Goal: Information Seeking & Learning: Check status

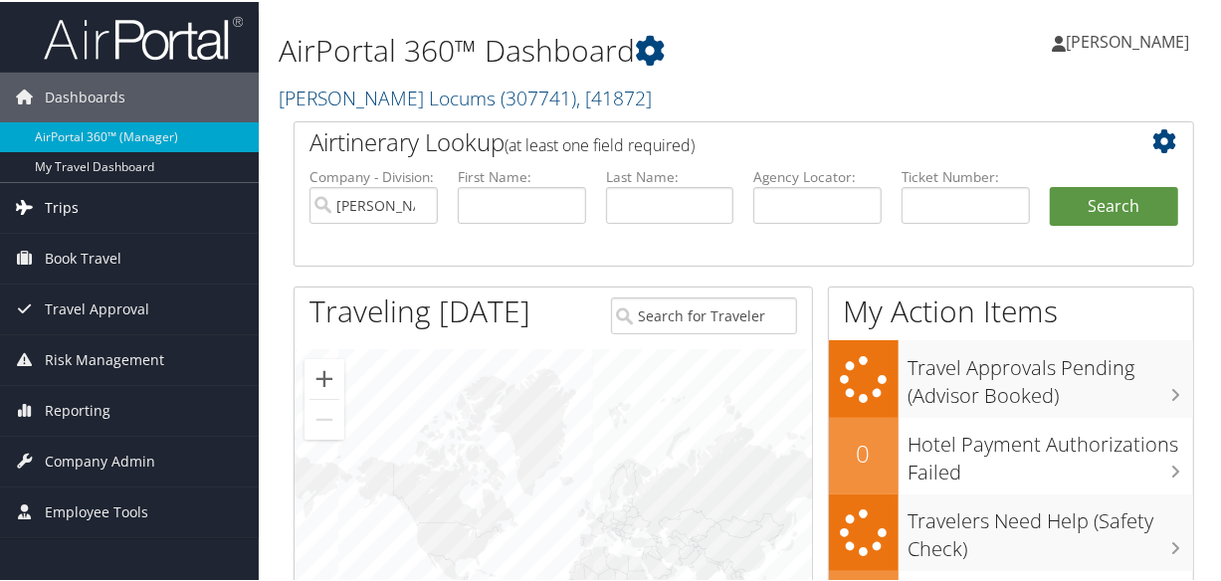
click at [68, 200] on span "Trips" at bounding box center [62, 206] width 34 height 50
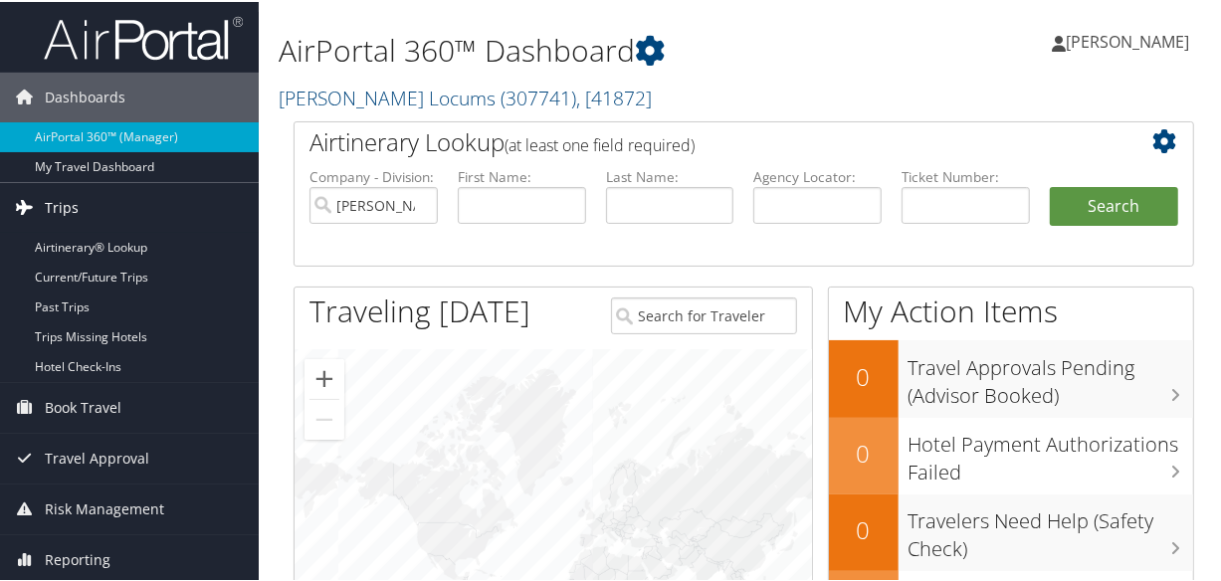
drag, startPoint x: 46, startPoint y: 201, endPoint x: 113, endPoint y: 222, distance: 70.8
click at [46, 201] on span "Trips" at bounding box center [62, 206] width 34 height 50
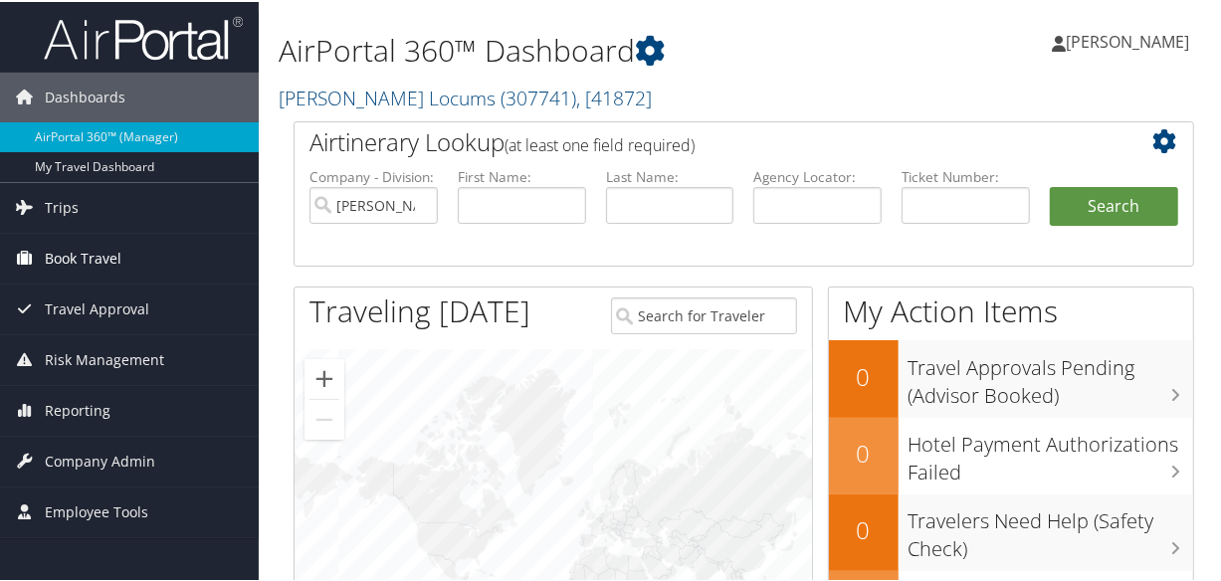
click at [110, 237] on span "Book Travel" at bounding box center [83, 257] width 77 height 50
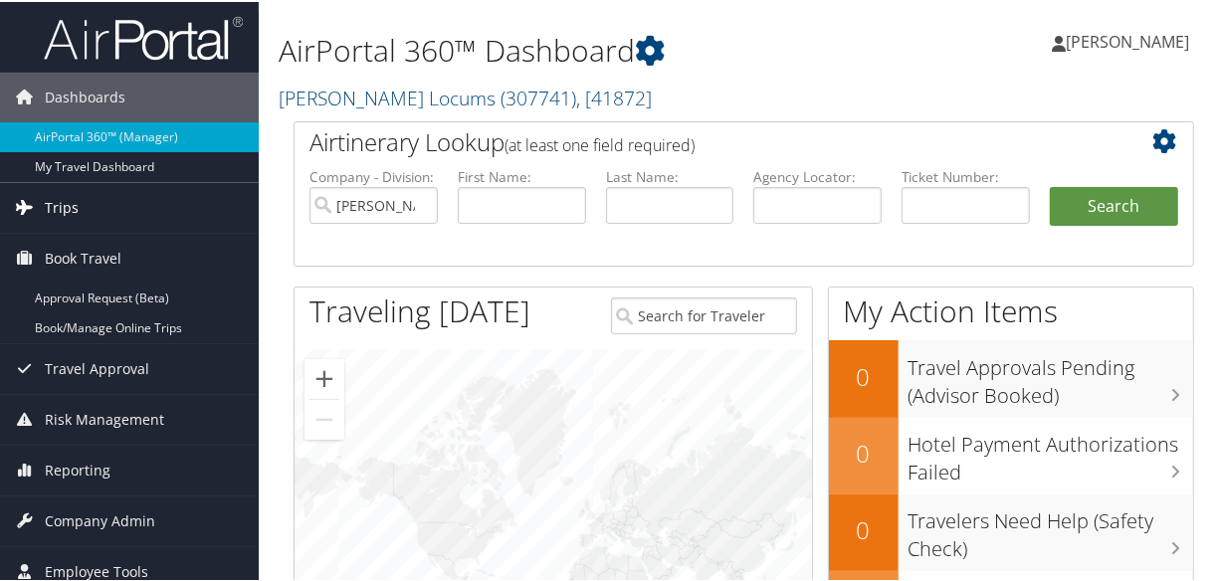
click at [70, 218] on span "Trips" at bounding box center [62, 206] width 34 height 50
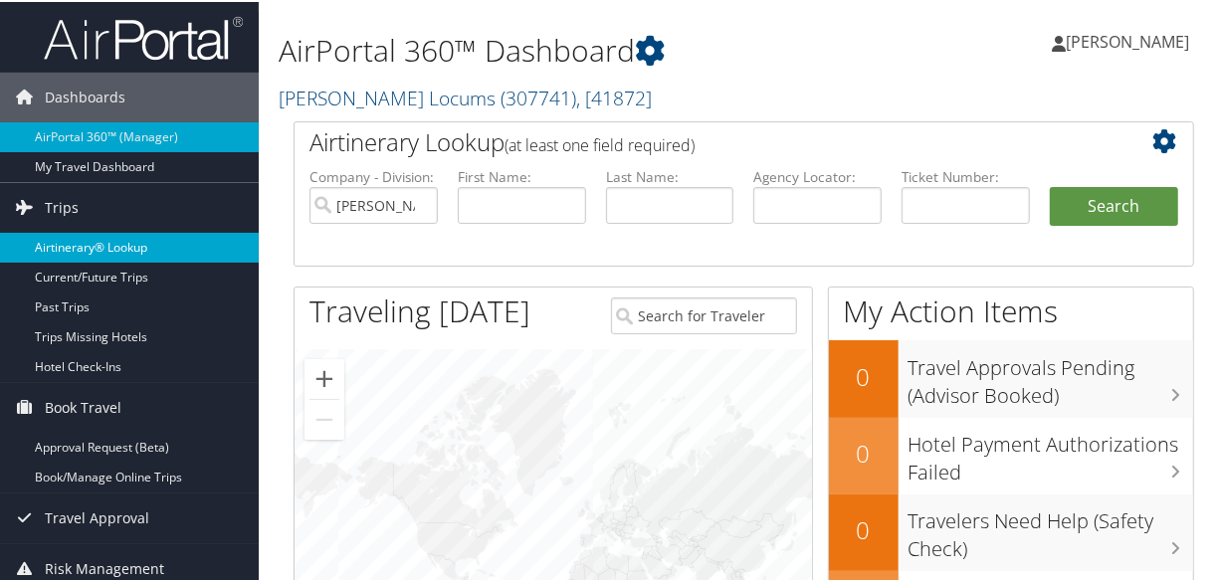
click at [93, 248] on link "Airtinerary® Lookup" at bounding box center [129, 246] width 259 height 30
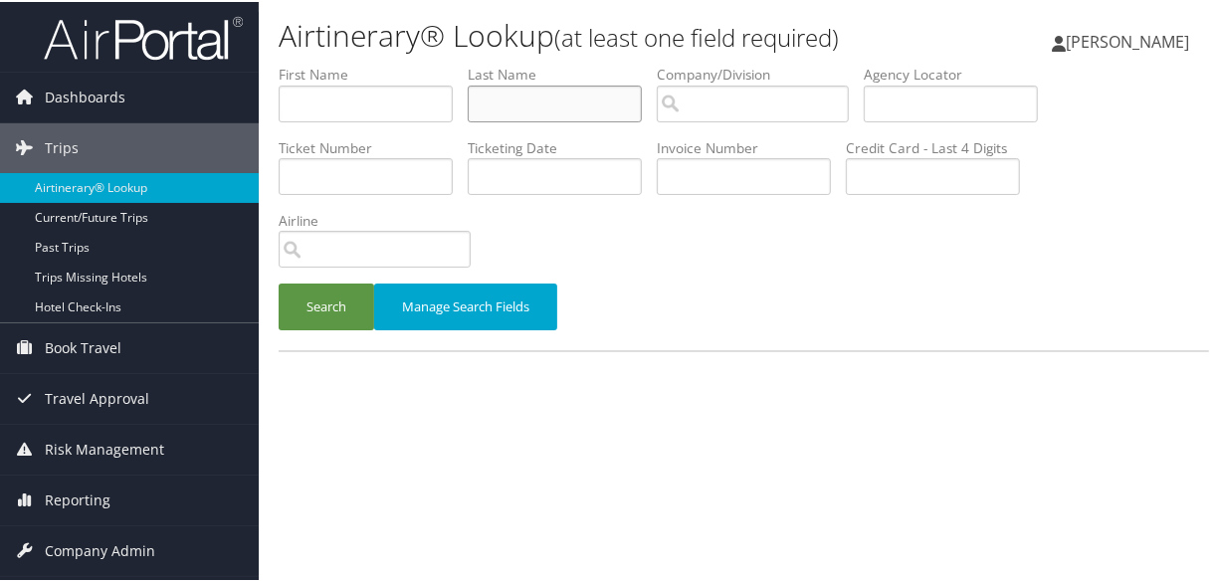
click at [537, 102] on input "text" at bounding box center [555, 102] width 174 height 37
paste input "[PERSON_NAME]"
type input "BURGESS"
click at [279, 282] on button "Search" at bounding box center [327, 305] width 96 height 47
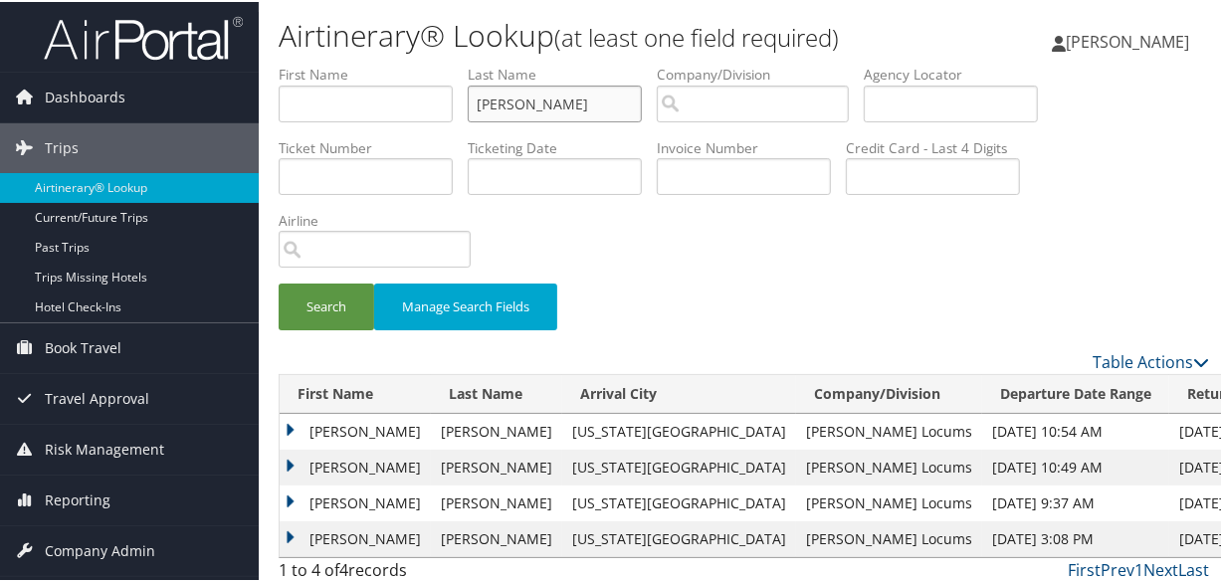
scroll to position [44, 0]
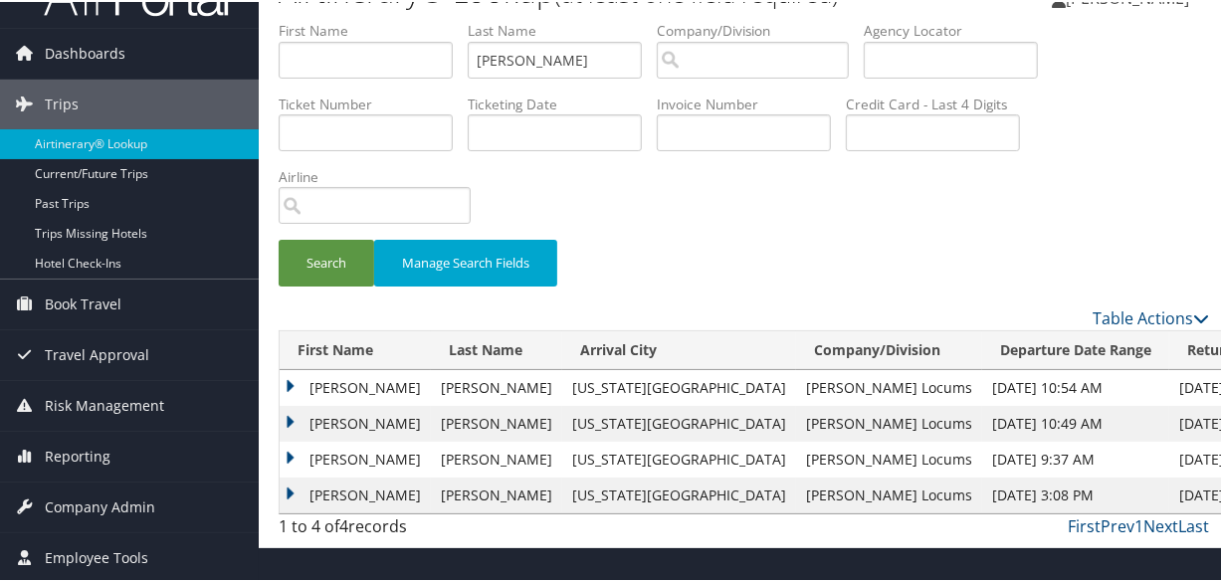
drag, startPoint x: 291, startPoint y: 417, endPoint x: 333, endPoint y: 427, distance: 43.9
click at [290, 418] on td "Lindsay" at bounding box center [355, 422] width 151 height 36
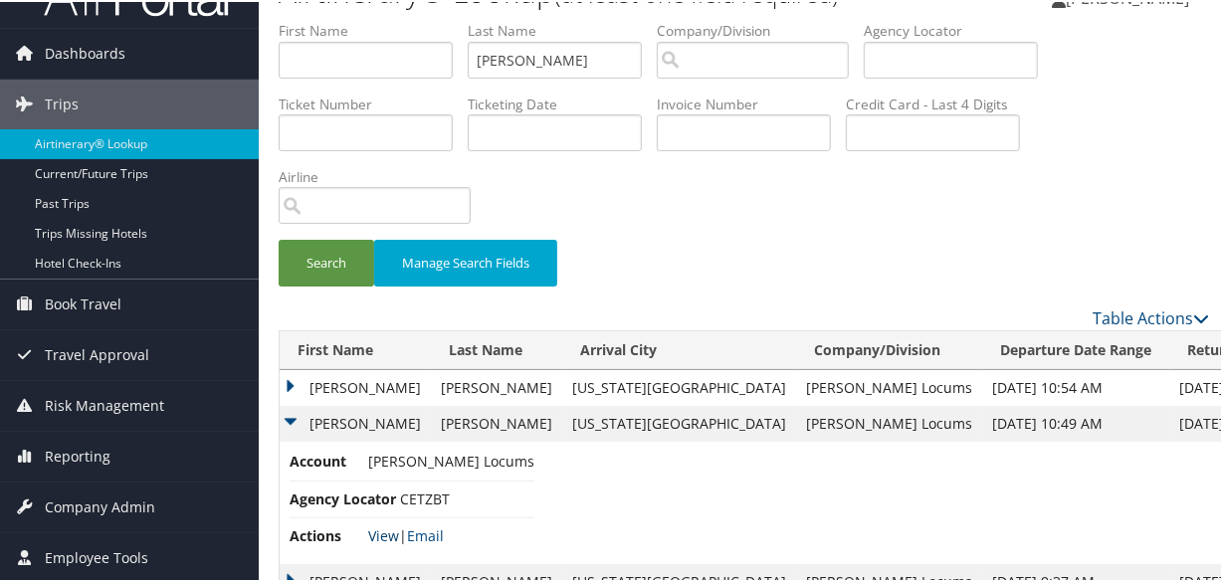
click at [383, 532] on link "View" at bounding box center [383, 533] width 31 height 19
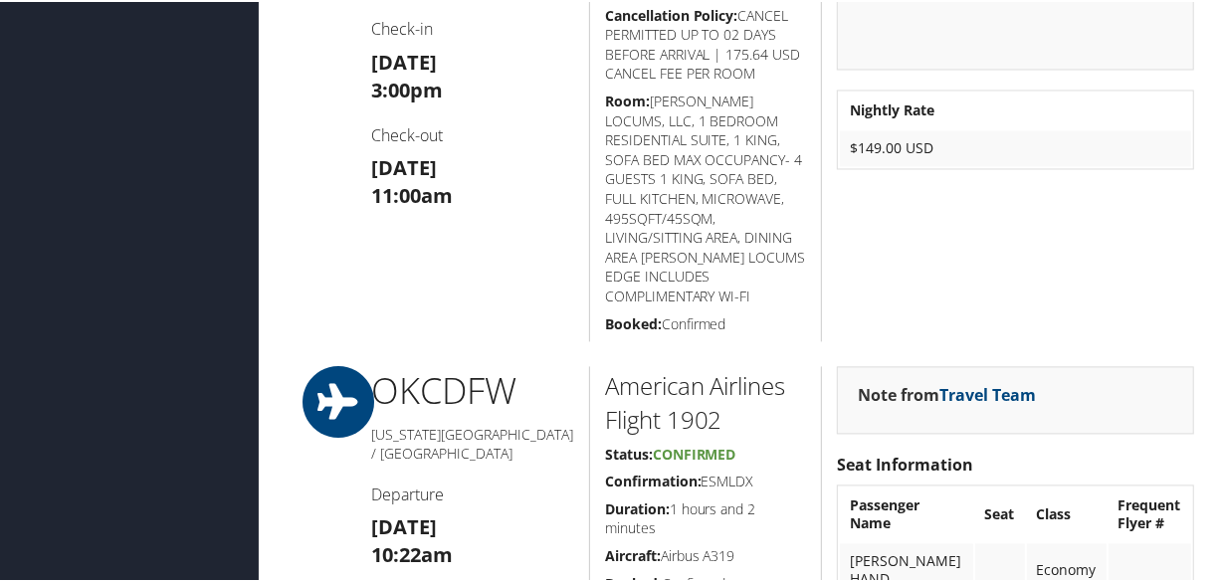
scroll to position [2080, 0]
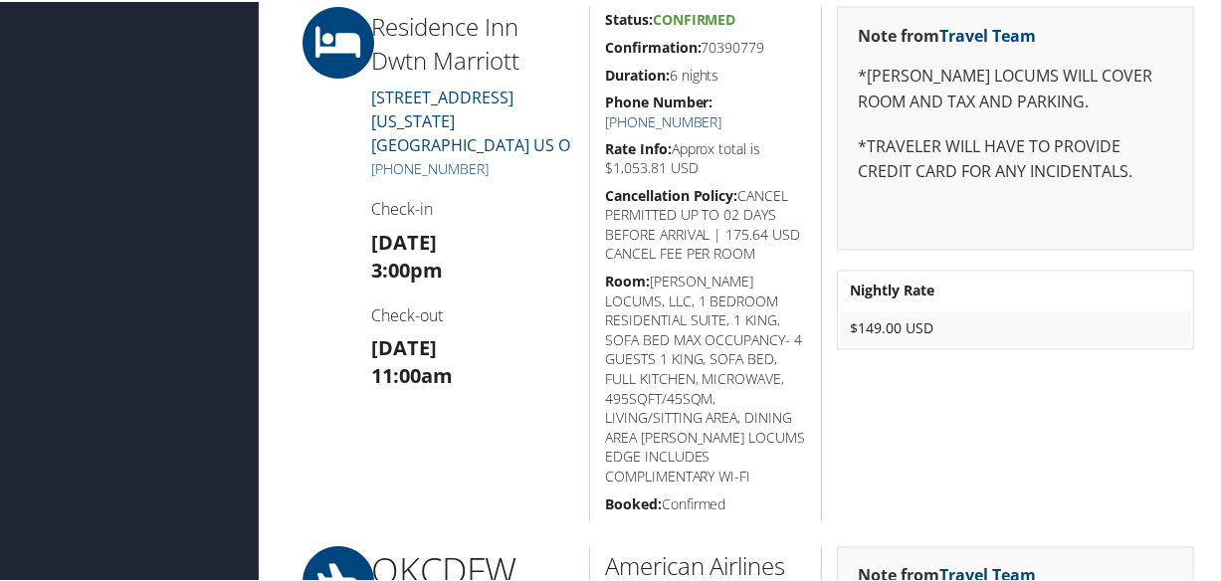
click at [722, 110] on link "+1 (405) 601-1700" at bounding box center [663, 119] width 117 height 19
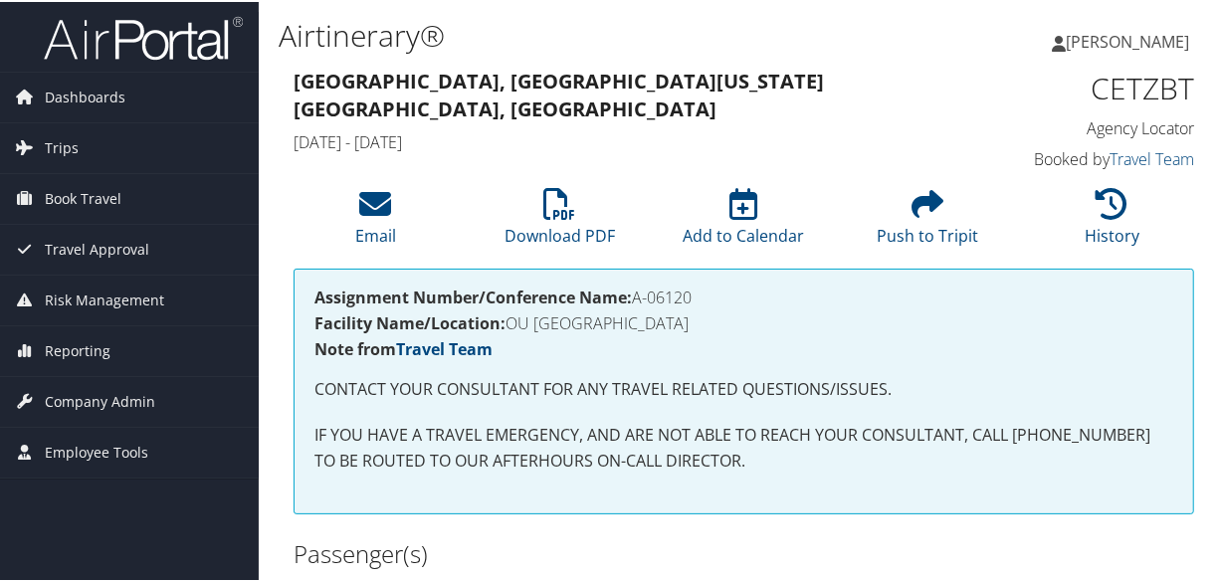
scroll to position [633, 0]
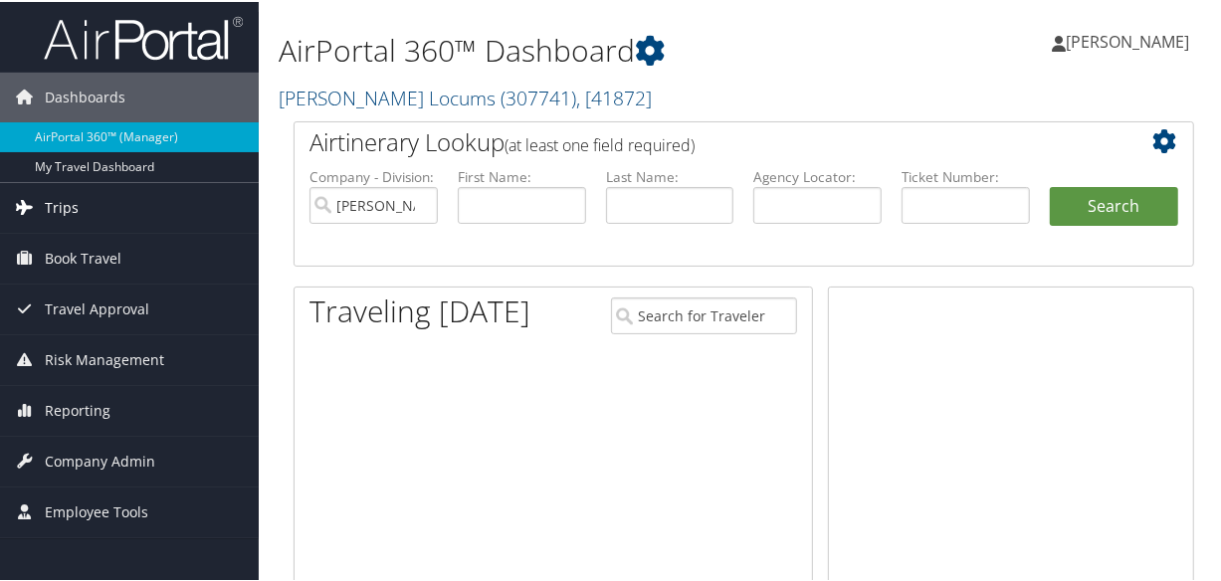
click at [61, 209] on span "Trips" at bounding box center [62, 206] width 34 height 50
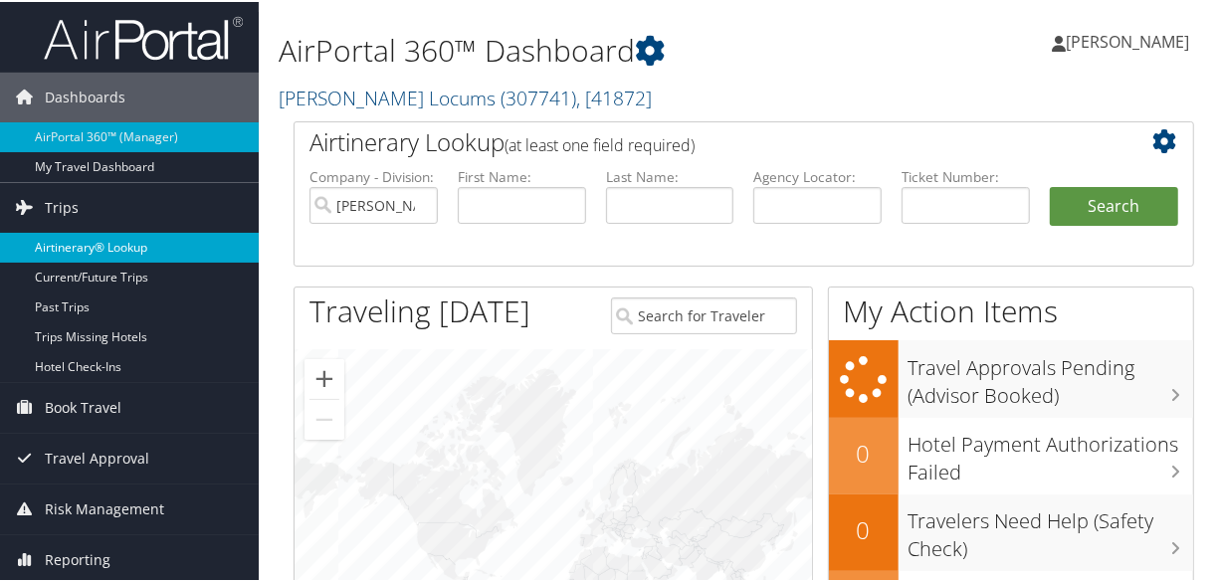
click at [136, 251] on link "Airtinerary® Lookup" at bounding box center [129, 246] width 259 height 30
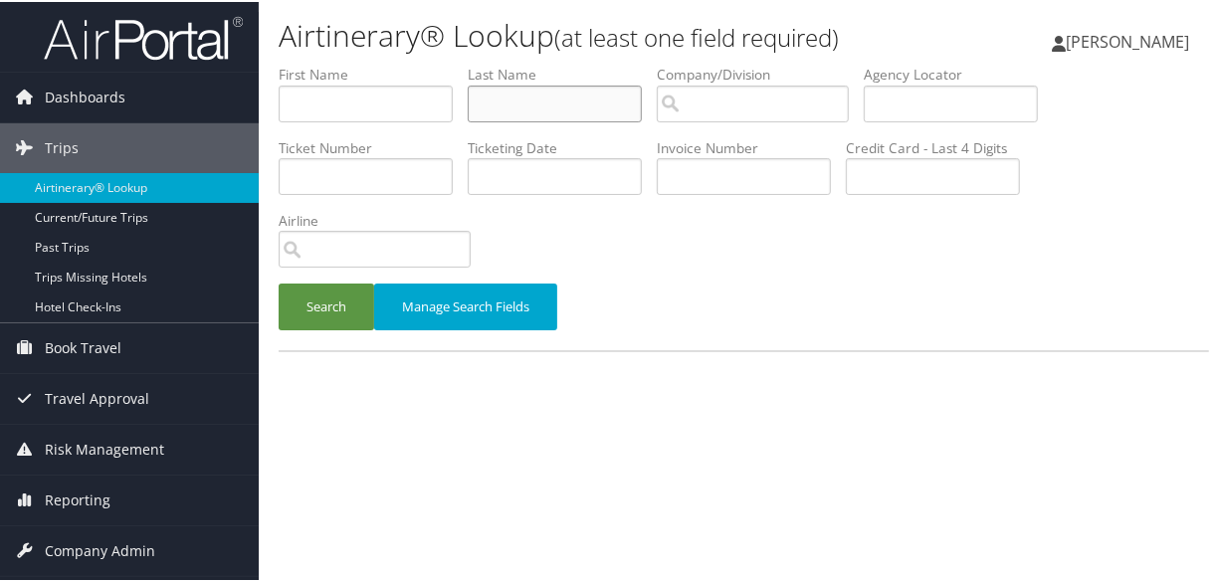
click at [608, 101] on input "text" at bounding box center [555, 102] width 174 height 37
type input "[PERSON_NAME]"
click at [279, 282] on button "Search" at bounding box center [327, 305] width 96 height 47
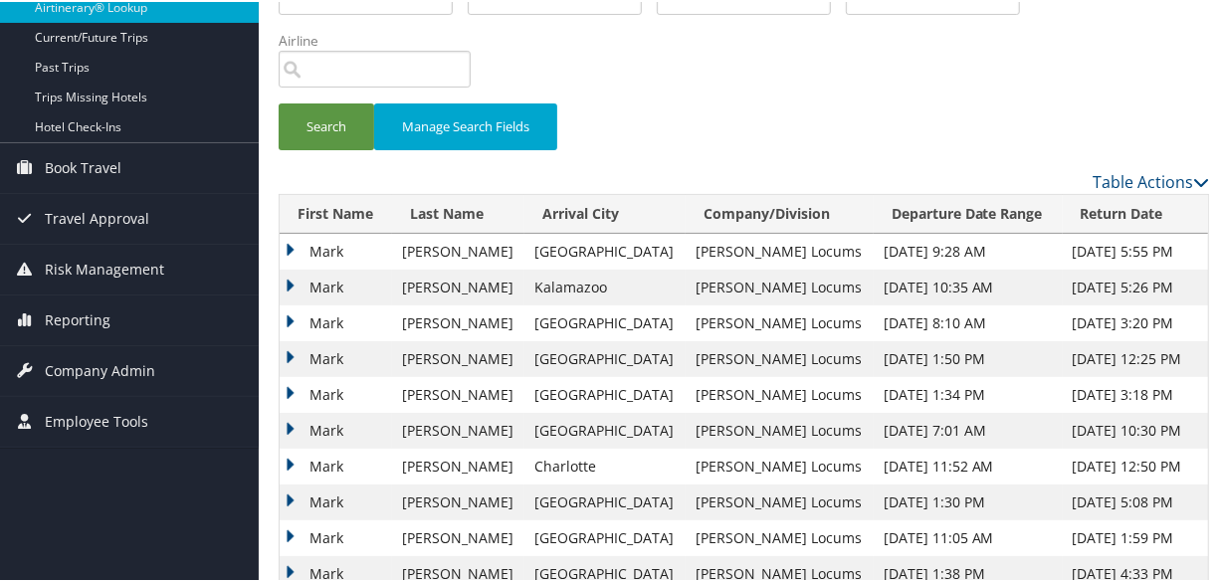
scroll to position [271, 0]
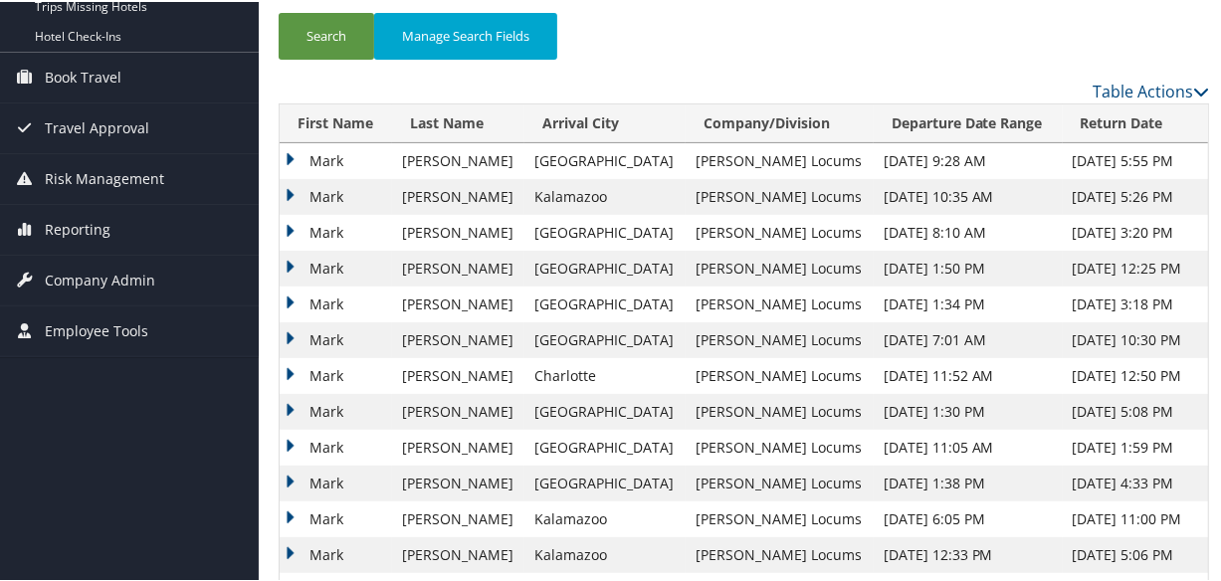
click at [291, 186] on td "Mark" at bounding box center [336, 195] width 112 height 36
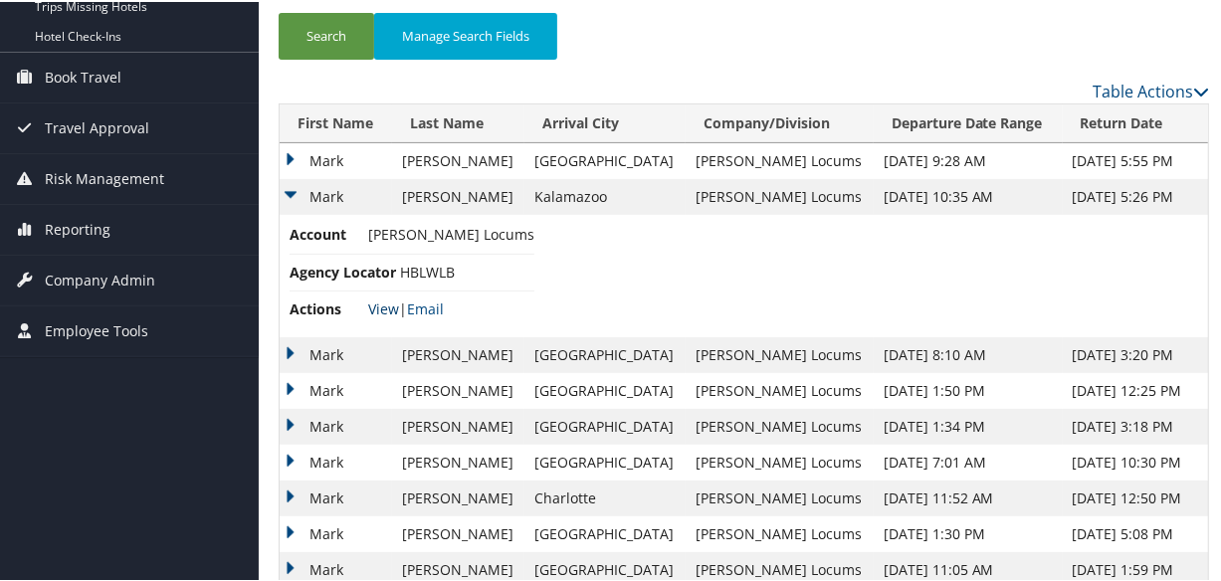
click at [371, 300] on link "View" at bounding box center [383, 307] width 31 height 19
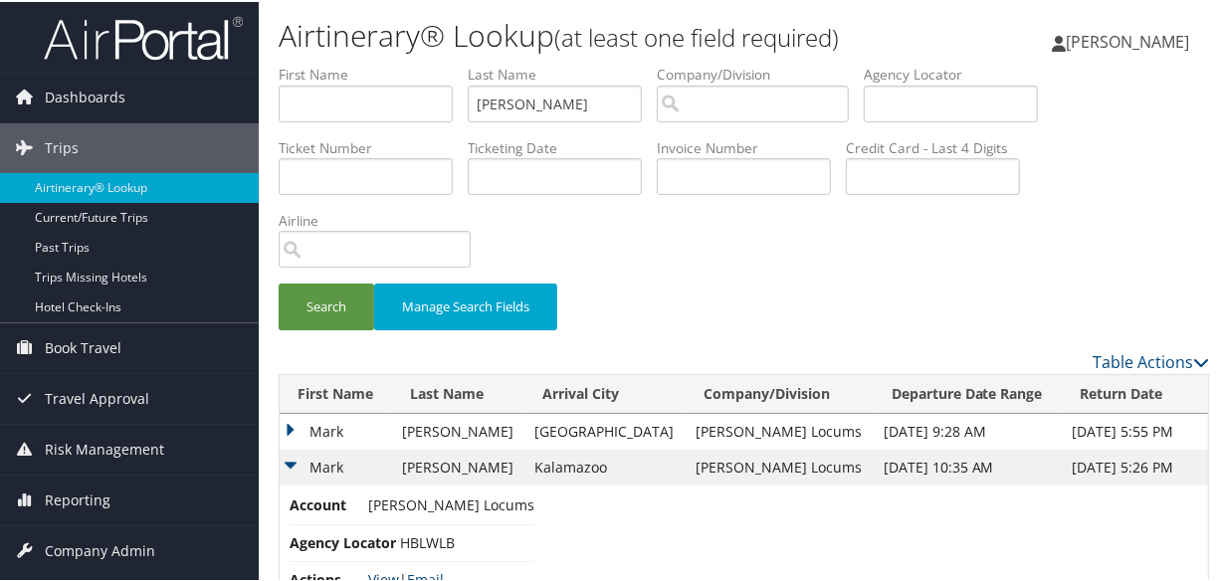
scroll to position [452, 0]
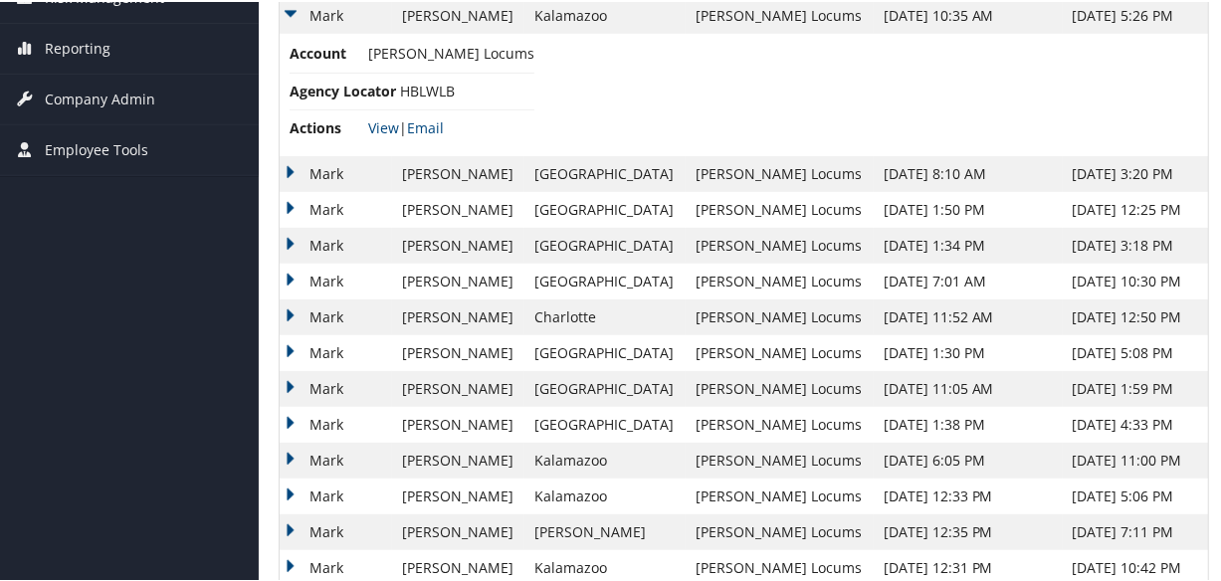
click at [286, 161] on td "Mark" at bounding box center [336, 172] width 112 height 36
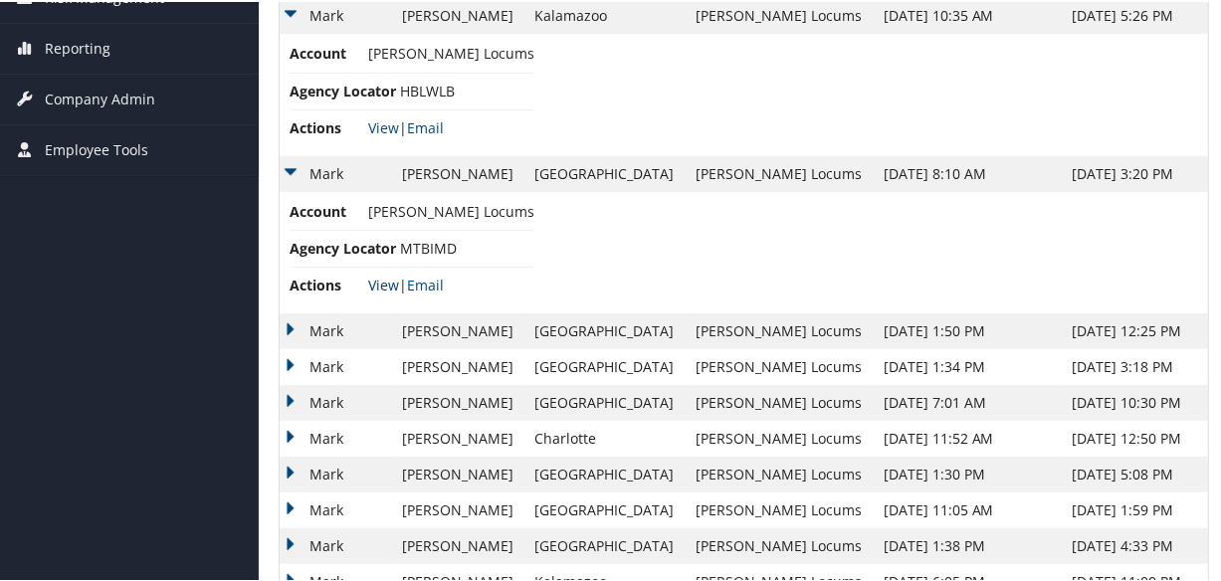
click at [388, 277] on link "View" at bounding box center [383, 283] width 31 height 19
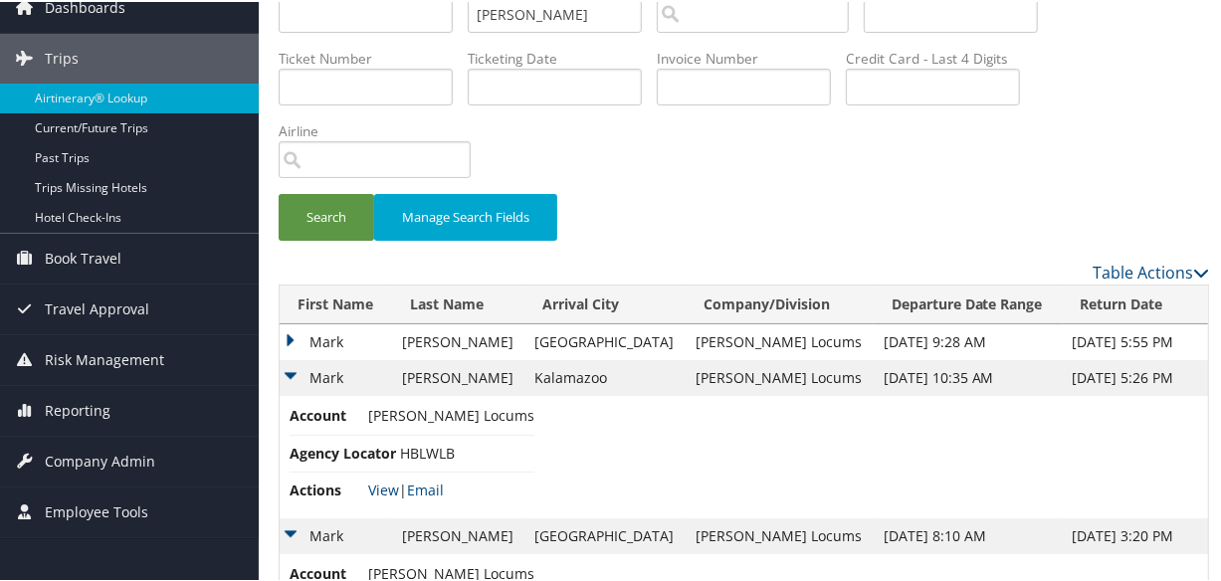
scroll to position [0, 0]
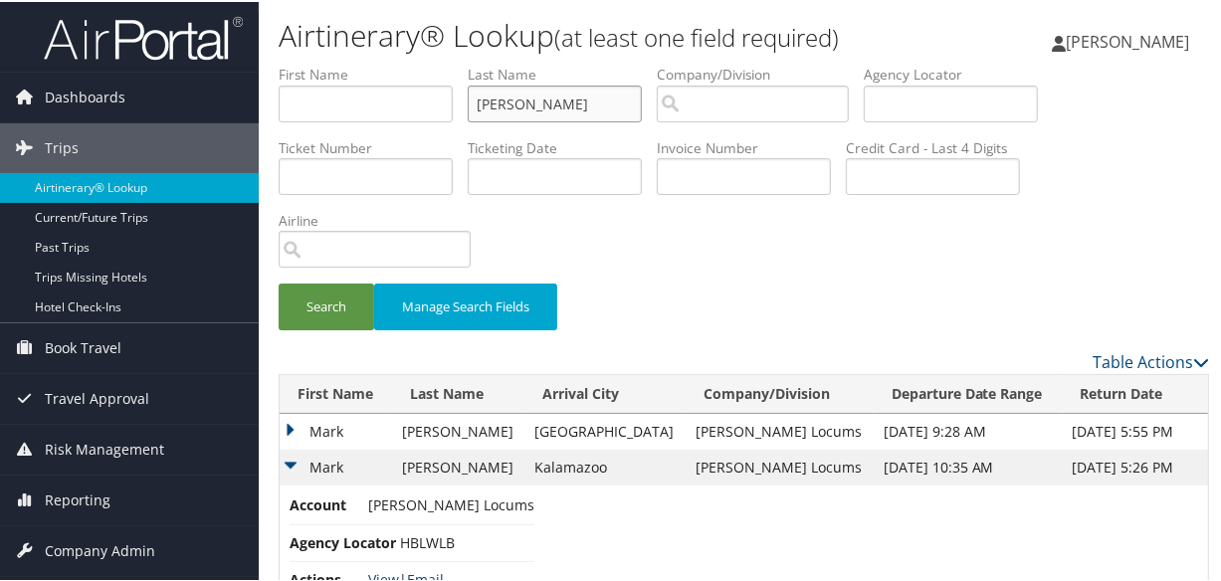
drag, startPoint x: 577, startPoint y: 108, endPoint x: 281, endPoint y: 100, distance: 296.7
click at [281, 63] on ul "First Name Last Name kocab Departure City Arrival City Company/Division Airport…" at bounding box center [744, 63] width 930 height 0
type input "chopade"
click at [279, 282] on button "Search" at bounding box center [327, 305] width 96 height 47
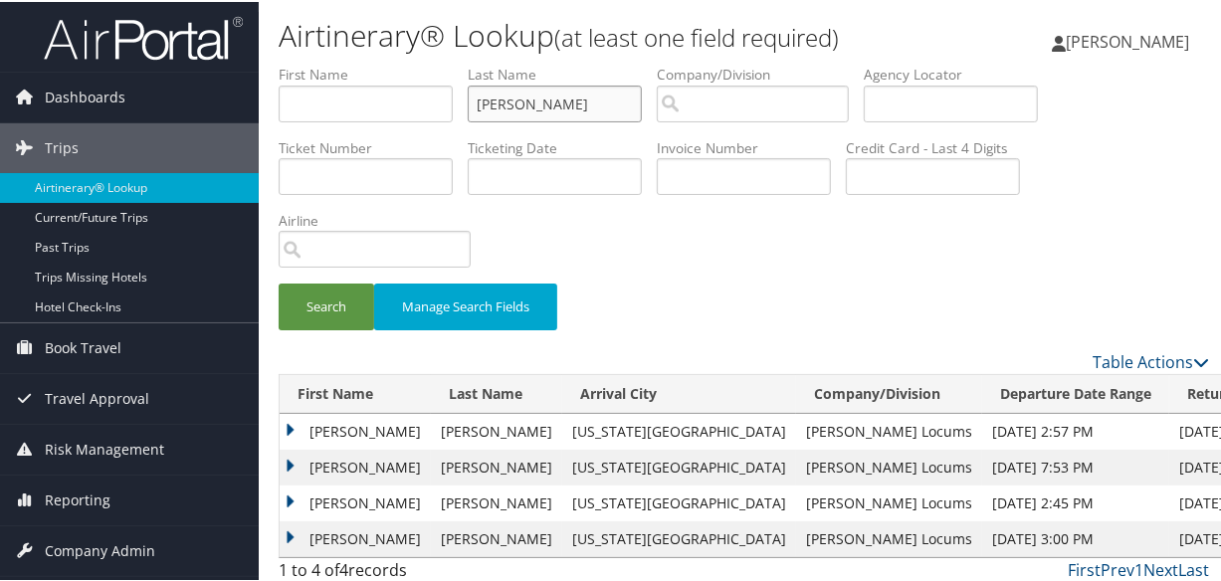
scroll to position [44, 0]
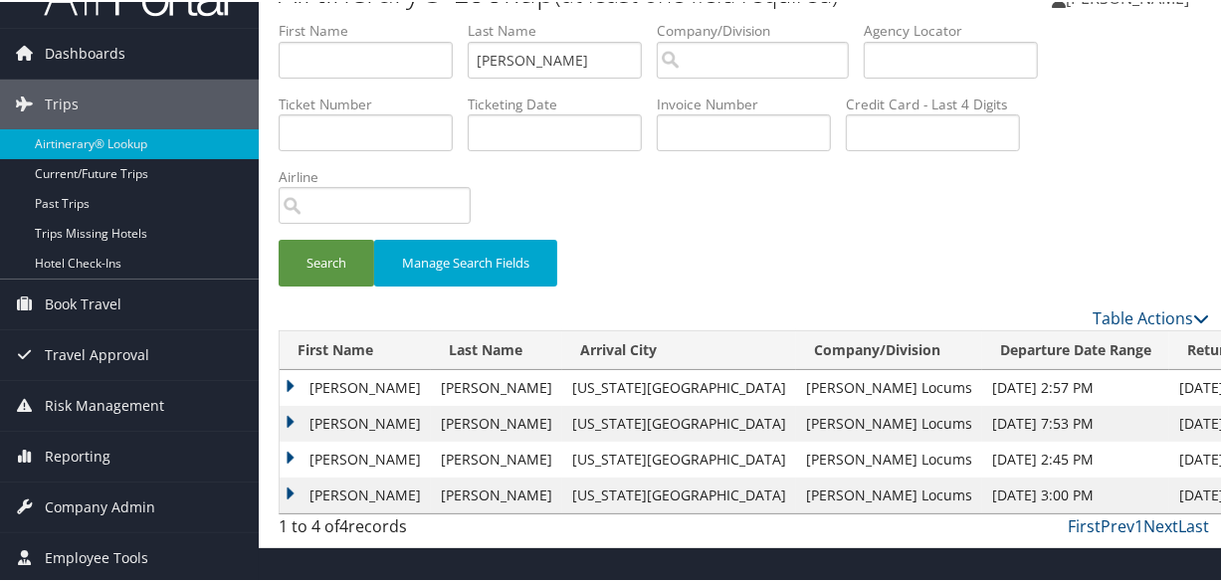
click at [280, 420] on td "Apurva" at bounding box center [355, 422] width 151 height 36
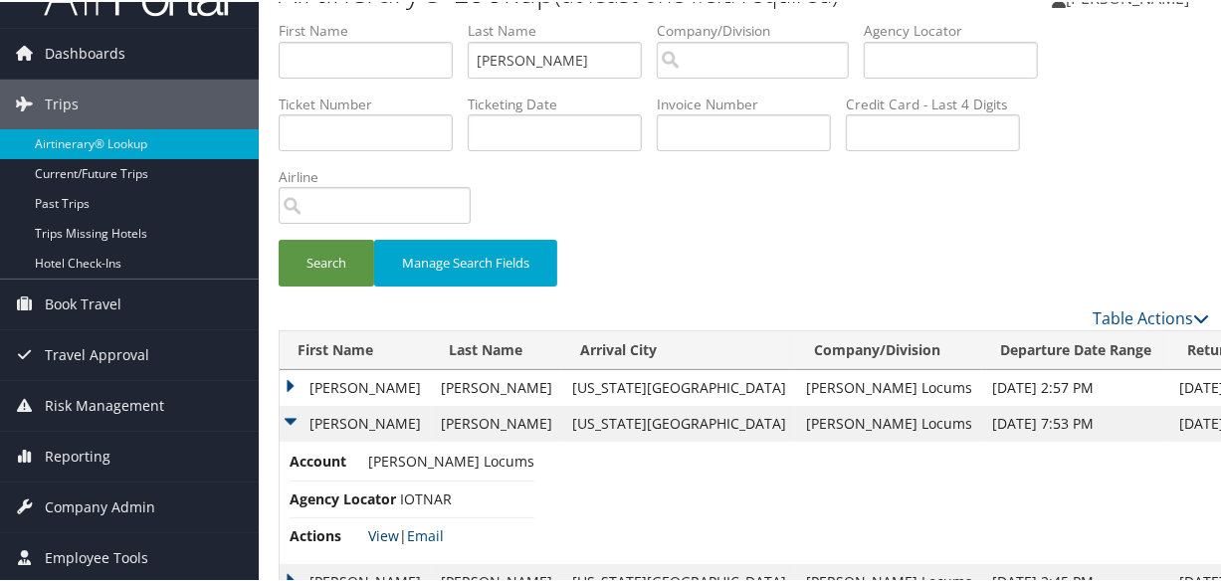
click at [380, 532] on link "View" at bounding box center [383, 533] width 31 height 19
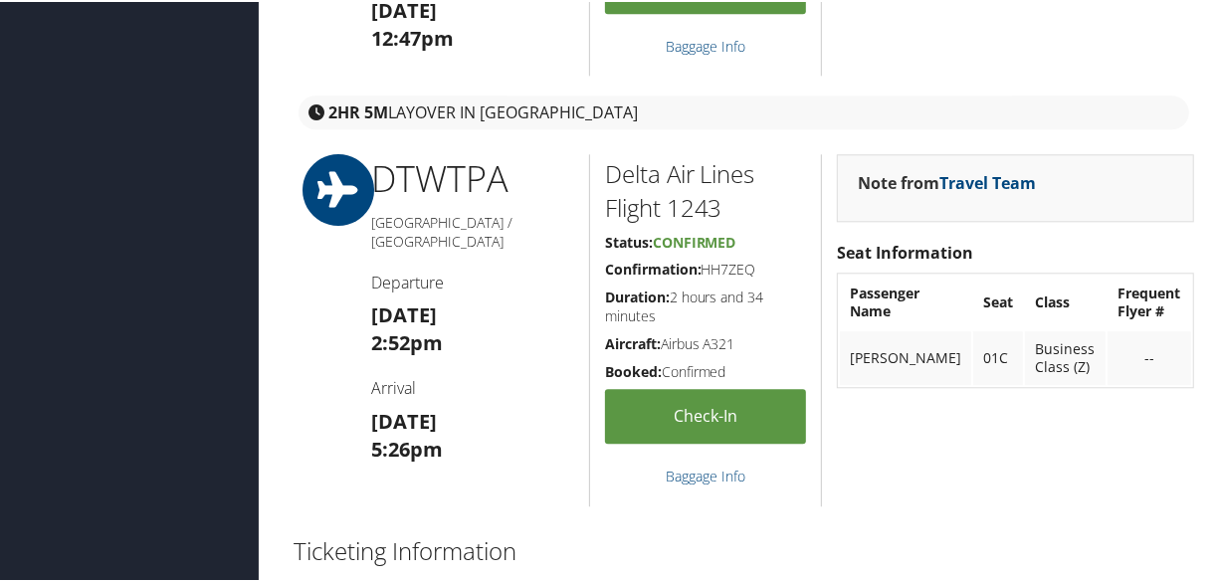
scroll to position [3682, 0]
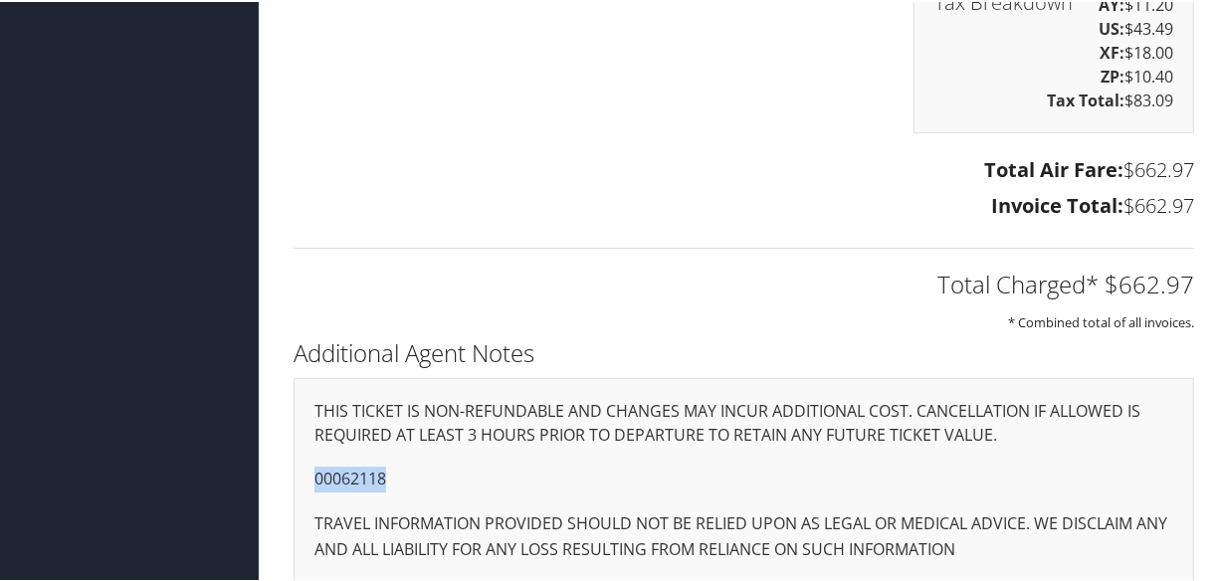
drag, startPoint x: 400, startPoint y: 457, endPoint x: 281, endPoint y: 459, distance: 119.4
click at [281, 459] on div "Additional Agent Notes THIS TICKET IS NON-REFUNDABLE AND CHANGES MAY INCUR ADDI…" at bounding box center [744, 466] width 930 height 271
copy p "00062118"
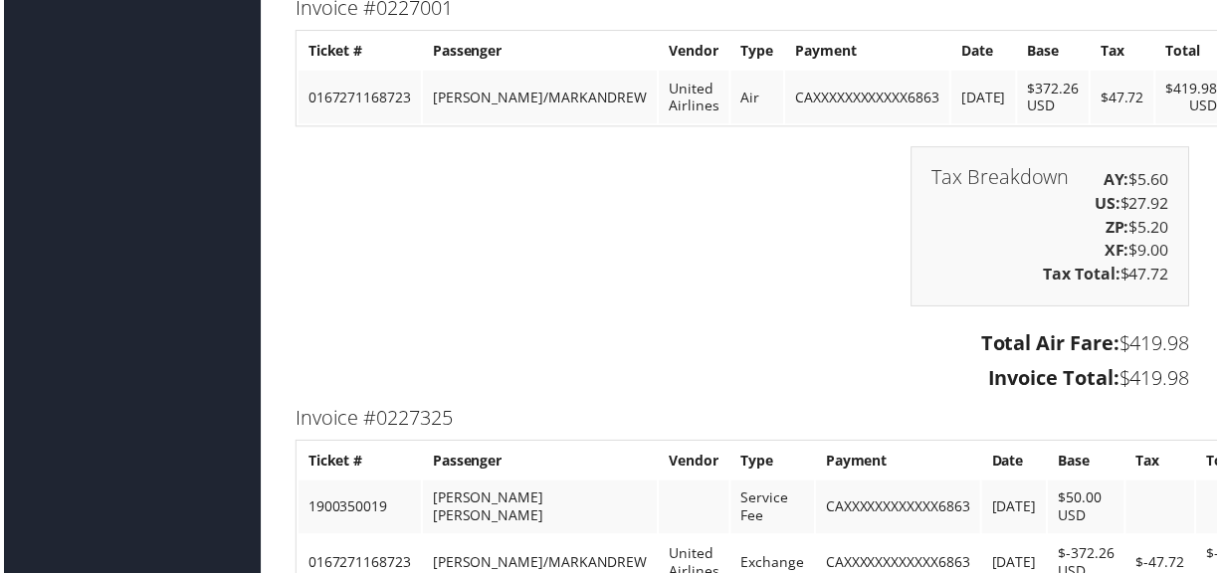
scroll to position [4758, 0]
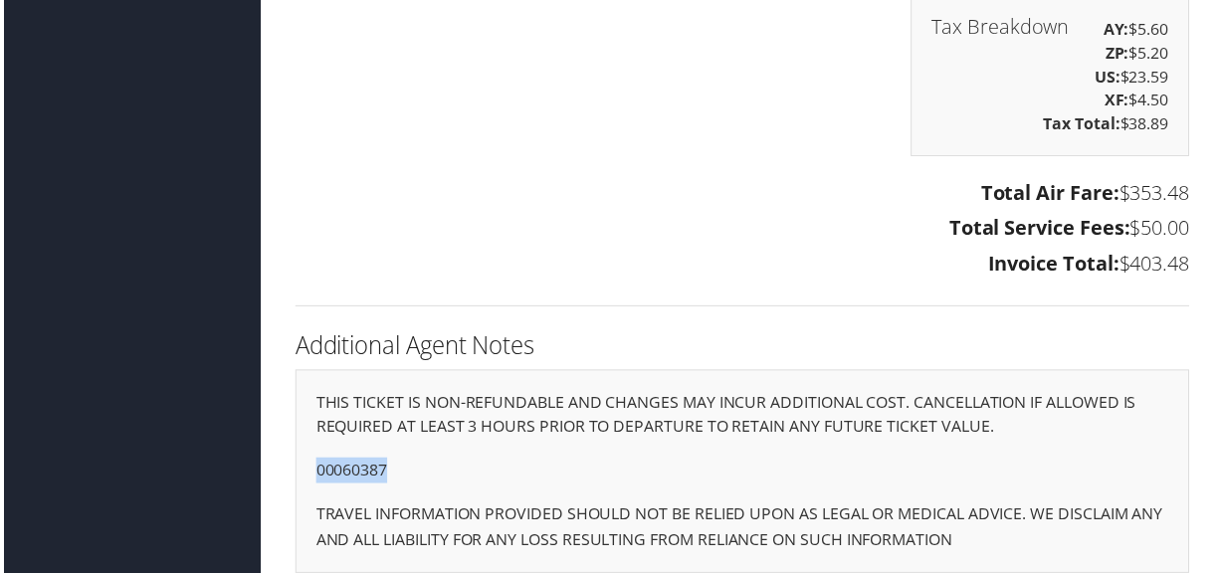
drag, startPoint x: 391, startPoint y: 451, endPoint x: 281, endPoint y: 458, distance: 110.7
click at [281, 458] on div "Additional Agent Notes THIS TICKET IS NON-REFUNDABLE AND CHANGES MAY INCUR ADDI…" at bounding box center [744, 462] width 930 height 271
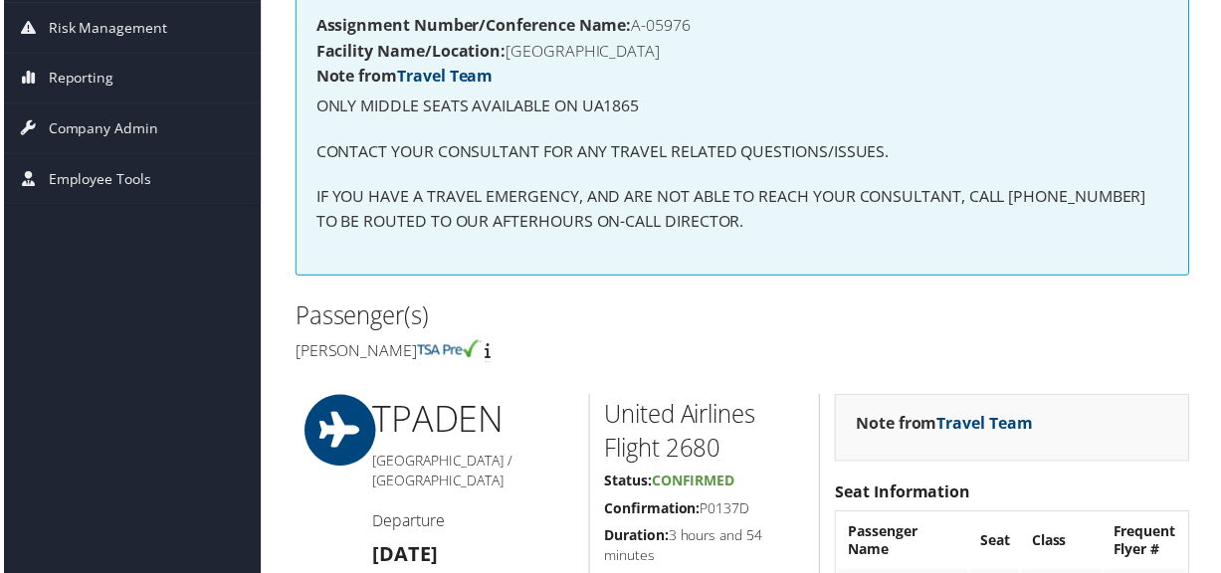
scroll to position [0, 0]
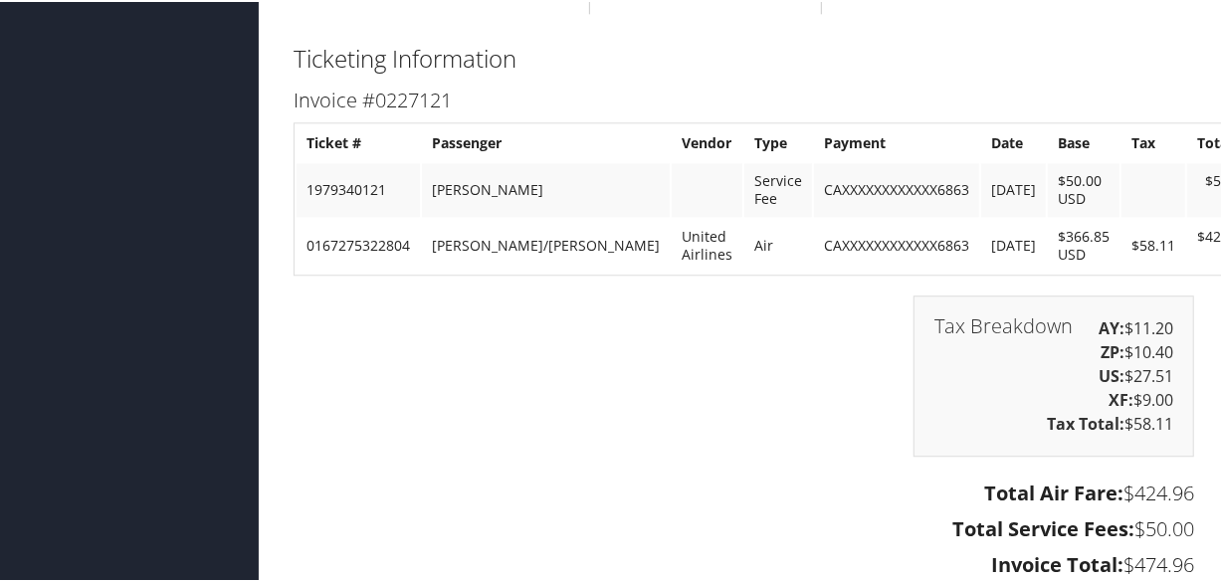
scroll to position [3362, 0]
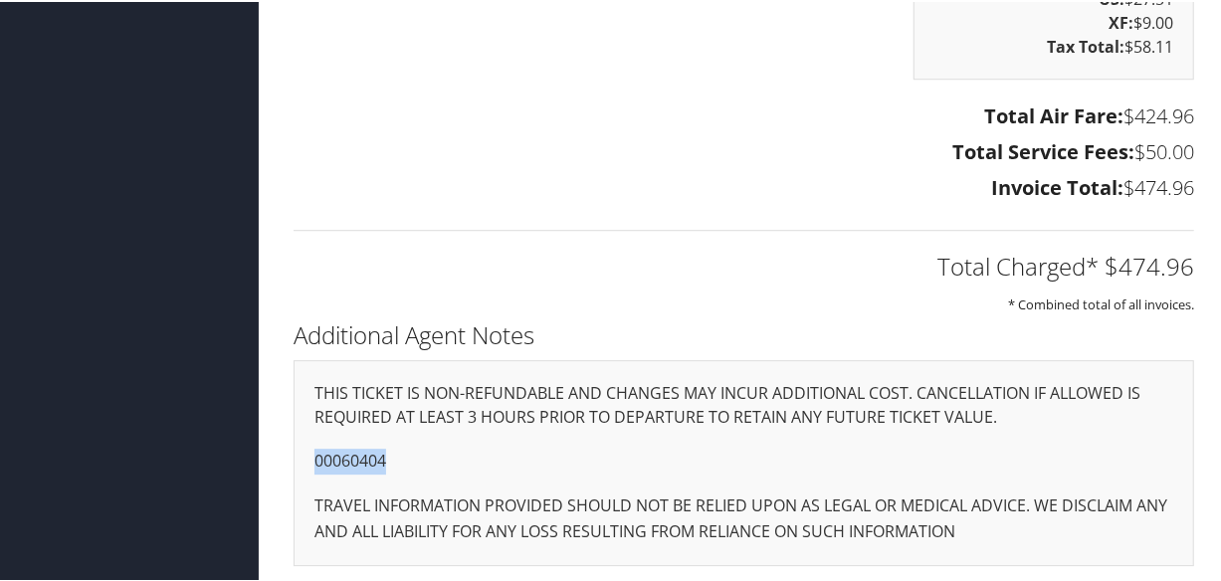
drag, startPoint x: 381, startPoint y: 457, endPoint x: 285, endPoint y: 456, distance: 96.5
click at [285, 456] on div "Additional Agent Notes THIS TICKET IS NON-REFUNDABLE AND CHANGES MAY INCUR ADDI…" at bounding box center [744, 448] width 930 height 271
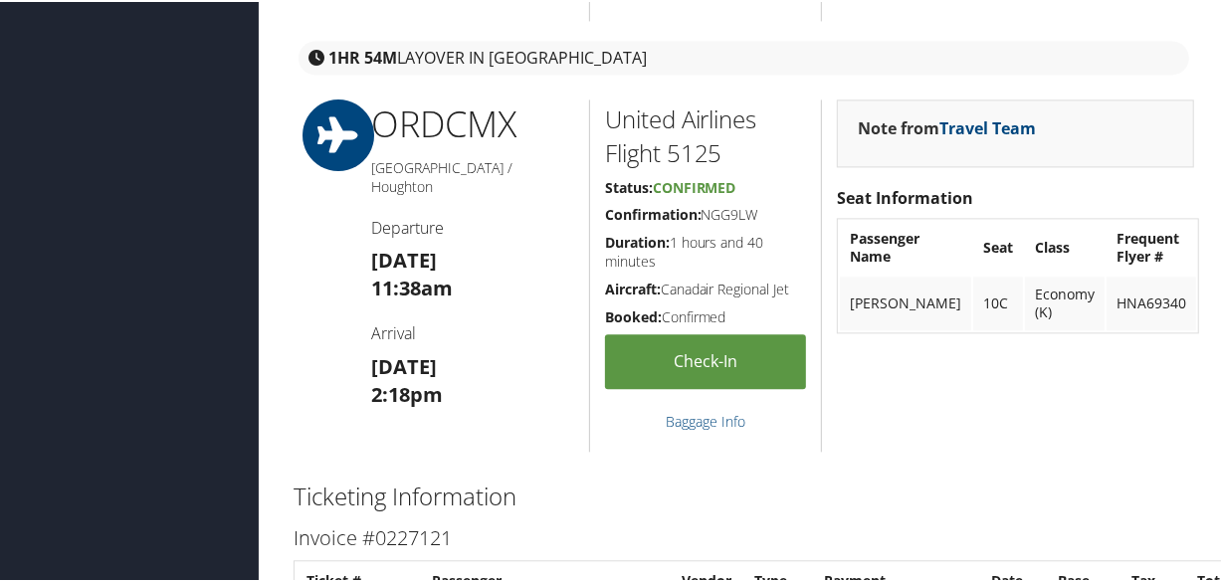
scroll to position [2096, 0]
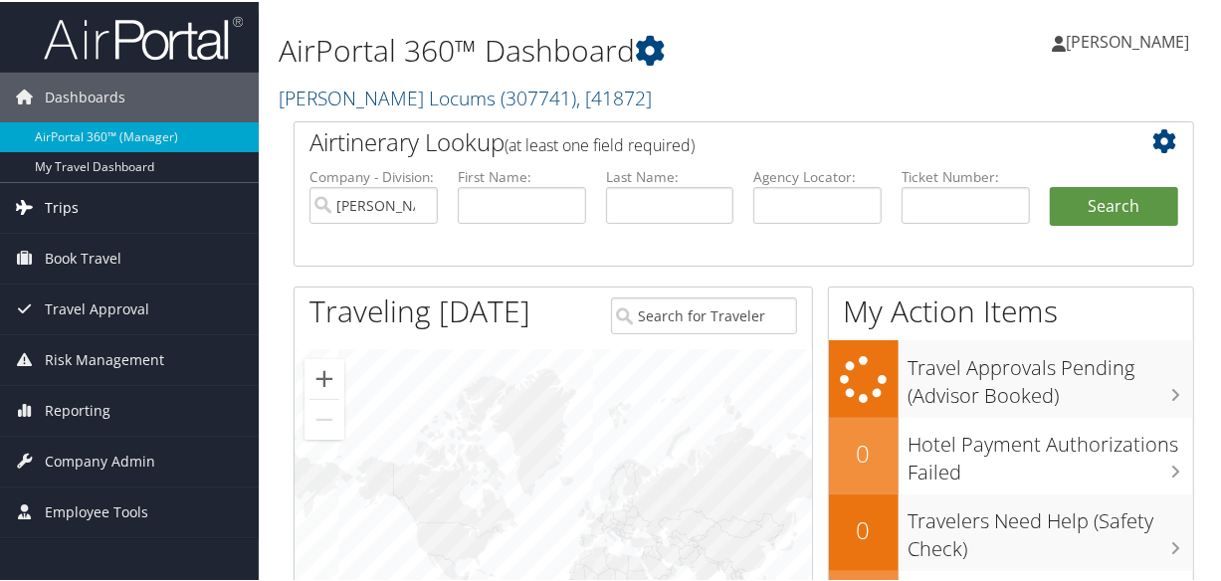
click at [83, 204] on link "Trips" at bounding box center [129, 206] width 259 height 50
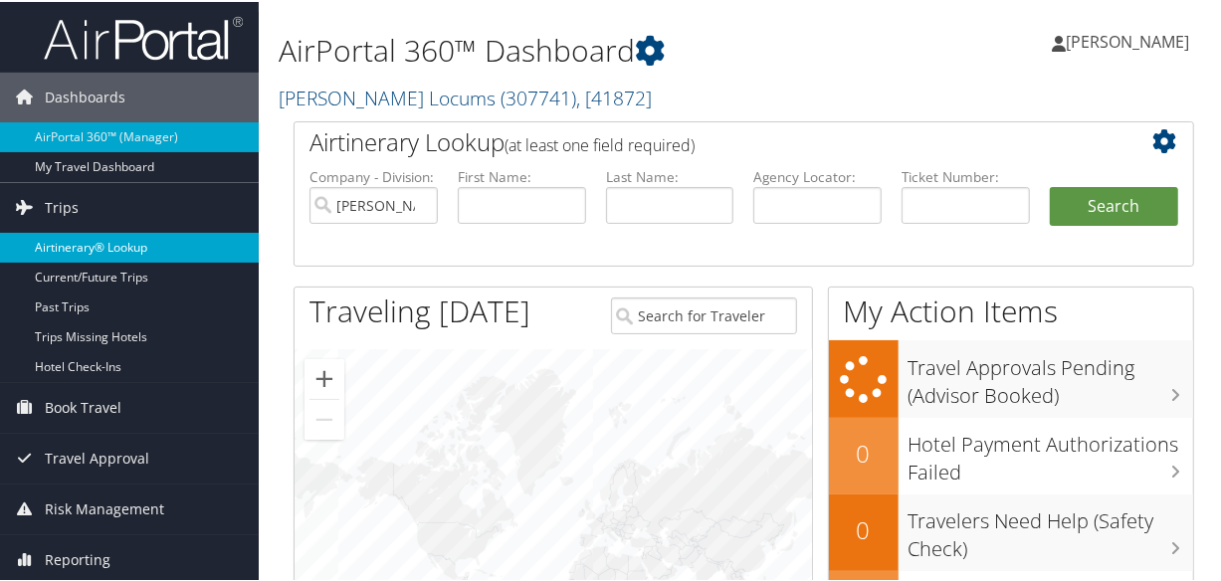
click at [97, 246] on link "Airtinerary® Lookup" at bounding box center [129, 246] width 259 height 30
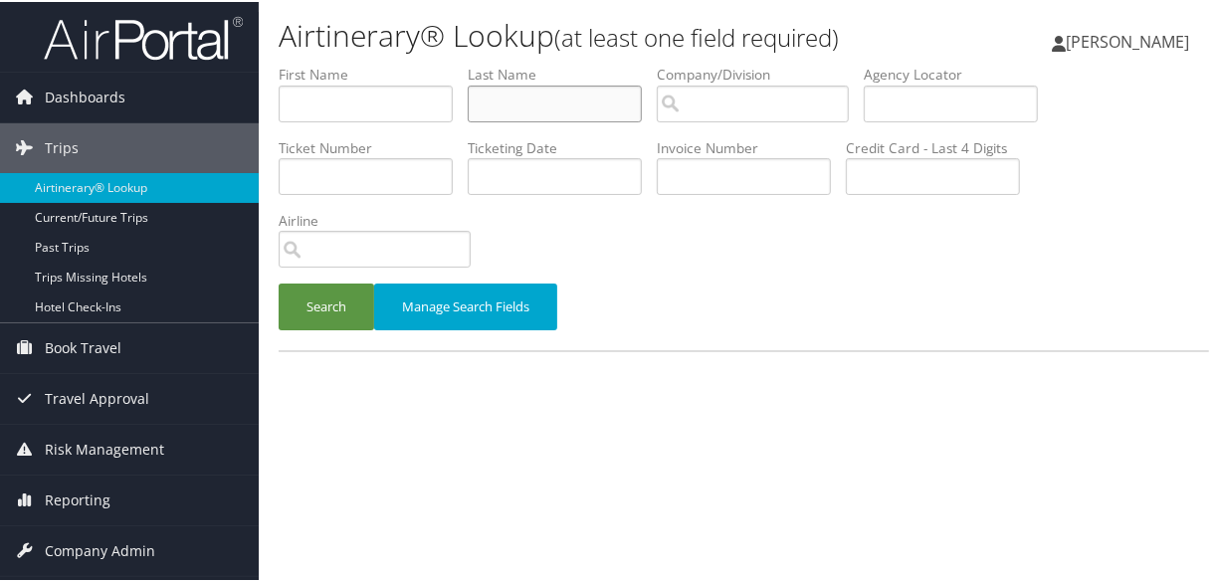
click at [509, 107] on input "text" at bounding box center [555, 102] width 174 height 37
type input "[PERSON_NAME]"
click at [279, 282] on button "Search" at bounding box center [327, 305] width 96 height 47
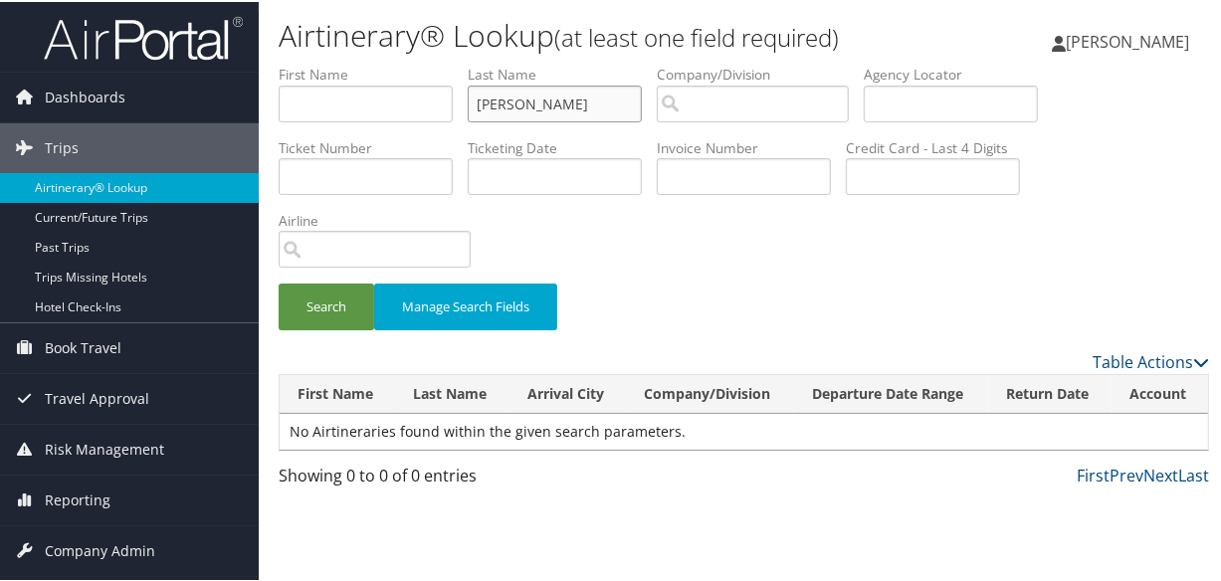
drag, startPoint x: 376, startPoint y: 83, endPoint x: 281, endPoint y: 80, distance: 95.6
click at [281, 63] on ul "First Name Last Name [PERSON_NAME] Departure City Arrival City Company/Division…" at bounding box center [744, 63] width 930 height 0
type input "[PERSON_NAME]"
click at [279, 282] on button "Search" at bounding box center [327, 305] width 96 height 47
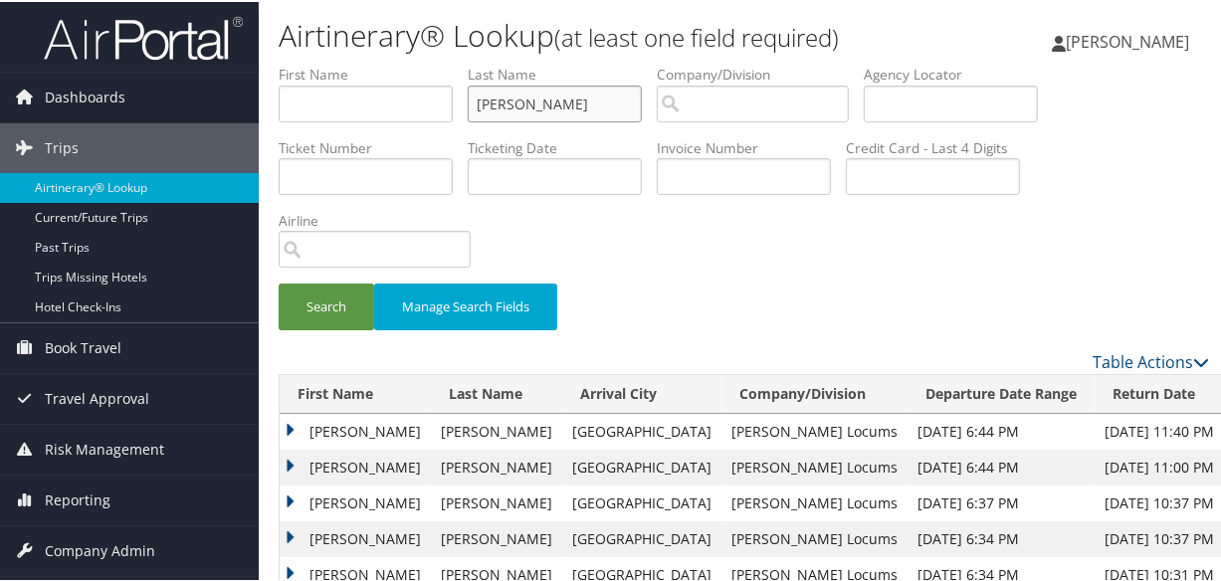
scroll to position [271, 0]
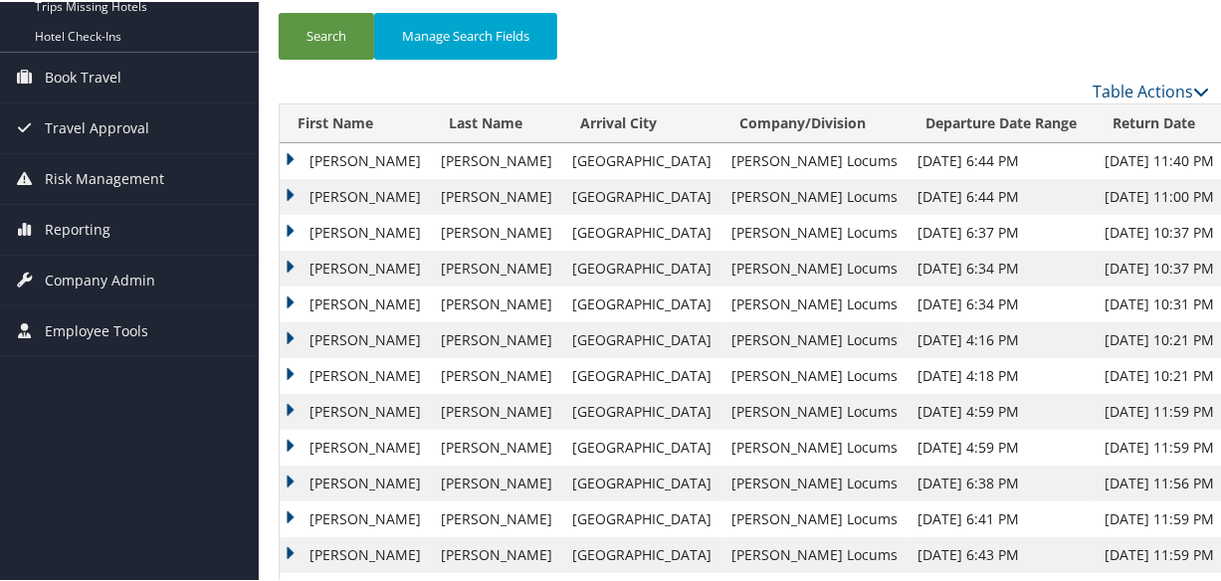
click at [291, 226] on td "[PERSON_NAME]" at bounding box center [355, 231] width 151 height 36
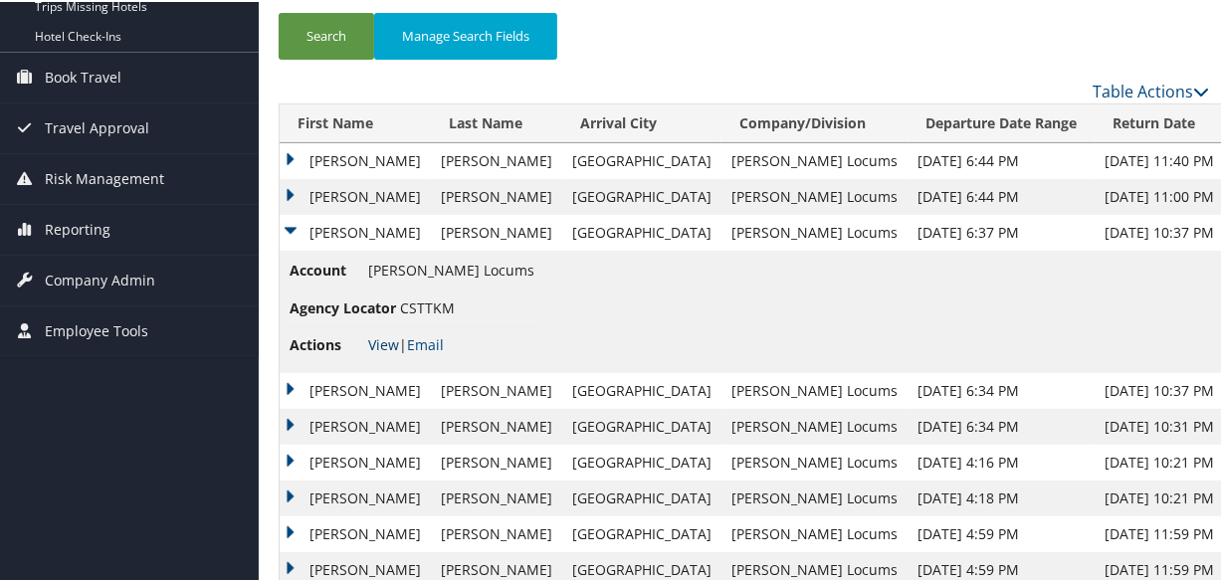
click at [383, 342] on link "View" at bounding box center [383, 342] width 31 height 19
click at [292, 190] on td "[PERSON_NAME]" at bounding box center [355, 195] width 151 height 36
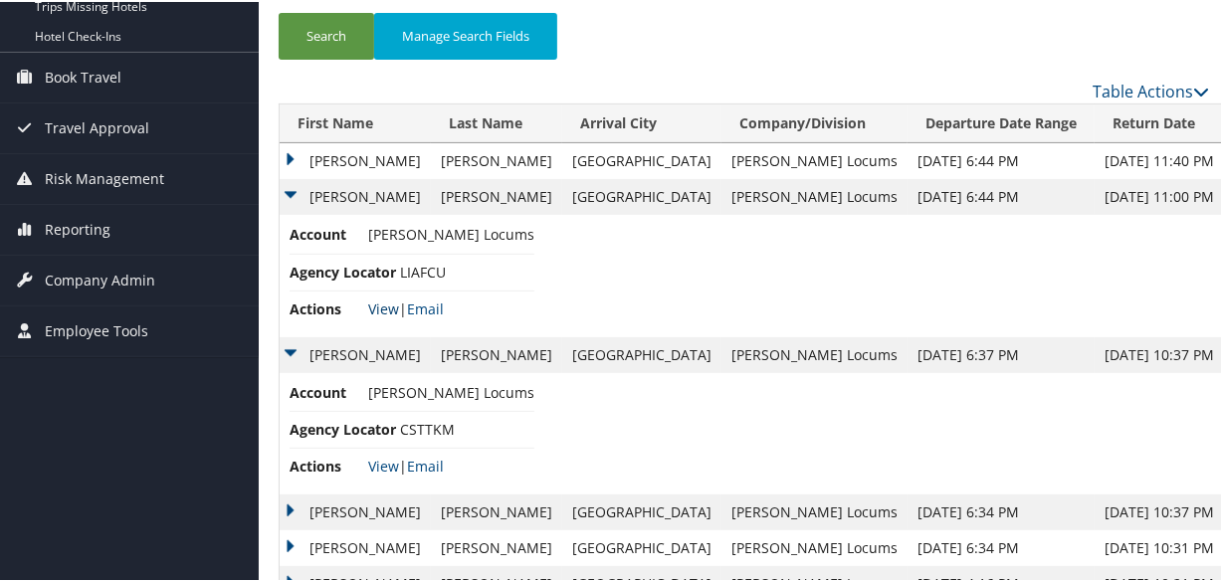
click at [381, 304] on link "View" at bounding box center [383, 307] width 31 height 19
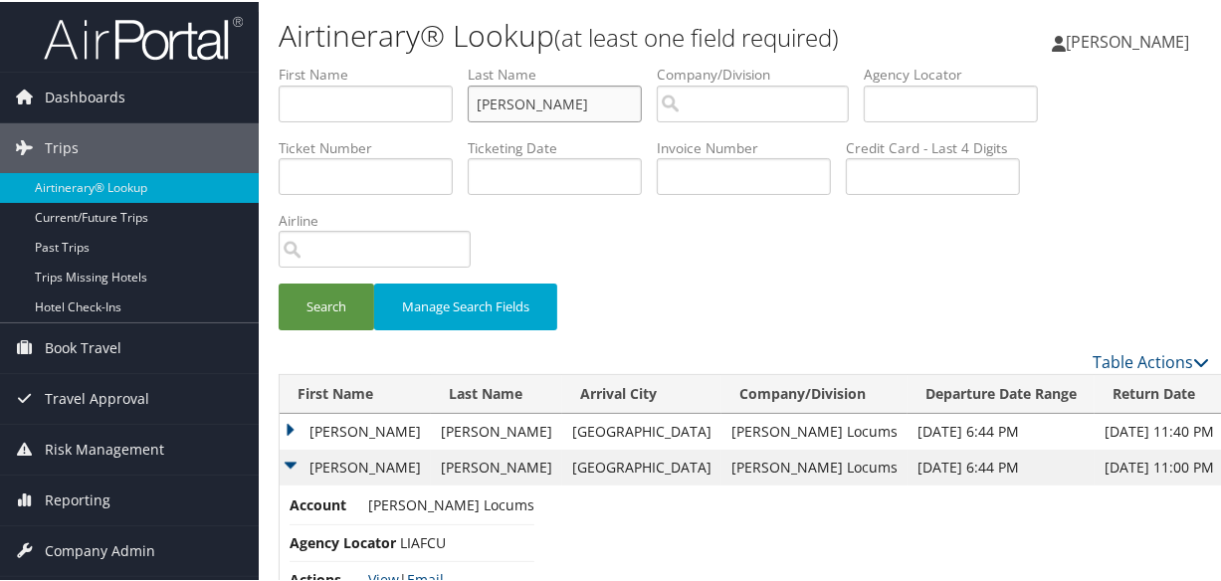
drag, startPoint x: 577, startPoint y: 100, endPoint x: 277, endPoint y: 100, distance: 300.5
click at [279, 100] on form "First Name Last Name gordon Departure City Arrival City Company/Division Airpor…" at bounding box center [744, 206] width 930 height 286
type input "leigh"
click at [279, 282] on button "Search" at bounding box center [327, 305] width 96 height 47
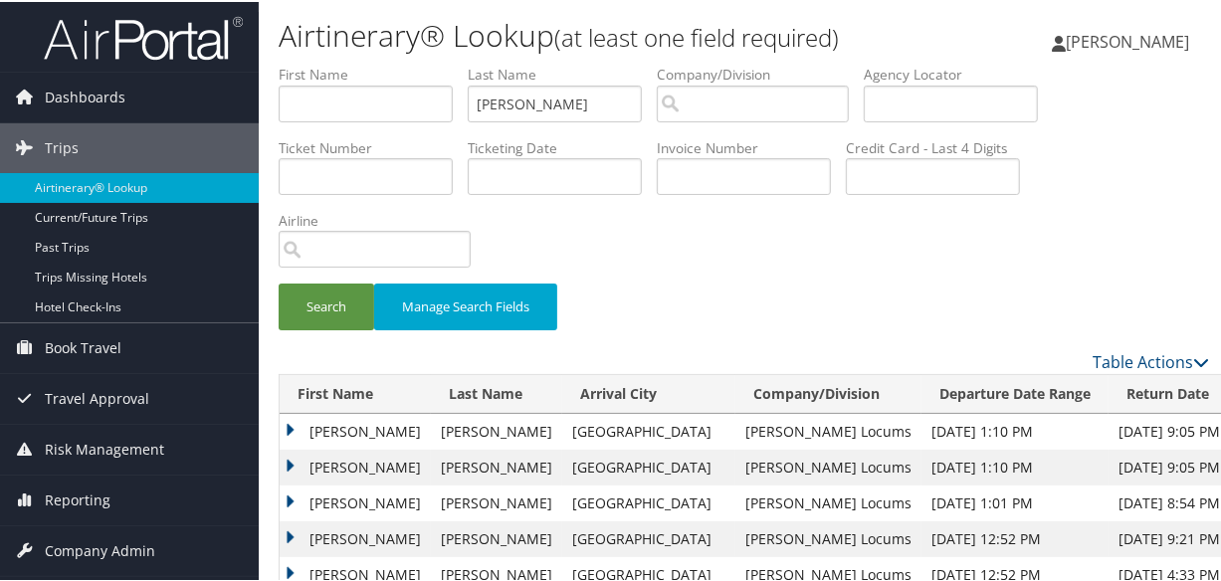
click at [779, 301] on div "Search Manage Search Fields" at bounding box center [744, 315] width 960 height 67
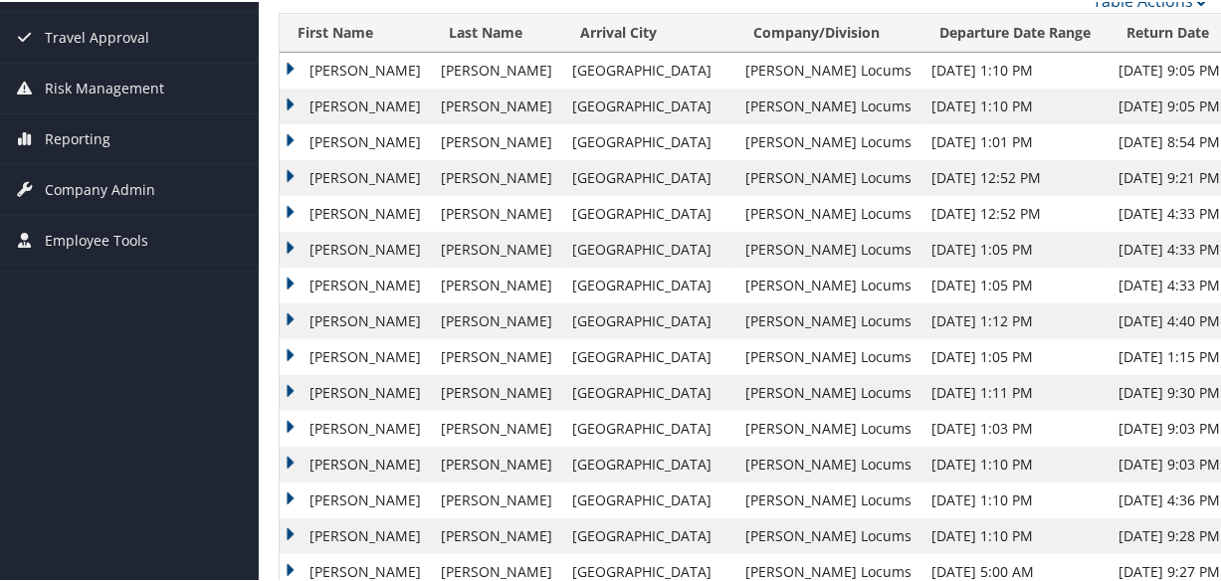
scroll to position [180, 0]
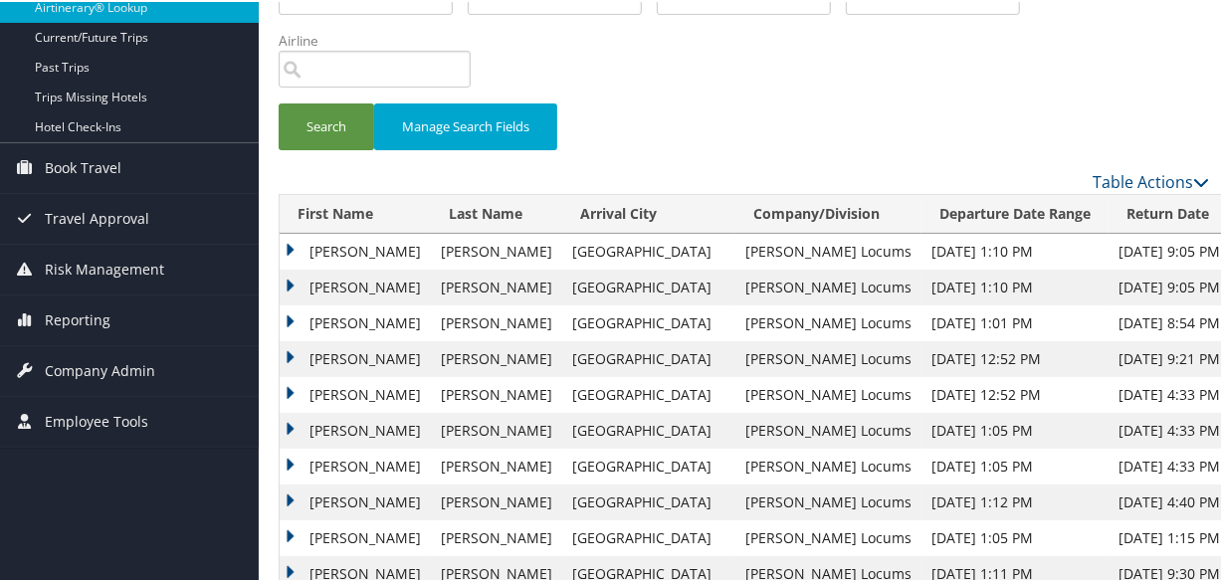
click at [285, 285] on td "Tyler" at bounding box center [355, 286] width 151 height 36
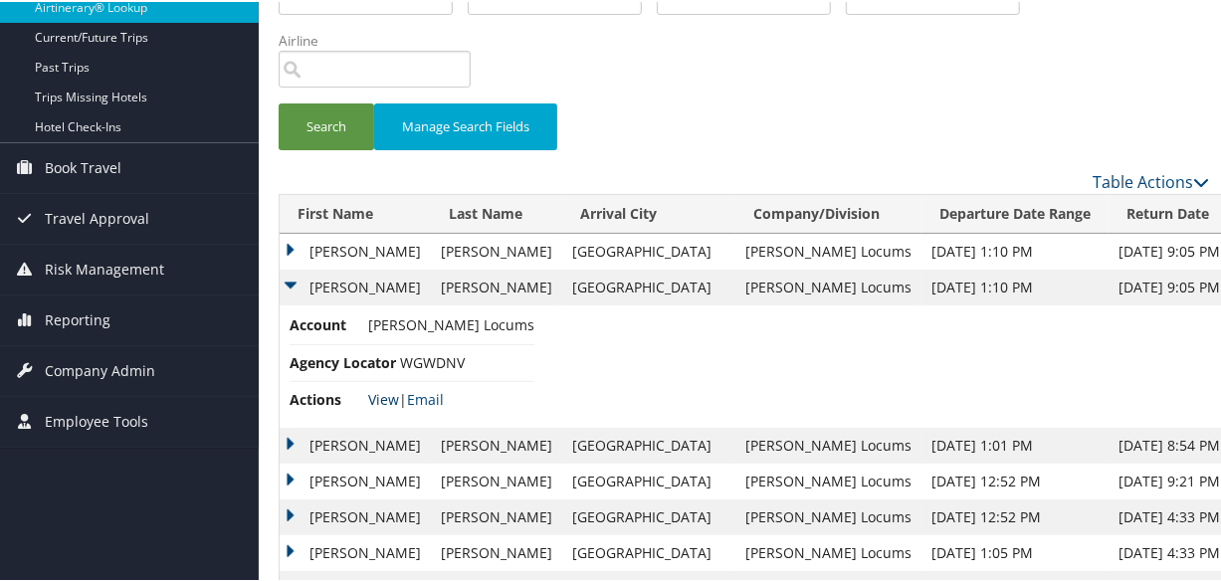
click at [373, 398] on link "View" at bounding box center [383, 397] width 31 height 19
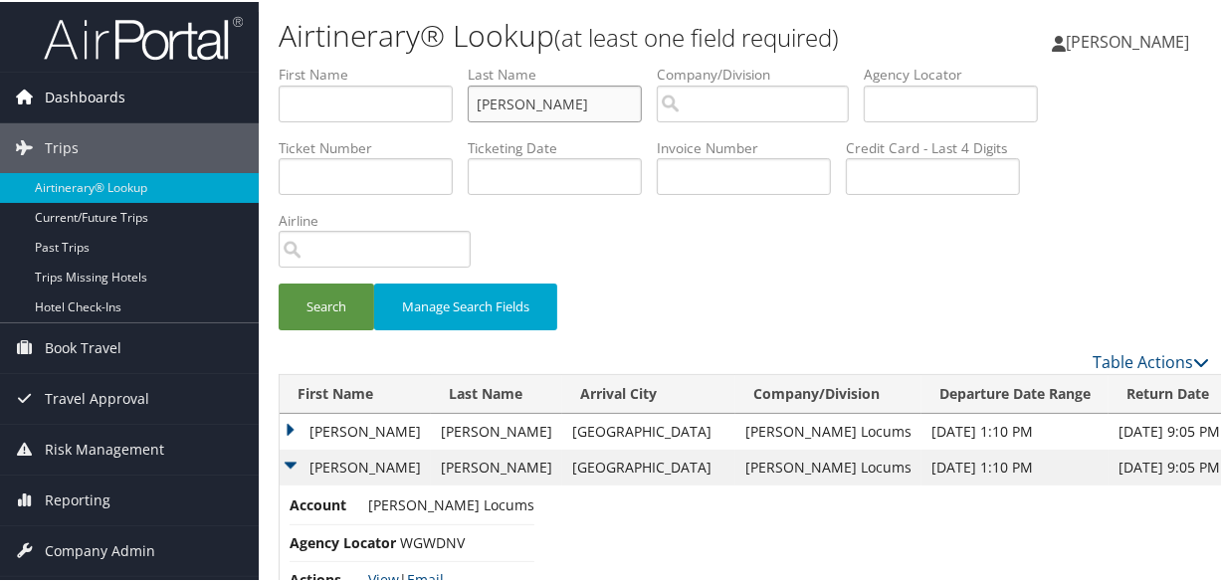
drag, startPoint x: 582, startPoint y: 97, endPoint x: 126, endPoint y: 95, distance: 455.8
click at [279, 282] on button "Search" at bounding box center [327, 305] width 96 height 47
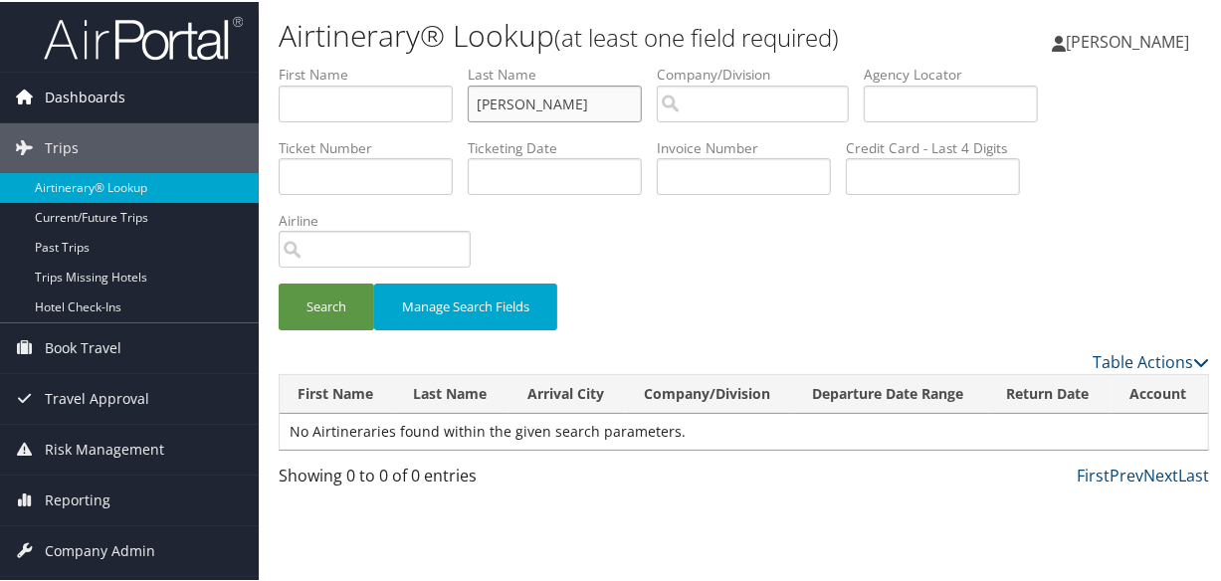
type input "bernier"
click at [279, 282] on button "Search" at bounding box center [327, 305] width 96 height 47
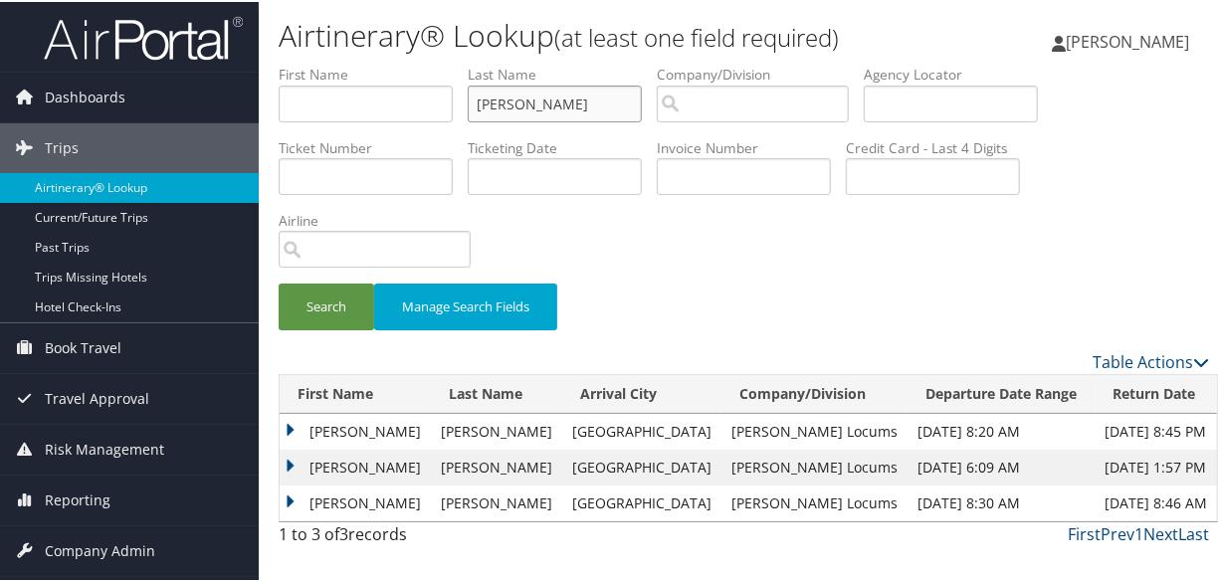
scroll to position [44, 0]
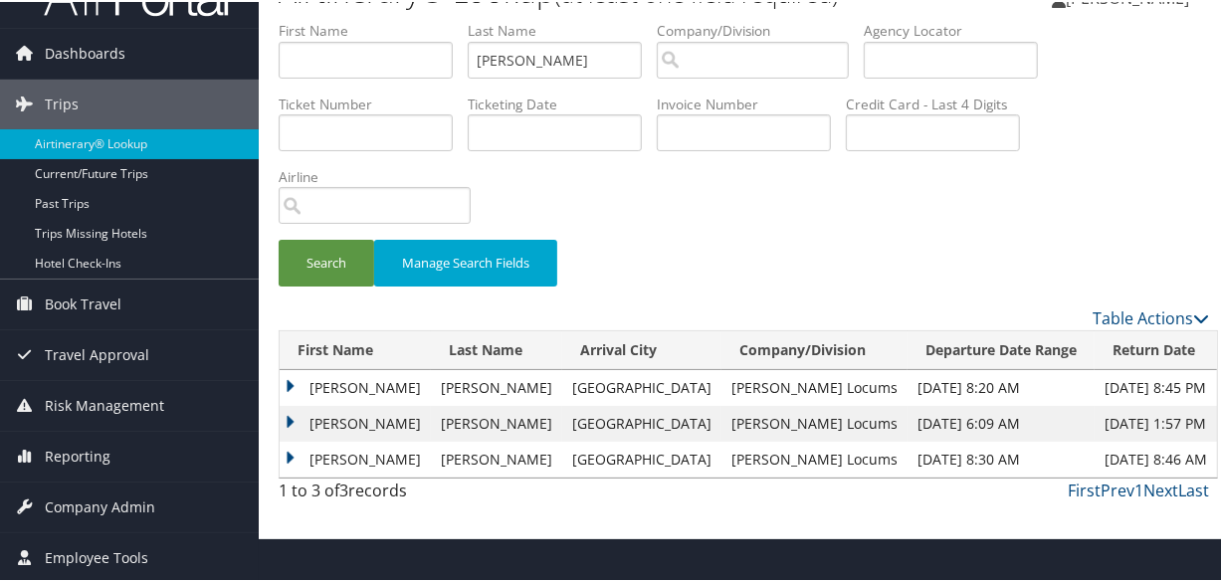
click at [282, 418] on td "Christine" at bounding box center [355, 422] width 151 height 36
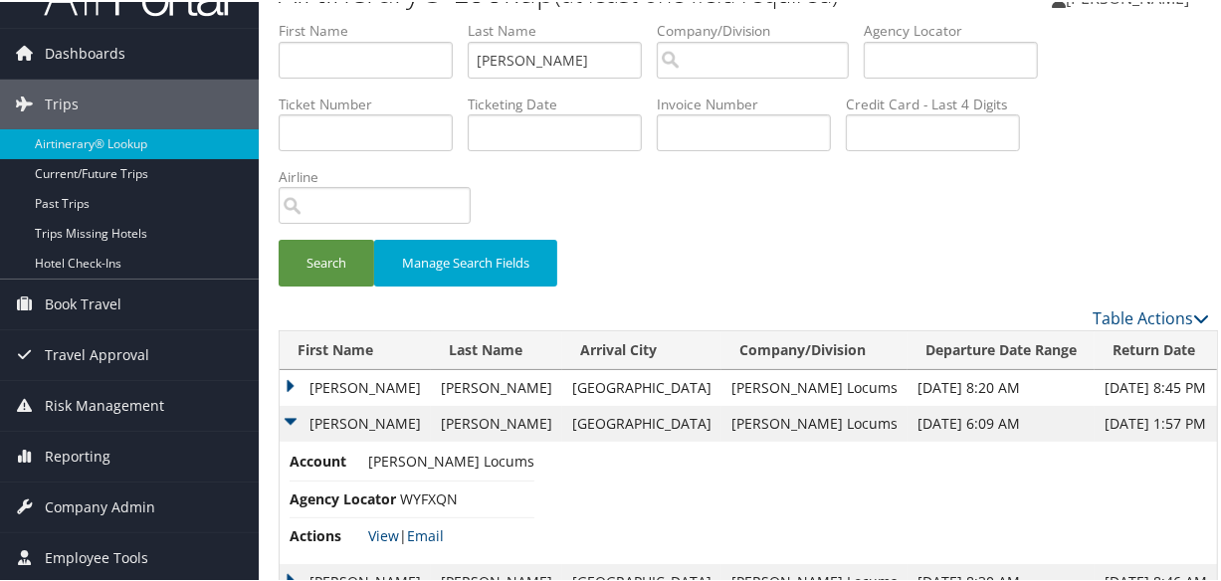
scroll to position [94, 0]
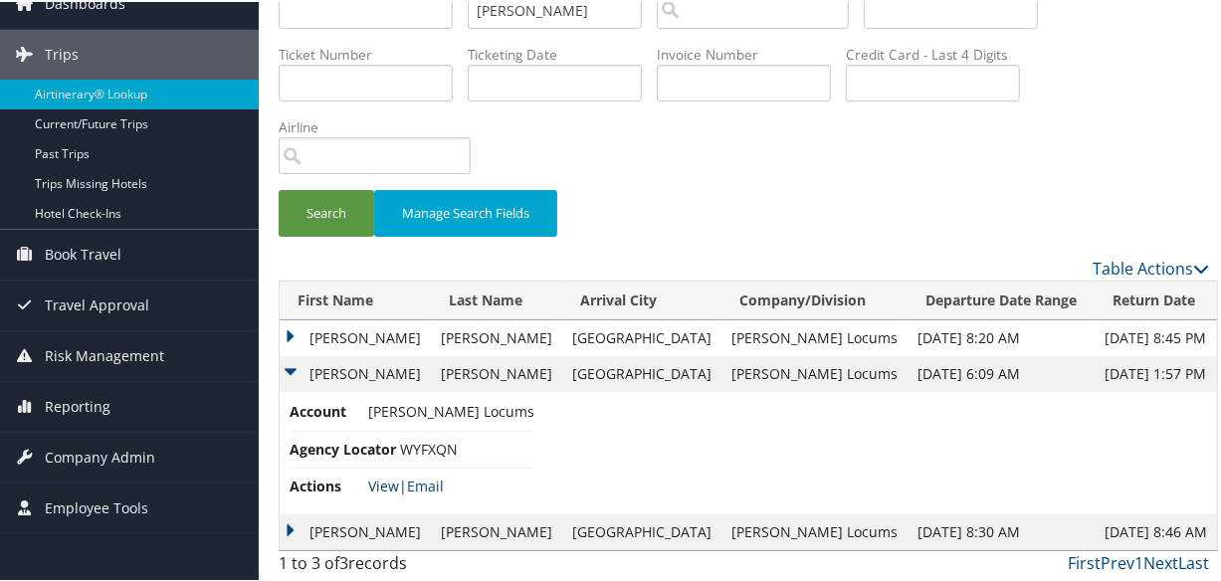
click at [387, 484] on link "View" at bounding box center [383, 484] width 31 height 19
click at [294, 522] on td "Christine" at bounding box center [355, 530] width 151 height 36
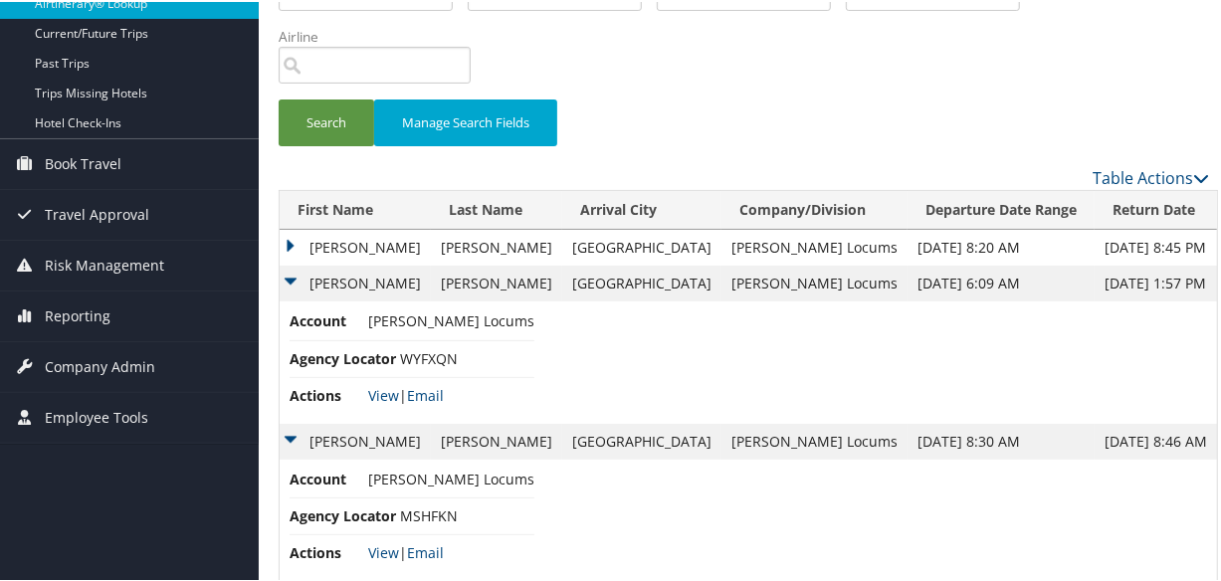
scroll to position [215, 0]
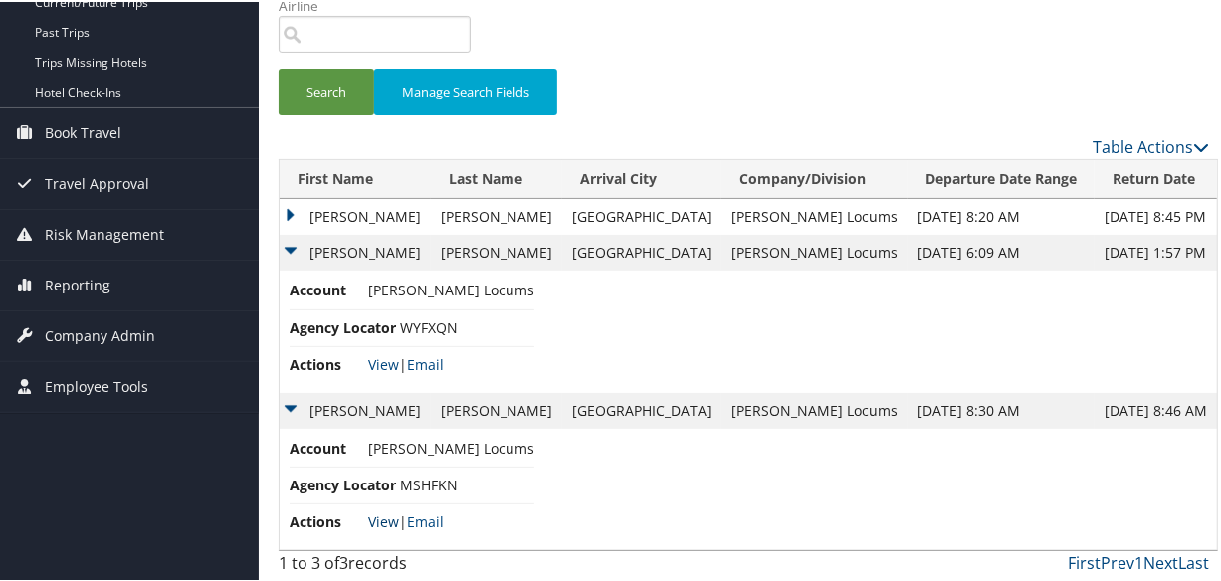
click at [378, 518] on link "View" at bounding box center [383, 519] width 31 height 19
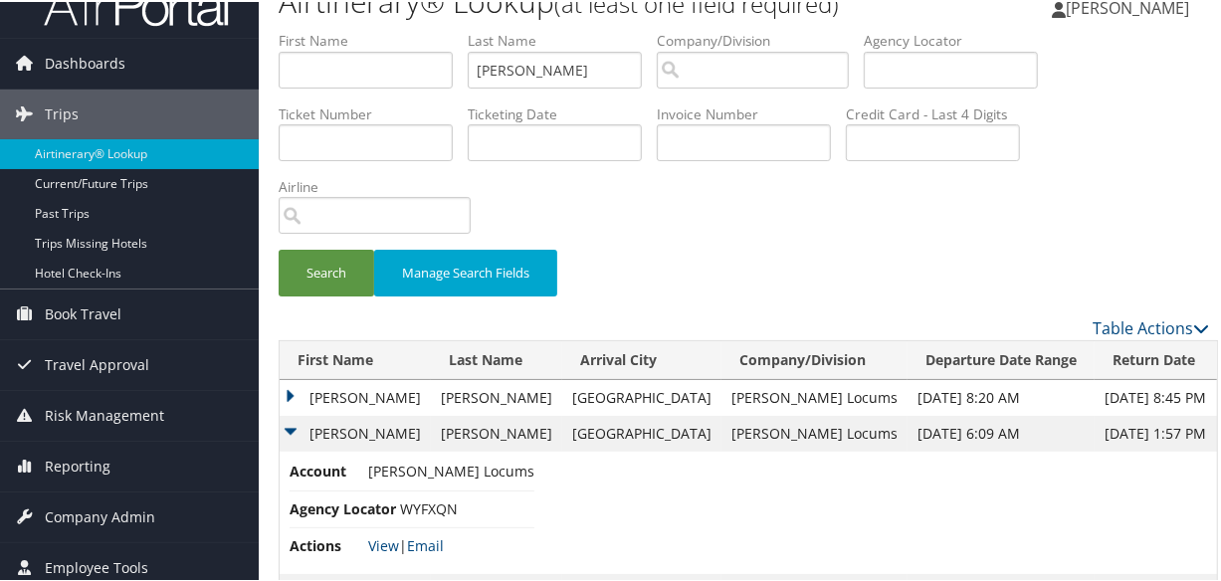
click at [290, 392] on td "Christine" at bounding box center [355, 396] width 151 height 36
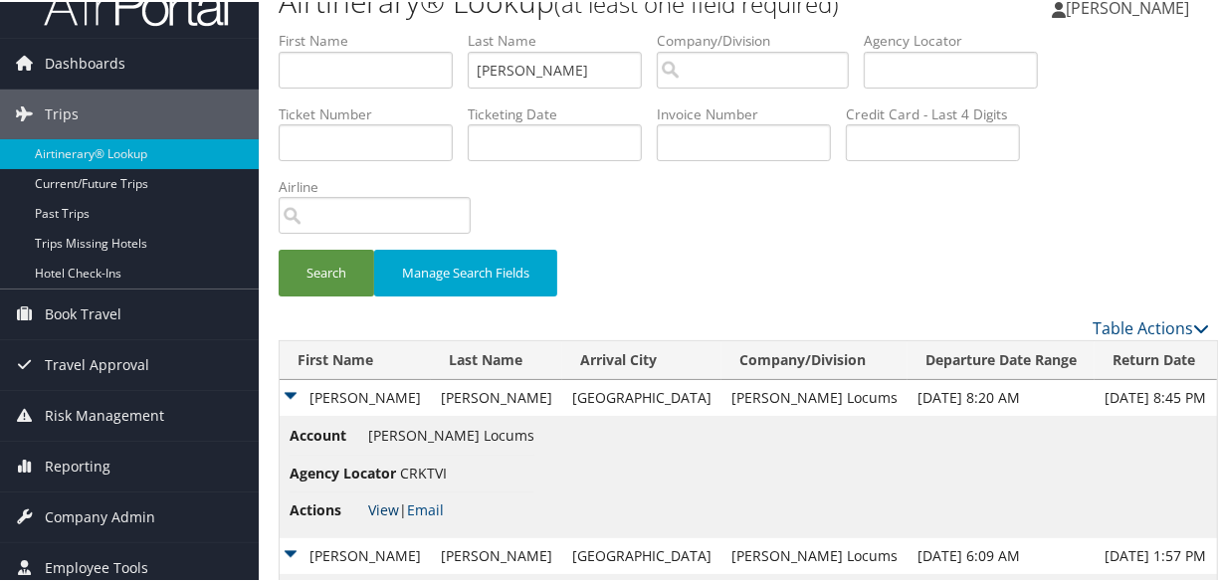
scroll to position [336, 0]
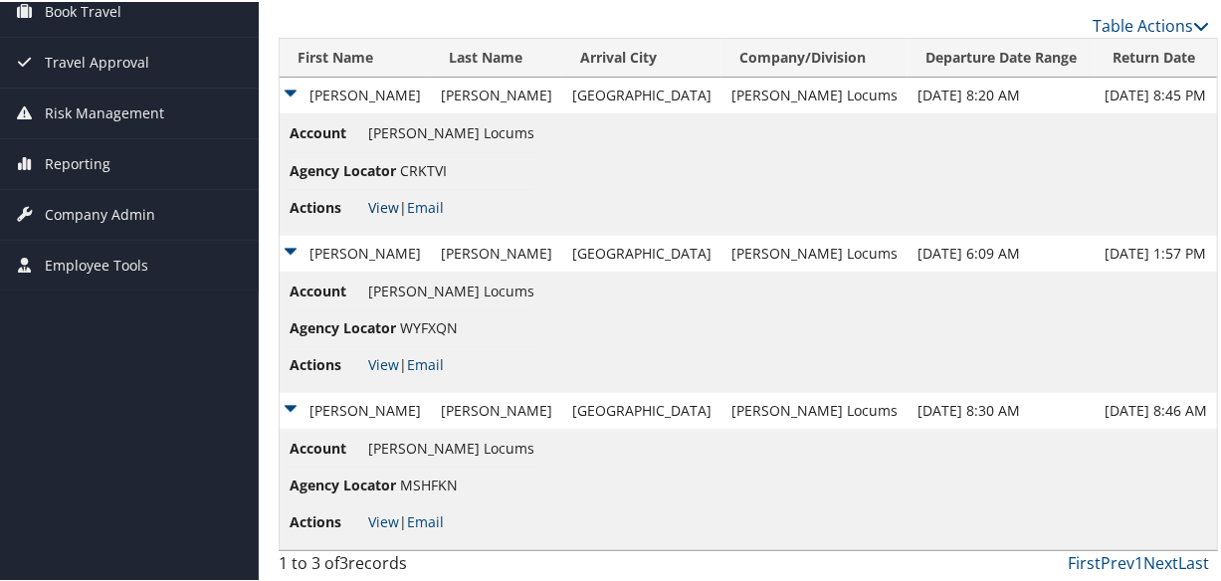
click at [378, 203] on link "View" at bounding box center [383, 205] width 31 height 19
click at [385, 357] on link "View" at bounding box center [383, 362] width 31 height 19
click at [374, 516] on link "View" at bounding box center [383, 519] width 31 height 19
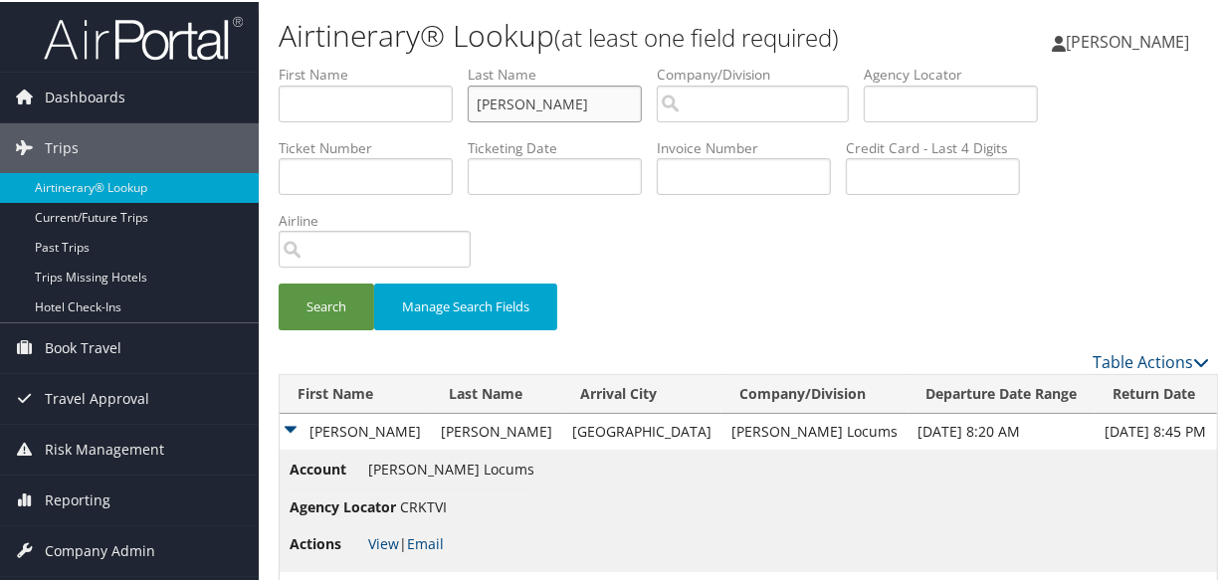
drag, startPoint x: 534, startPoint y: 107, endPoint x: 401, endPoint y: 120, distance: 134.0
click at [401, 63] on ul "First Name Last Name bernier Departure City Arrival City Company/Division Airpo…" at bounding box center [744, 63] width 930 height 0
type input "thong"
click at [279, 282] on button "Search" at bounding box center [327, 305] width 96 height 47
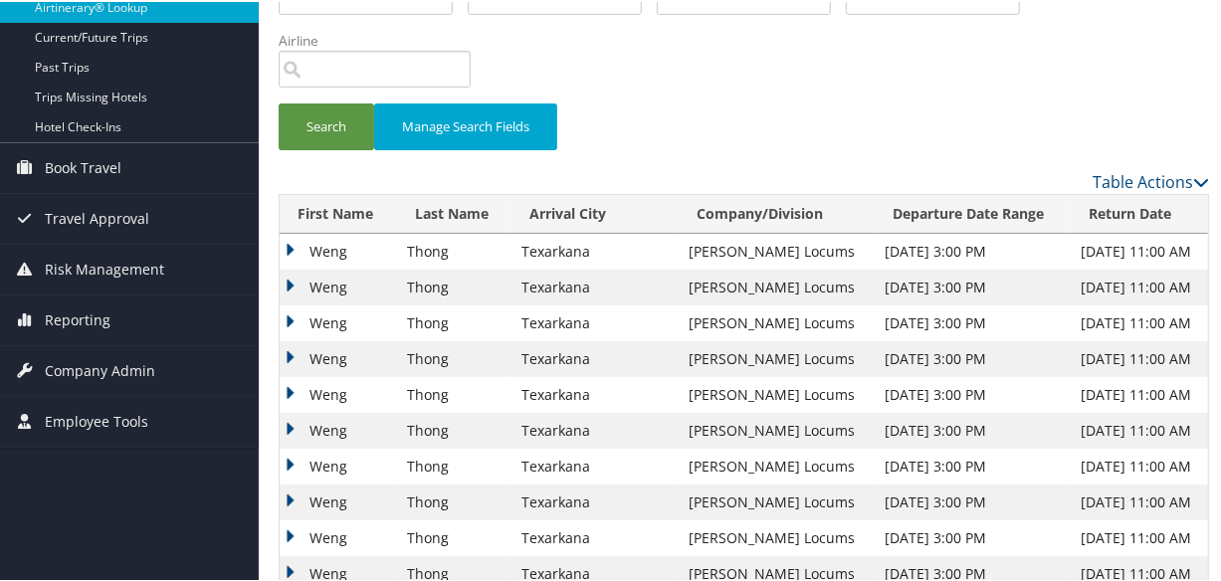
scroll to position [361, 0]
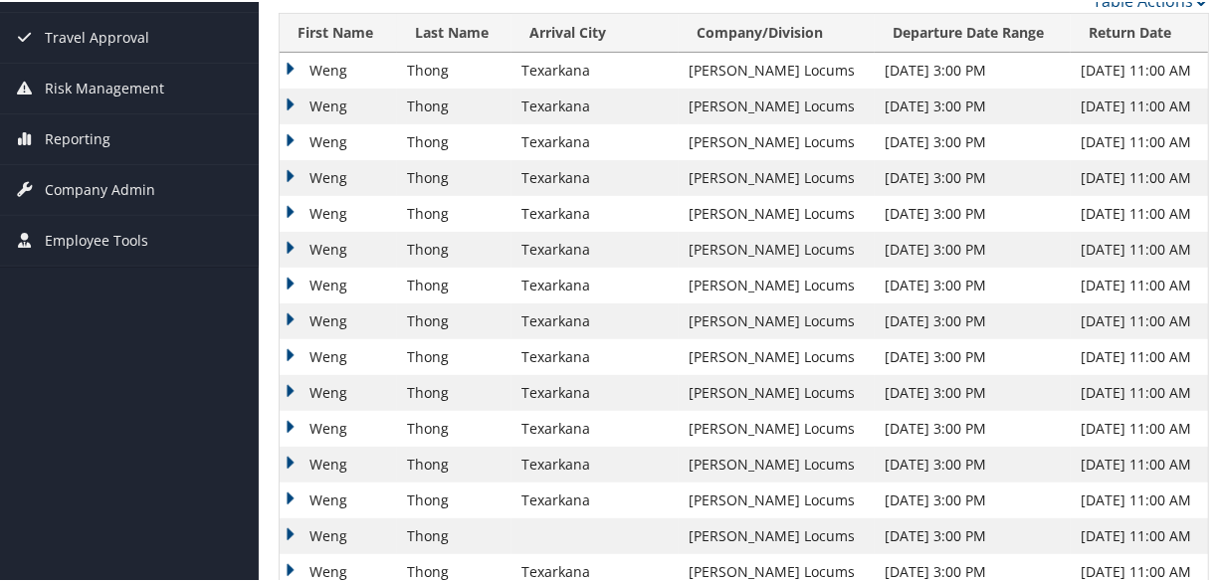
click at [285, 417] on td "Weng" at bounding box center [338, 427] width 117 height 36
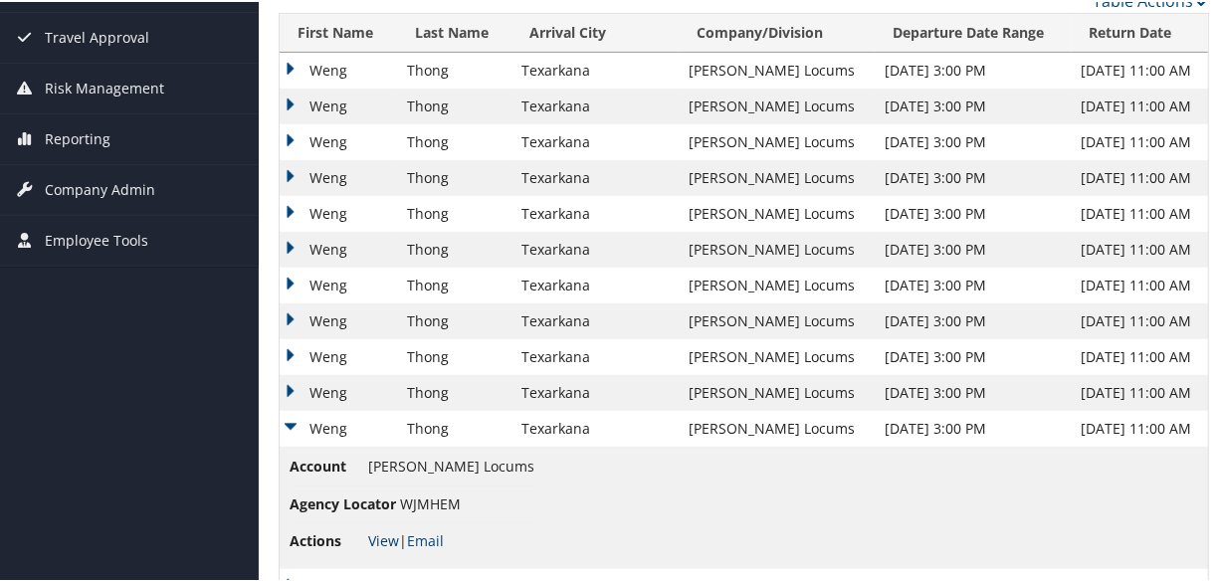
click at [385, 536] on link "View" at bounding box center [383, 538] width 31 height 19
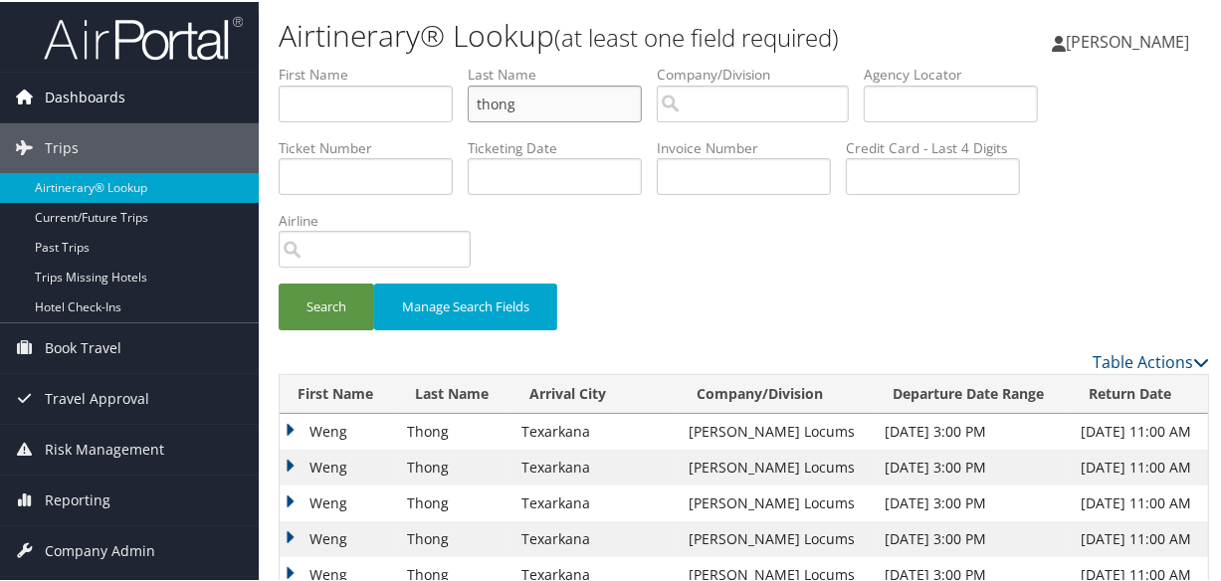
drag, startPoint x: 584, startPoint y: 108, endPoint x: 181, endPoint y: 100, distance: 403.1
paste input "TCHIVIDJIAN"
type input "TCHIVIDJIAN"
click at [279, 282] on button "Search" at bounding box center [327, 305] width 96 height 47
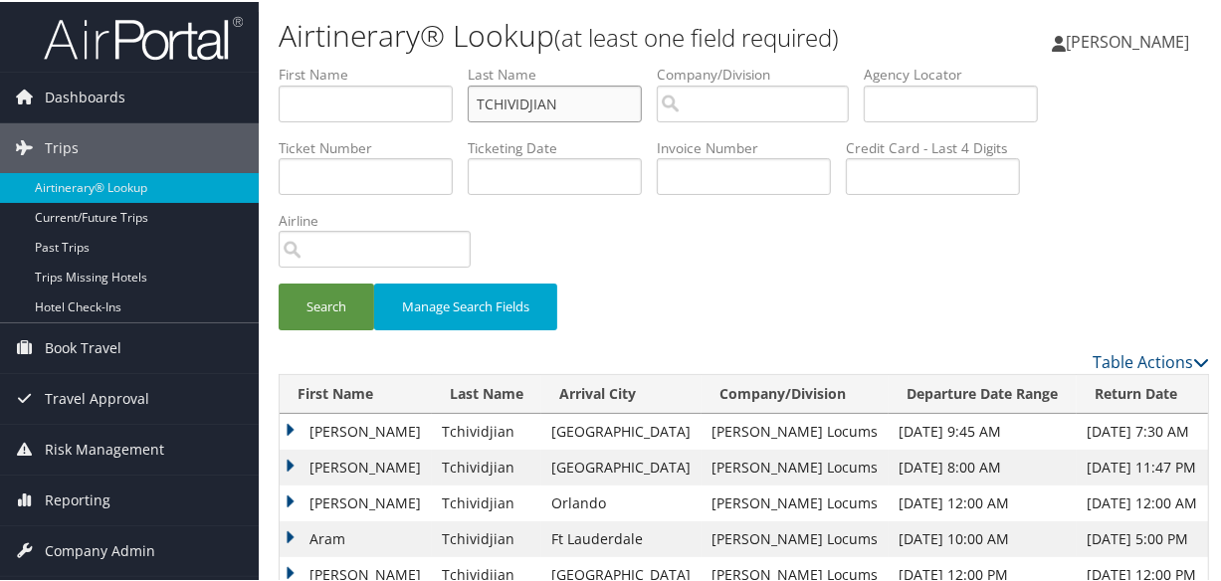
click at [483, 101] on input "TCHIVIDJIAN" at bounding box center [555, 102] width 174 height 37
click at [279, 282] on button "Search" at bounding box center [327, 305] width 96 height 47
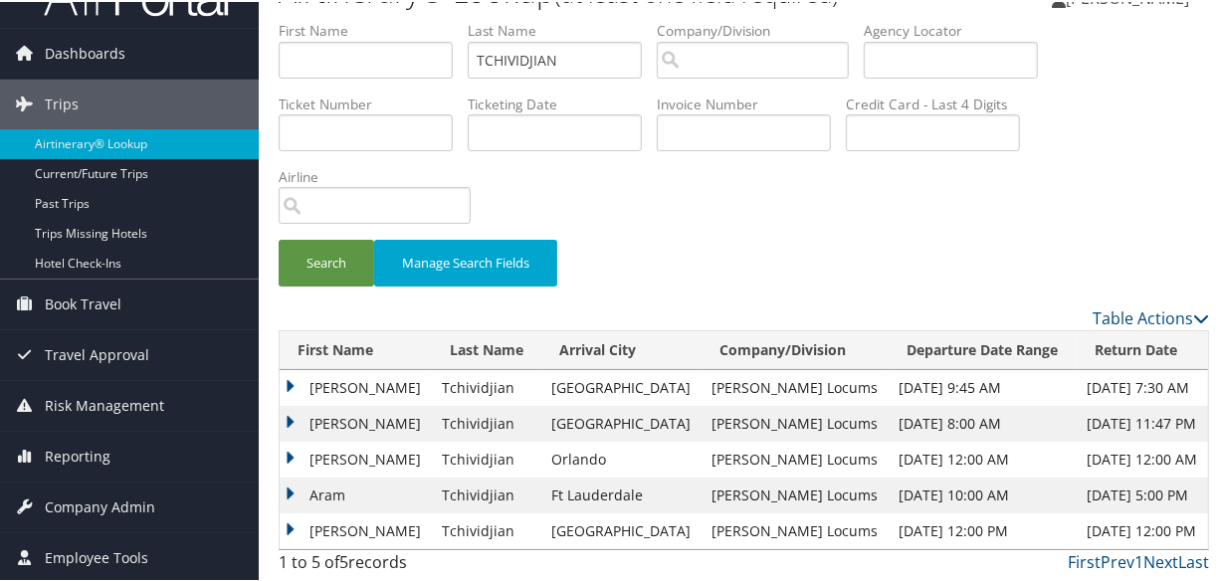
click at [293, 382] on td "Julie" at bounding box center [356, 386] width 152 height 36
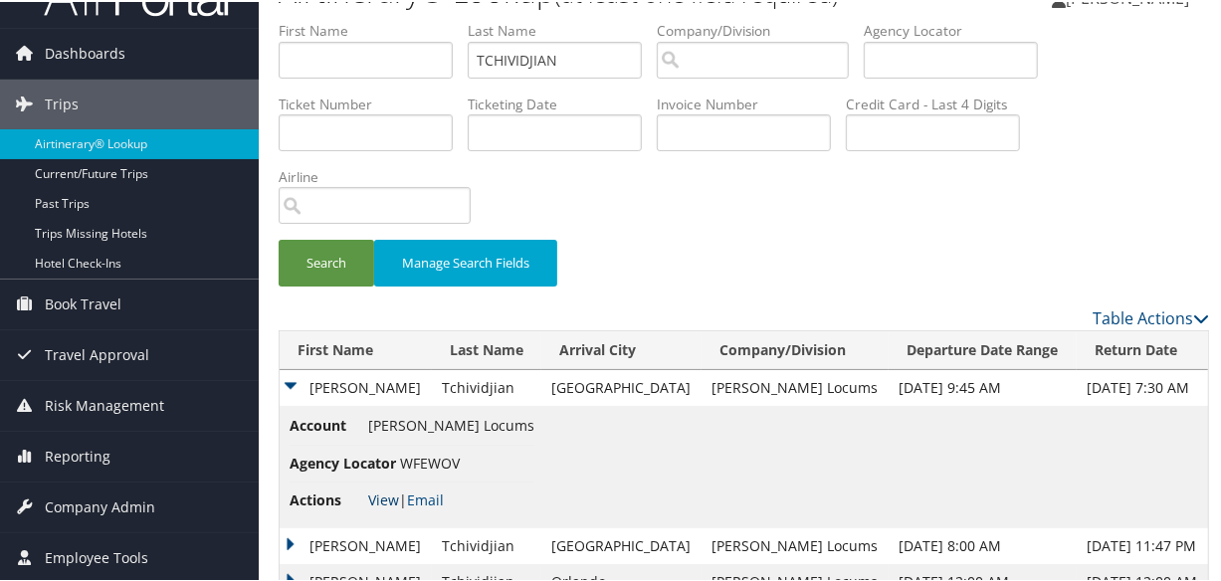
click at [384, 493] on link "View" at bounding box center [383, 498] width 31 height 19
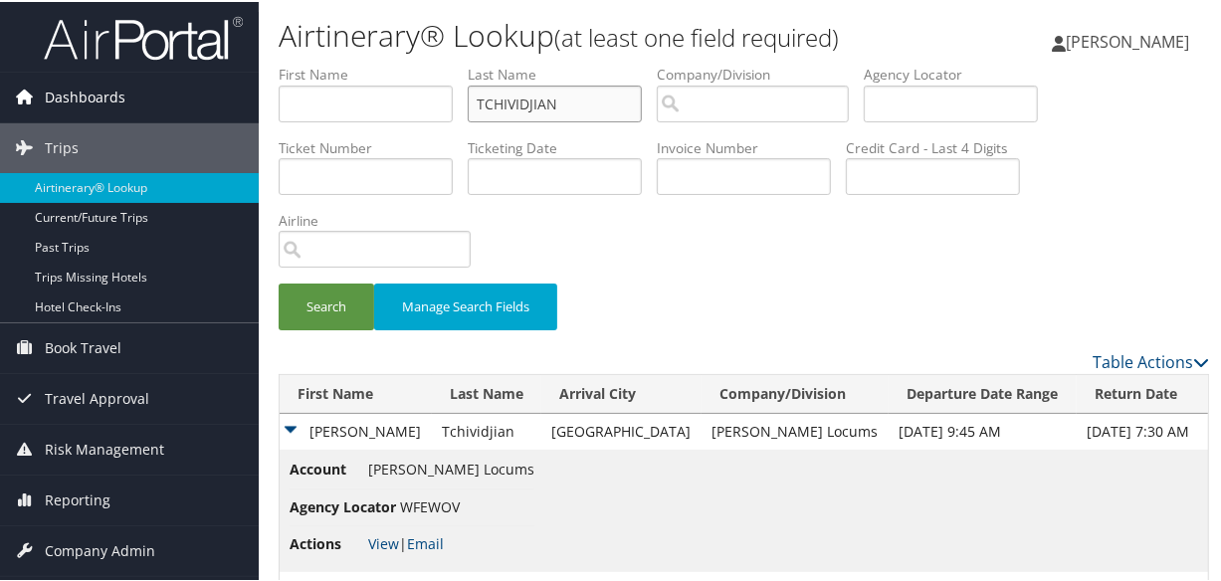
drag, startPoint x: 359, startPoint y: 79, endPoint x: 245, endPoint y: 79, distance: 114.4
click at [245, 79] on div "Dashboards AirPortal 360™ (Manager) My Travel Dashboard Trips Airtinerary® Look…" at bounding box center [614, 374] width 1229 height 748
paste input "BEZANIS"
type input "BEZANIS"
click at [279, 282] on button "Search" at bounding box center [327, 305] width 96 height 47
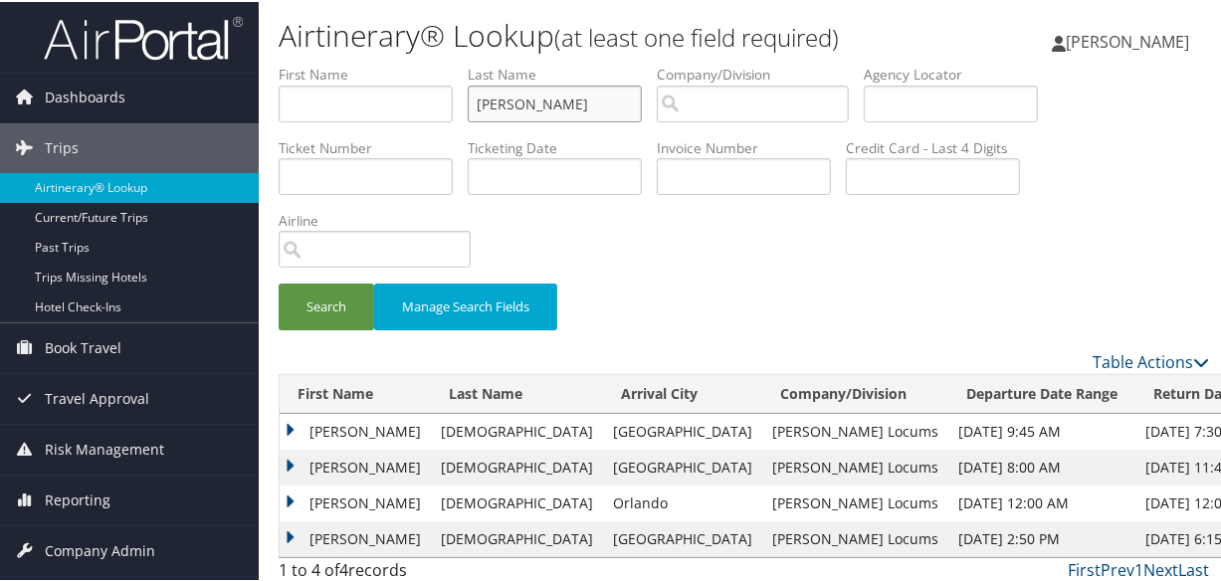
scroll to position [44, 0]
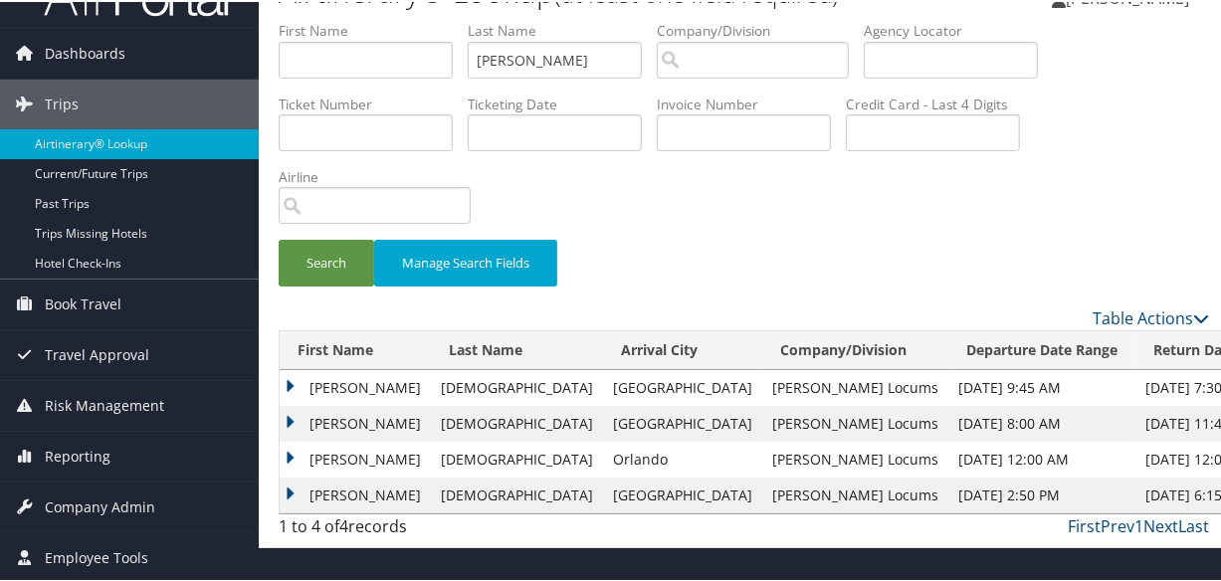
click at [296, 378] on td "Christine" at bounding box center [355, 386] width 151 height 36
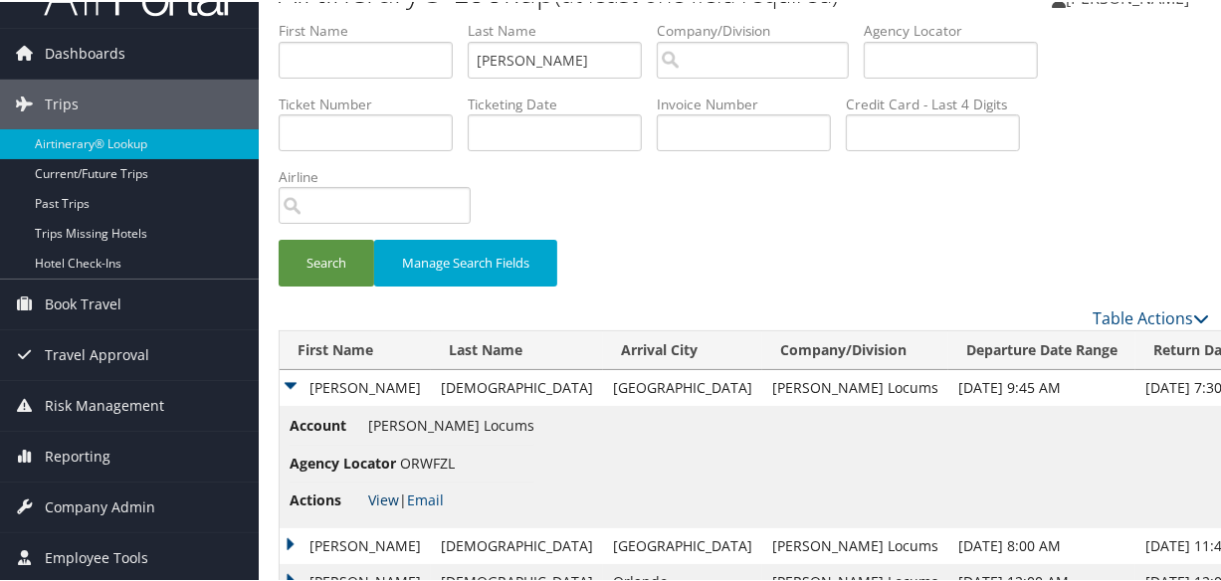
click at [378, 497] on link "View" at bounding box center [383, 498] width 31 height 19
drag, startPoint x: 575, startPoint y: 58, endPoint x: 298, endPoint y: 40, distance: 278.2
click at [298, 19] on ul "First Name Last Name BEZANIS Departure City Arrival City Company/Division Airpo…" at bounding box center [744, 19] width 930 height 0
paste input "KABBANI"
type input "KABBANI"
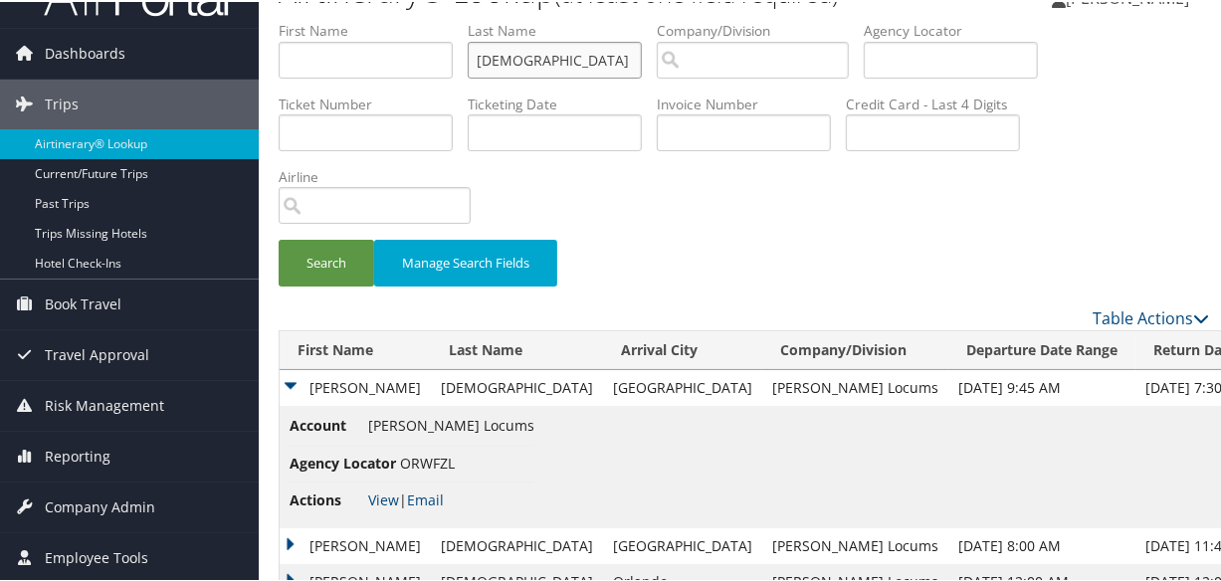
click at [279, 238] on button "Search" at bounding box center [327, 261] width 96 height 47
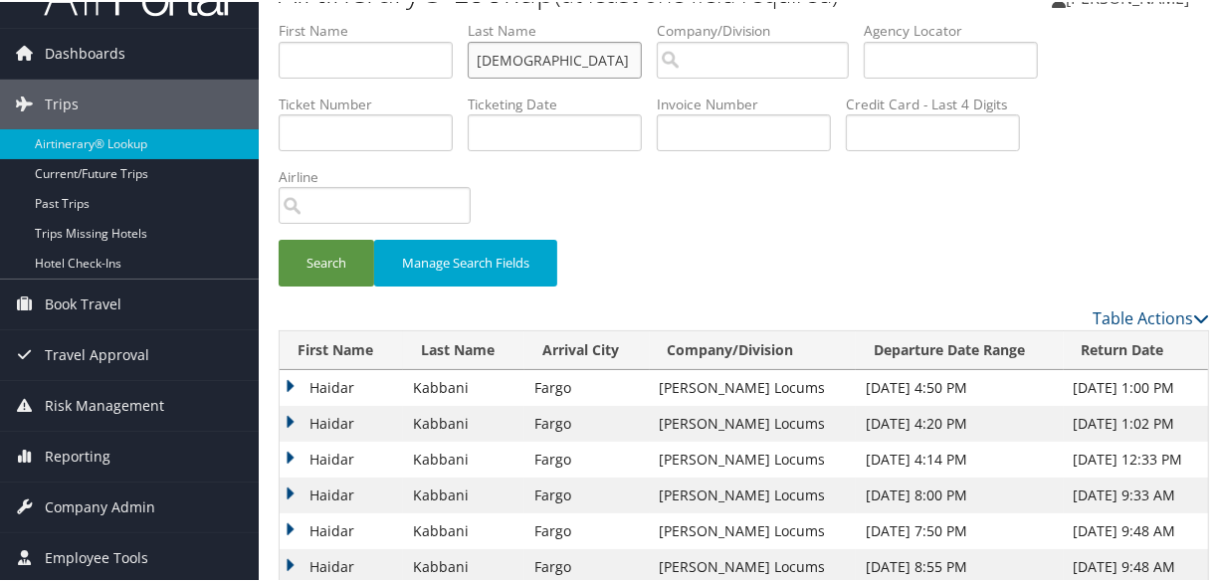
scroll to position [225, 0]
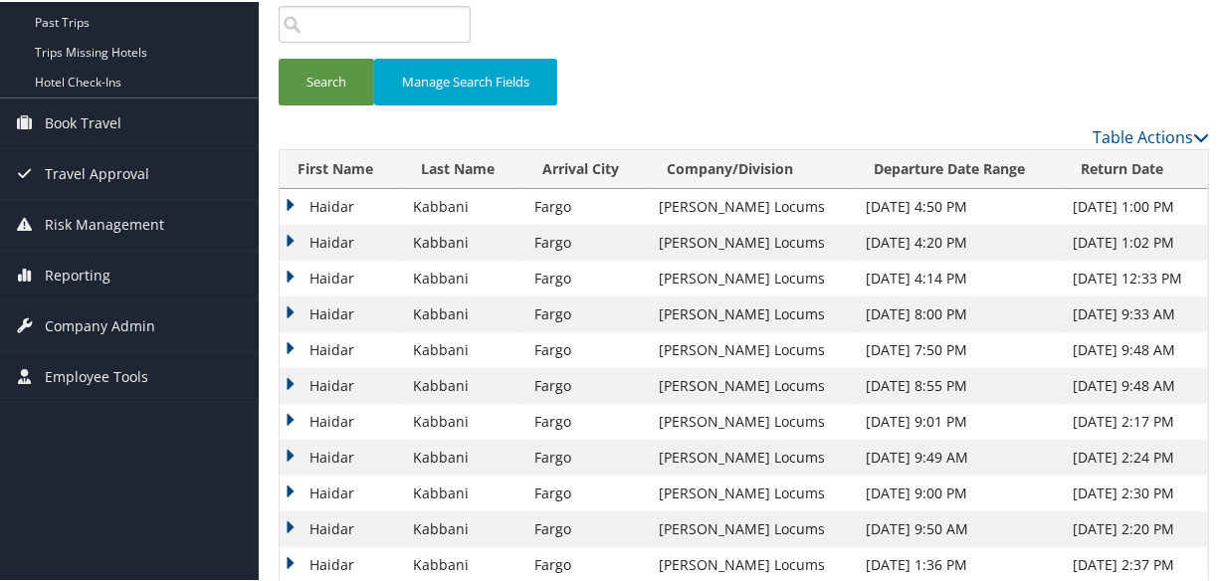
click at [286, 200] on td "Haidar" at bounding box center [341, 205] width 123 height 36
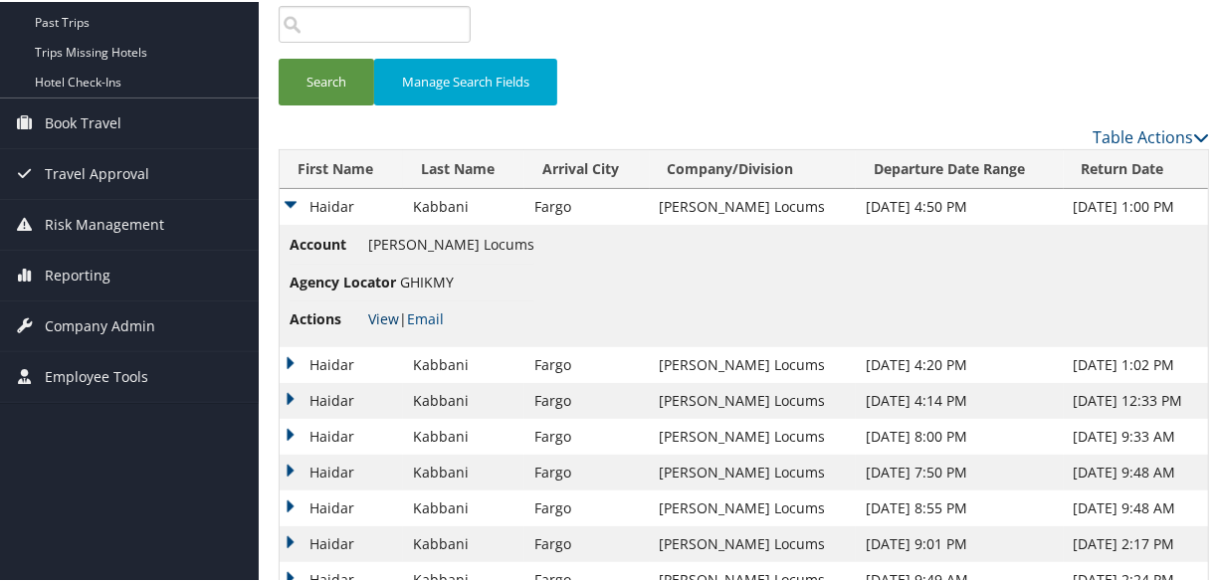
click at [387, 310] on link "View" at bounding box center [383, 316] width 31 height 19
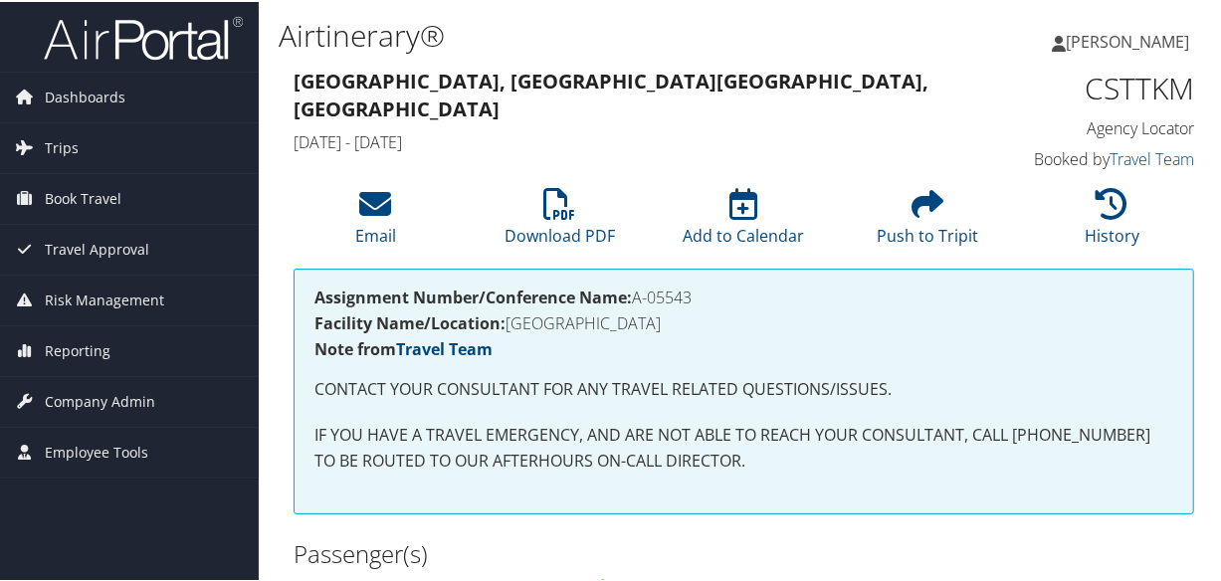
drag, startPoint x: 702, startPoint y: 289, endPoint x: 636, endPoint y: 296, distance: 66.0
click at [636, 296] on h4 "Assignment Number/Conference Name: A-05543" at bounding box center [743, 296] width 859 height 16
copy h4 "A-05543"
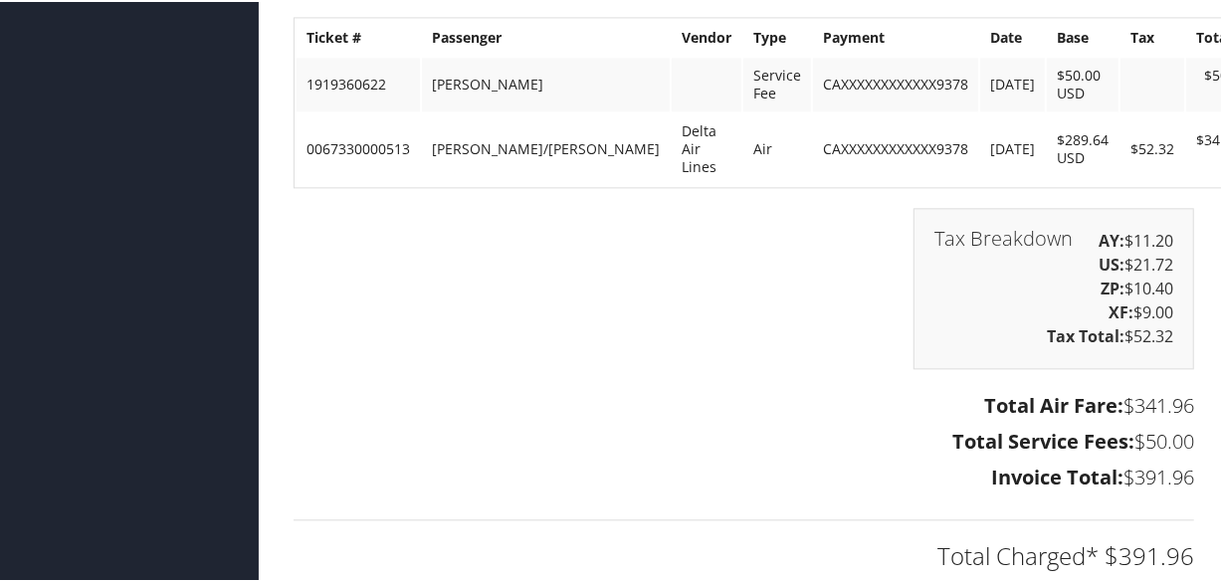
scroll to position [2834, 0]
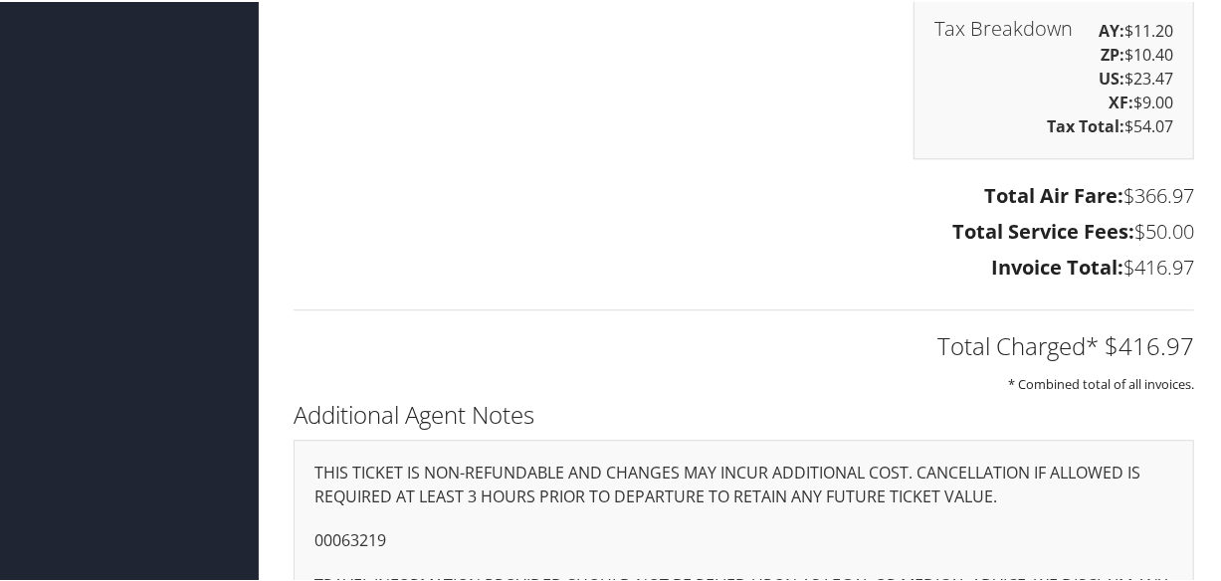
scroll to position [2983, 0]
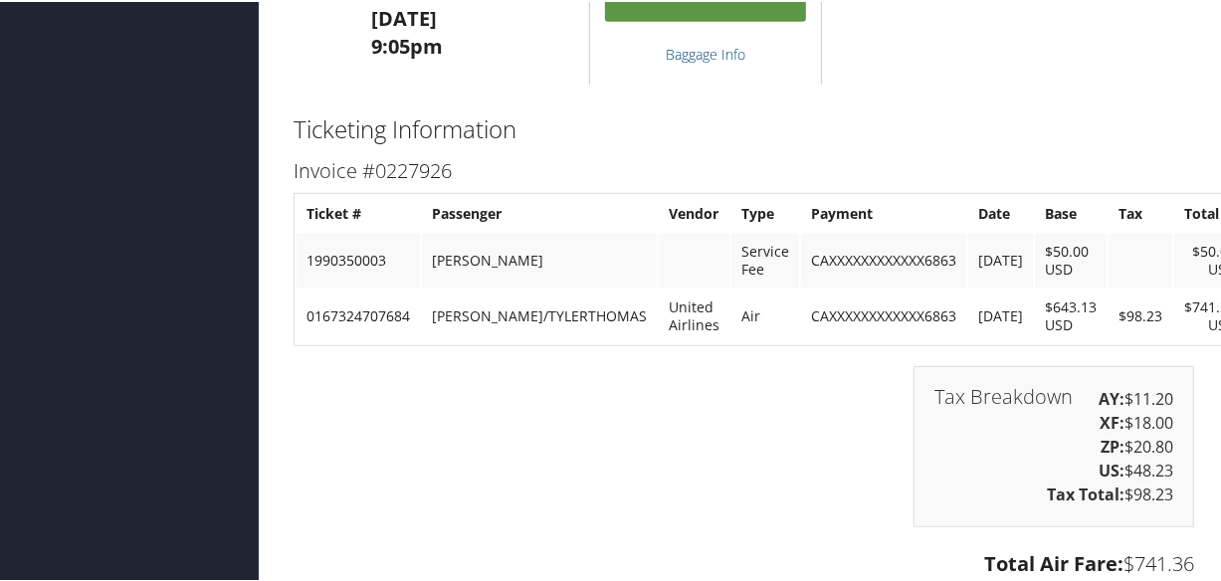
scroll to position [5524, 0]
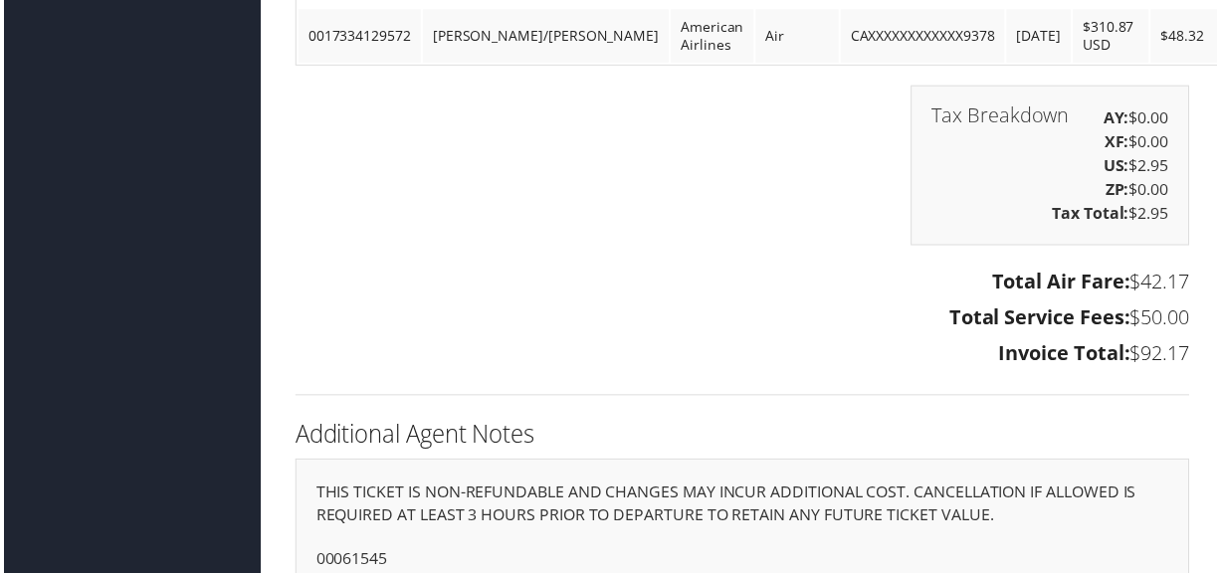
scroll to position [2189, 0]
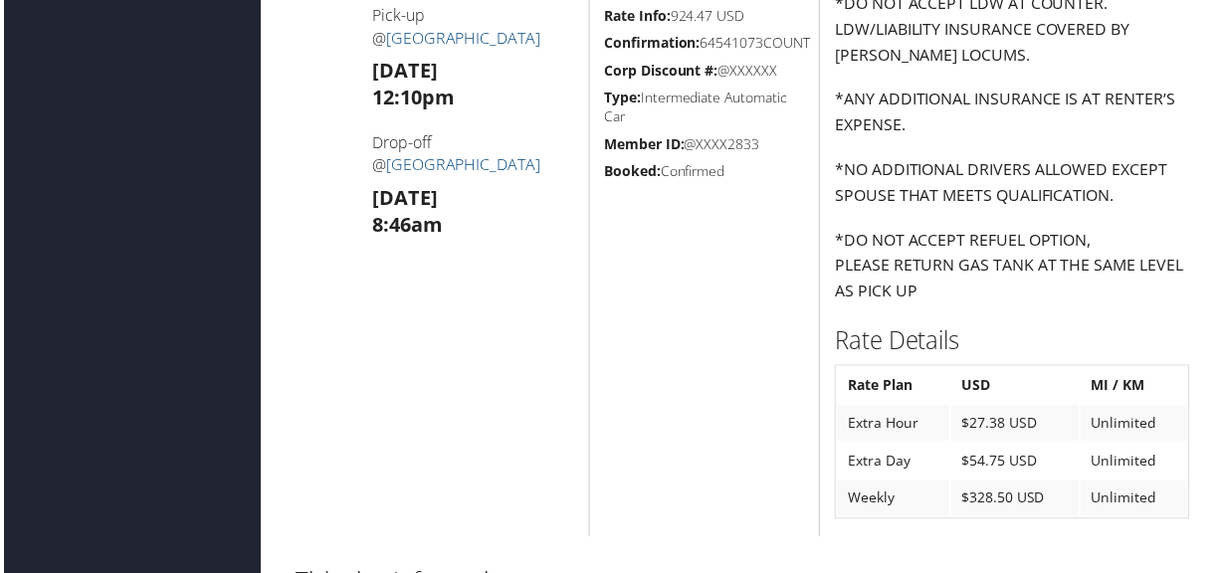
scroll to position [1646, 0]
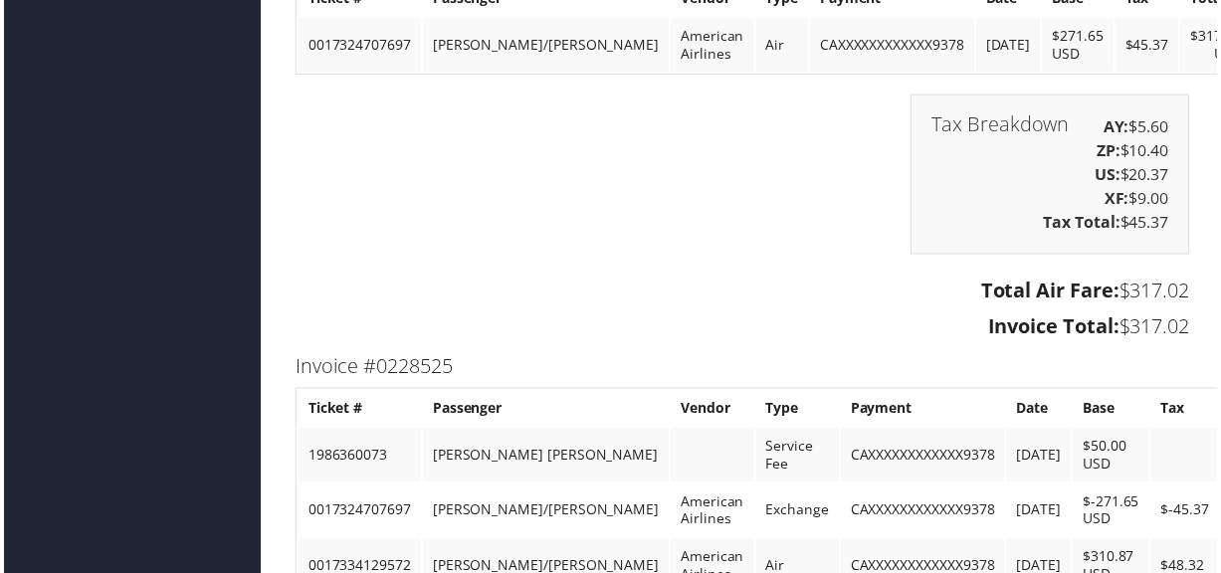
scroll to position [2179, 0]
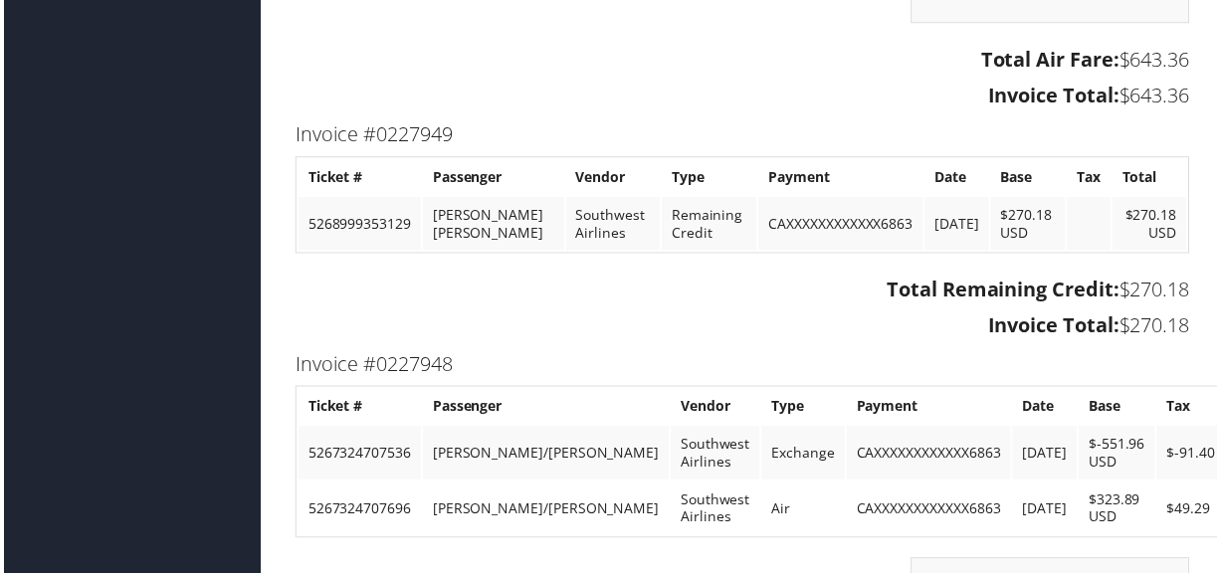
scroll to position [2460, 0]
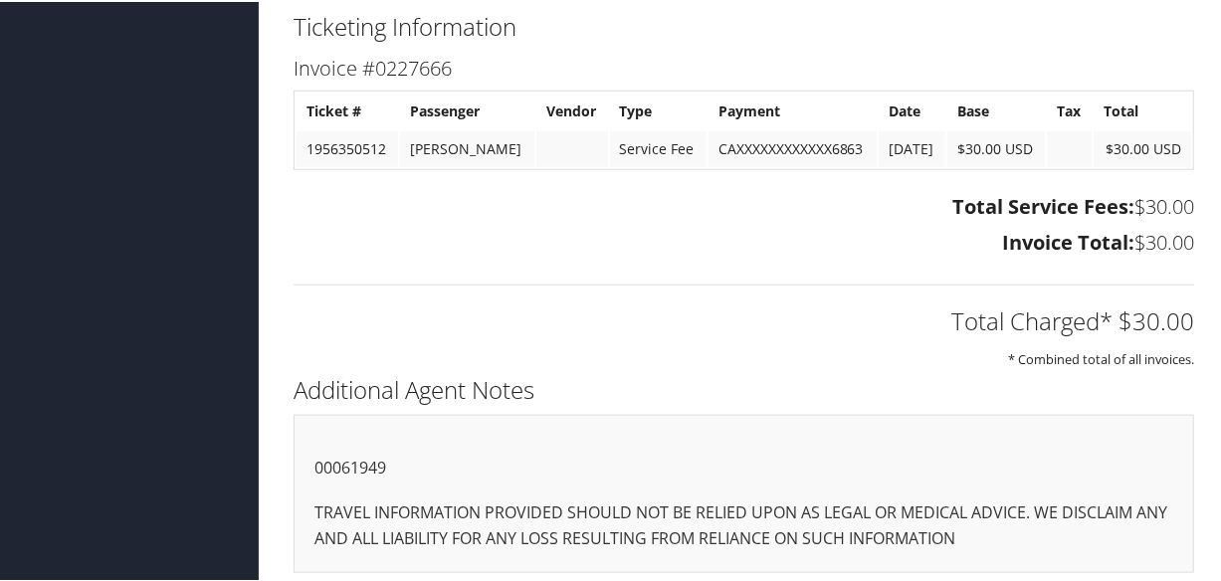
scroll to position [1200, 0]
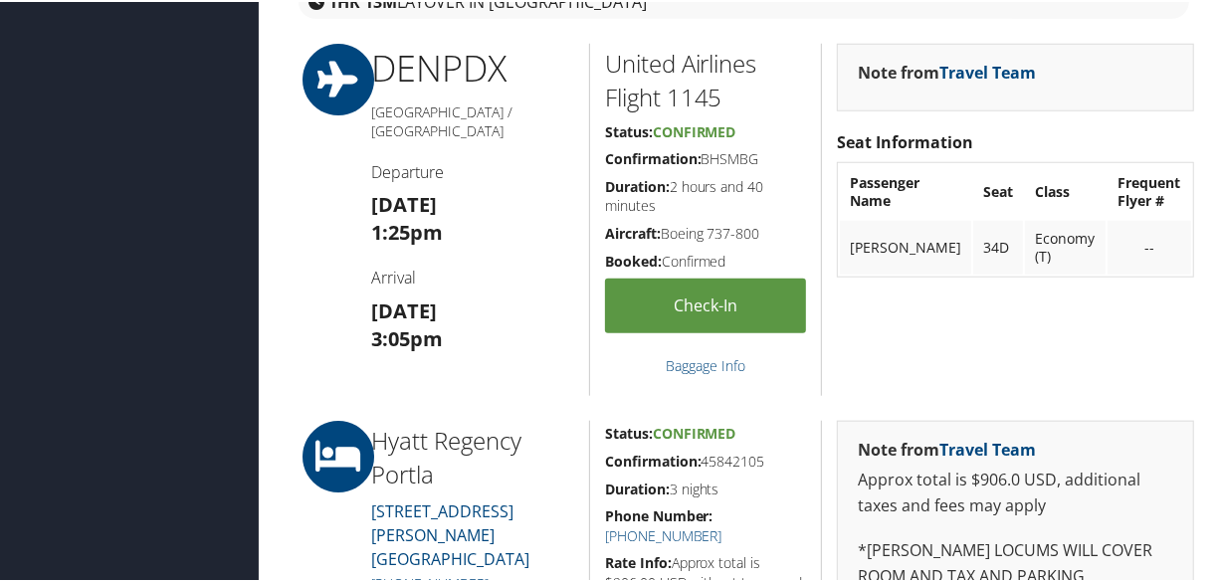
scroll to position [1654, 0]
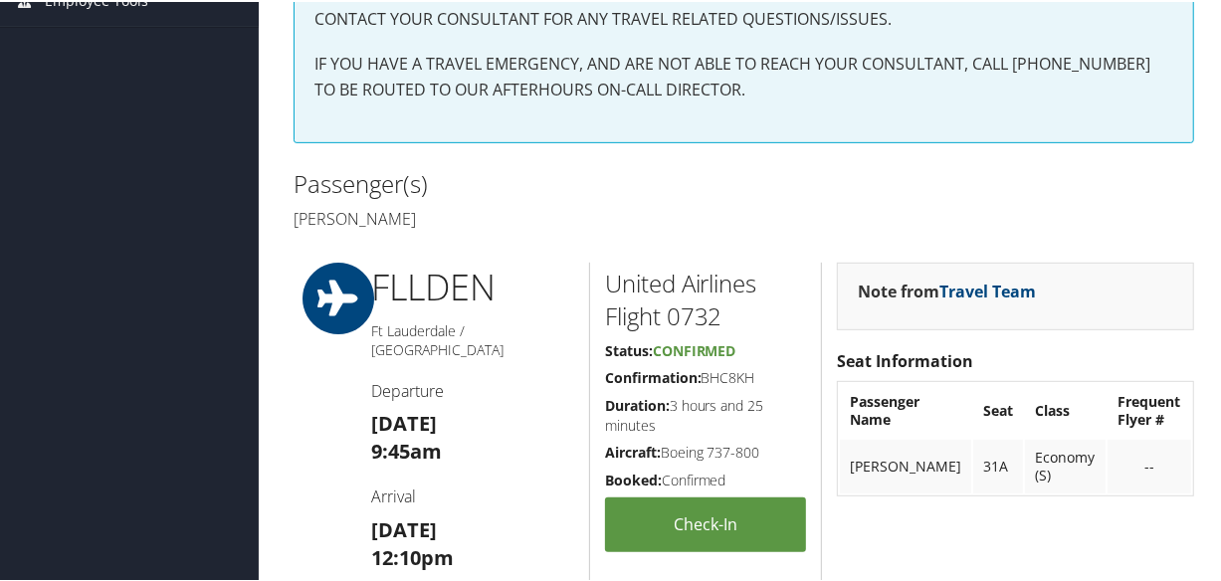
scroll to position [90, 0]
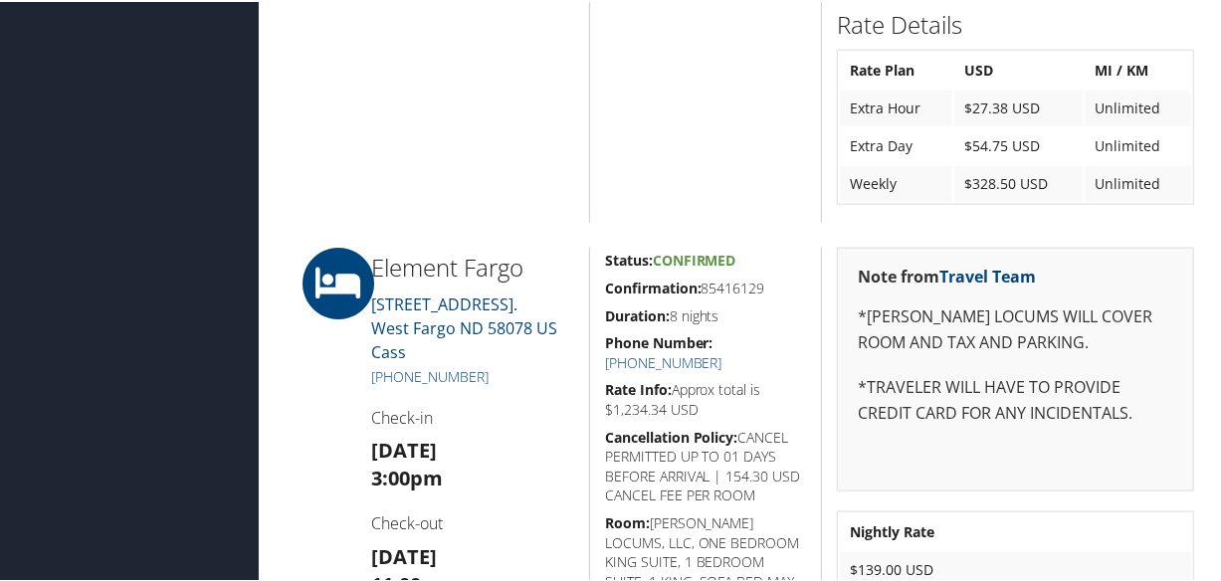
scroll to position [1356, 0]
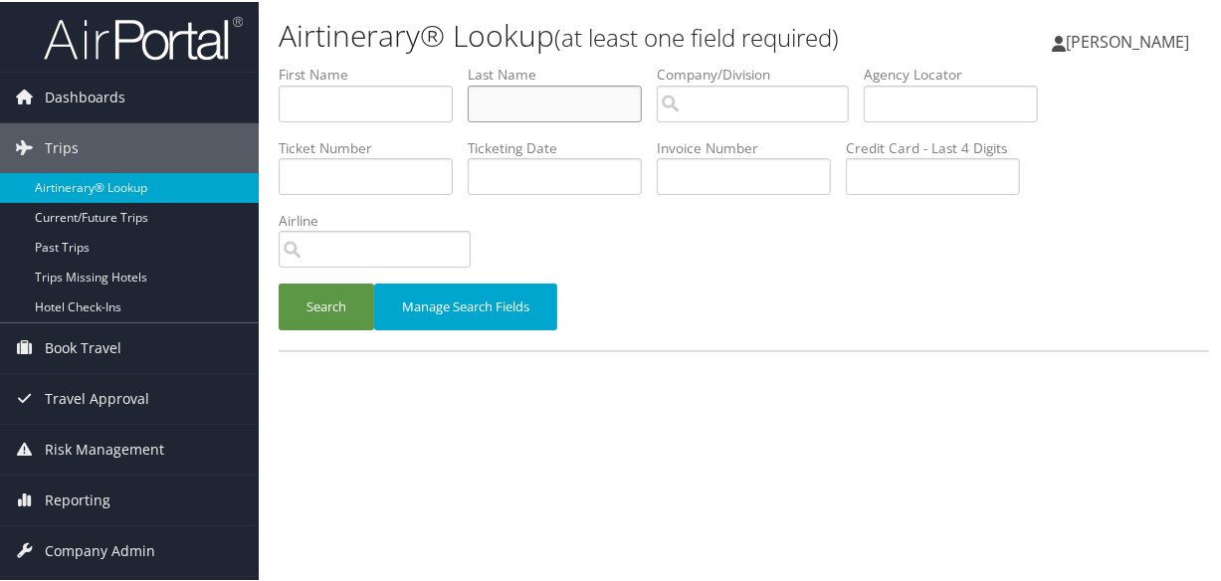
click at [550, 98] on input "text" at bounding box center [555, 102] width 174 height 37
paste input "[PERSON_NAME]"
click at [480, 109] on input "BURGESS" at bounding box center [555, 102] width 174 height 37
type input "BURGESS"
click at [279, 282] on button "Search" at bounding box center [327, 305] width 96 height 47
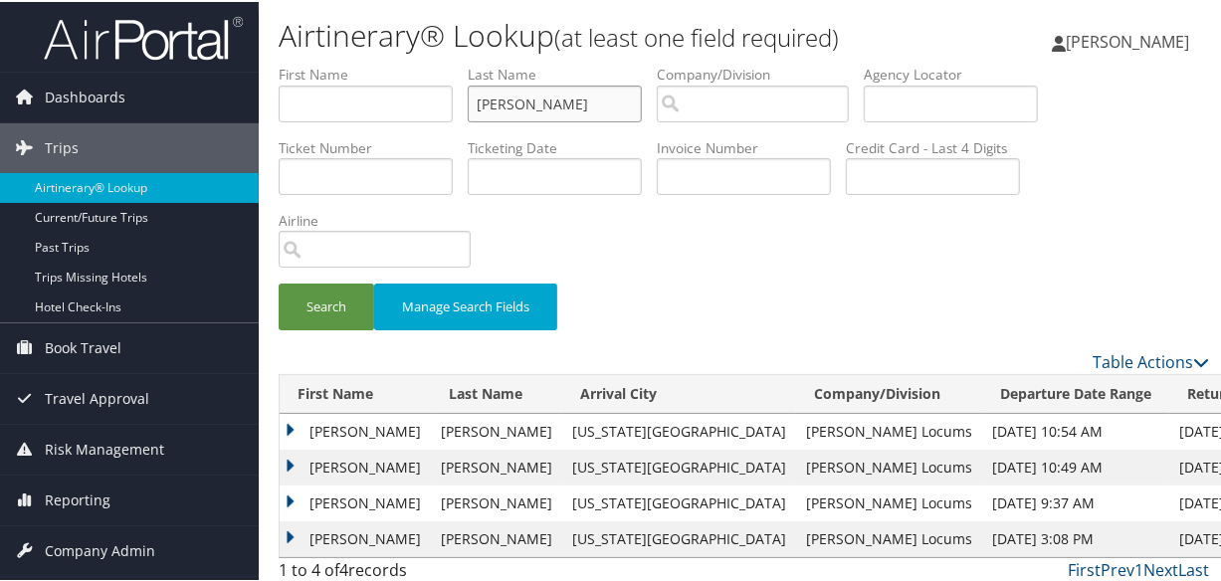
scroll to position [44, 0]
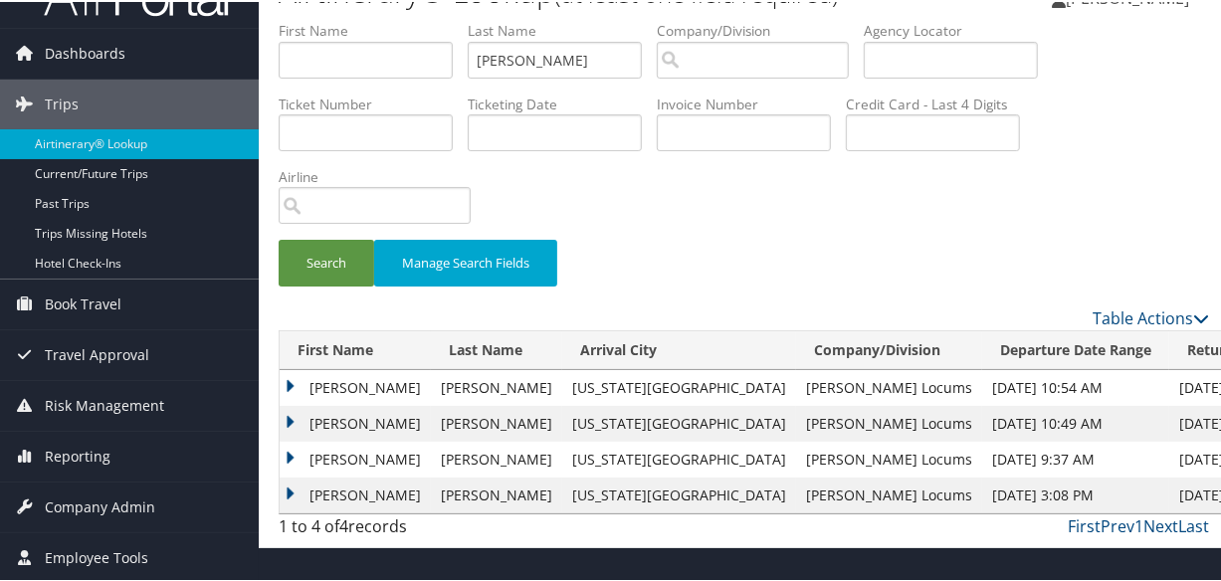
click at [282, 413] on td "Lindsay" at bounding box center [355, 422] width 151 height 36
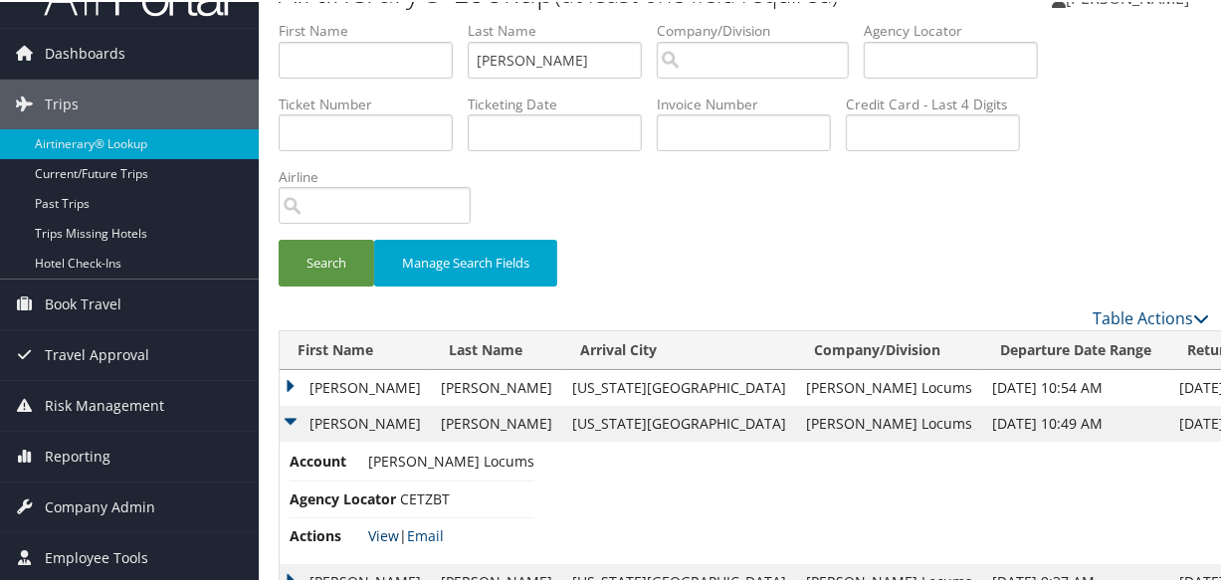
click at [382, 535] on link "View" at bounding box center [383, 533] width 31 height 19
drag, startPoint x: 587, startPoint y: 59, endPoint x: 136, endPoint y: 40, distance: 451.2
click at [136, 40] on div "Dashboards AirPortal 360™ (Manager) My Travel Dashboard Trips Airtinerary® Look…" at bounding box center [614, 312] width 1229 height 712
click at [279, 238] on button "Search" at bounding box center [327, 261] width 96 height 47
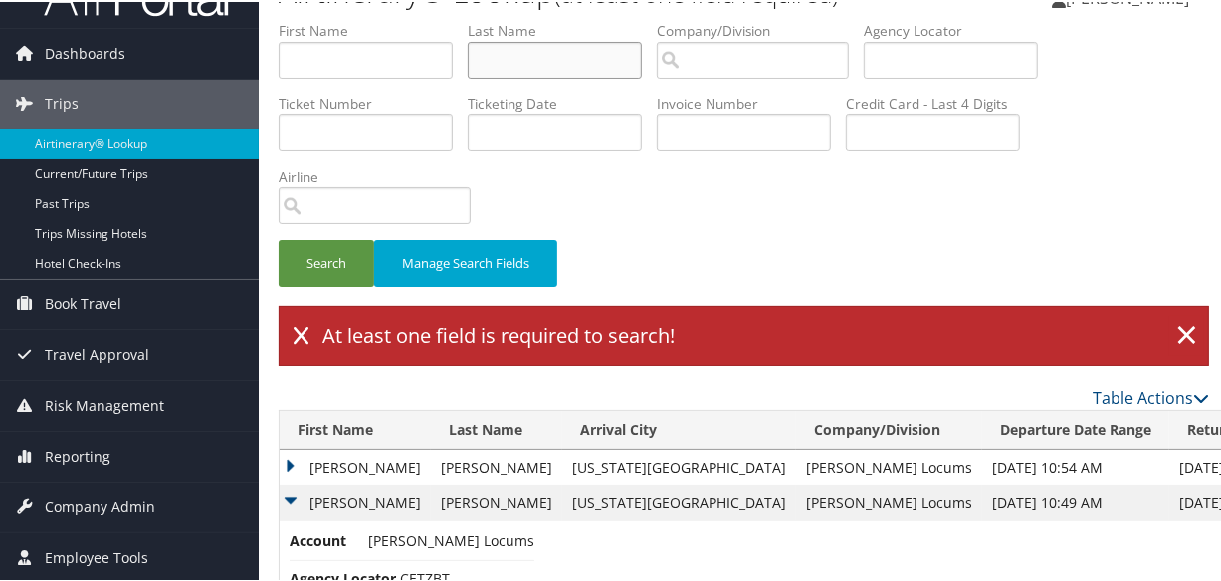
click at [515, 68] on input "text" at bounding box center [555, 58] width 174 height 37
paste input "CHANVITAYAPONGS"
click at [481, 54] on input "CHANVITAYAPONGS" at bounding box center [555, 58] width 174 height 37
type input "CHANVITAYAPONGS"
click at [279, 238] on button "Search" at bounding box center [327, 261] width 96 height 47
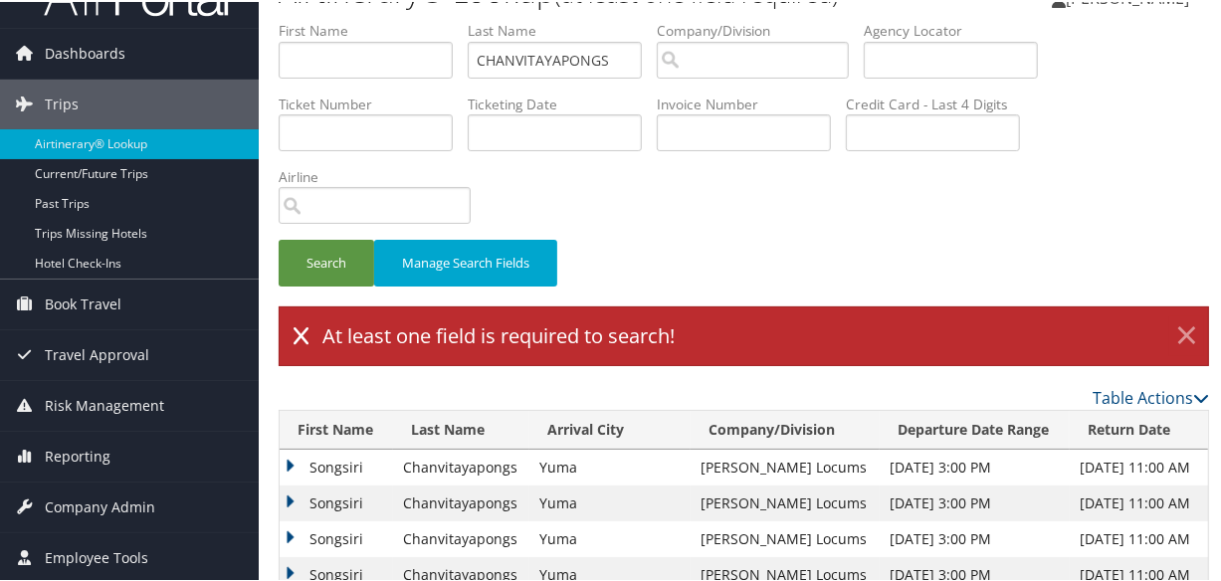
click at [1186, 332] on link "×" at bounding box center [1186, 334] width 35 height 40
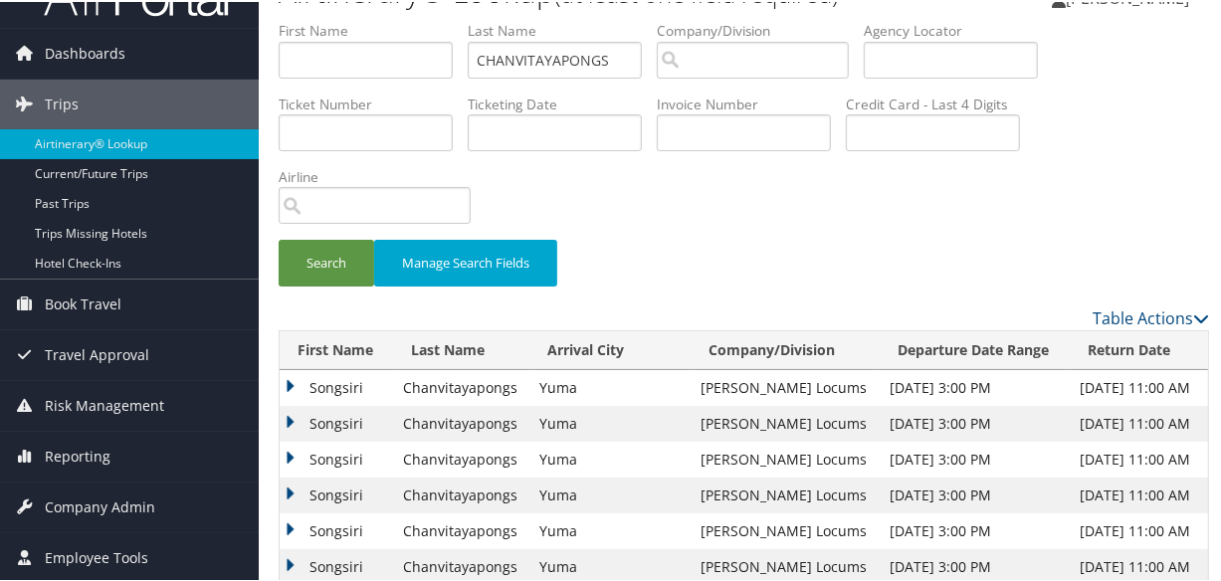
scroll to position [187, 0]
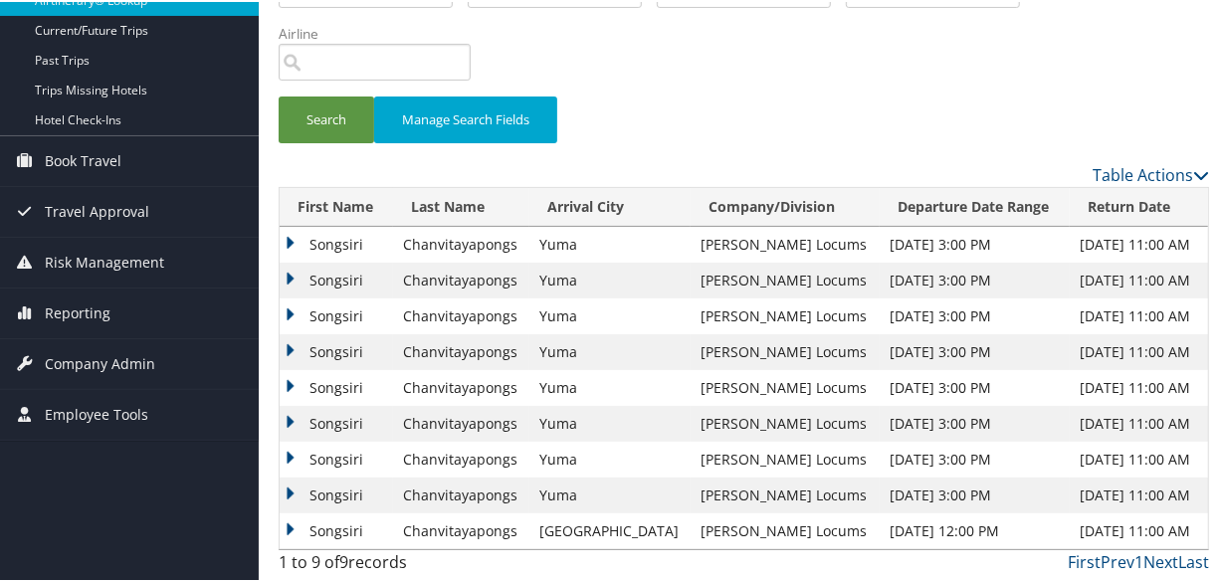
click at [284, 271] on td "Songsiri" at bounding box center [336, 279] width 113 height 36
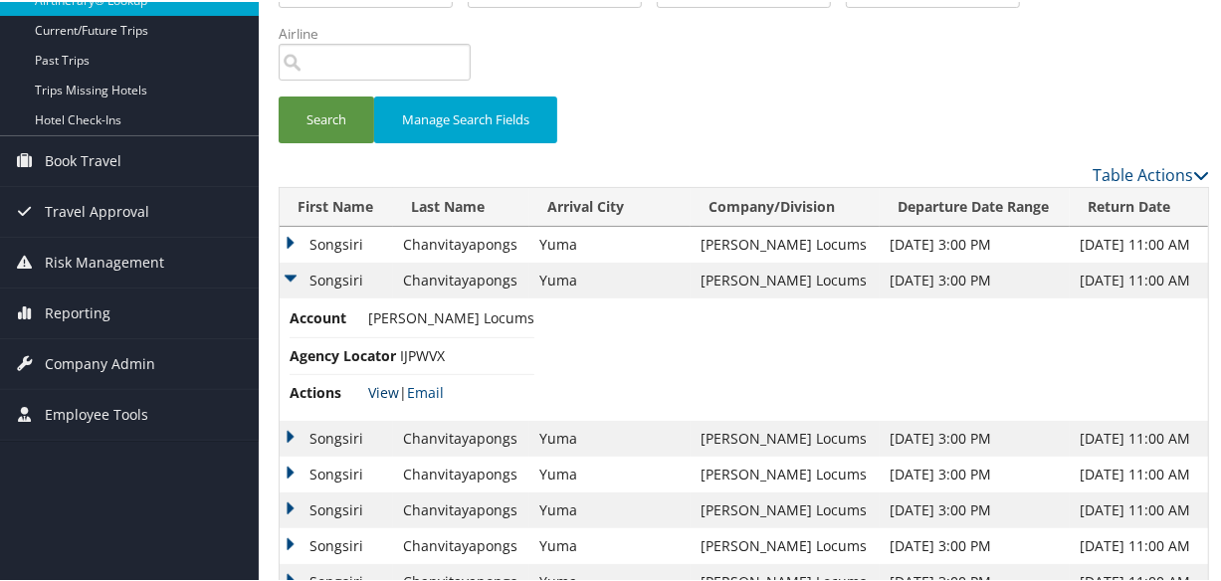
click at [374, 392] on link "View" at bounding box center [383, 390] width 31 height 19
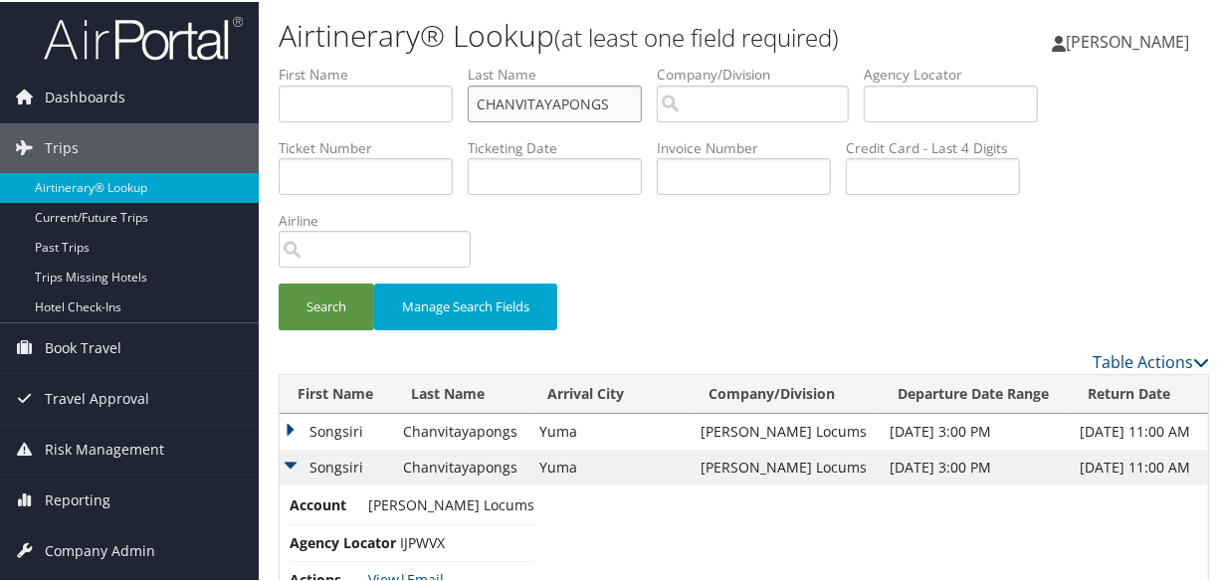
drag, startPoint x: 628, startPoint y: 107, endPoint x: 261, endPoint y: 108, distance: 367.2
click at [261, 108] on div "Airtinerary® Lookup (at least one field required) Cheryka Saintine Cheryka Sain…" at bounding box center [744, 446] width 970 height 892
type input "DAVISNELSON"
click at [279, 282] on button "Search" at bounding box center [327, 305] width 96 height 47
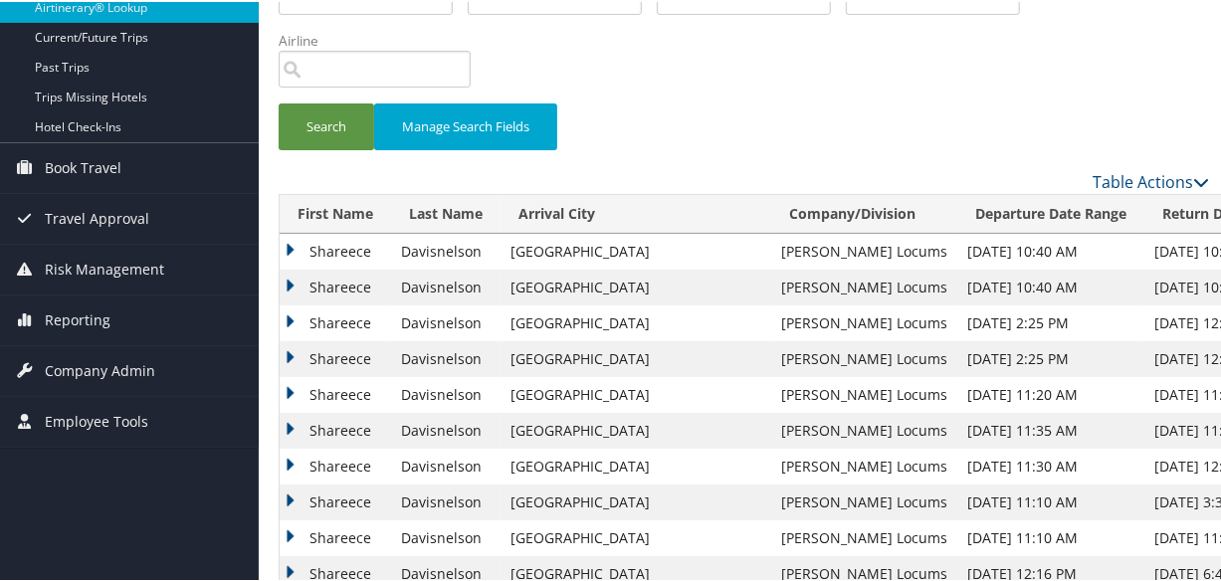
scroll to position [271, 0]
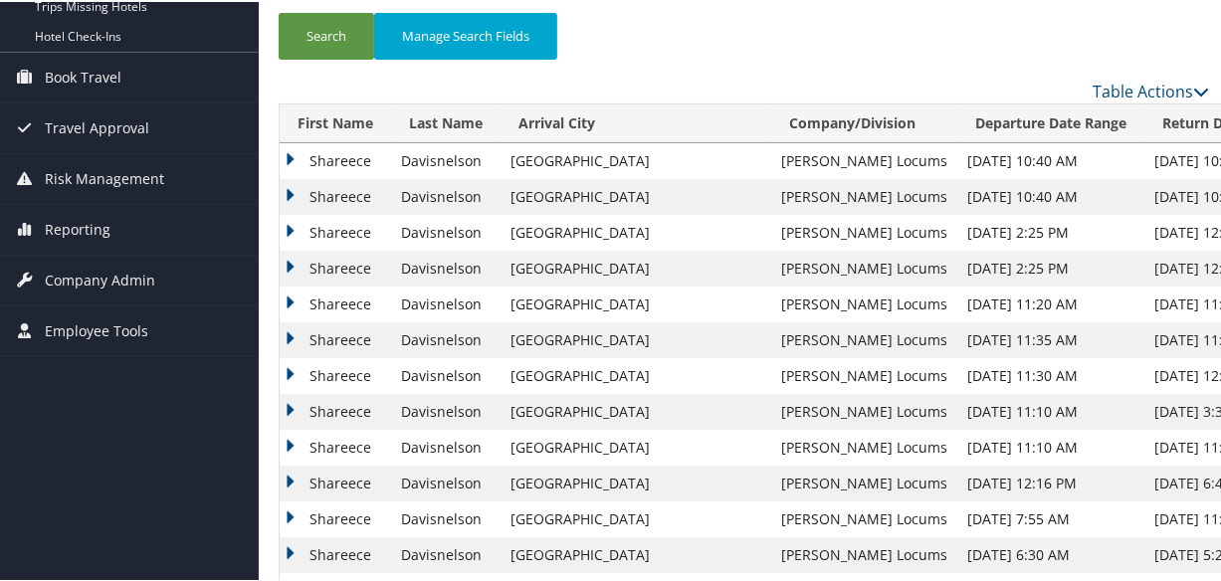
click at [280, 154] on td "Shareece" at bounding box center [335, 159] width 111 height 36
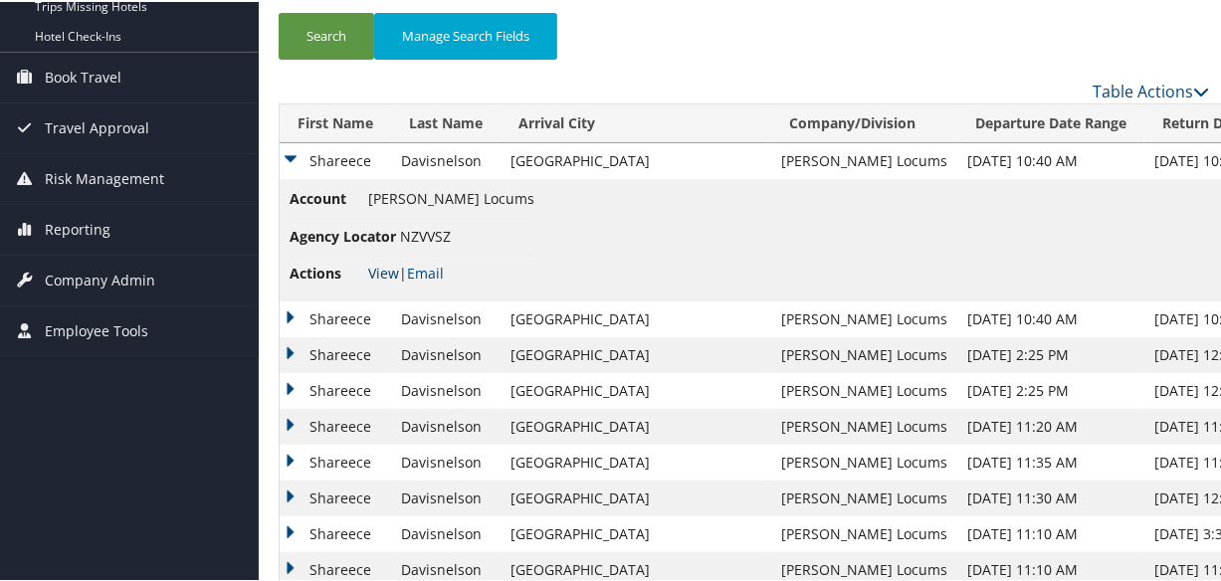
click at [388, 271] on link "View" at bounding box center [383, 271] width 31 height 19
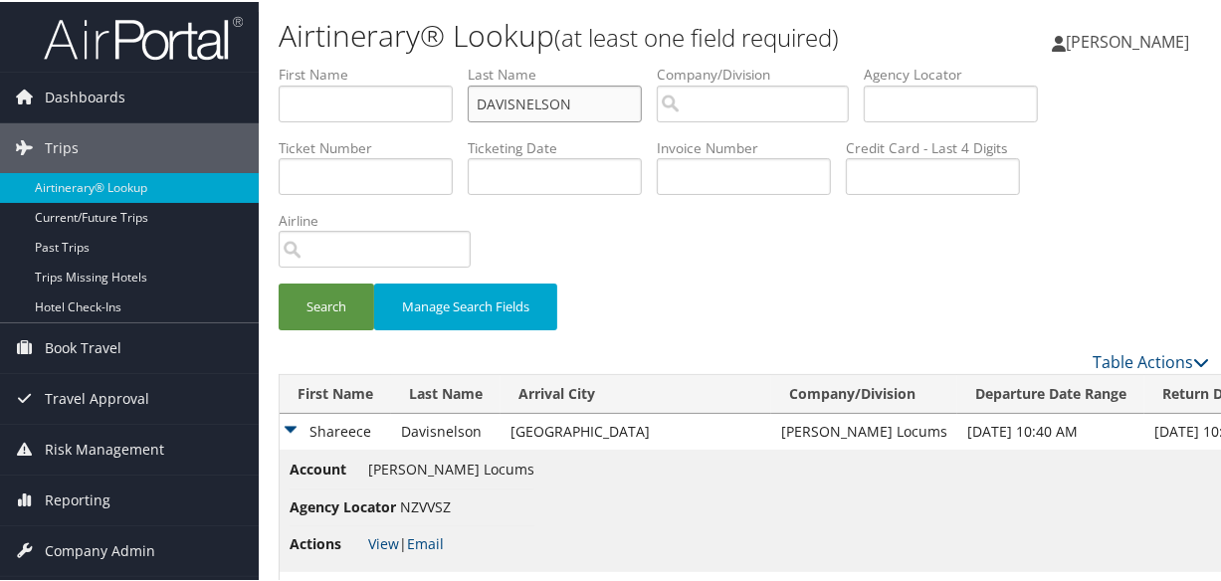
drag, startPoint x: 612, startPoint y: 98, endPoint x: 267, endPoint y: 98, distance: 345.3
click at [279, 98] on form "First Name Last Name DAVISNELSON Departure City Arrival City Company/Division A…" at bounding box center [744, 206] width 930 height 286
type input "MARTIN"
click at [279, 282] on button "Search" at bounding box center [327, 305] width 96 height 47
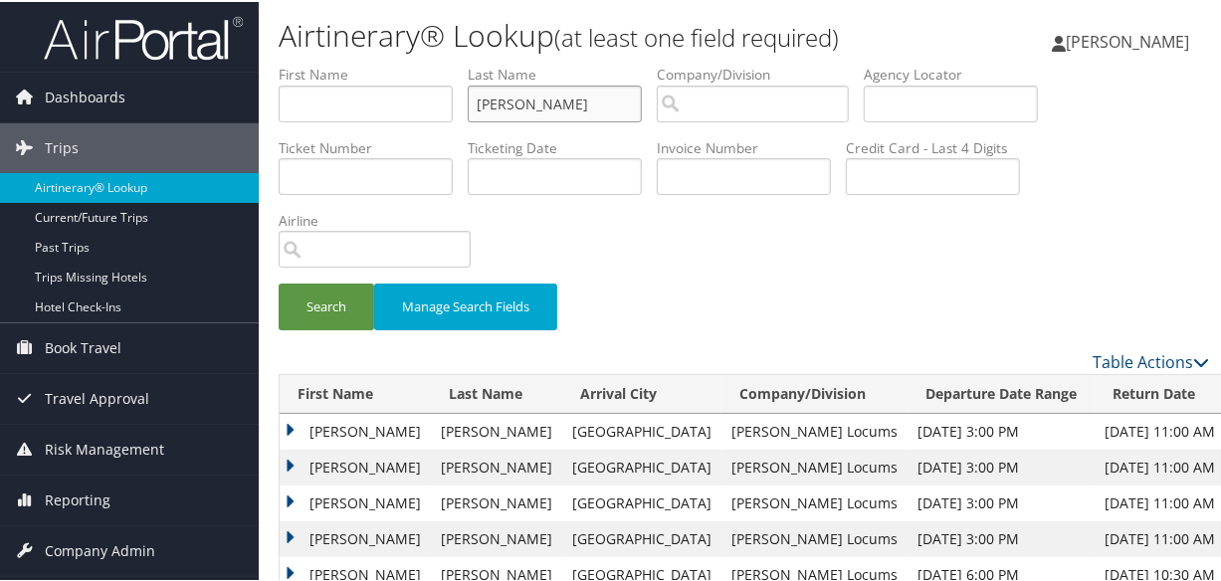
scroll to position [180, 0]
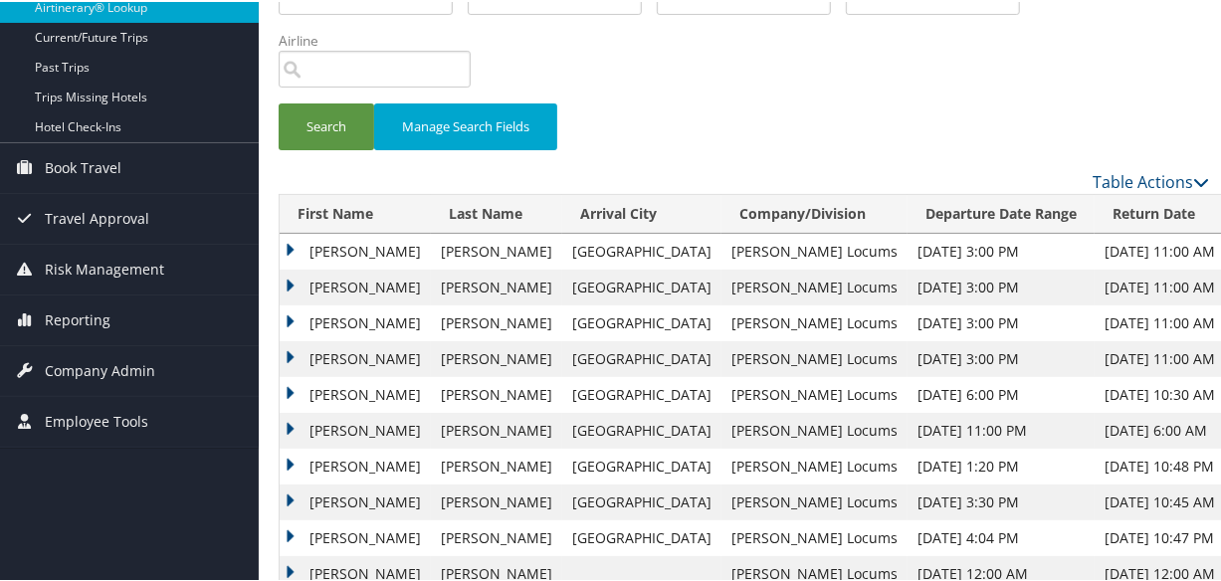
click at [287, 354] on td "Andrea" at bounding box center [355, 357] width 151 height 36
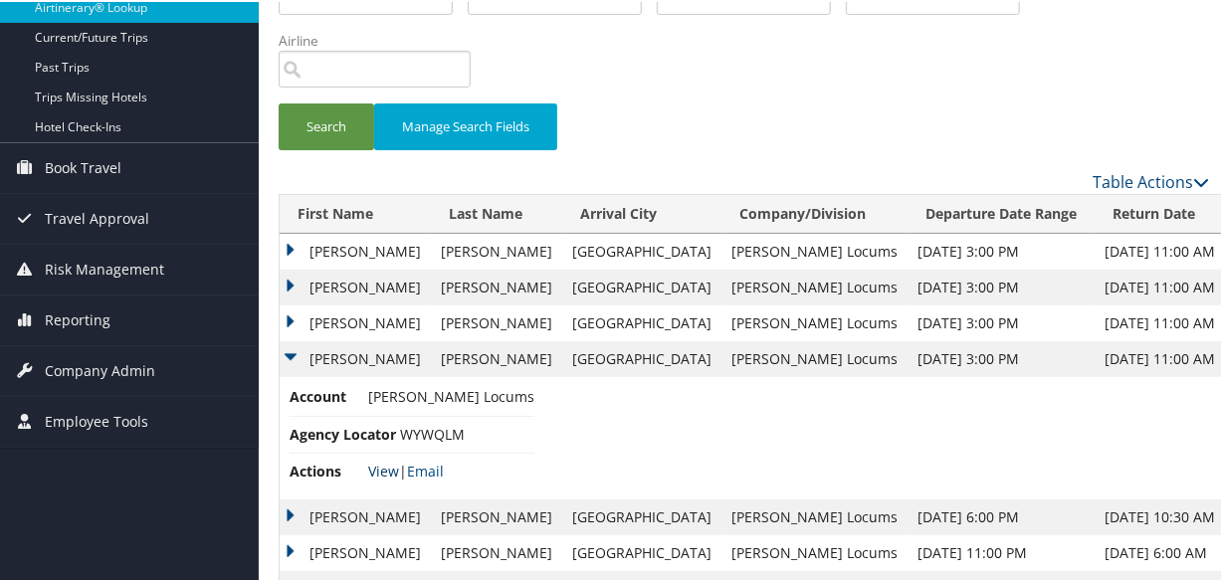
click at [376, 460] on link "View" at bounding box center [383, 469] width 31 height 19
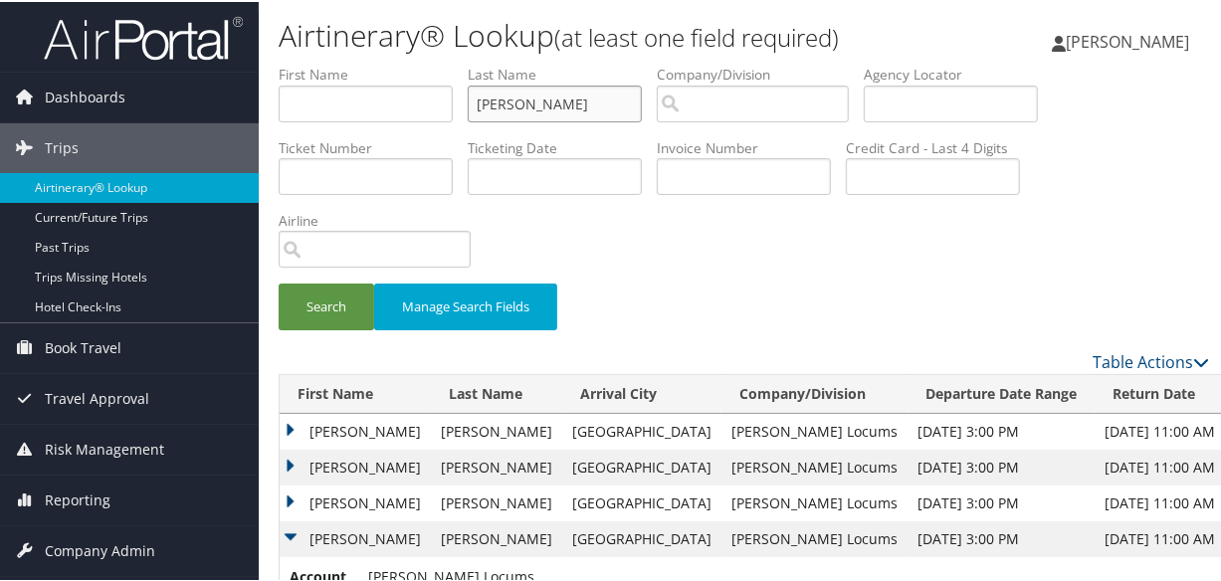
drag, startPoint x: 572, startPoint y: 108, endPoint x: 261, endPoint y: 68, distance: 314.1
paste input "DELEON"
click at [279, 282] on button "Search" at bounding box center [327, 305] width 96 height 47
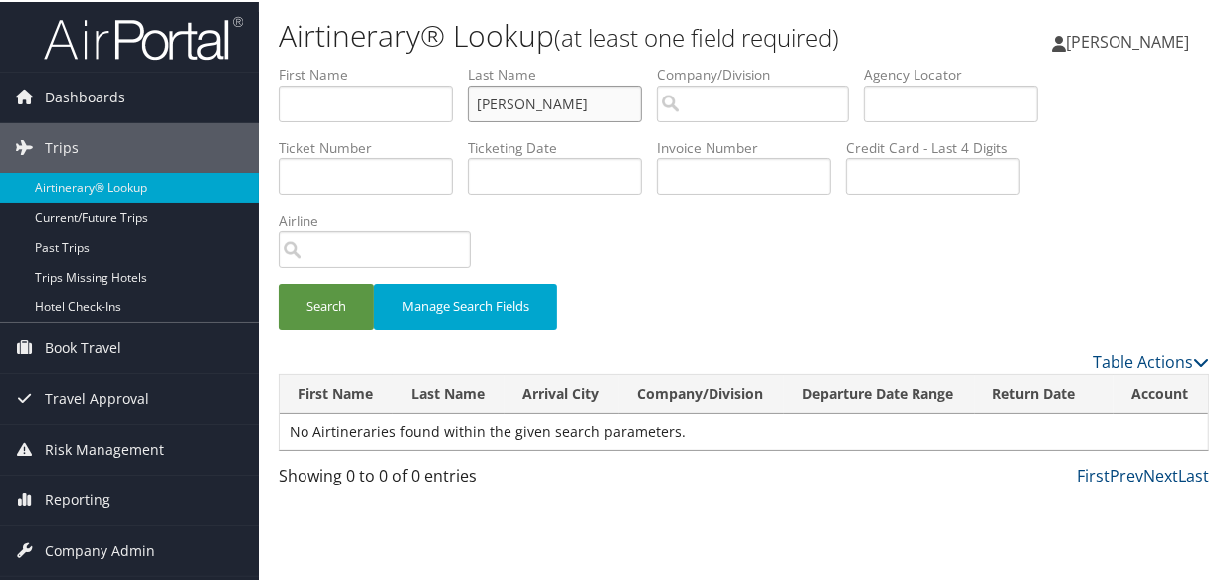
click at [488, 101] on input "DELEON" at bounding box center [555, 102] width 174 height 37
type input "DELEON"
click at [279, 282] on button "Search" at bounding box center [327, 305] width 96 height 47
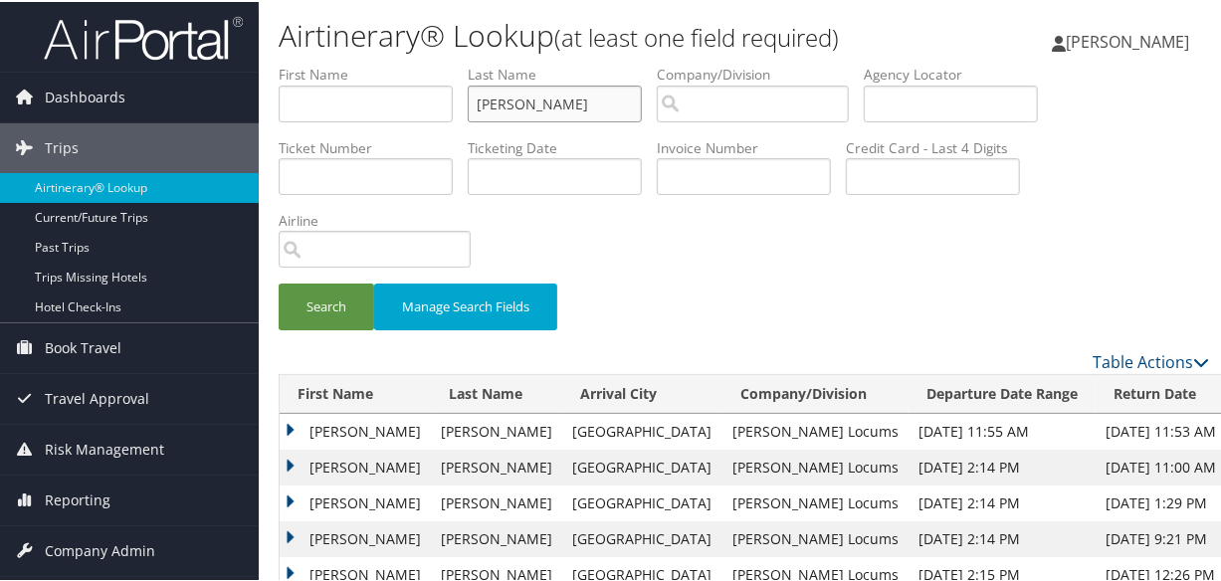
scroll to position [180, 0]
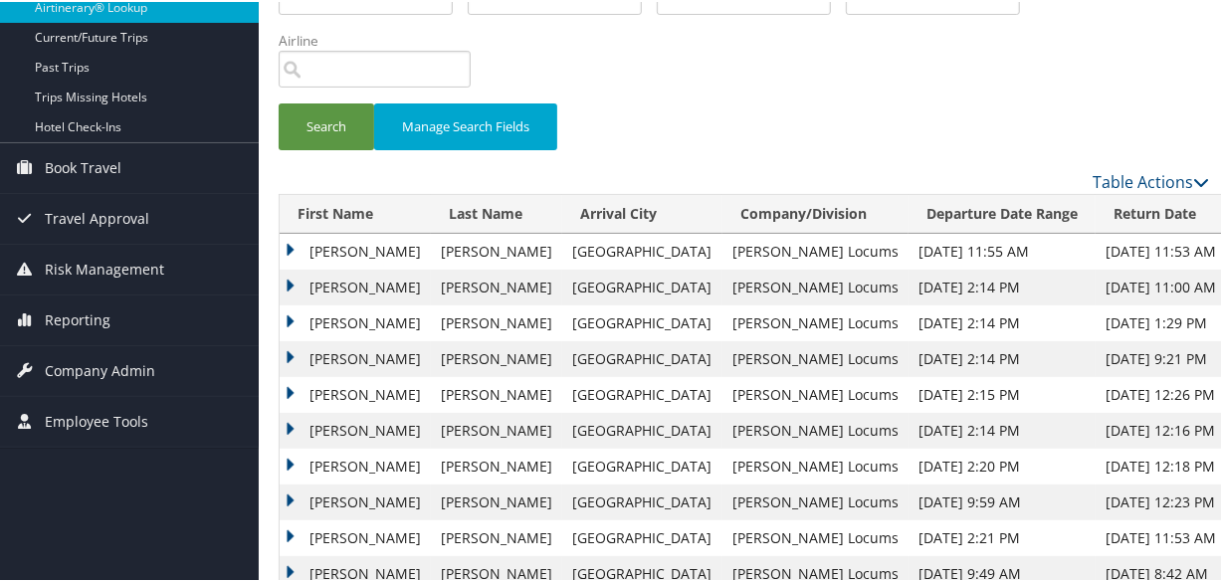
click at [291, 240] on td "George" at bounding box center [355, 250] width 151 height 36
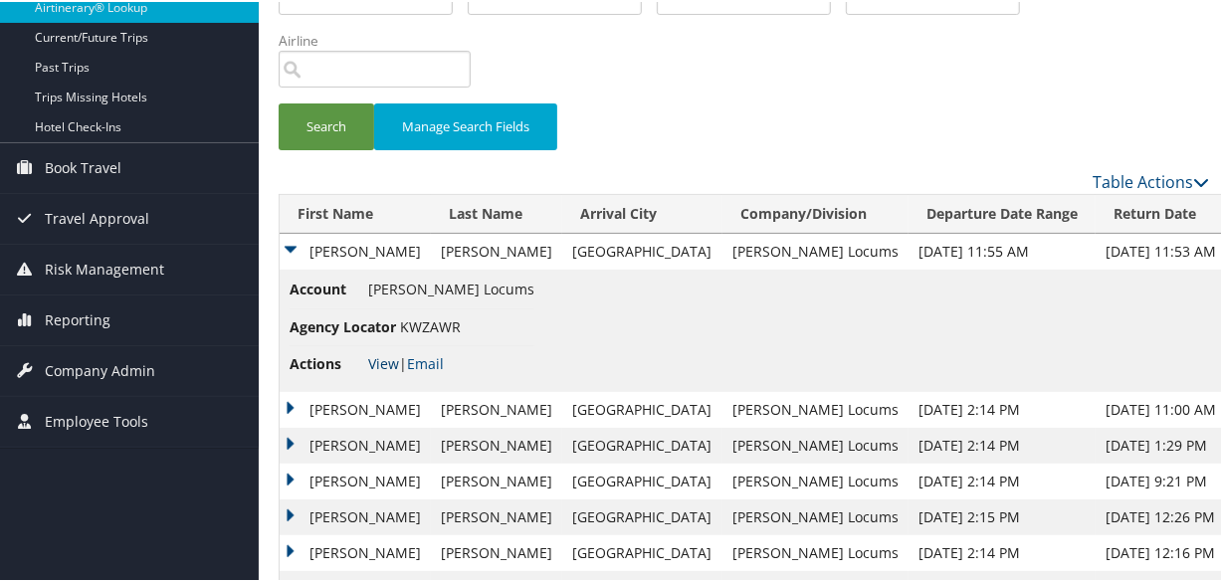
click at [383, 358] on link "View" at bounding box center [383, 361] width 31 height 19
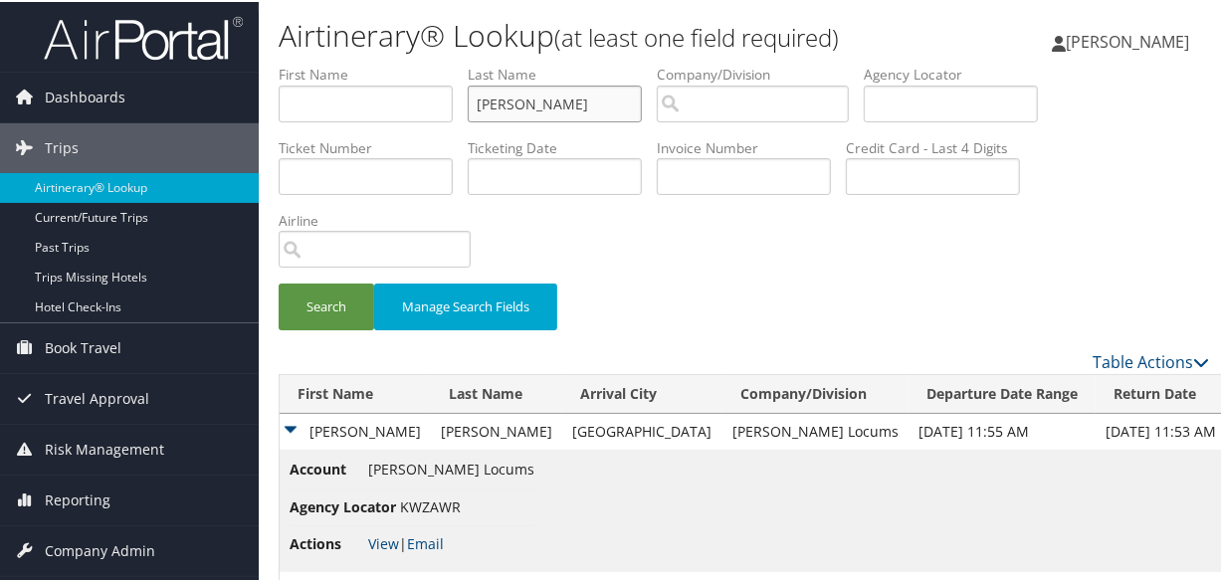
drag, startPoint x: 580, startPoint y: 102, endPoint x: 276, endPoint y: 90, distance: 304.8
click at [279, 90] on form "First Name Last Name DELEON Departure City Arrival City Company/Division Airpor…" at bounding box center [744, 206] width 930 height 286
type input "amir"
click at [279, 282] on button "Search" at bounding box center [327, 305] width 96 height 47
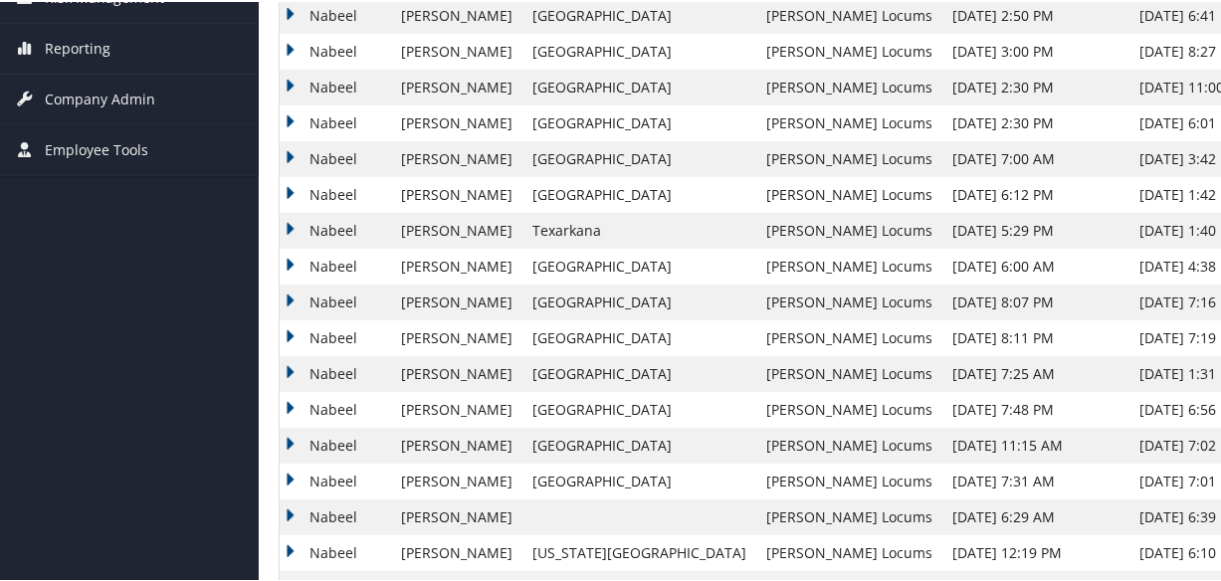
scroll to position [180, 0]
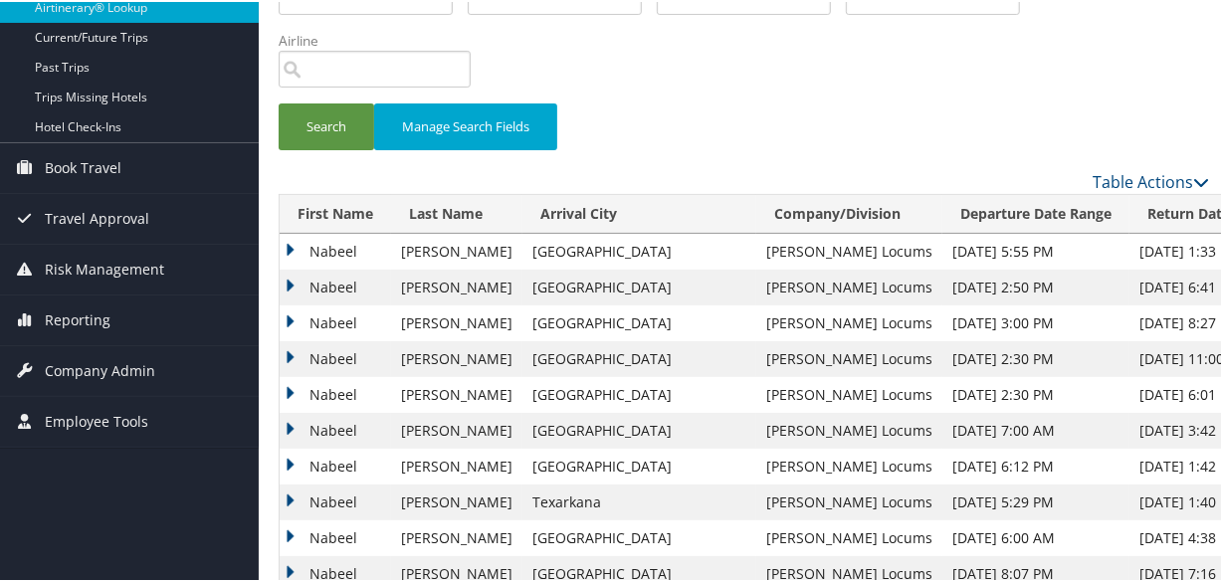
click at [289, 315] on td "Nabeel" at bounding box center [335, 322] width 111 height 36
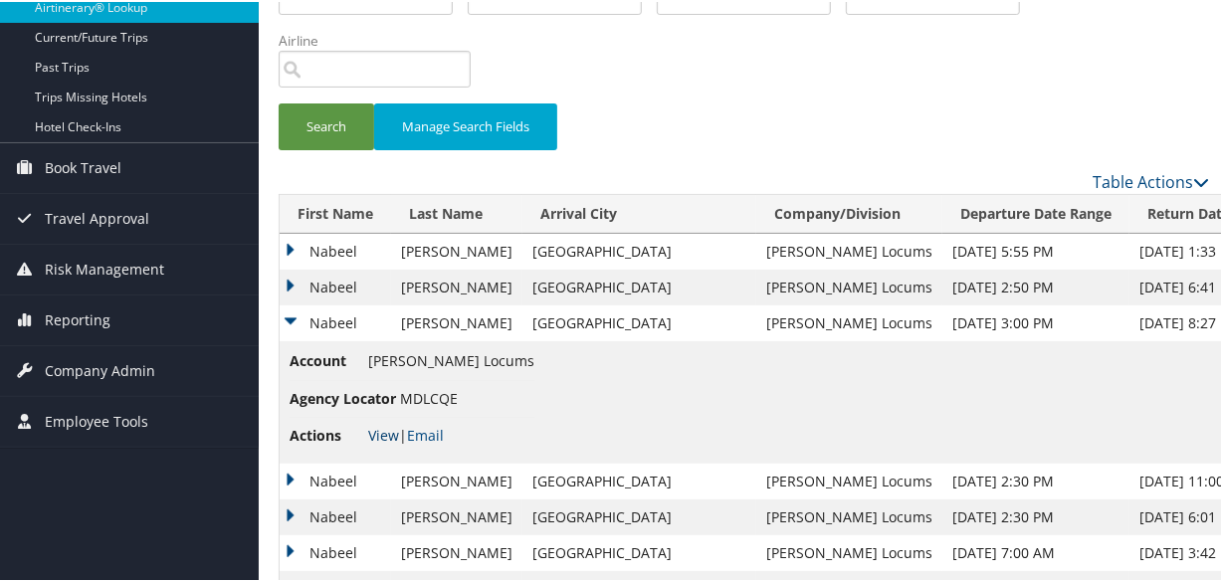
click at [372, 434] on link "View" at bounding box center [383, 433] width 31 height 19
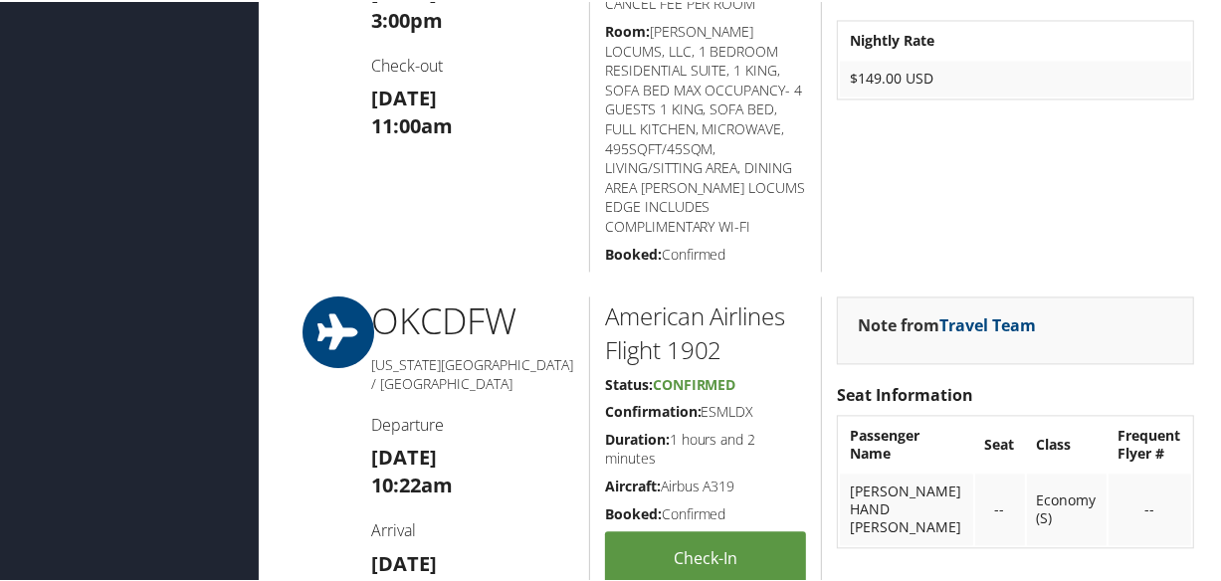
scroll to position [2060, 0]
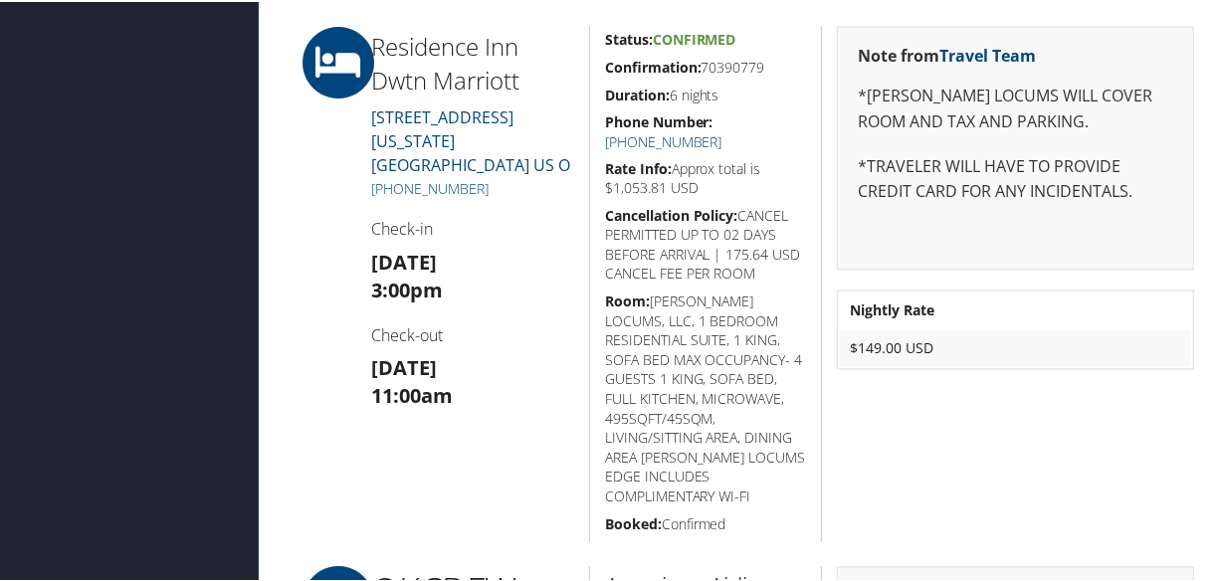
click at [722, 130] on link "[PHONE_NUMBER]" at bounding box center [663, 139] width 117 height 19
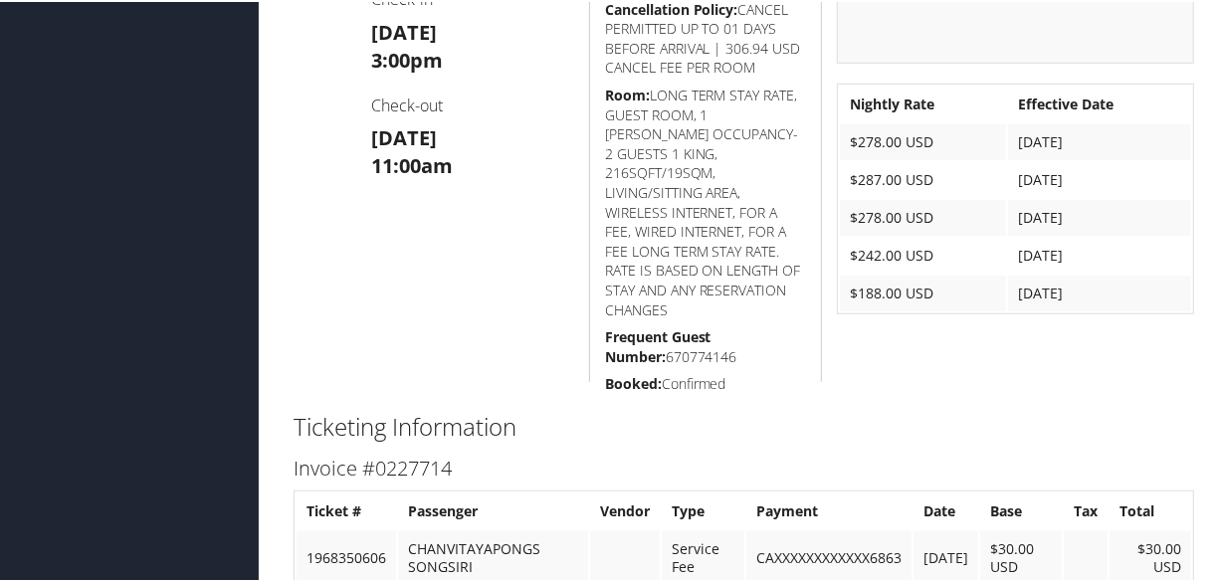
scroll to position [452, 0]
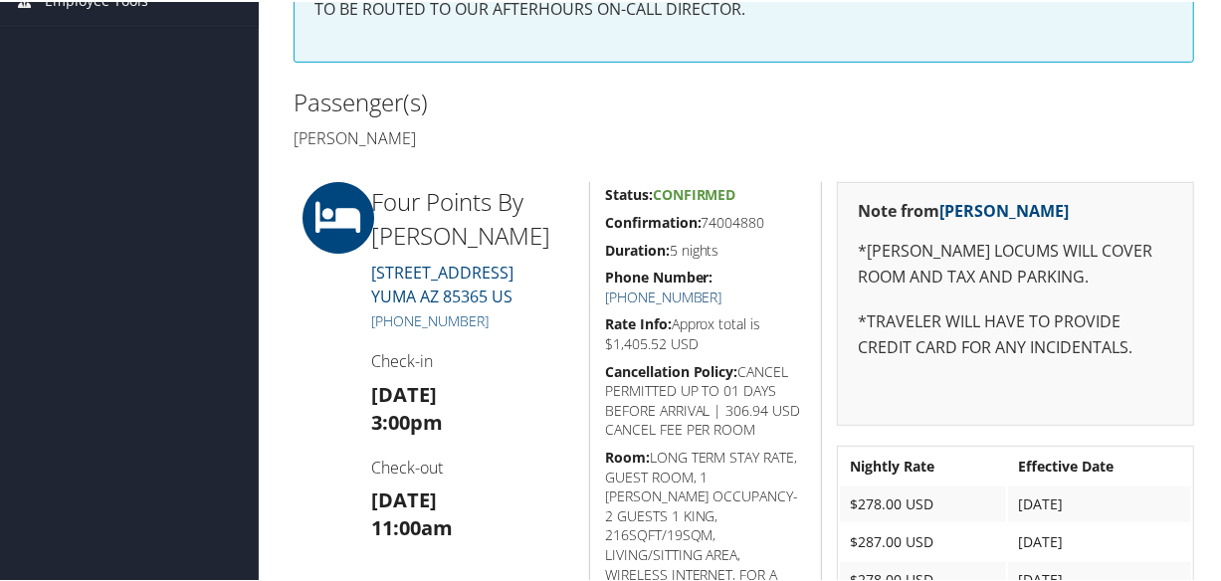
click at [722, 286] on link "[PHONE_NUMBER]" at bounding box center [663, 295] width 117 height 19
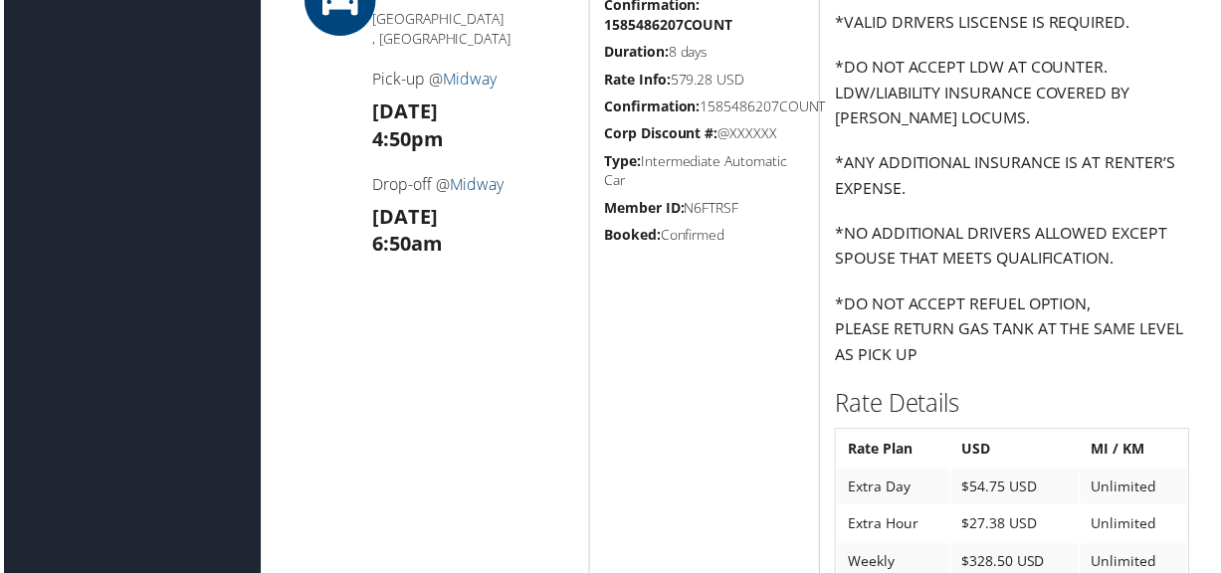
scroll to position [1470, 0]
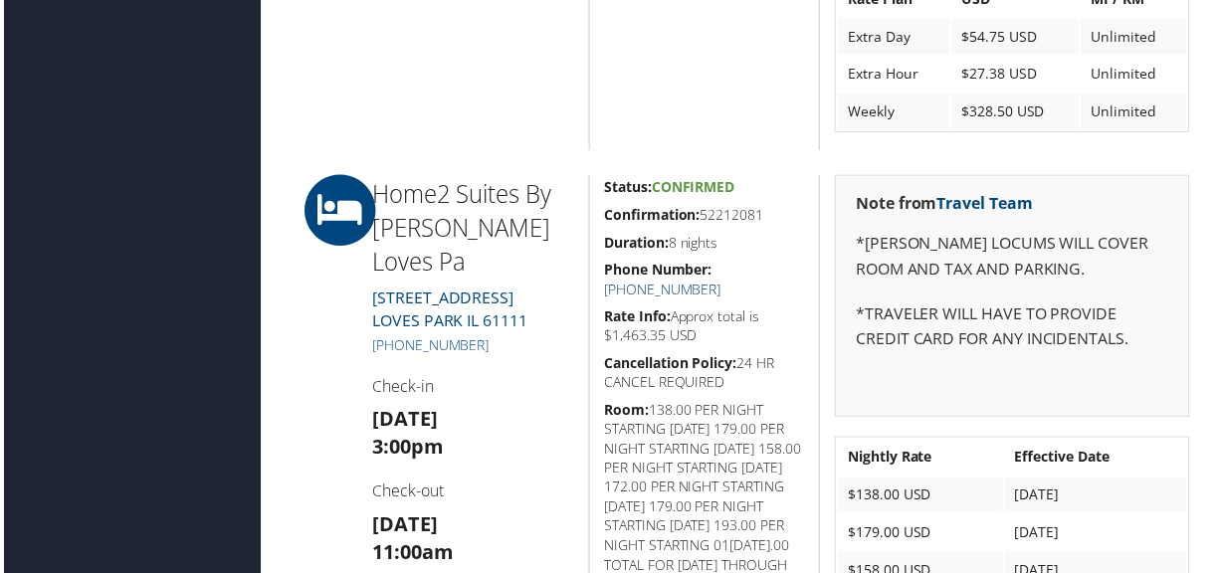
click at [722, 282] on link "[PHONE_NUMBER]" at bounding box center [663, 291] width 117 height 19
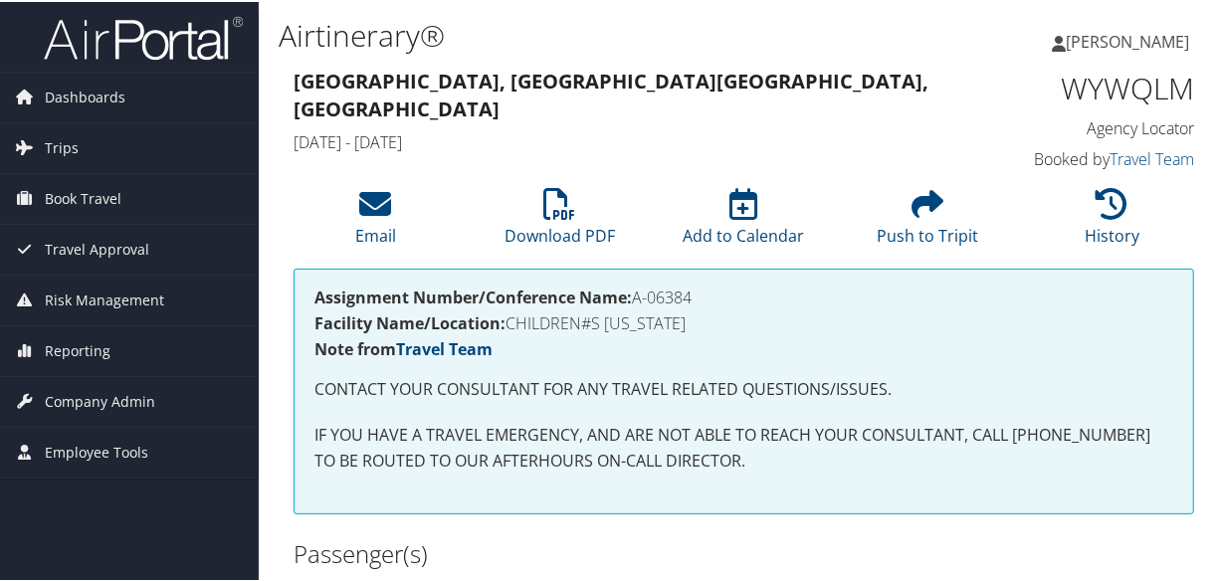
drag, startPoint x: 688, startPoint y: 294, endPoint x: 637, endPoint y: 289, distance: 51.0
click at [637, 289] on h4 "Assignment Number/Conference Name: A-06384" at bounding box center [743, 296] width 859 height 16
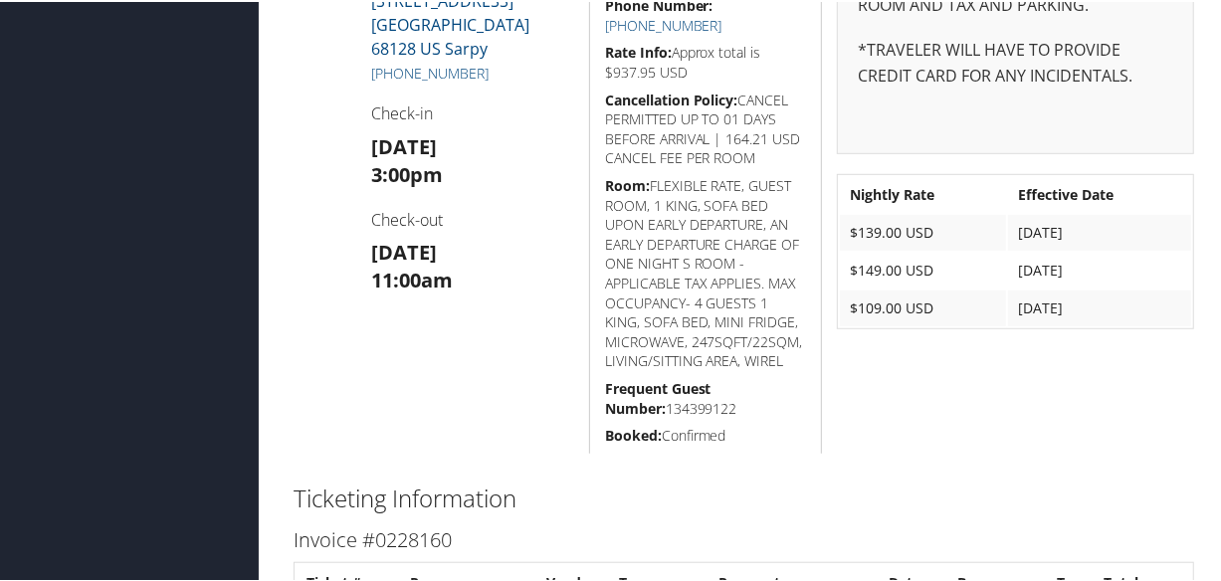
scroll to position [271, 0]
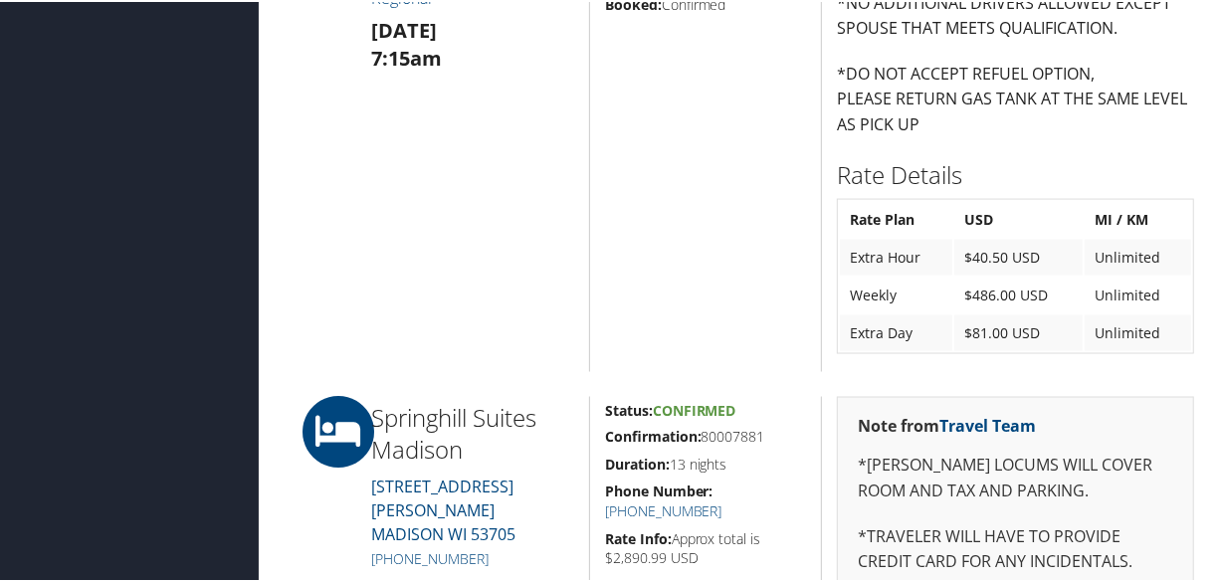
scroll to position [2261, 0]
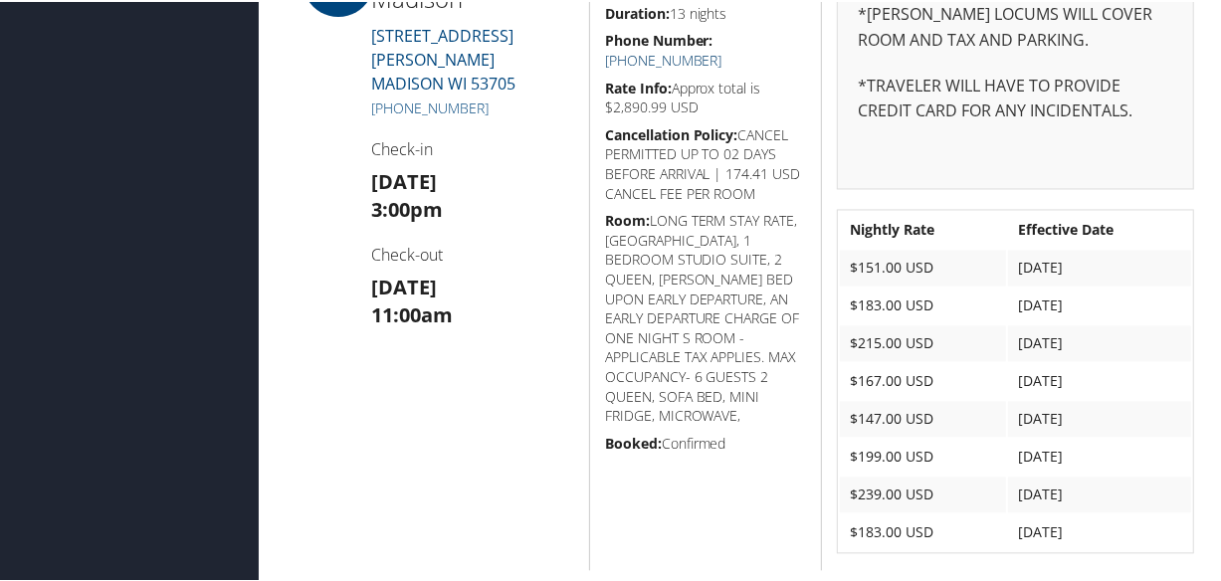
click at [722, 49] on link "(608) 233-4580" at bounding box center [663, 58] width 117 height 19
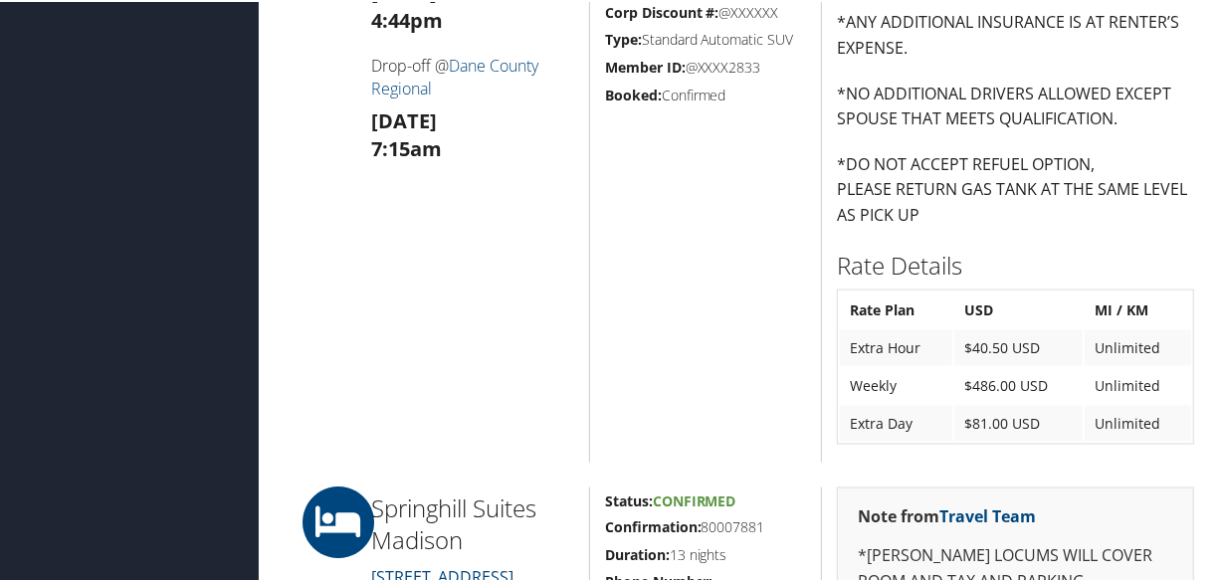
scroll to position [2080, 0]
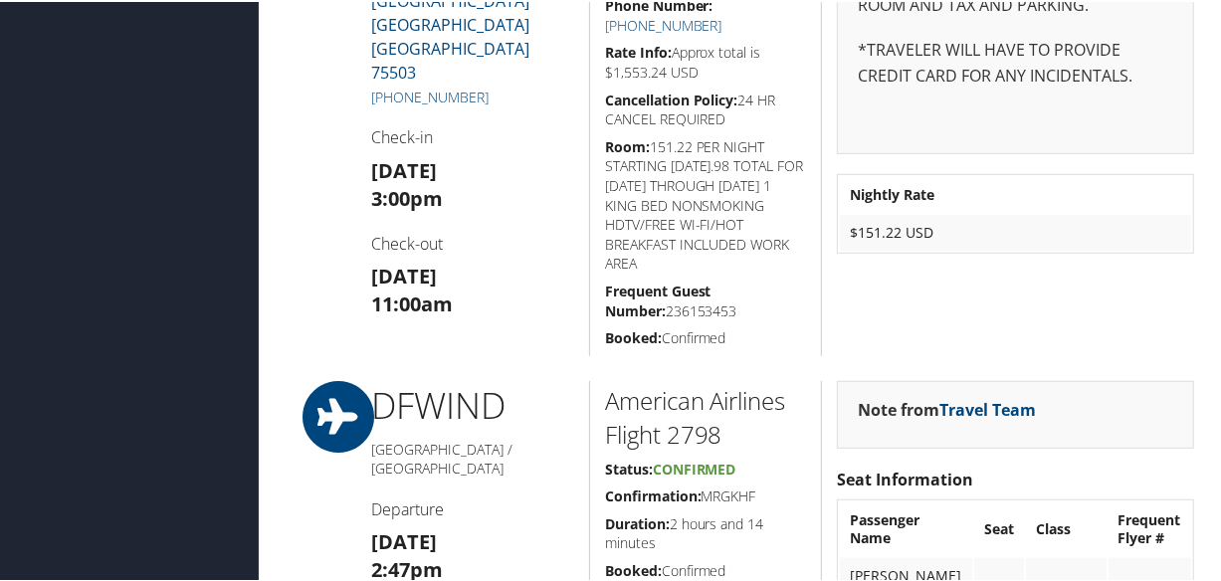
scroll to position [633, 0]
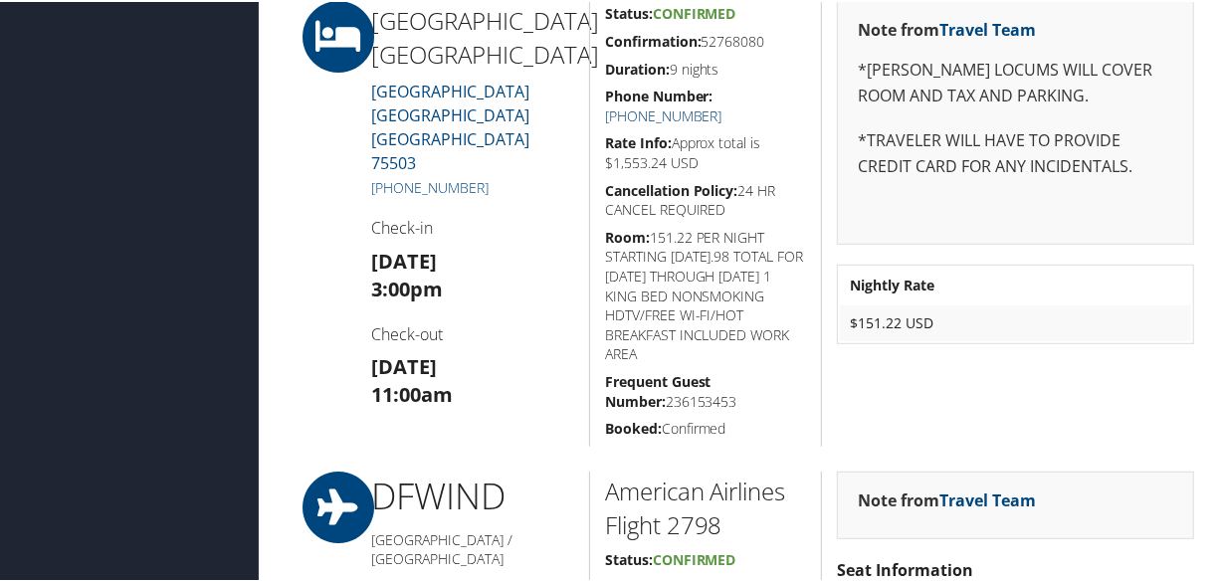
click at [722, 104] on link "[PHONE_NUMBER]" at bounding box center [663, 113] width 117 height 19
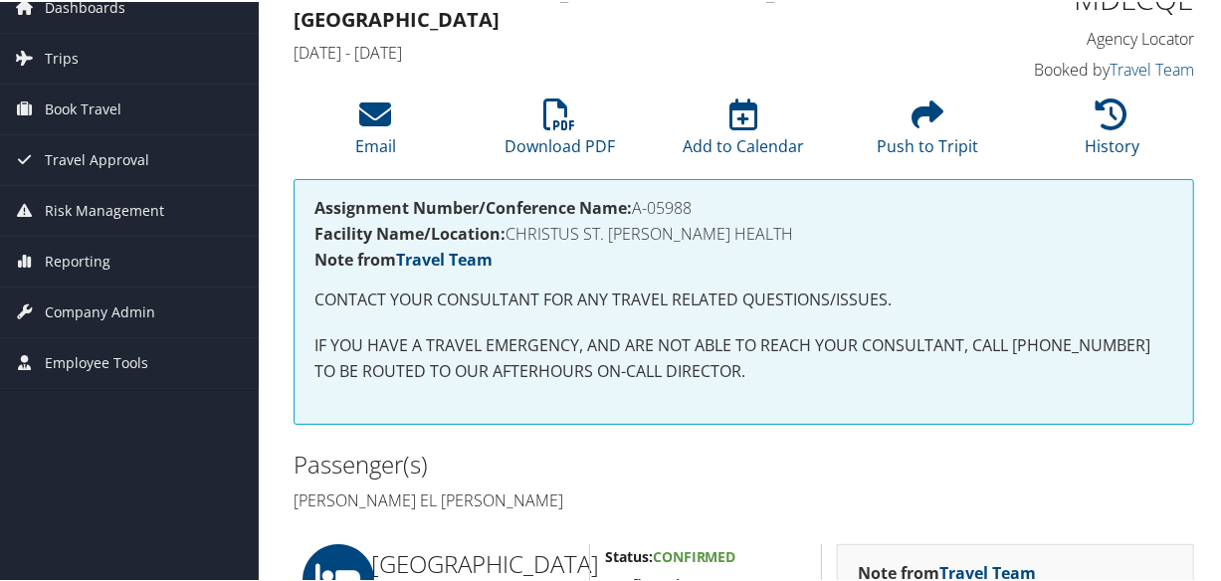
scroll to position [361, 0]
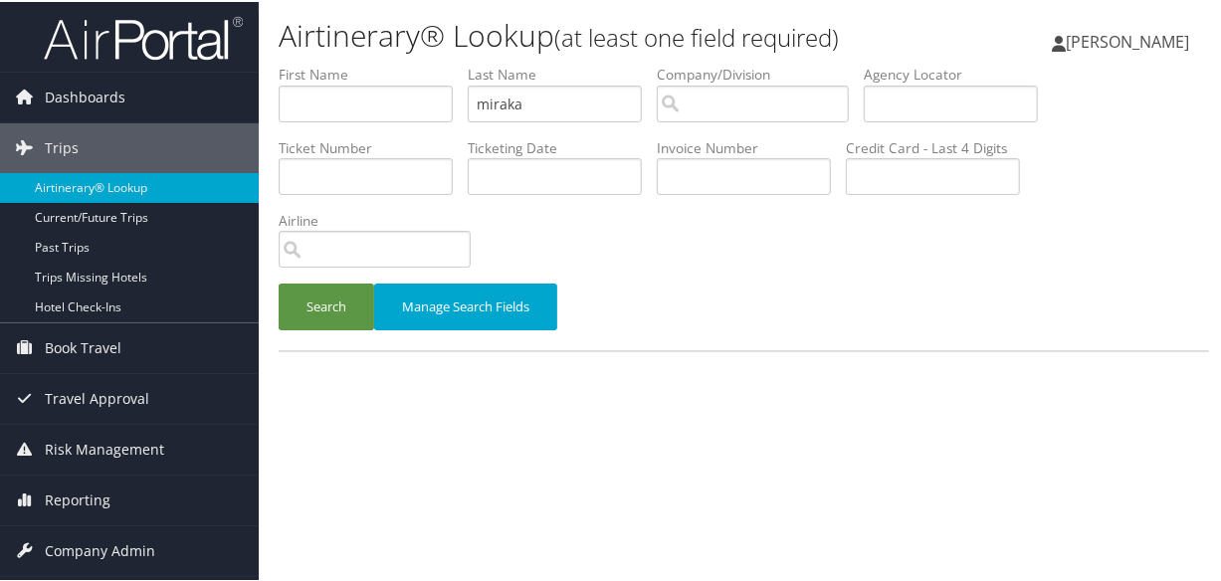
type input "miraka"
click at [279, 282] on button "Search" at bounding box center [327, 305] width 96 height 47
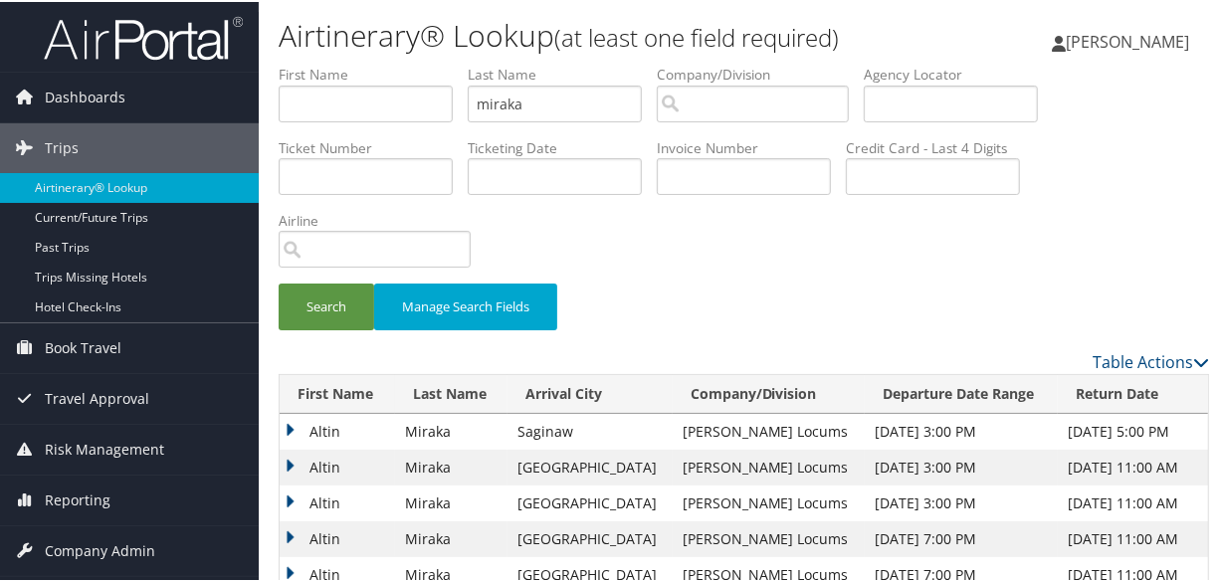
scroll to position [180, 0]
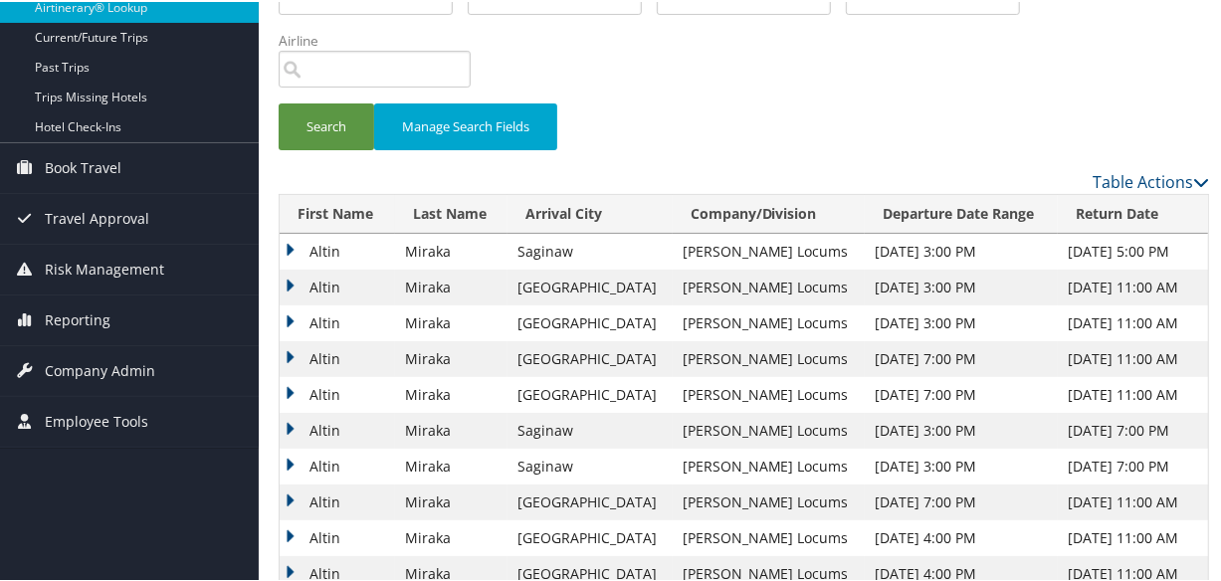
click at [284, 279] on td "Altin" at bounding box center [337, 286] width 115 height 36
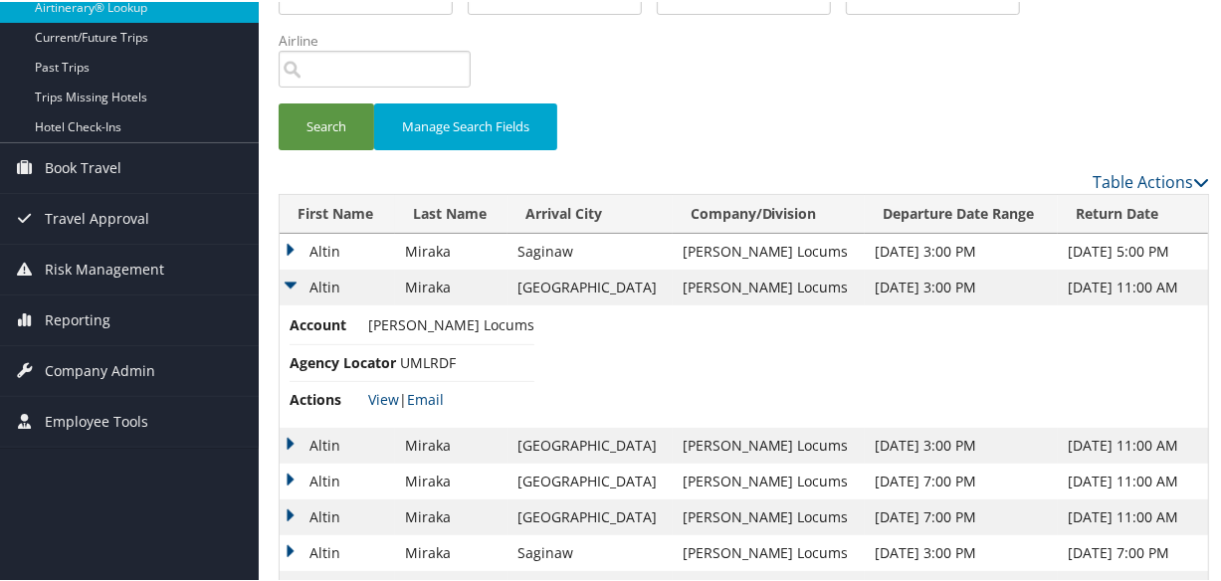
scroll to position [452, 0]
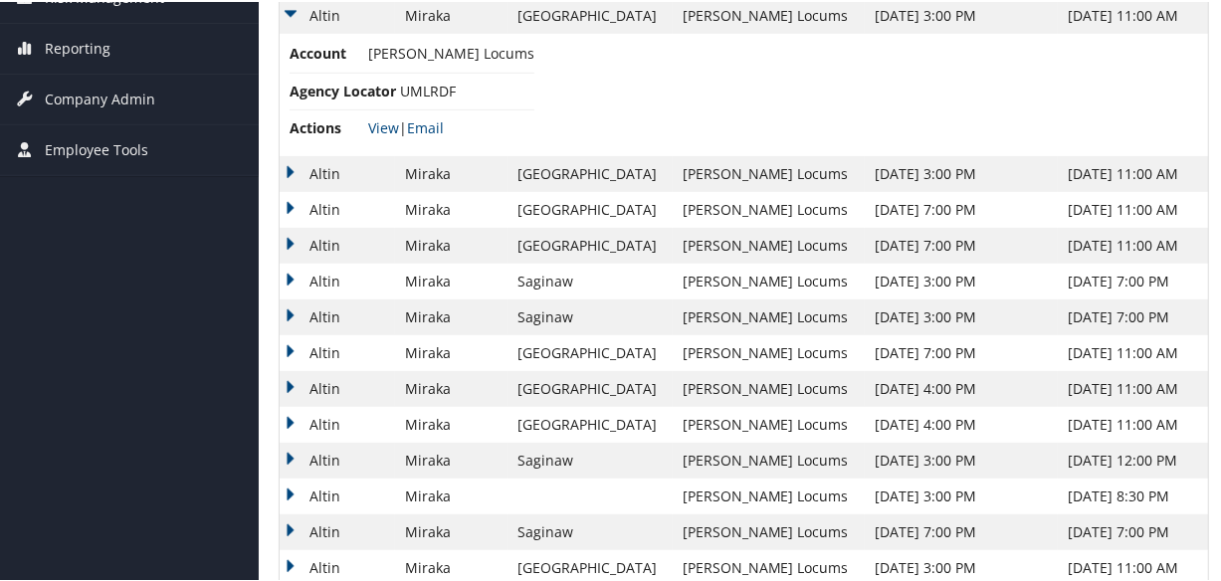
click at [285, 238] on td "Altin" at bounding box center [337, 244] width 115 height 36
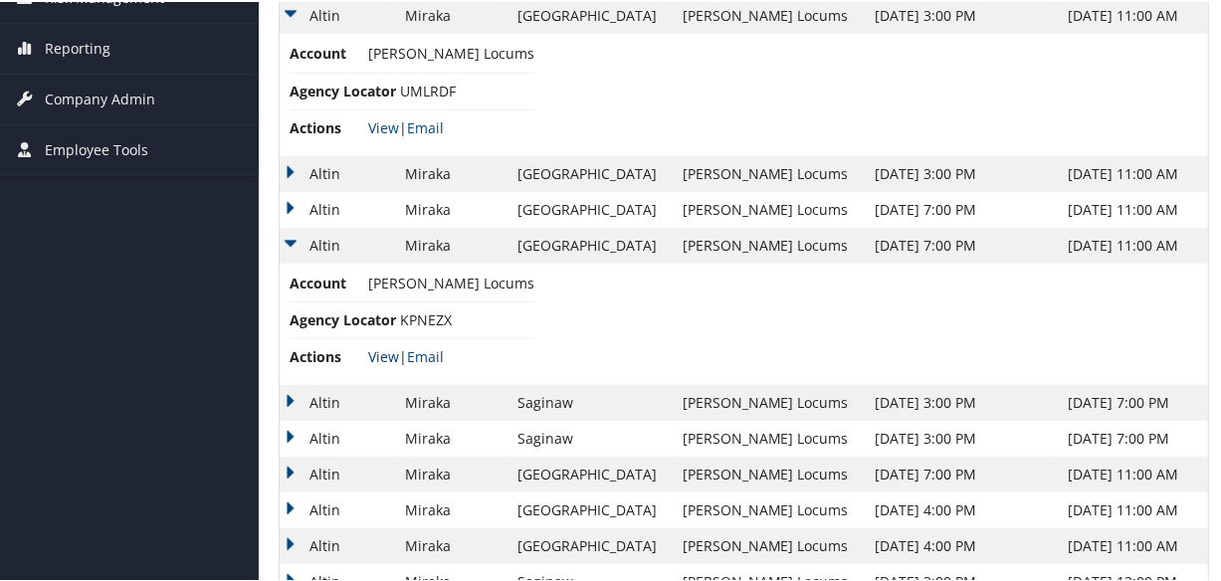
click at [375, 355] on link "View" at bounding box center [383, 354] width 31 height 19
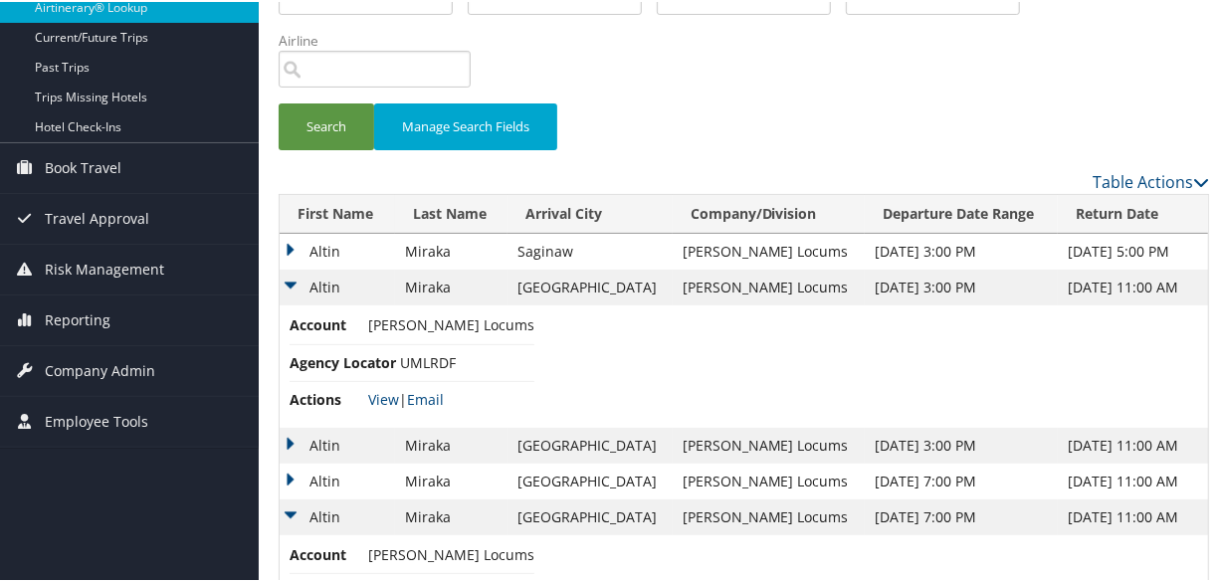
scroll to position [0, 0]
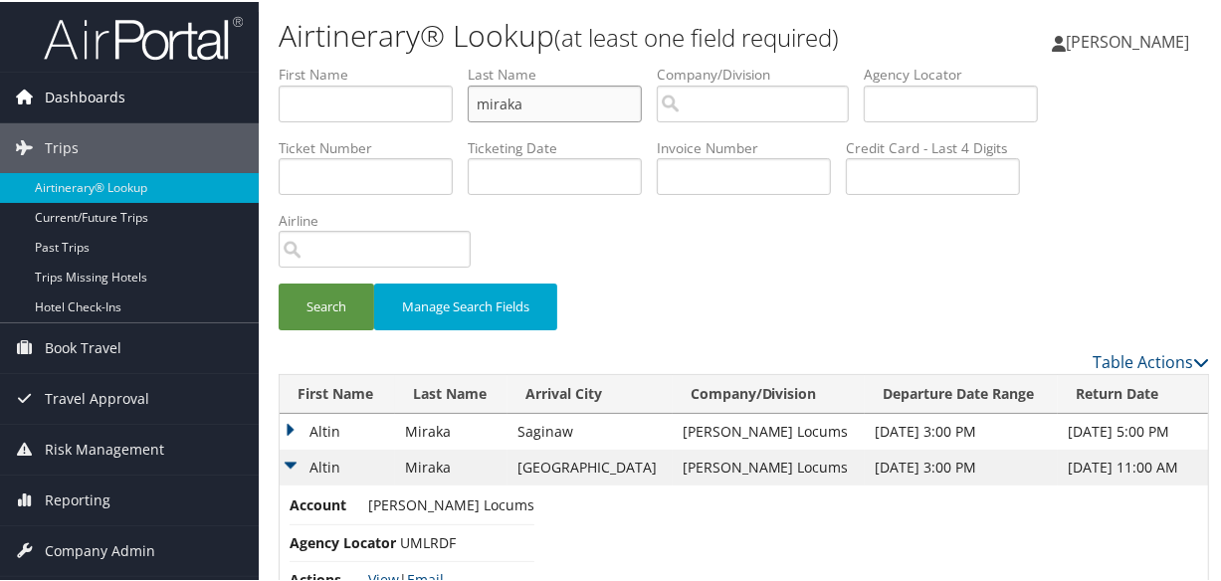
drag, startPoint x: 591, startPoint y: 110, endPoint x: 189, endPoint y: 101, distance: 402.1
type input "GEORGE"
click at [279, 282] on button "Search" at bounding box center [327, 305] width 96 height 47
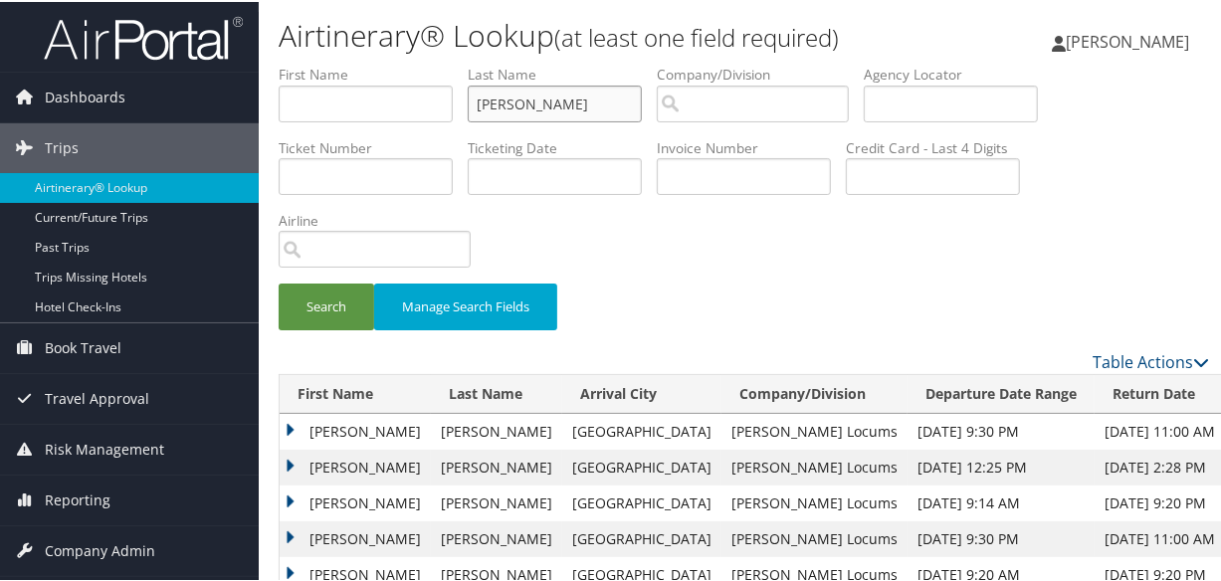
scroll to position [271, 0]
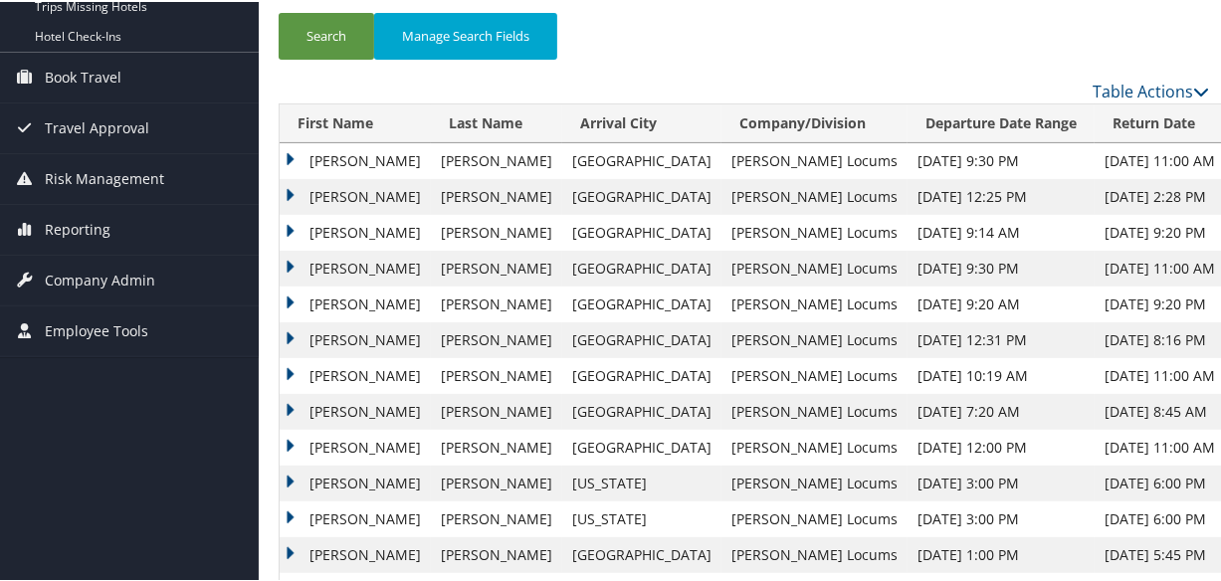
click at [289, 224] on td "Jonelle" at bounding box center [355, 231] width 151 height 36
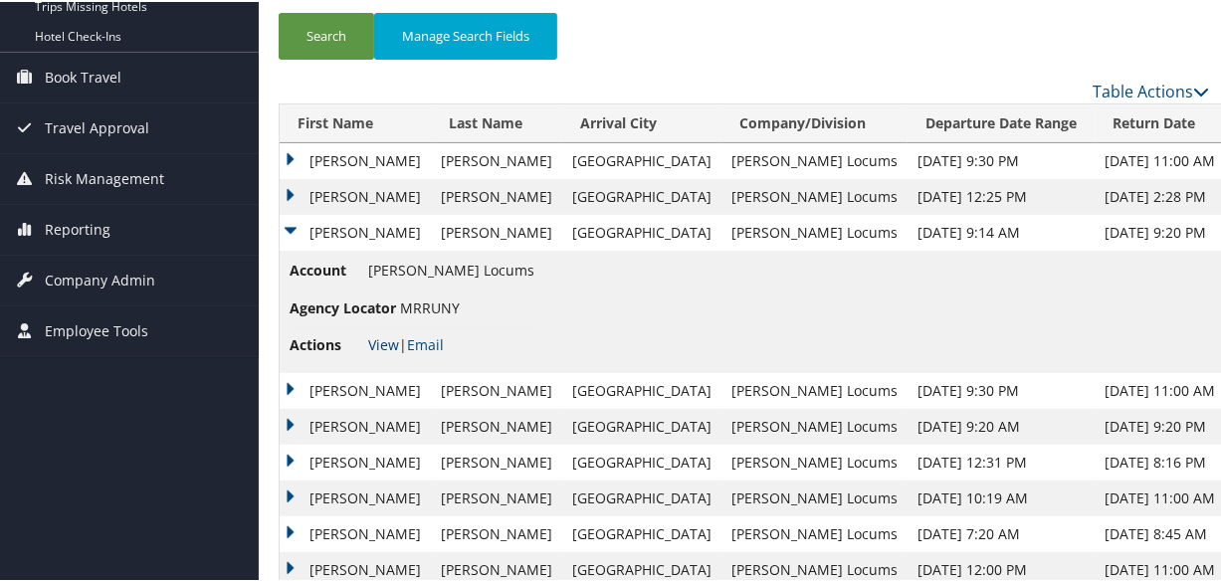
click at [376, 334] on link "View" at bounding box center [383, 342] width 31 height 19
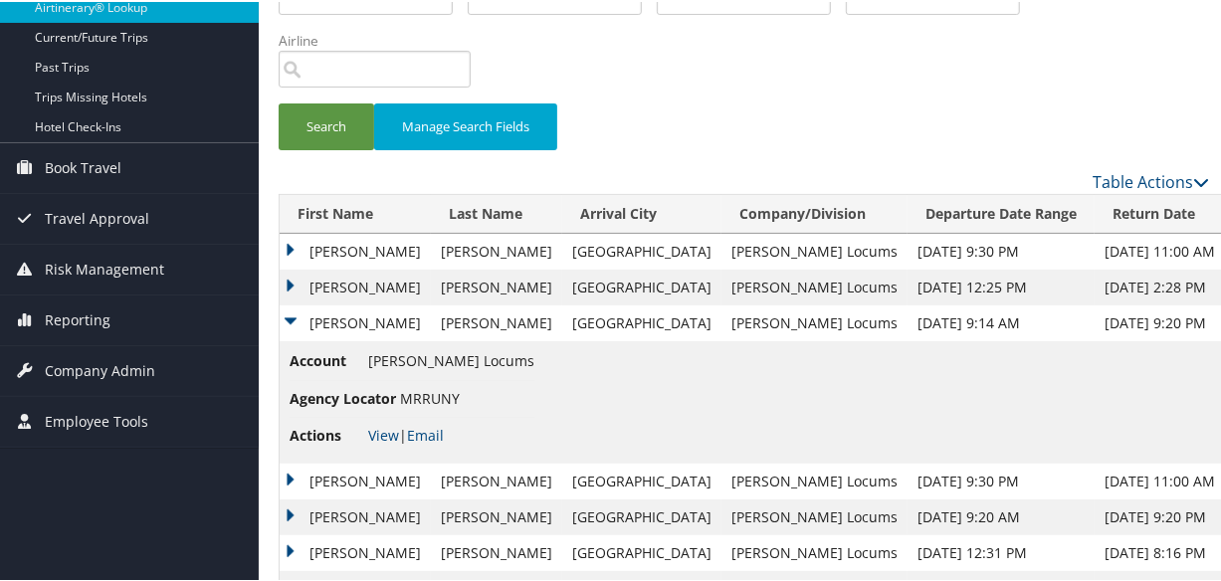
scroll to position [0, 0]
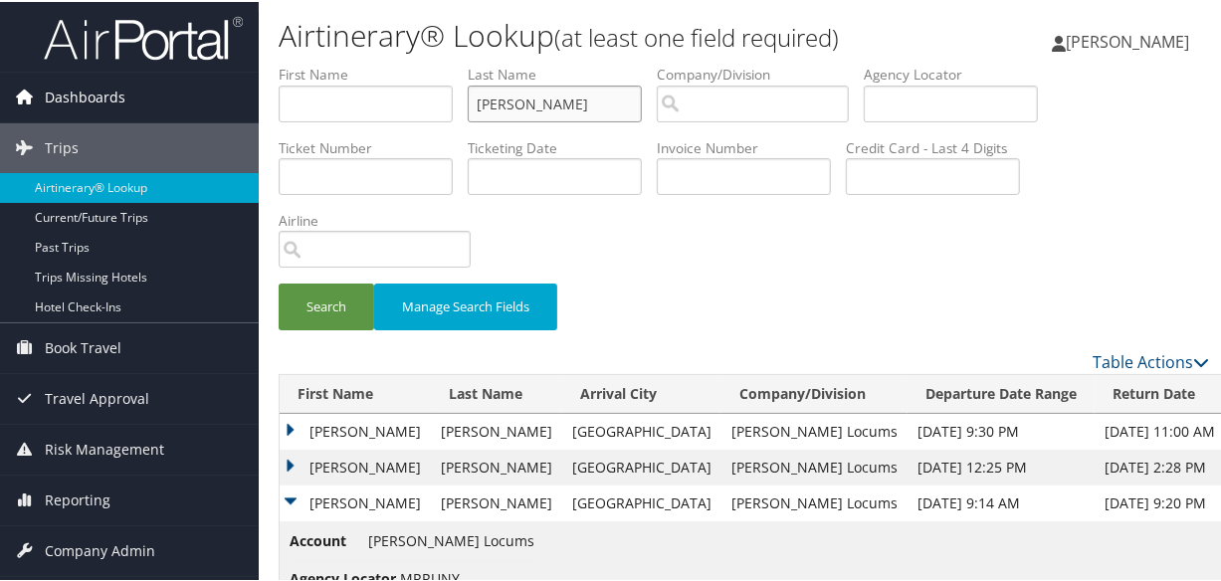
drag, startPoint x: 571, startPoint y: 107, endPoint x: 254, endPoint y: 94, distance: 317.7
type input "hickman"
click at [279, 282] on button "Search" at bounding box center [327, 305] width 96 height 47
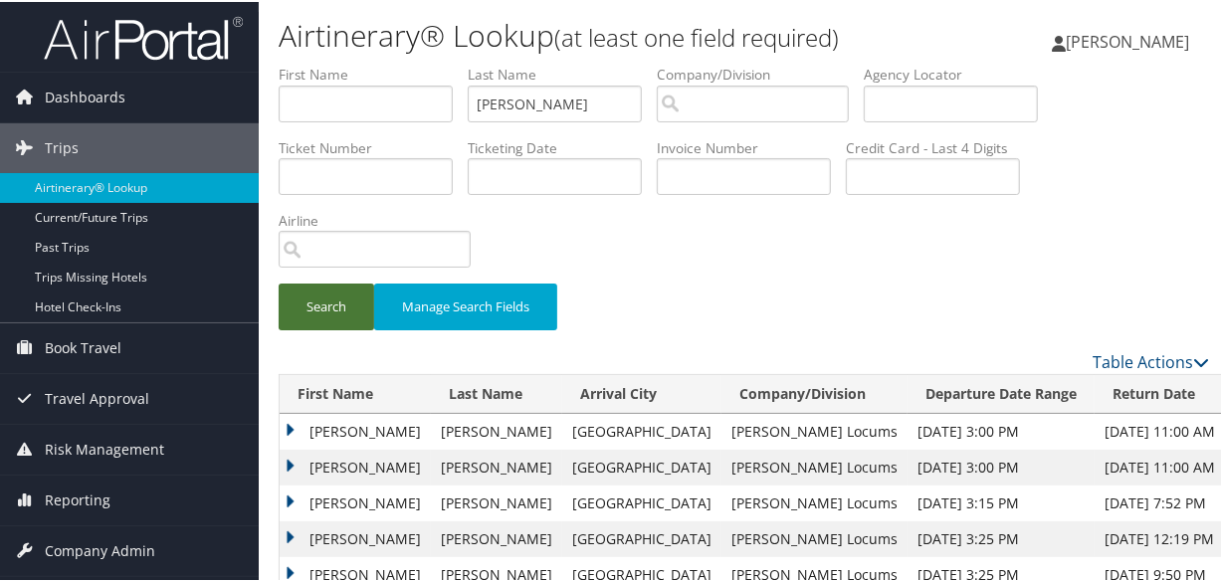
click at [333, 303] on button "Search" at bounding box center [327, 305] width 96 height 47
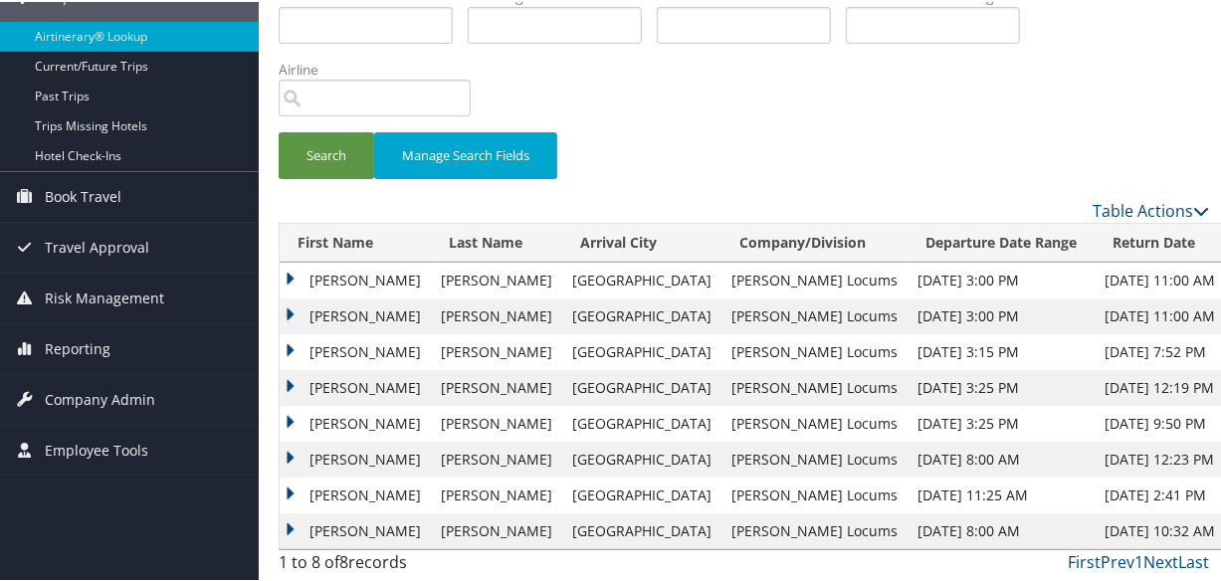
drag, startPoint x: 292, startPoint y: 412, endPoint x: 363, endPoint y: 430, distance: 73.9
click at [292, 412] on td "Kyle" at bounding box center [355, 422] width 151 height 36
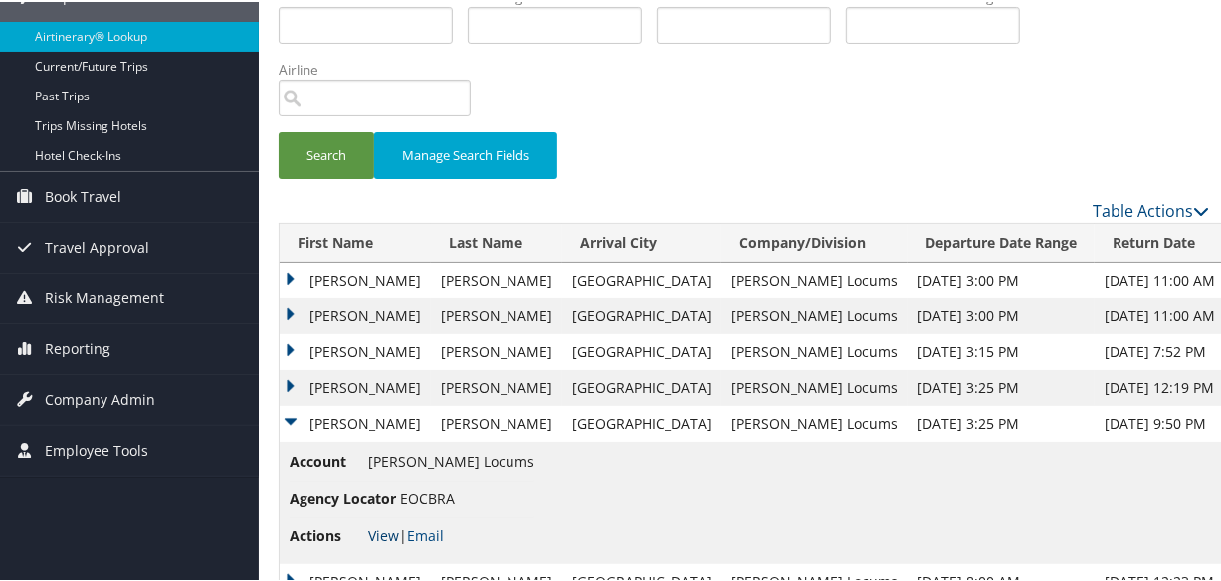
click at [378, 531] on link "View" at bounding box center [383, 533] width 31 height 19
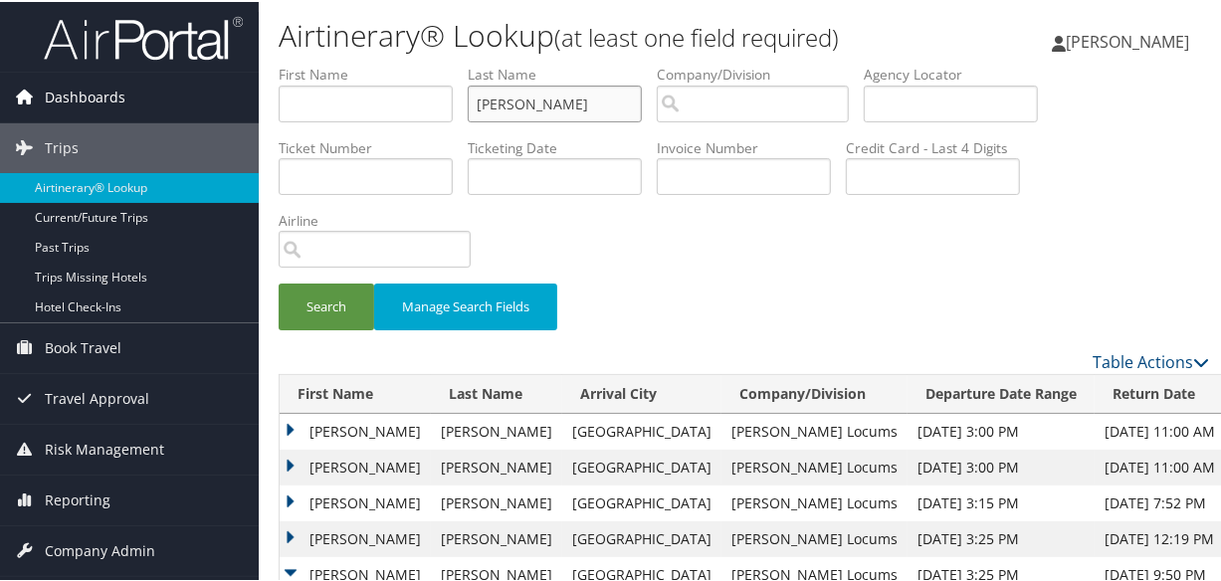
drag, startPoint x: 556, startPoint y: 101, endPoint x: 217, endPoint y: 103, distance: 339.3
click at [217, 103] on div "Dashboards AirPortal 360™ (Manager) My Travel Dashboard Trips Airtinerary® Look…" at bounding box center [614, 428] width 1229 height 856
paste input "KILANOWSKI"
type input "KILANOWSKI"
click at [279, 282] on button "Search" at bounding box center [327, 305] width 96 height 47
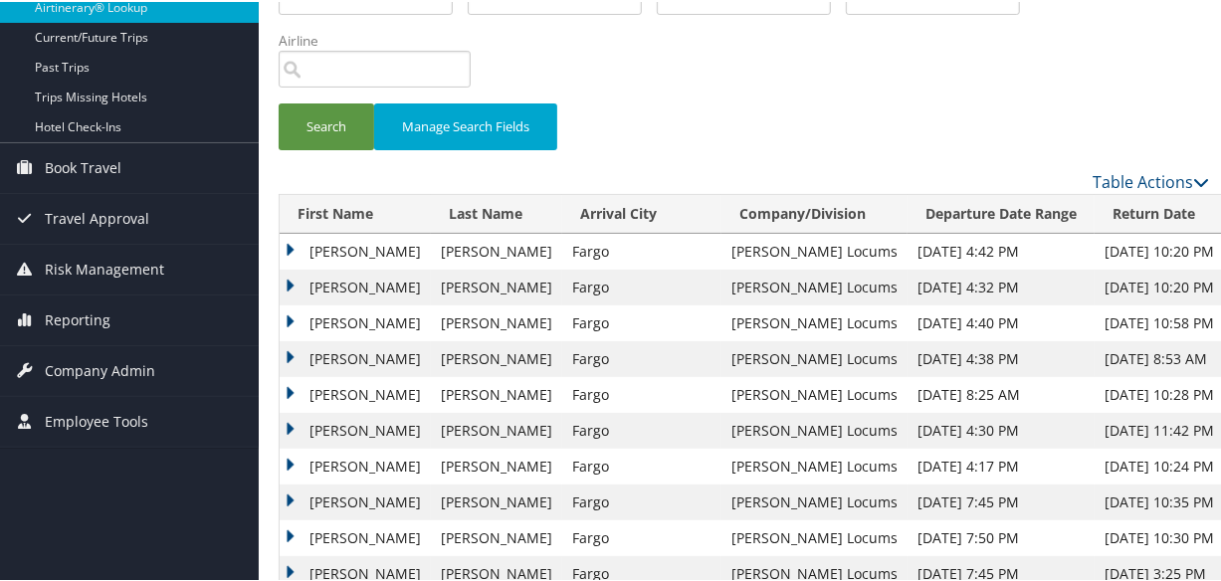
scroll to position [271, 0]
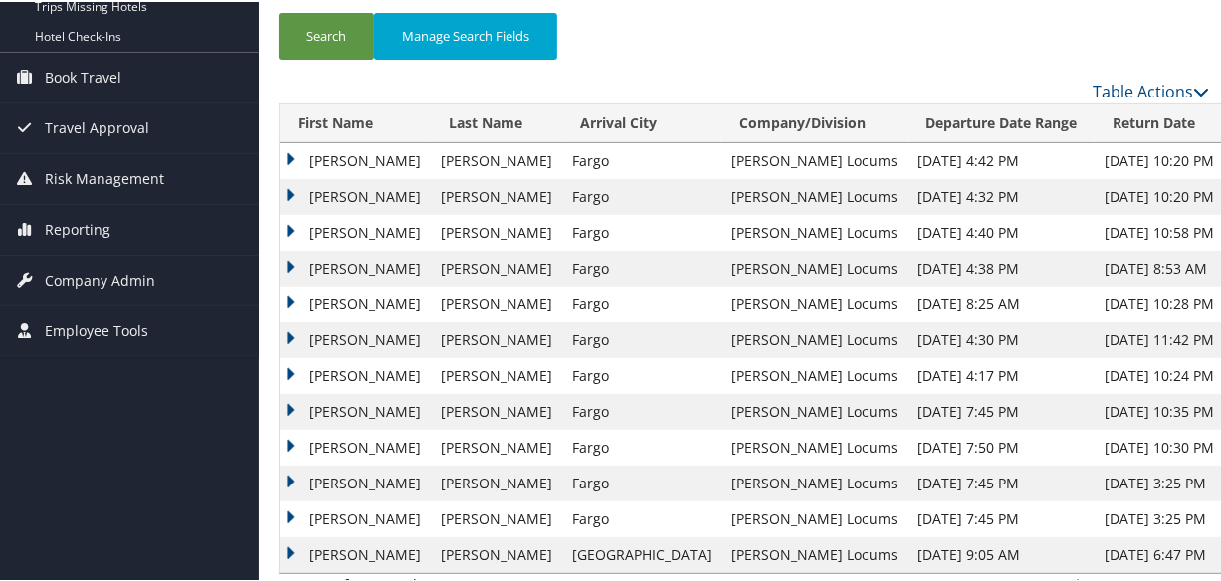
click at [287, 149] on td "Stephen" at bounding box center [355, 159] width 151 height 36
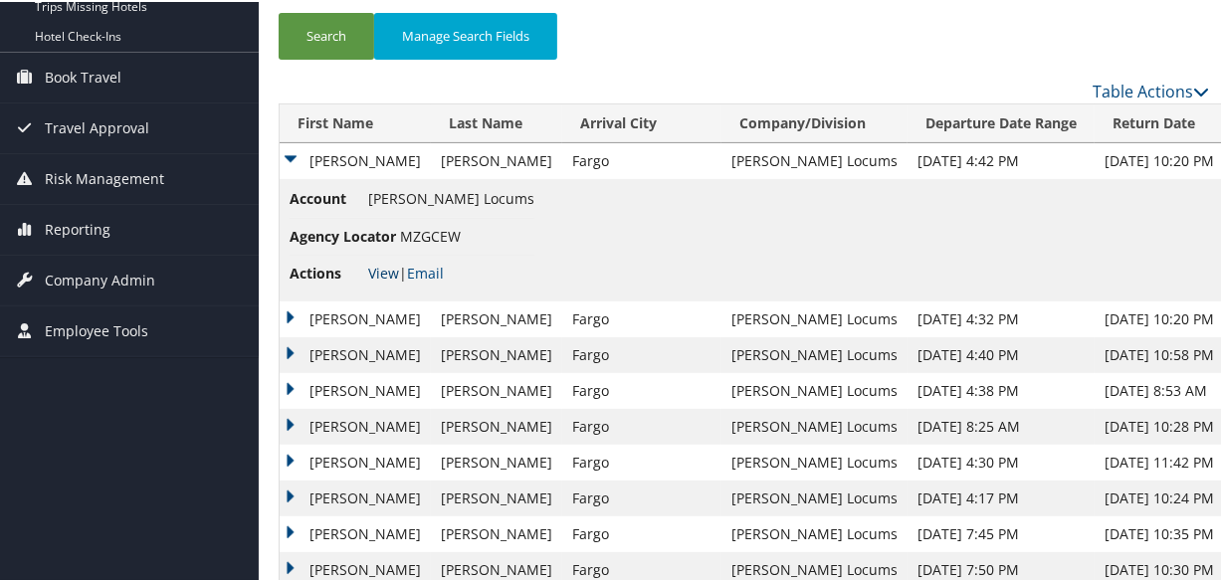
click at [377, 269] on link "View" at bounding box center [383, 271] width 31 height 19
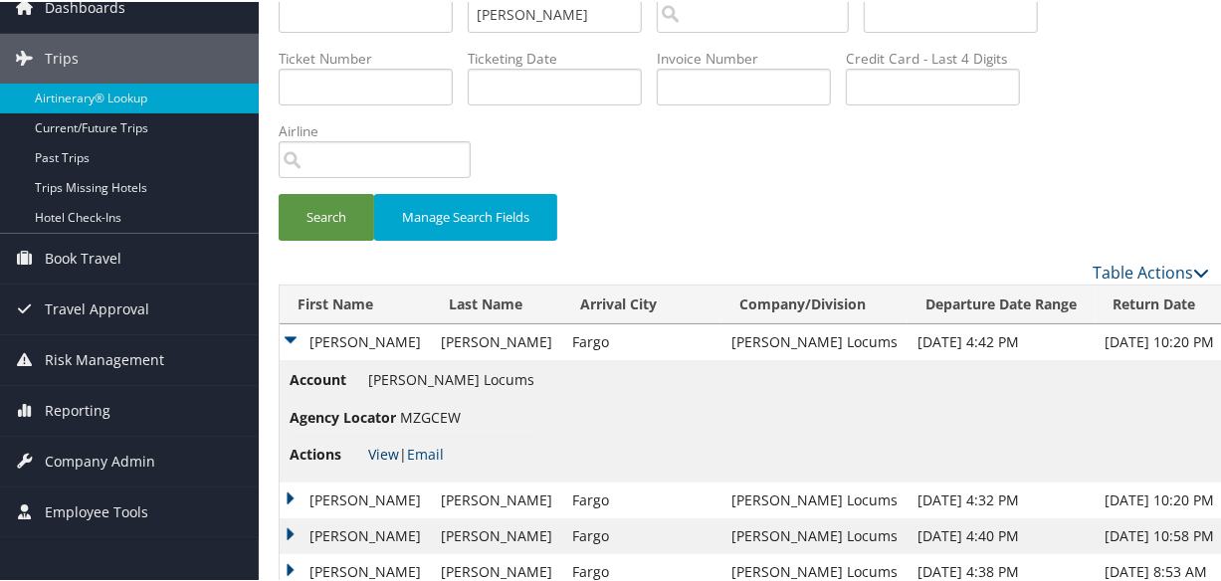
scroll to position [0, 0]
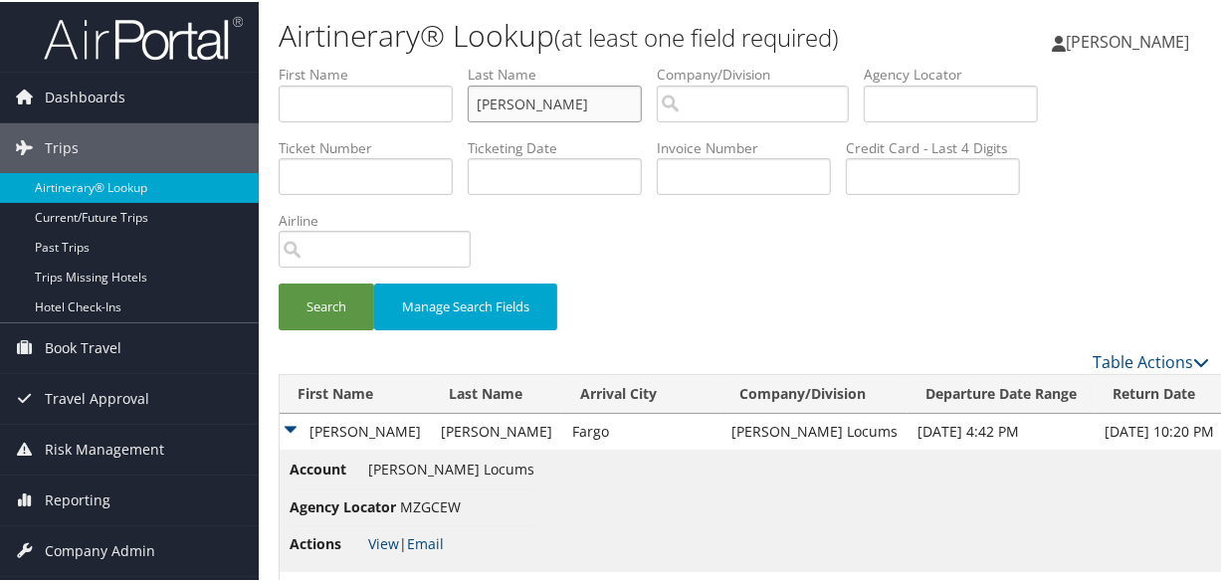
drag, startPoint x: 601, startPoint y: 109, endPoint x: 328, endPoint y: 104, distance: 272.7
click at [328, 63] on ul "First Name Last Name KILANOWSKI Departure City Arrival City Company/Division Ai…" at bounding box center [744, 63] width 930 height 0
paste input "KO"
click at [279, 282] on button "Search" at bounding box center [327, 305] width 96 height 47
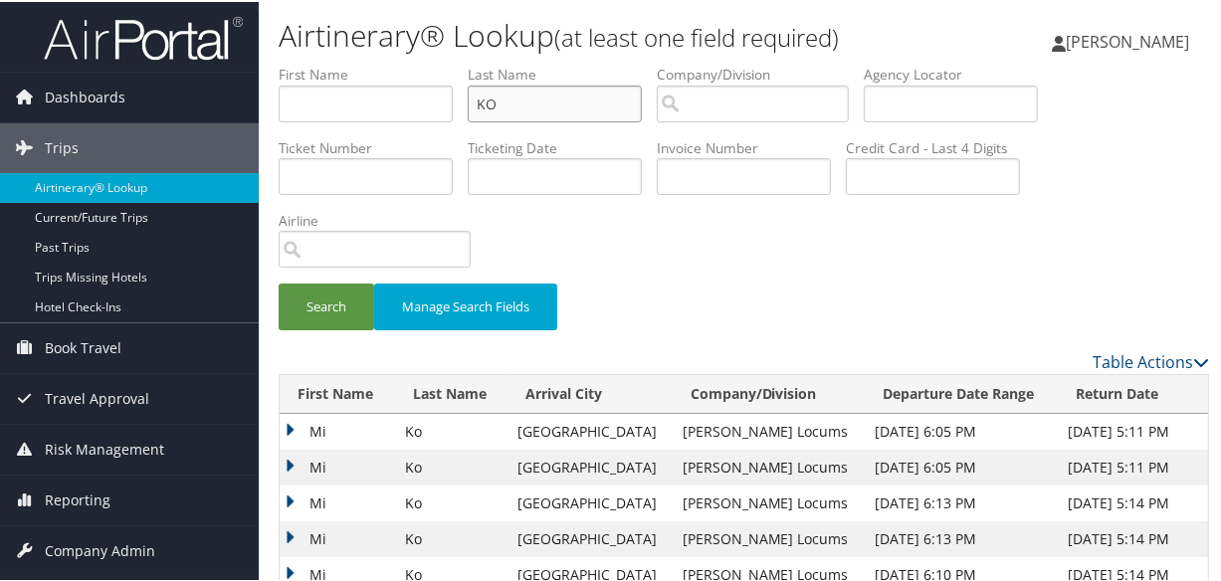
click at [479, 101] on input "KO" at bounding box center [555, 102] width 174 height 37
type input "KO"
click at [279, 282] on button "Search" at bounding box center [327, 305] width 96 height 47
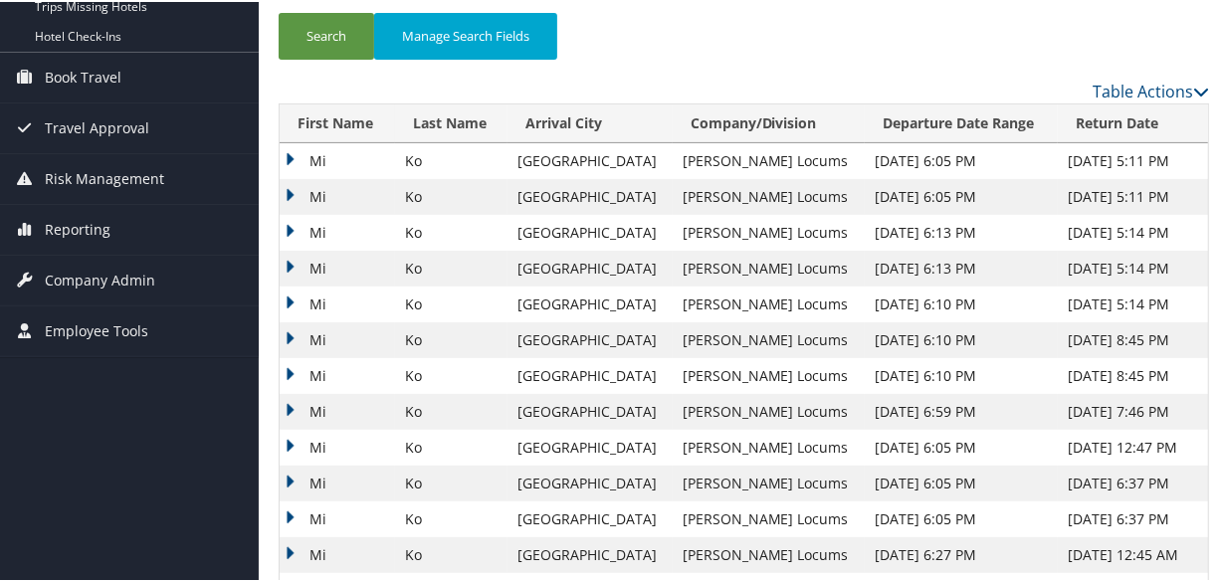
click at [293, 257] on td "Mi" at bounding box center [337, 267] width 115 height 36
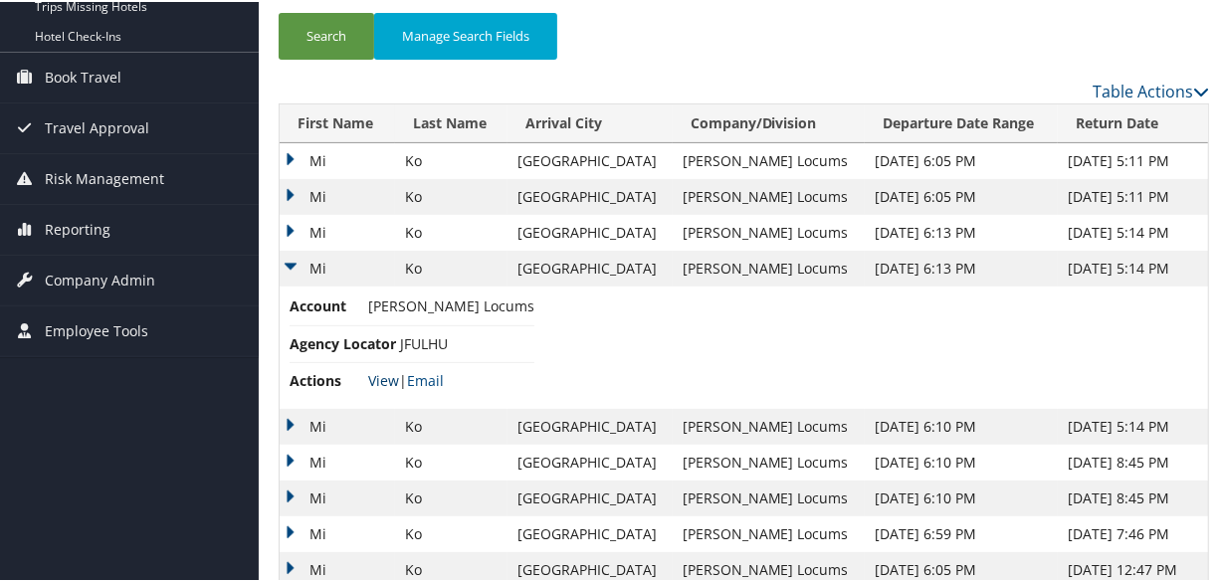
click at [385, 377] on link "View" at bounding box center [383, 378] width 31 height 19
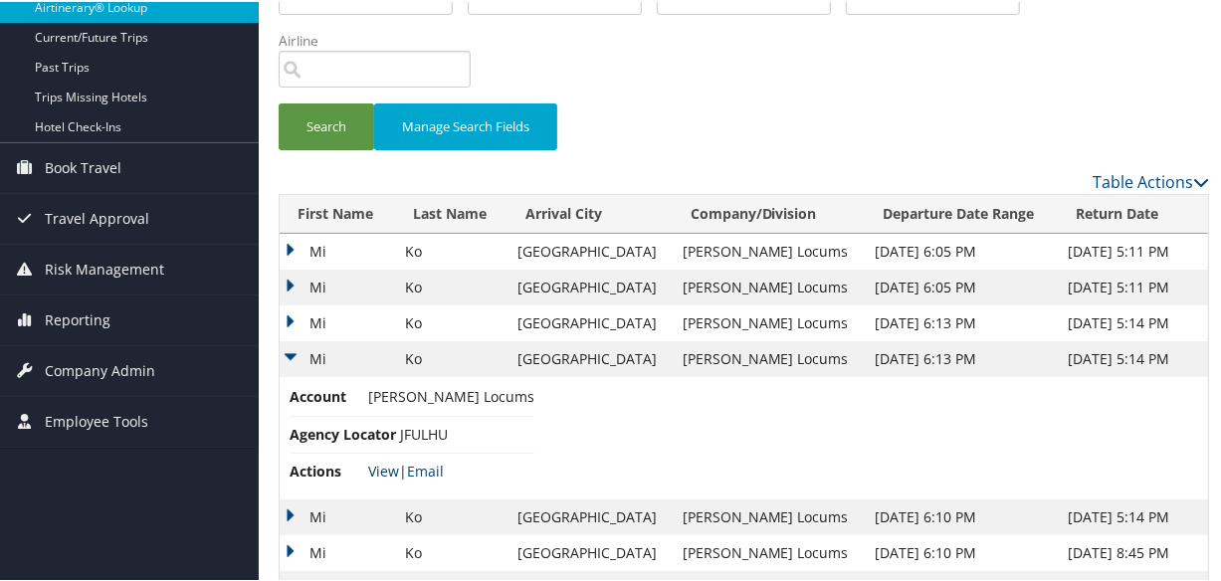
scroll to position [0, 0]
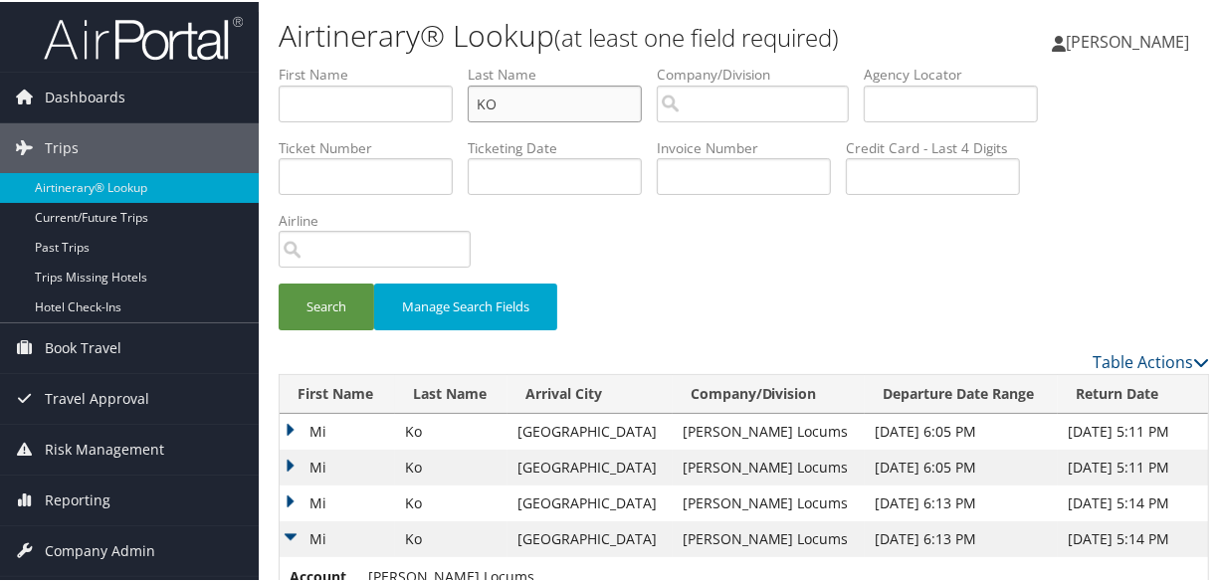
drag, startPoint x: 564, startPoint y: 109, endPoint x: 451, endPoint y: 108, distance: 113.4
click at [451, 63] on ul "First Name Last Name KO Departure City Arrival City Company/Division Airport/Ci…" at bounding box center [744, 63] width 930 height 0
paste input "MUSLEH"
type input "MUSLEH"
click at [279, 282] on button "Search" at bounding box center [327, 305] width 96 height 47
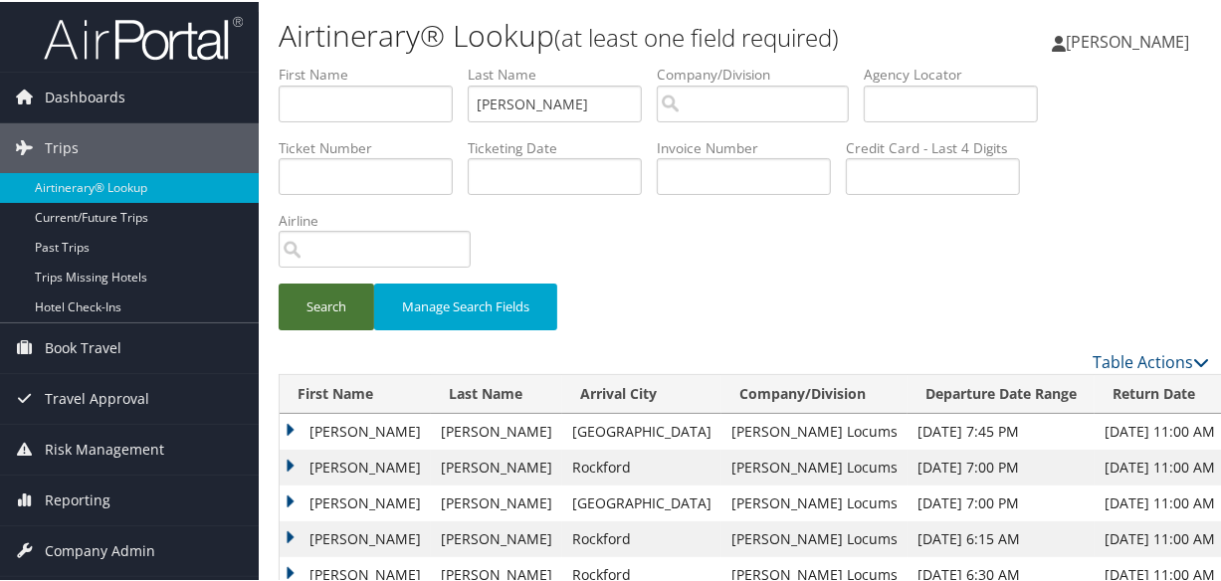
click at [342, 308] on button "Search" at bounding box center [327, 305] width 96 height 47
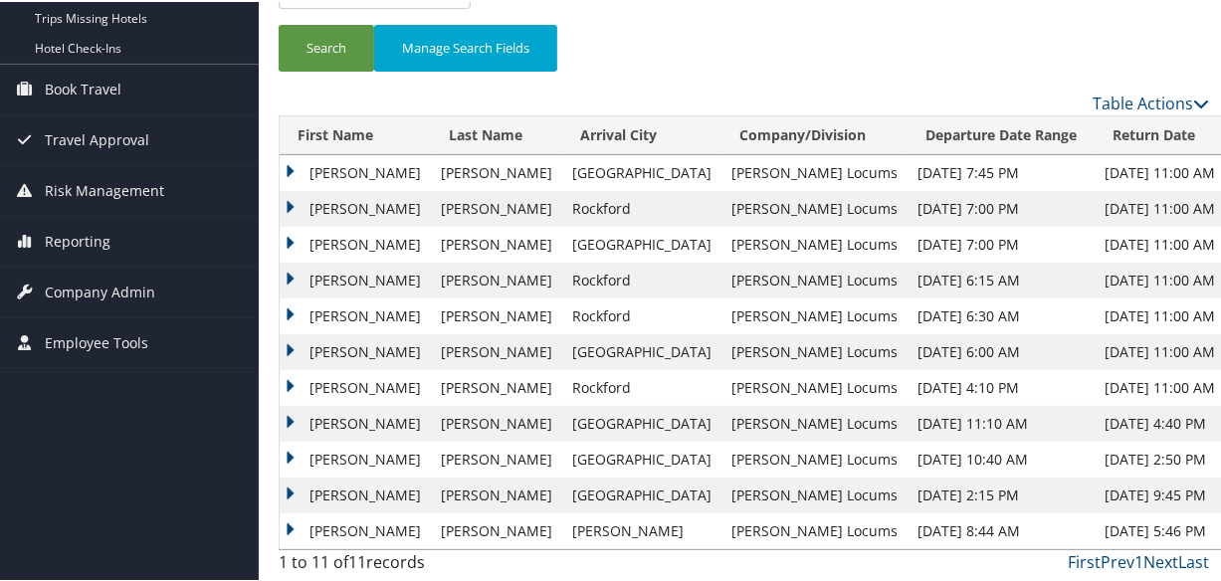
click at [289, 201] on td "Mustafa" at bounding box center [355, 207] width 151 height 36
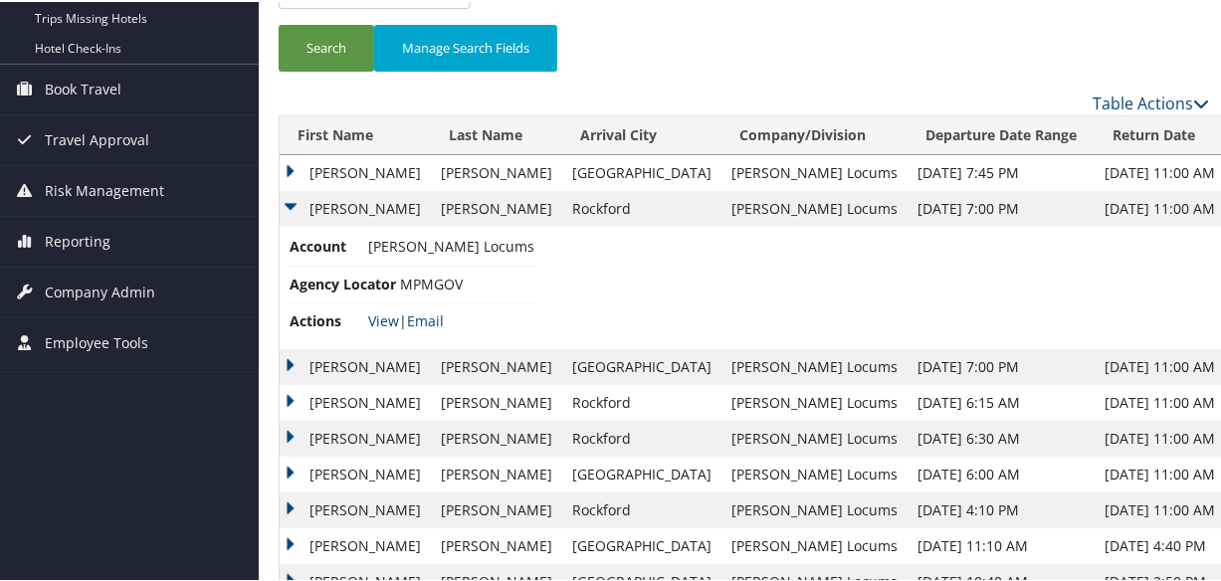
scroll to position [380, 0]
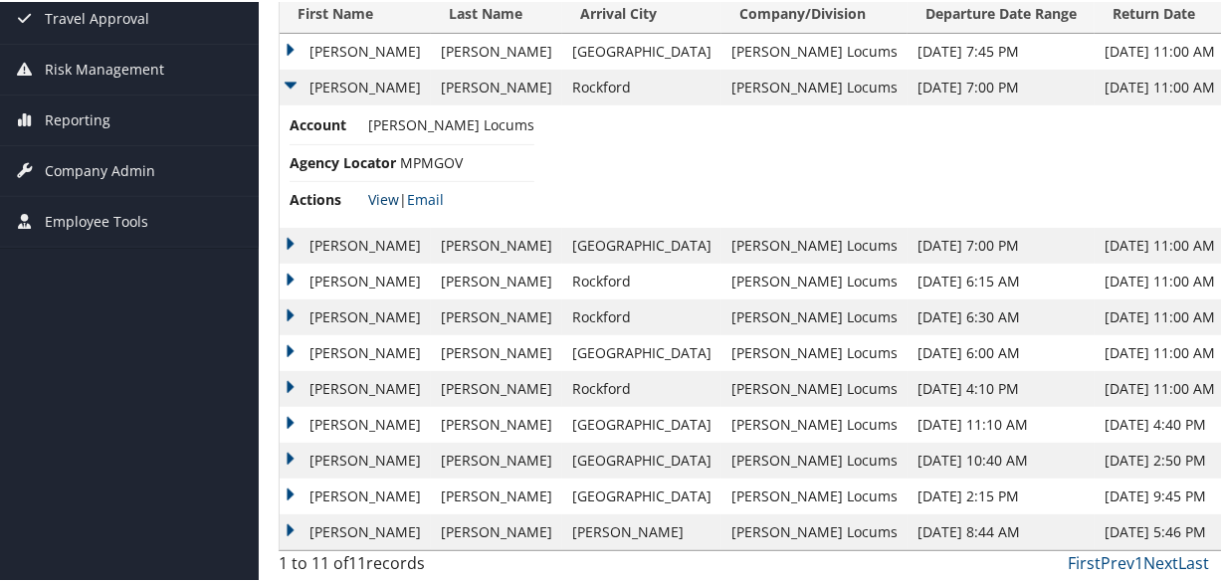
click at [383, 191] on link "View" at bounding box center [383, 197] width 31 height 19
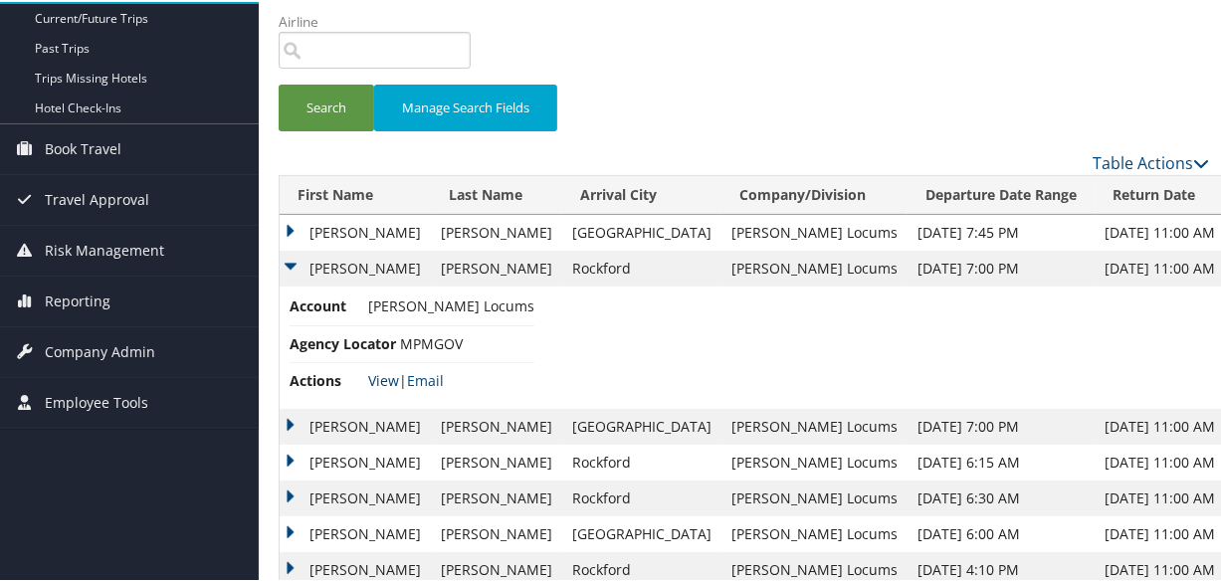
scroll to position [0, 0]
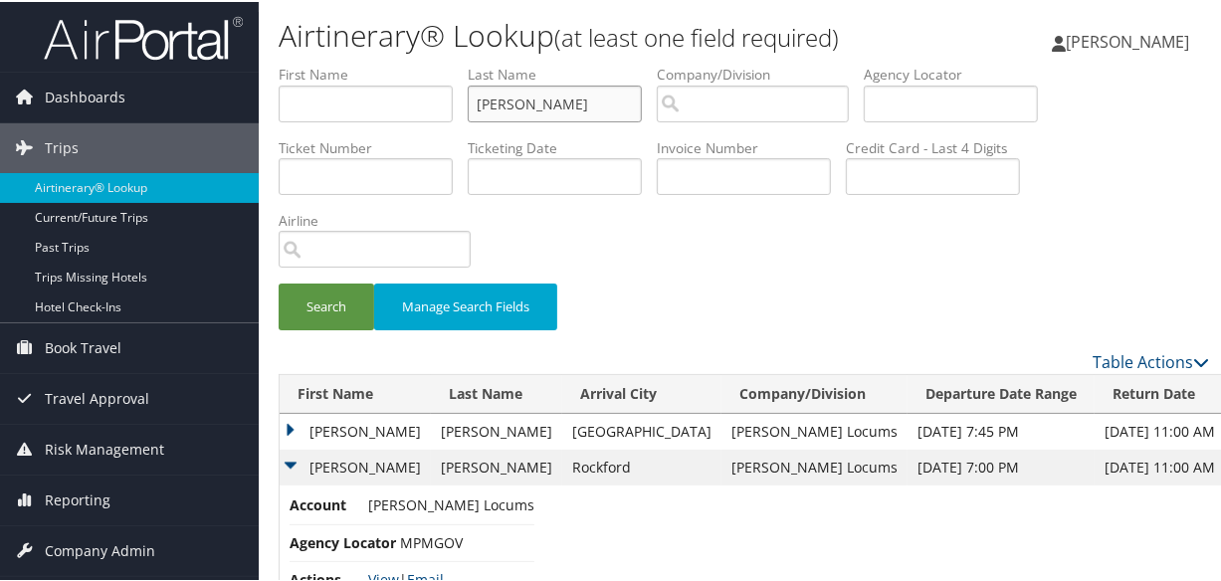
drag, startPoint x: 569, startPoint y: 104, endPoint x: 364, endPoint y: 91, distance: 205.5
click at [364, 63] on ul "First Name Last Name MUSLEH Departure City Arrival City Company/Division Airpor…" at bounding box center [744, 63] width 930 height 0
paste input "LEIGH"
type input "LEIGH"
click at [279, 282] on button "Search" at bounding box center [327, 305] width 96 height 47
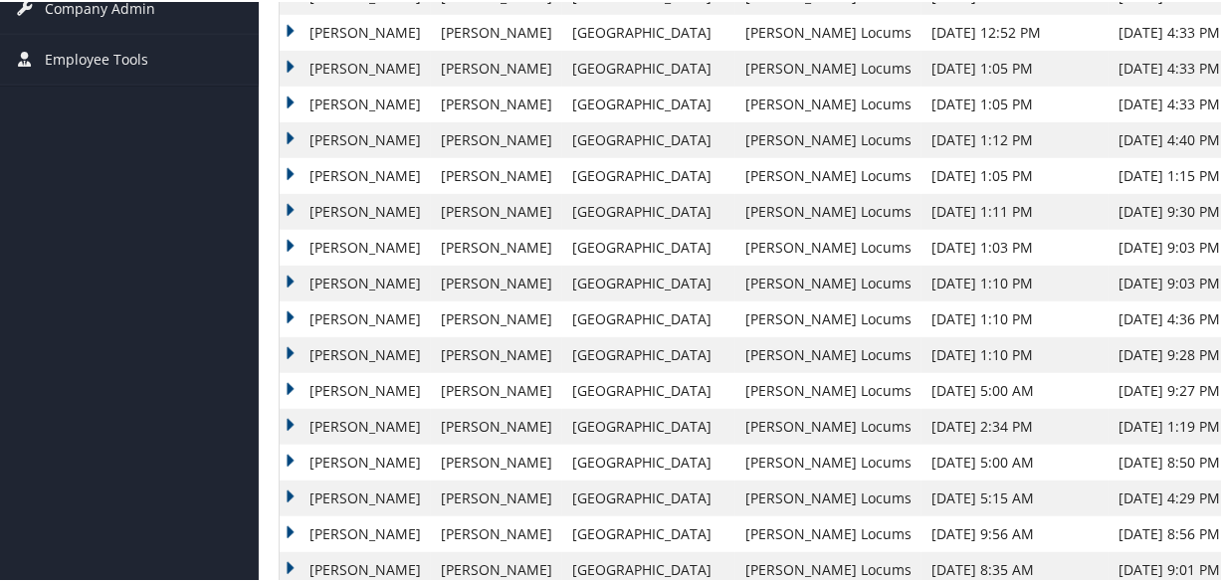
scroll to position [271, 0]
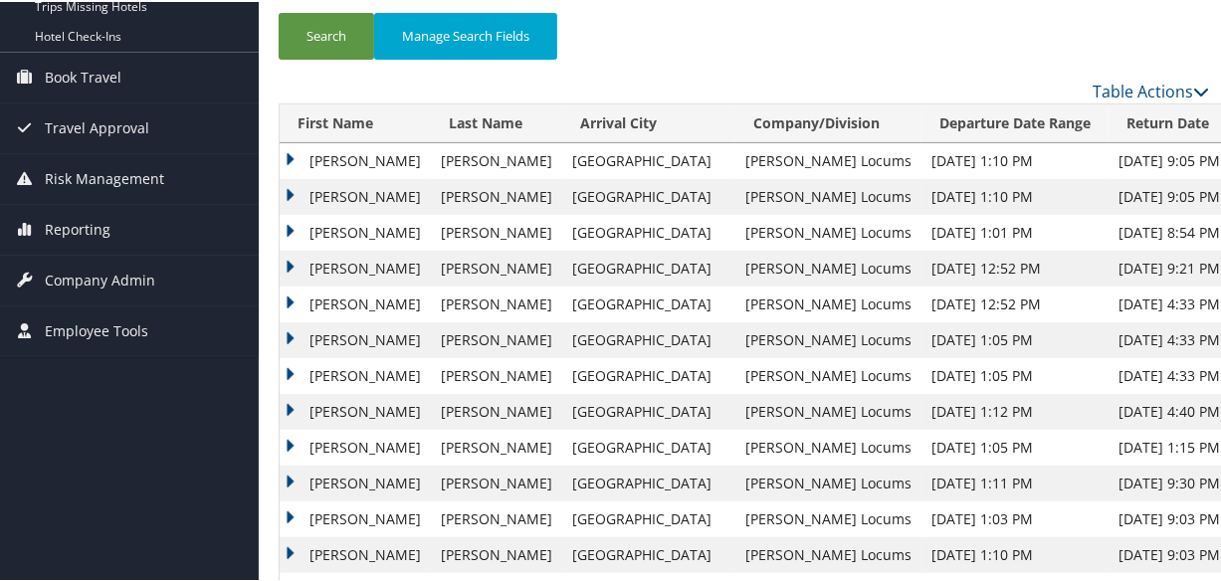
click at [283, 189] on td "Tyler" at bounding box center [355, 195] width 151 height 36
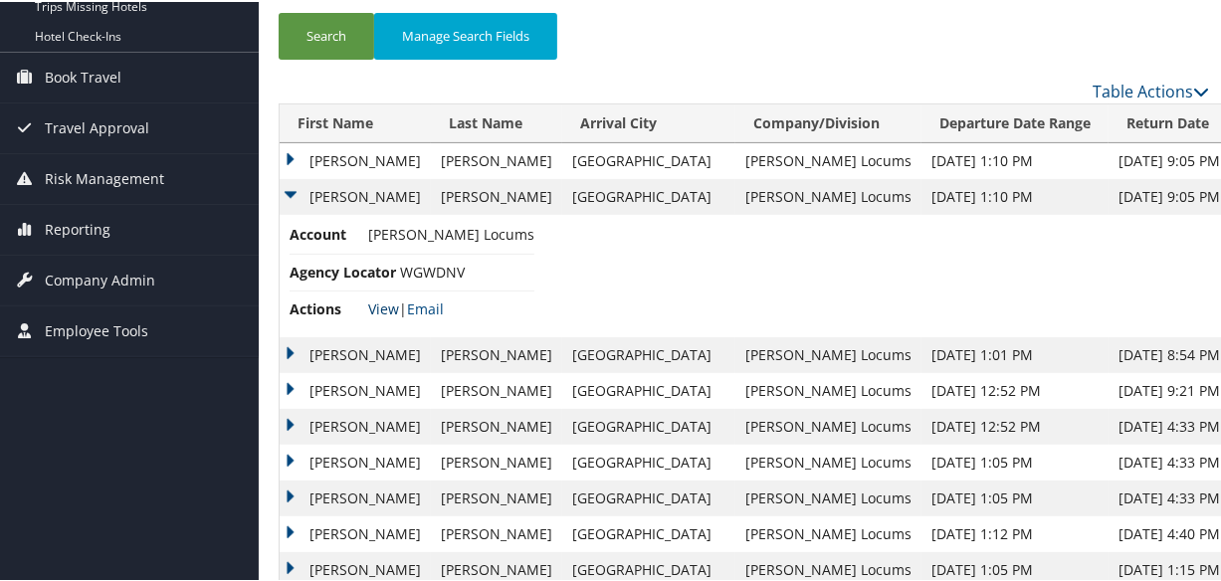
click at [379, 305] on link "View" at bounding box center [383, 307] width 31 height 19
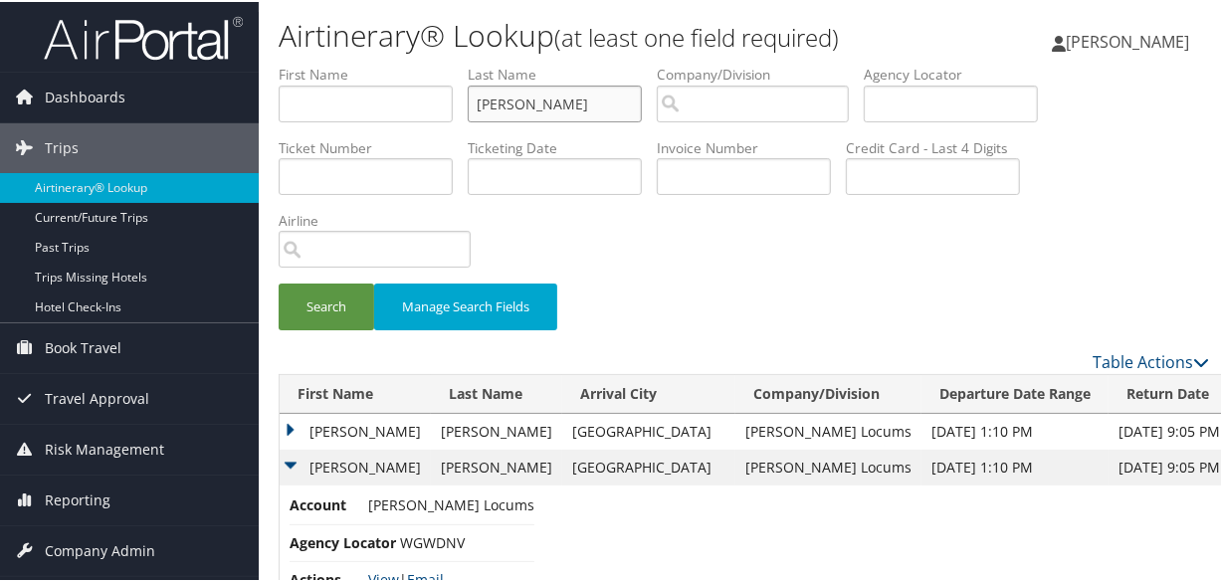
drag, startPoint x: 577, startPoint y: 101, endPoint x: 398, endPoint y: 100, distance: 179.1
click at [398, 63] on ul "First Name Last Name LEIGH Departure City Arrival City Company/Division Airport…" at bounding box center [744, 63] width 930 height 0
paste input "NEYHART"
type input "NEYHART"
click at [279, 282] on button "Search" at bounding box center [327, 305] width 96 height 47
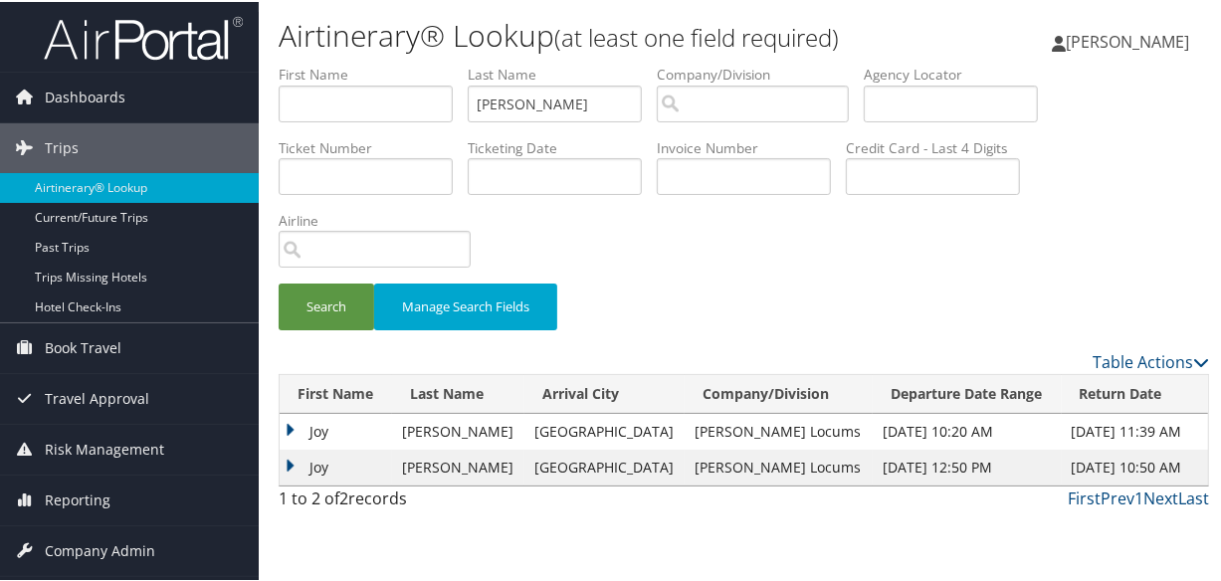
click at [292, 426] on td "Joy" at bounding box center [336, 430] width 112 height 36
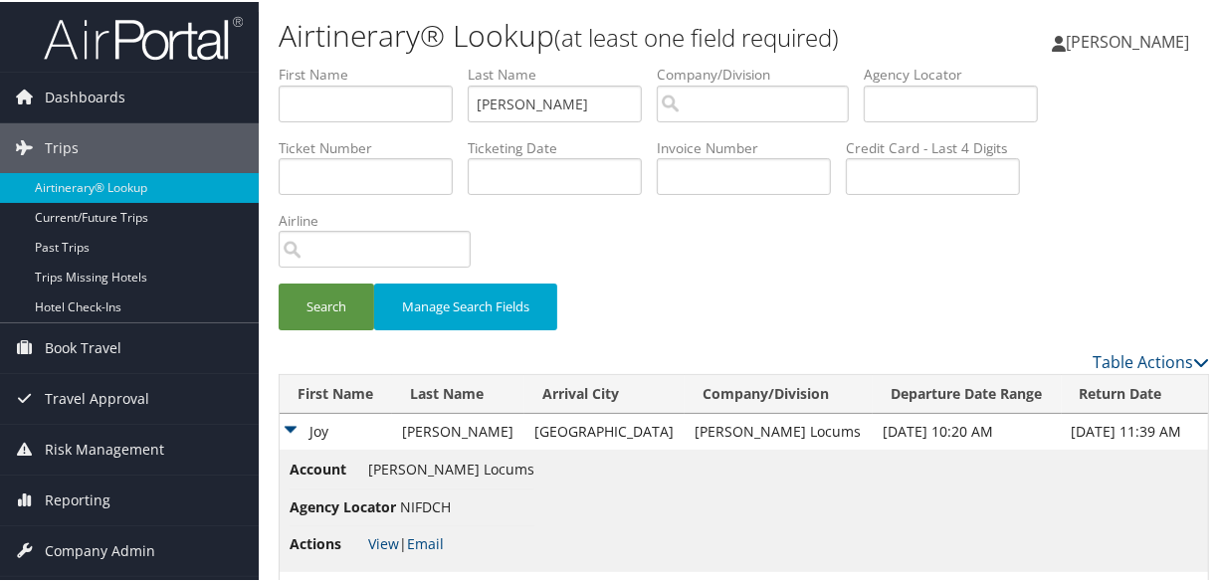
scroll to position [58, 0]
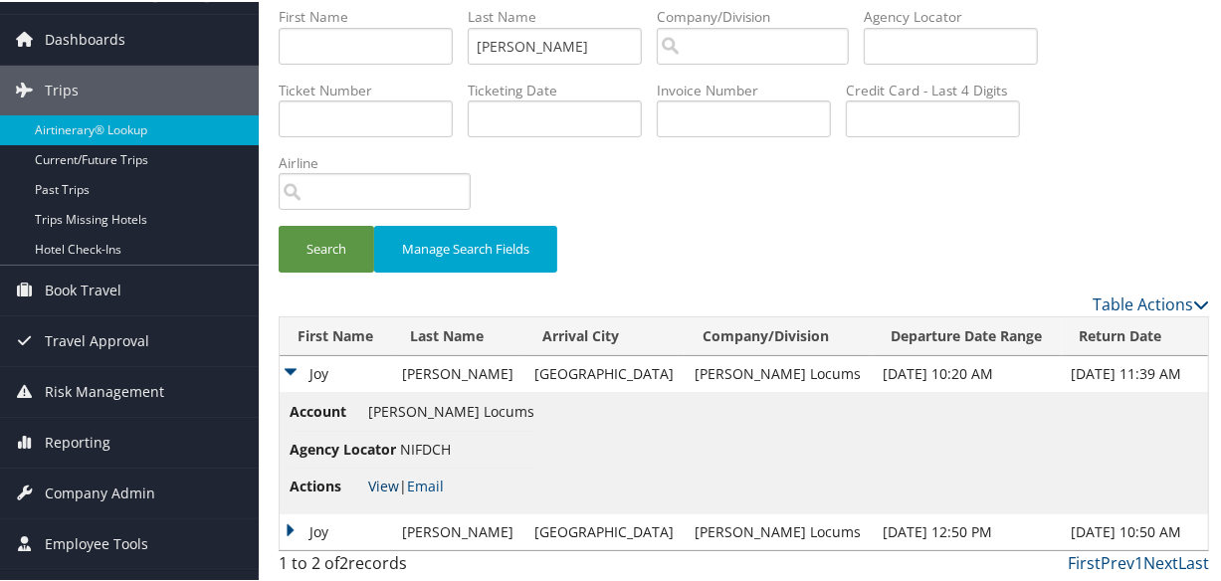
click at [388, 477] on link "View" at bounding box center [383, 484] width 31 height 19
click at [774, 232] on div "Search Manage Search Fields" at bounding box center [744, 257] width 960 height 67
drag, startPoint x: 586, startPoint y: 34, endPoint x: 366, endPoint y: 34, distance: 219.9
click at [358, 5] on ul "First Name Last Name NEYHART Departure City Arrival City Company/Division Airpo…" at bounding box center [744, 5] width 930 height 0
type input "QUAN"
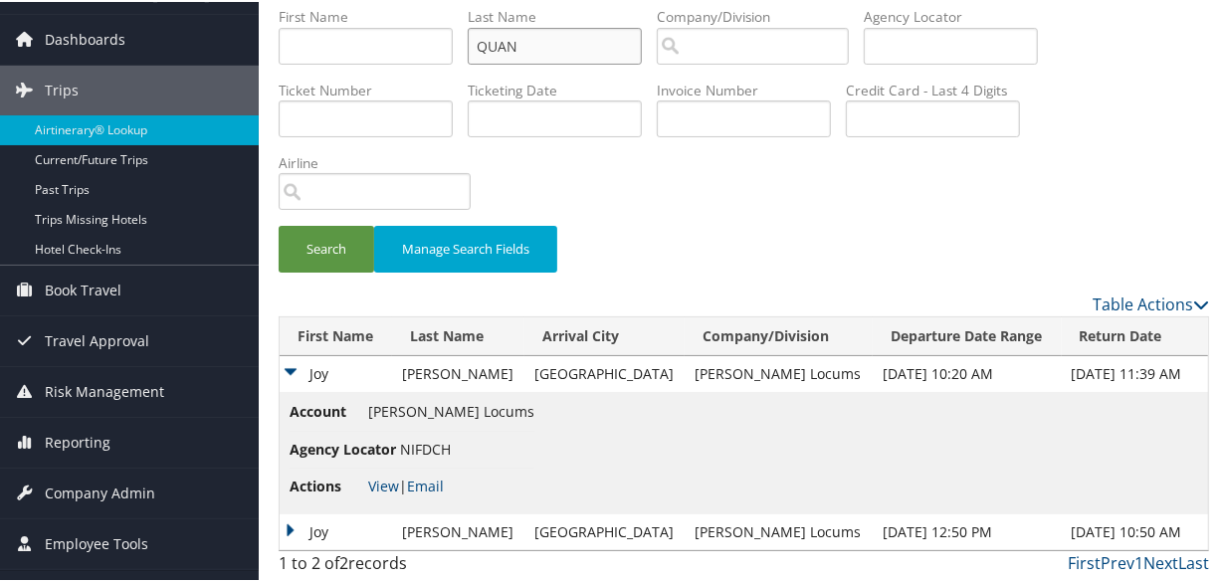
click at [279, 224] on button "Search" at bounding box center [327, 247] width 96 height 47
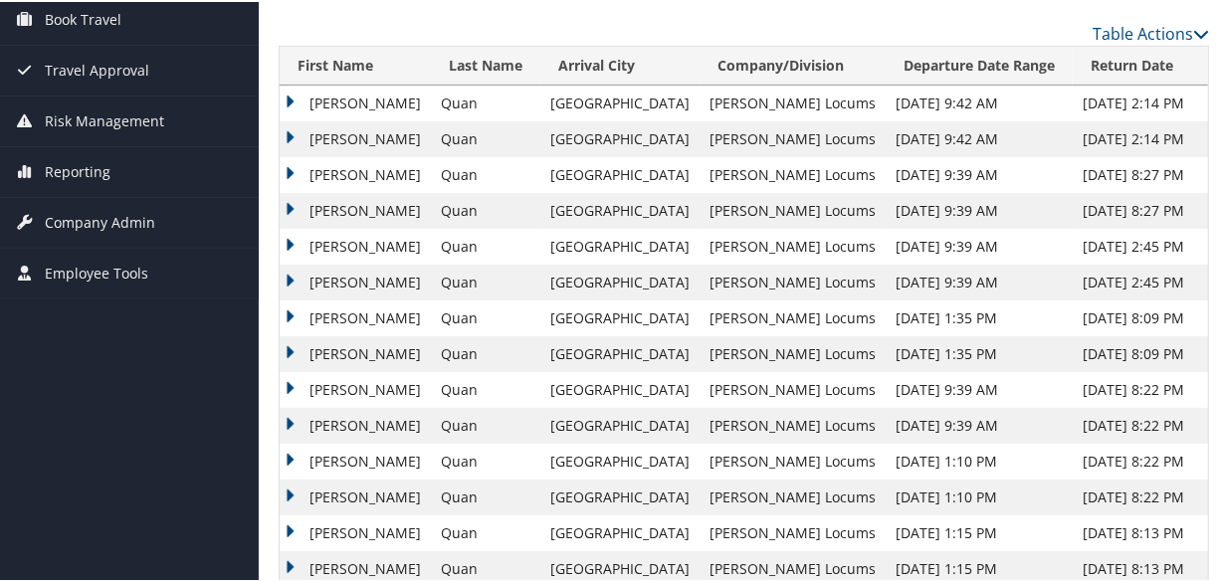
scroll to position [148, 0]
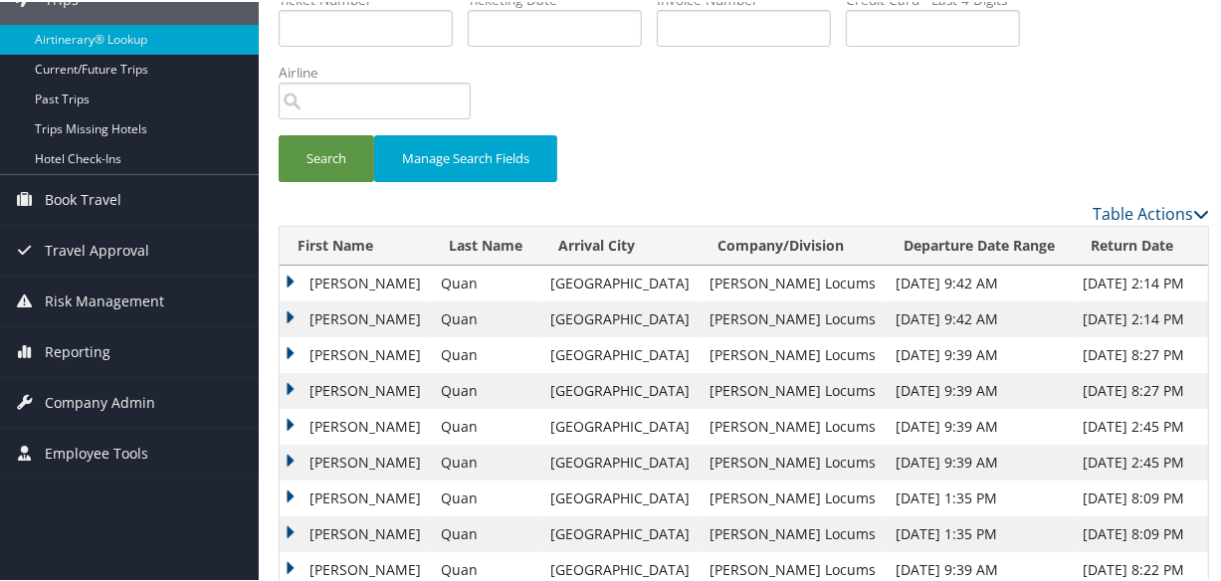
click at [289, 383] on td "Eleonor" at bounding box center [355, 389] width 151 height 36
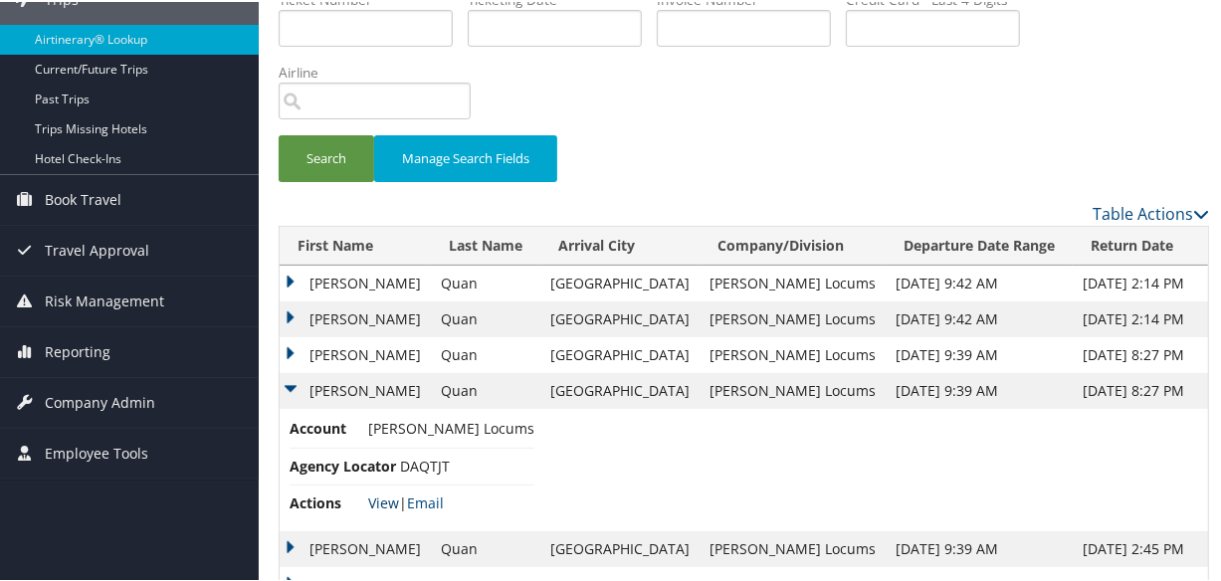
click at [382, 495] on link "View" at bounding box center [383, 501] width 31 height 19
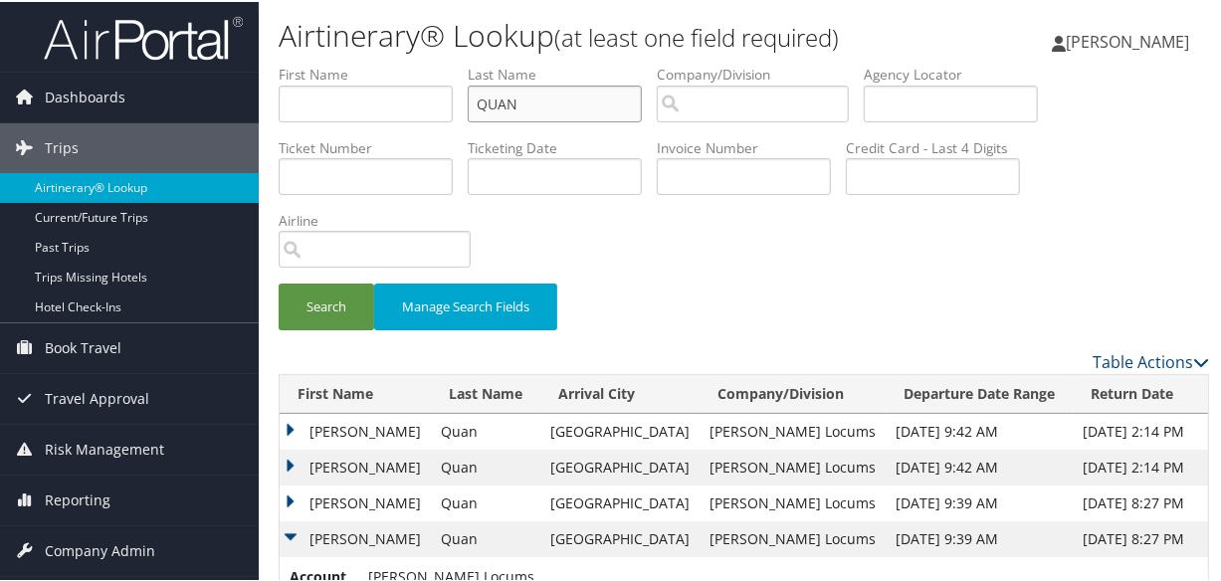
drag, startPoint x: 595, startPoint y: 113, endPoint x: 440, endPoint y: 97, distance: 156.2
click at [440, 63] on ul "First Name Last Name QUAN Departure City Arrival City Company/Division Airport/…" at bounding box center [744, 63] width 930 height 0
paste input "ROSEN"
type input "ROSEN"
click at [279, 282] on button "Search" at bounding box center [327, 305] width 96 height 47
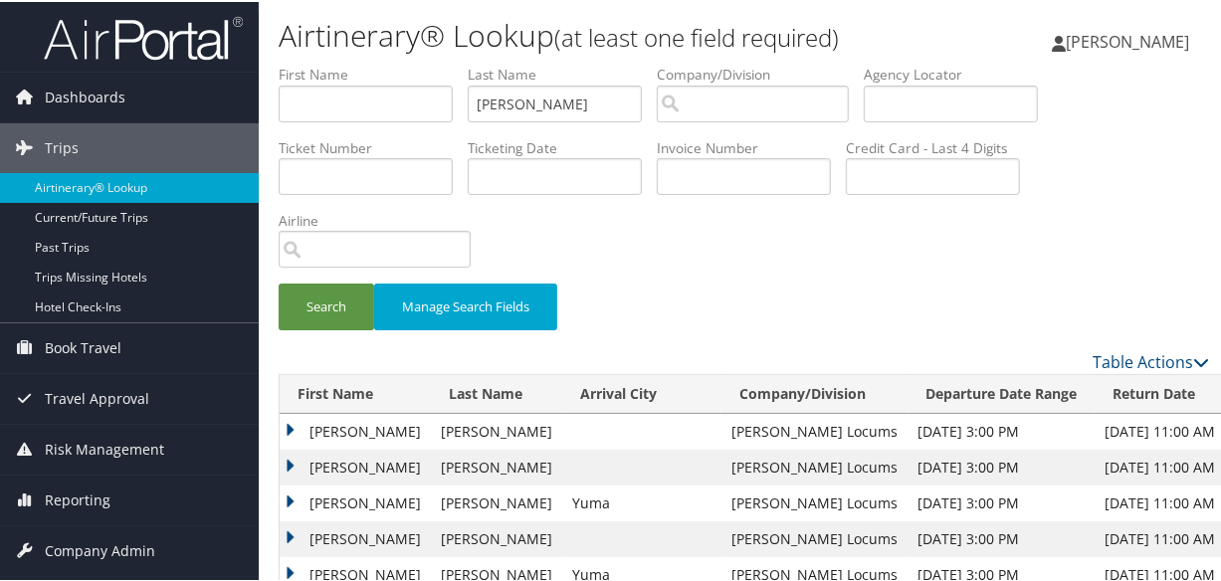
click at [295, 422] on td "Joseph" at bounding box center [355, 430] width 151 height 36
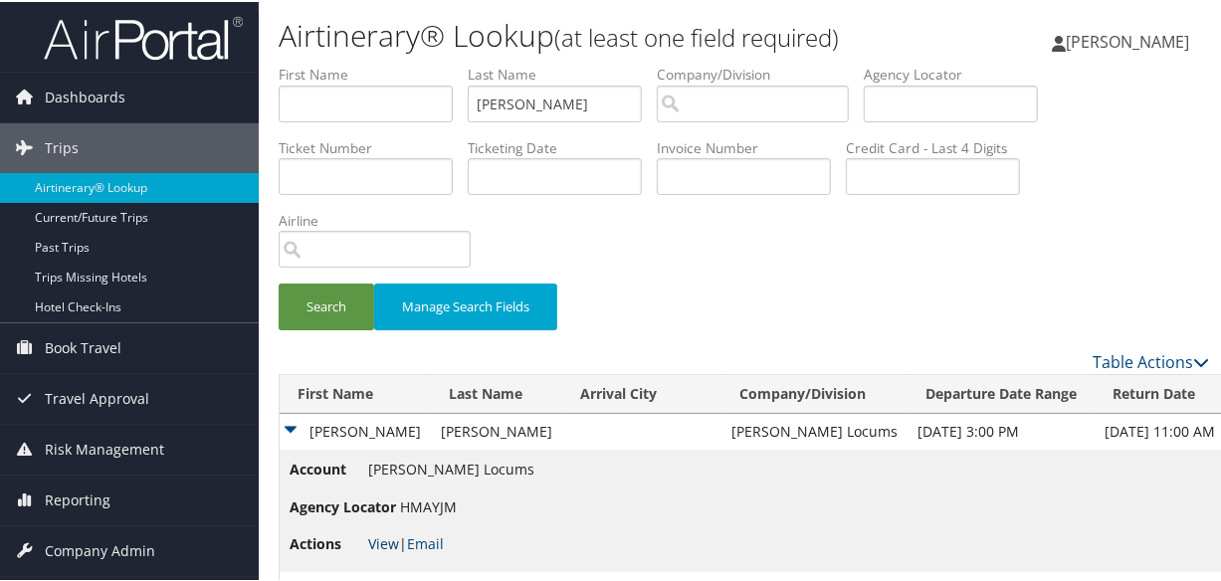
click at [378, 538] on link "View" at bounding box center [383, 541] width 31 height 19
click at [388, 537] on link "View" at bounding box center [383, 541] width 31 height 19
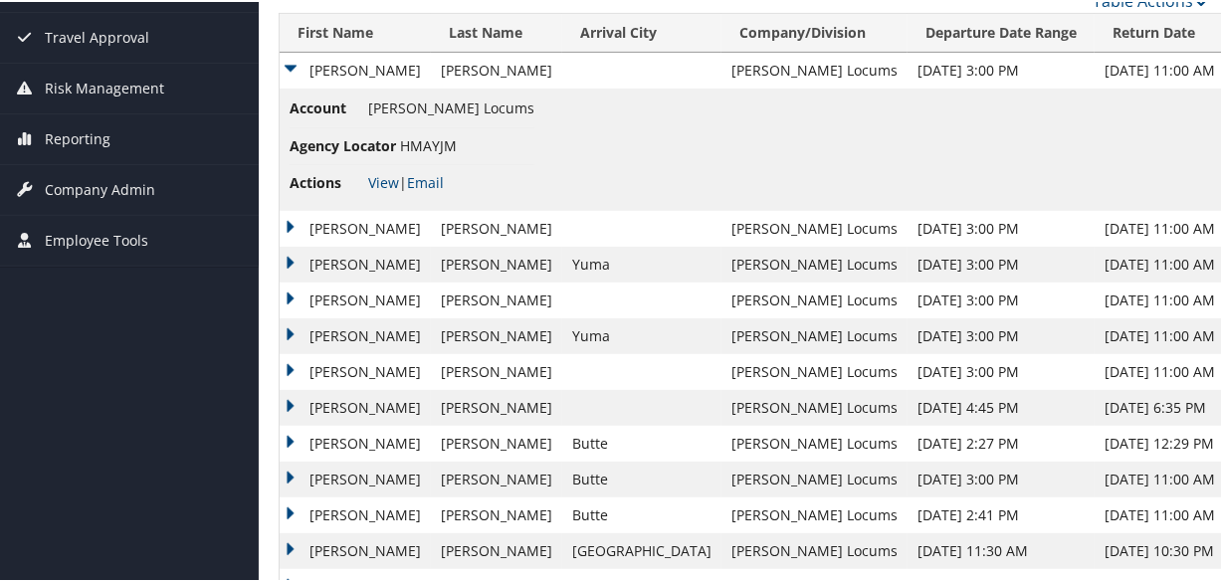
click at [287, 252] on td "Joseph" at bounding box center [355, 263] width 151 height 36
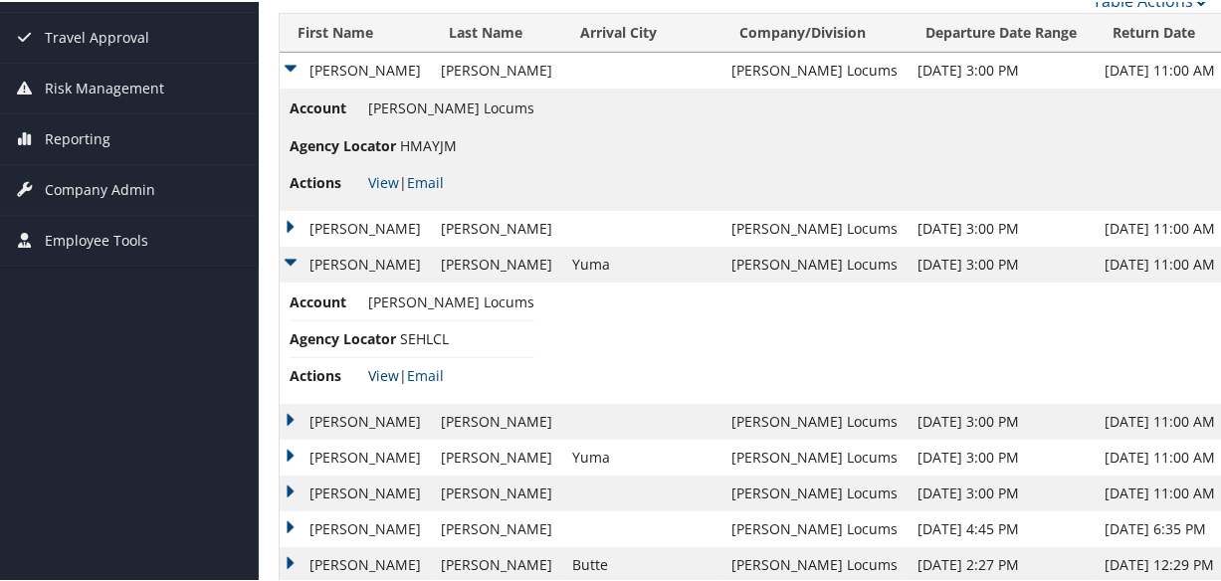
click at [371, 368] on link "View" at bounding box center [383, 373] width 31 height 19
click at [290, 225] on td "Andrew" at bounding box center [355, 227] width 151 height 36
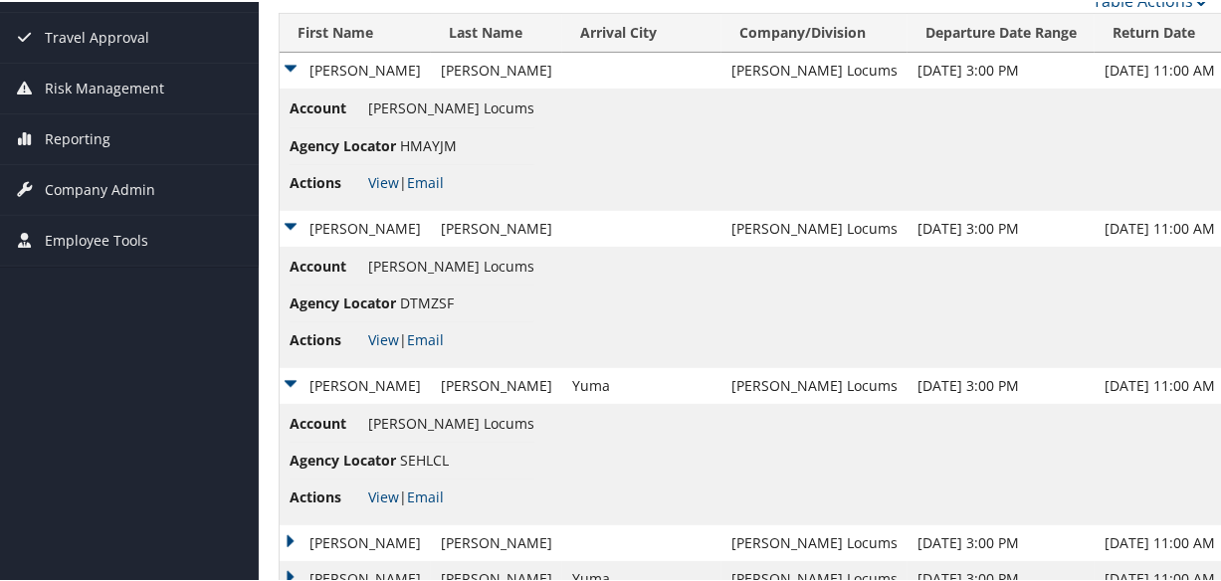
scroll to position [542, 0]
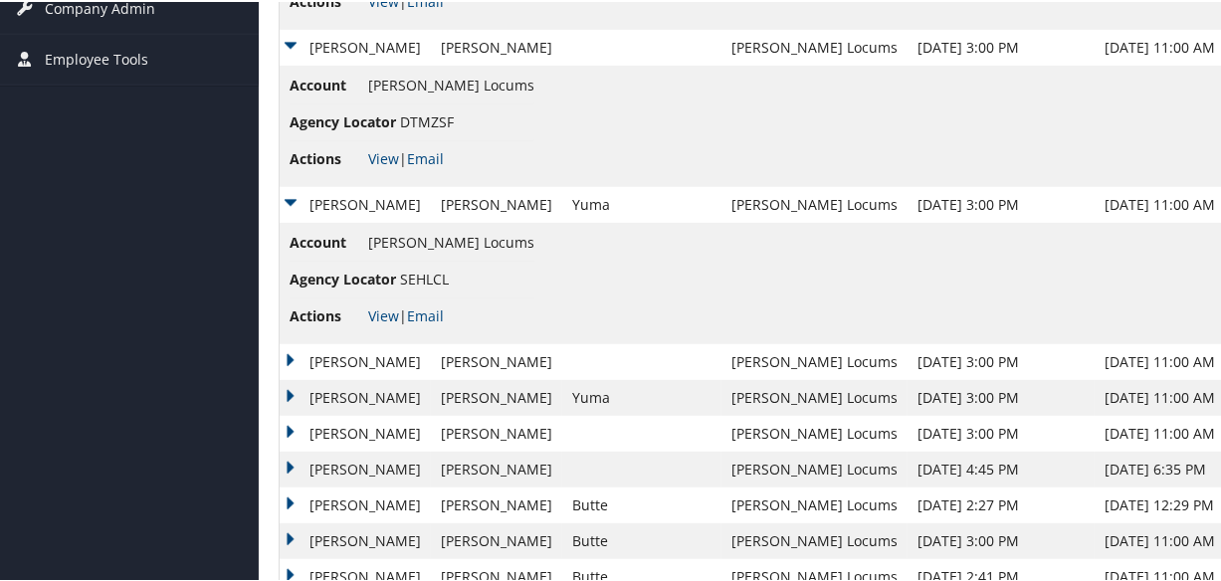
click at [288, 347] on td "Andrew" at bounding box center [355, 360] width 151 height 36
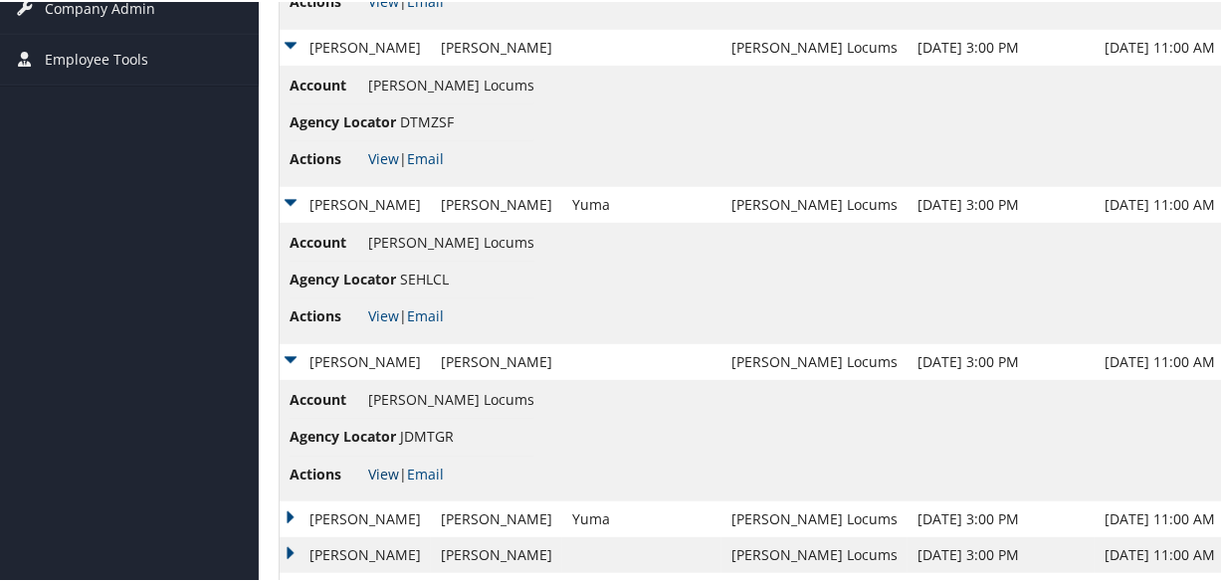
click at [381, 467] on link "View" at bounding box center [383, 472] width 31 height 19
click at [371, 312] on link "View" at bounding box center [383, 313] width 31 height 19
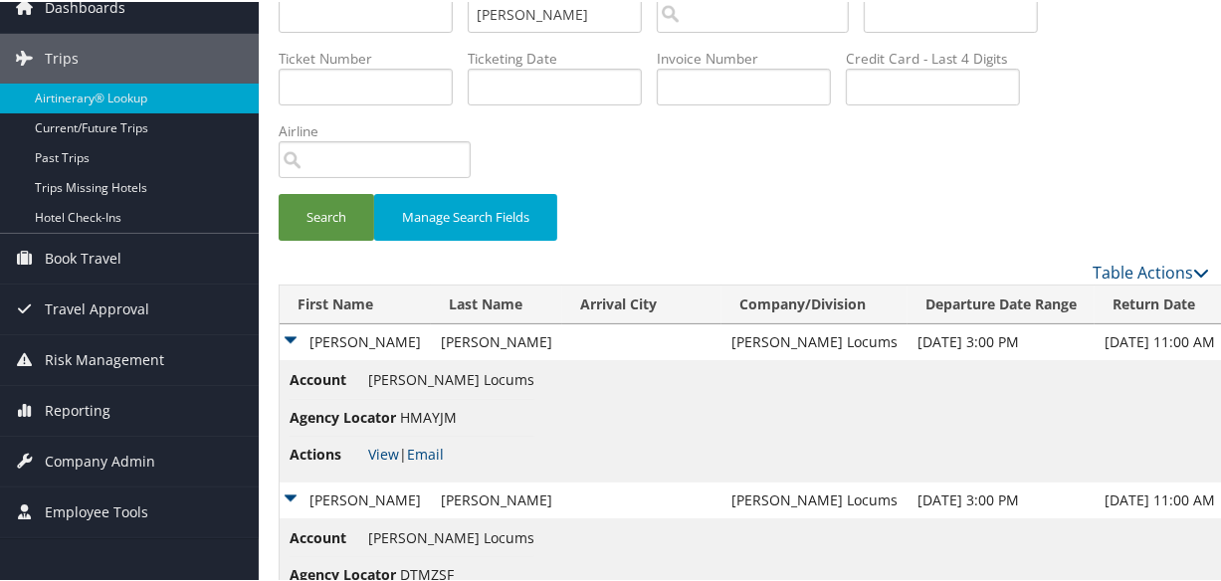
scroll to position [0, 0]
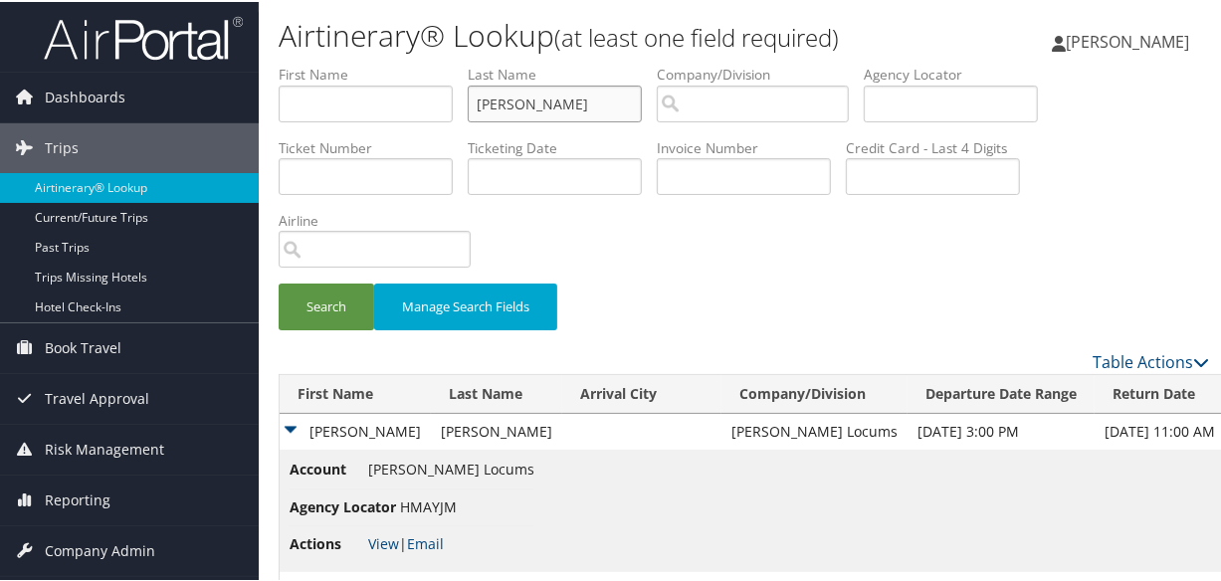
drag, startPoint x: 484, startPoint y: 101, endPoint x: 289, endPoint y: 96, distance: 195.1
click at [289, 63] on ul "First Name Last Name ROSEN Departure City Arrival City Company/Division Airport…" at bounding box center [744, 63] width 930 height 0
paste input "THONG"
type input "THONG"
click at [279, 282] on button "Search" at bounding box center [327, 305] width 96 height 47
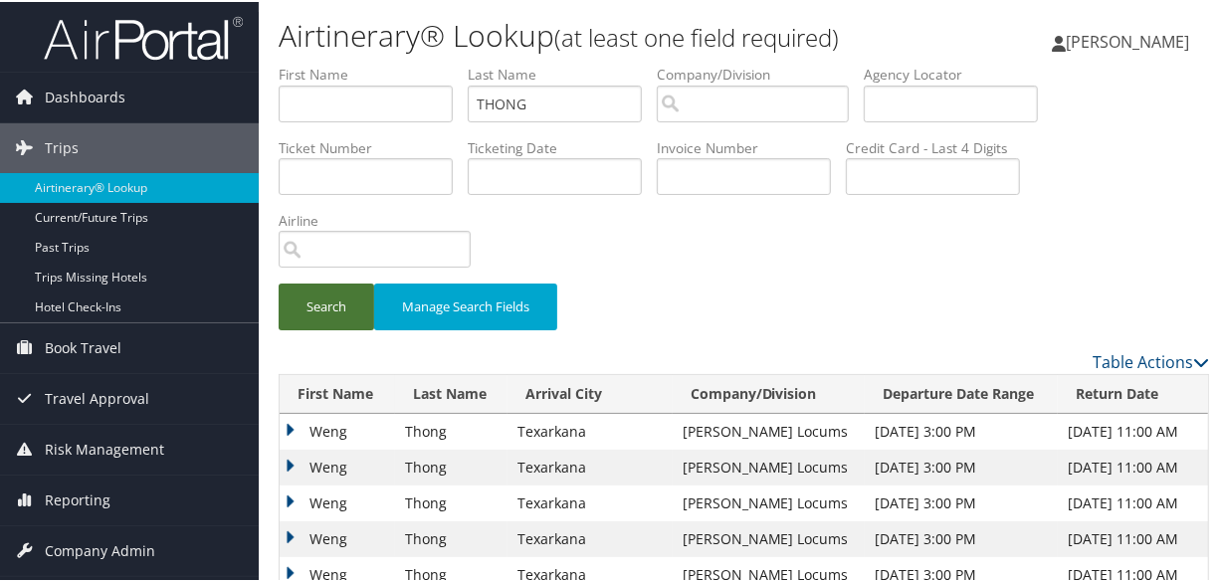
click at [326, 304] on button "Search" at bounding box center [327, 305] width 96 height 47
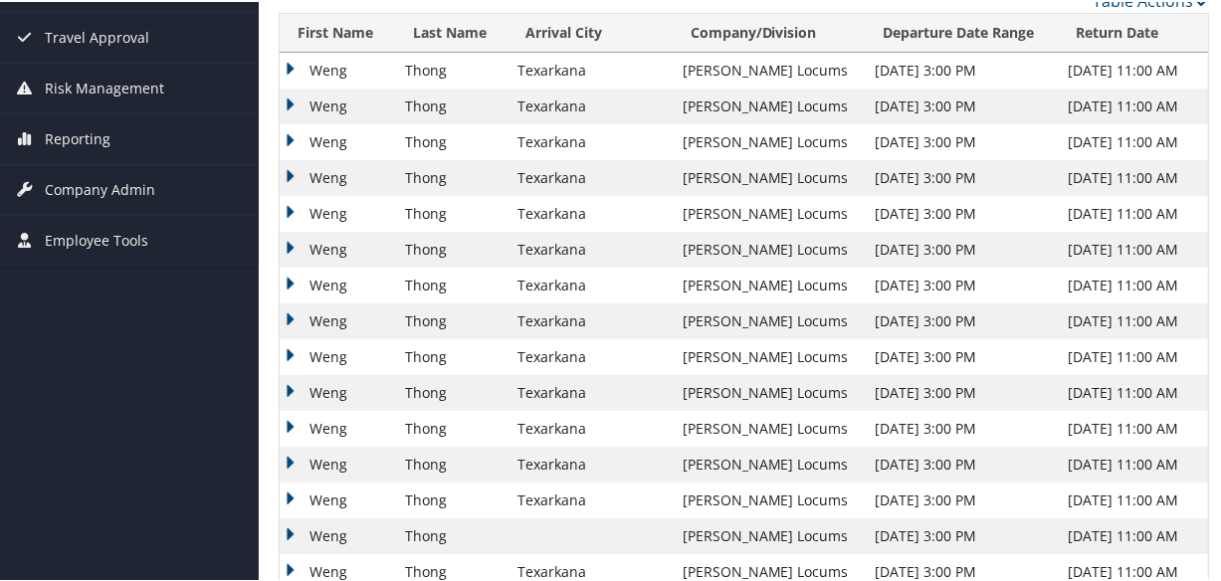
click at [286, 418] on td "Weng" at bounding box center [337, 427] width 115 height 36
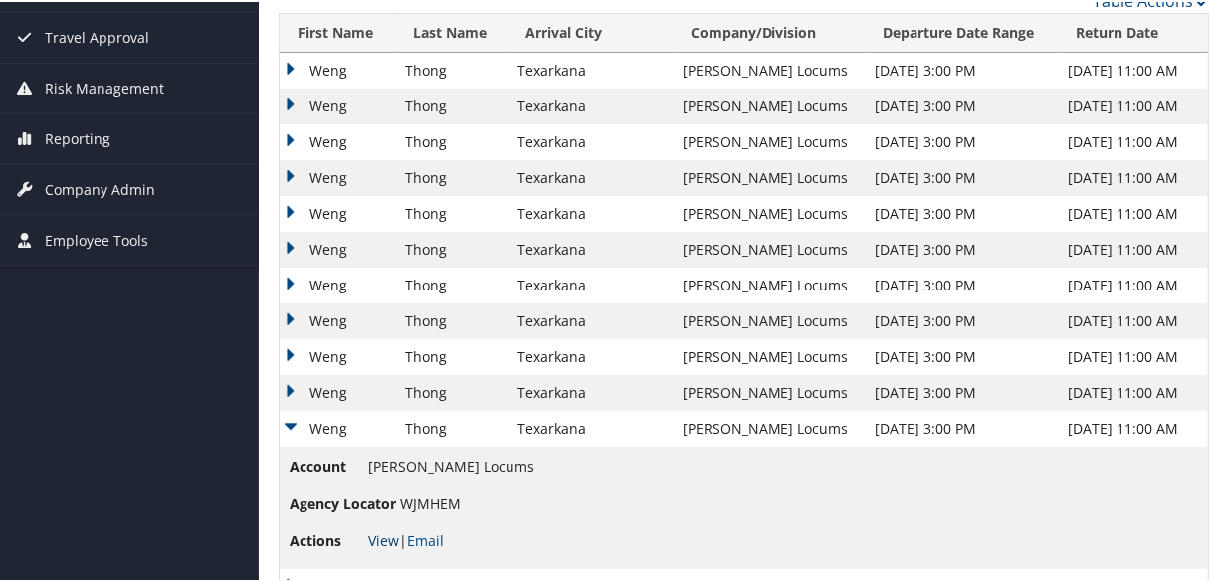
click at [381, 535] on link "View" at bounding box center [383, 538] width 31 height 19
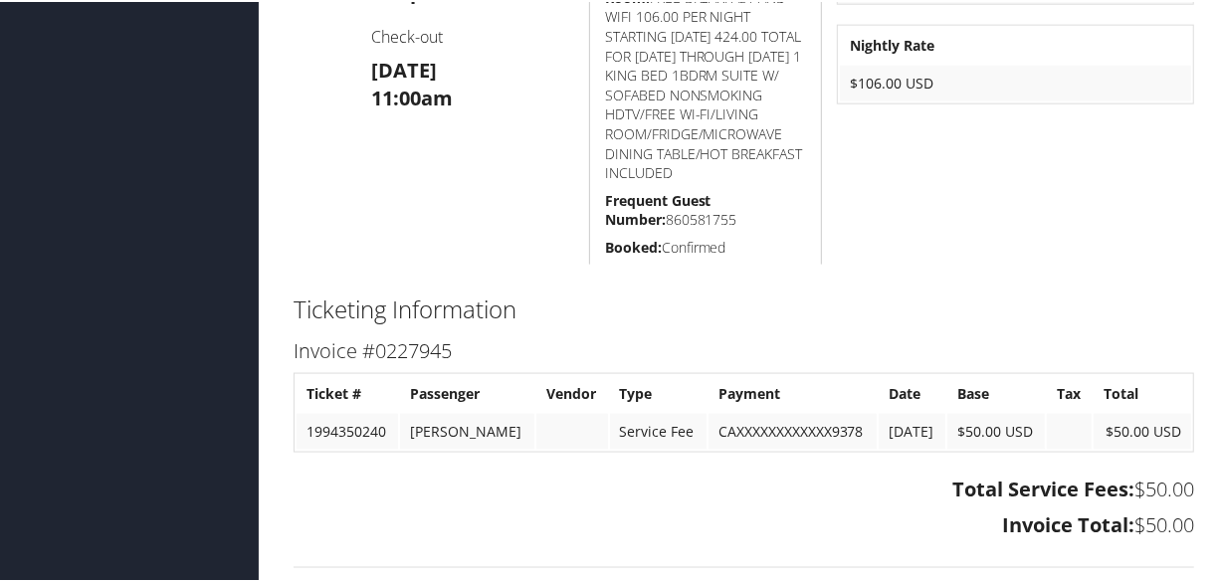
scroll to position [1827, 0]
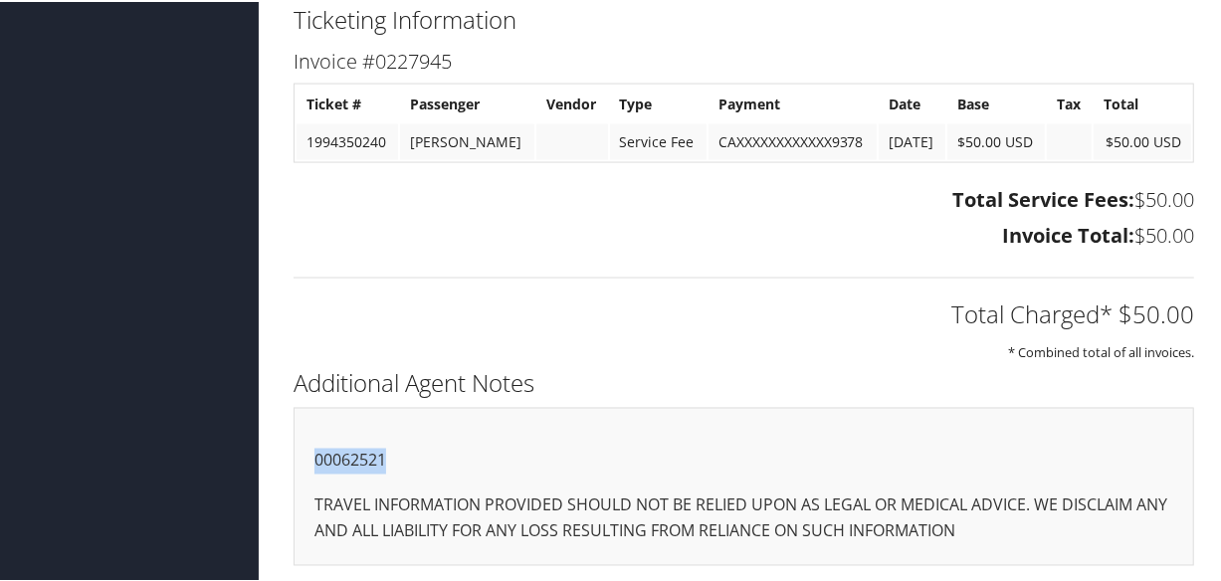
drag, startPoint x: 395, startPoint y: 455, endPoint x: 286, endPoint y: 455, distance: 109.5
click at [286, 455] on div "Additional Agent Notes 00062521 TRAVEL INFORMATION PROVIDED SHOULD NOT BE RELIE…" at bounding box center [744, 472] width 930 height 223
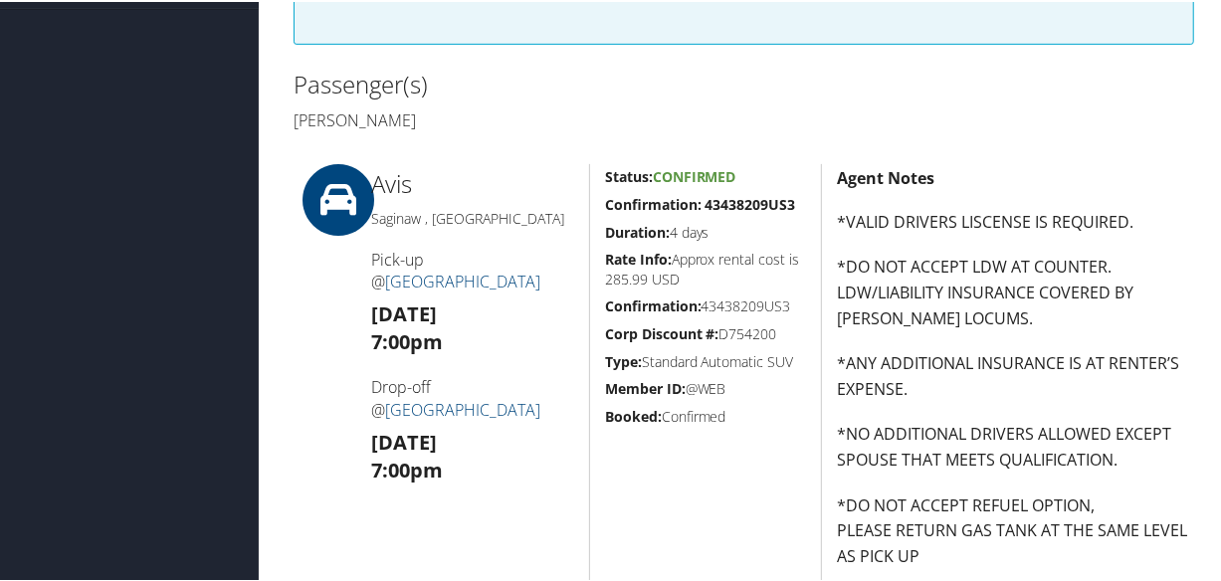
scroll to position [0, 0]
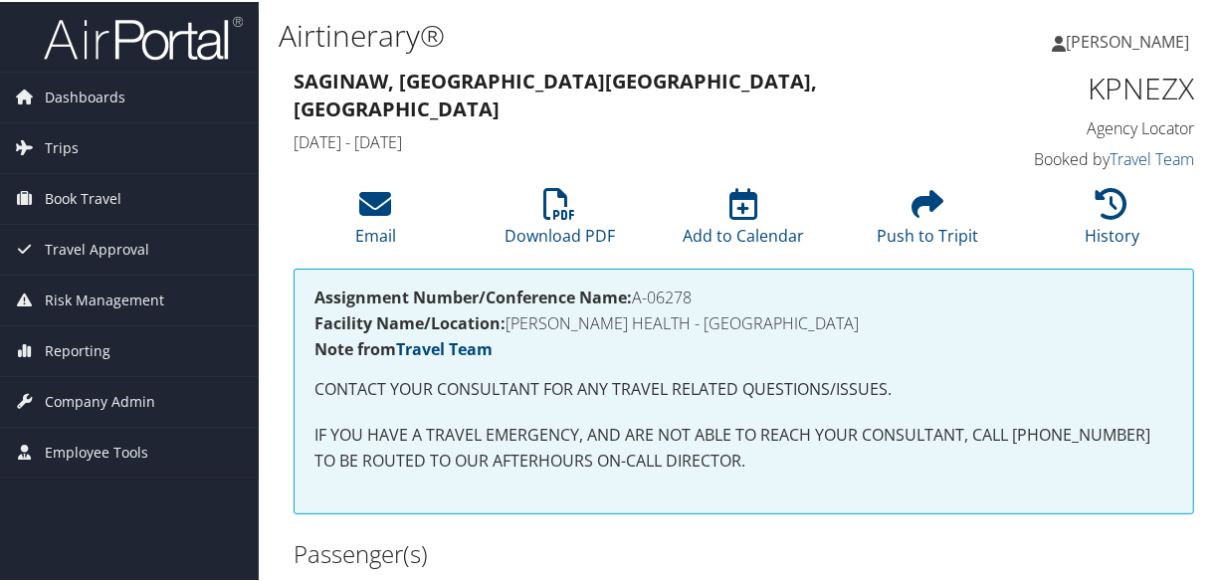
drag, startPoint x: 709, startPoint y: 299, endPoint x: 637, endPoint y: 298, distance: 72.6
click at [637, 298] on h4 "Assignment Number/Conference Name: A-06278" at bounding box center [743, 296] width 859 height 16
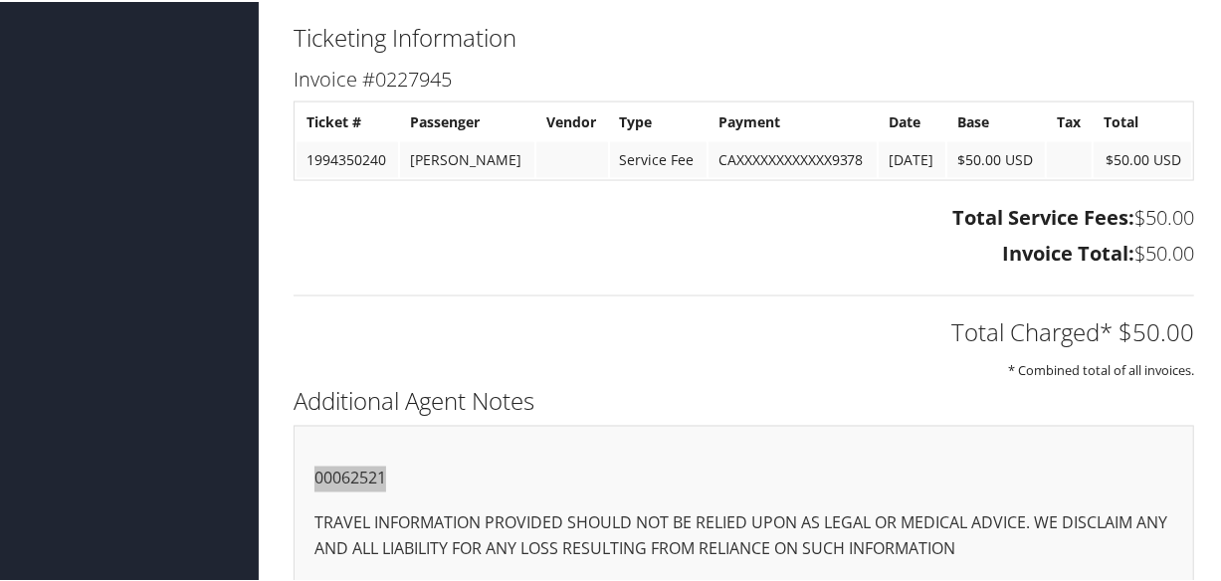
scroll to position [1827, 0]
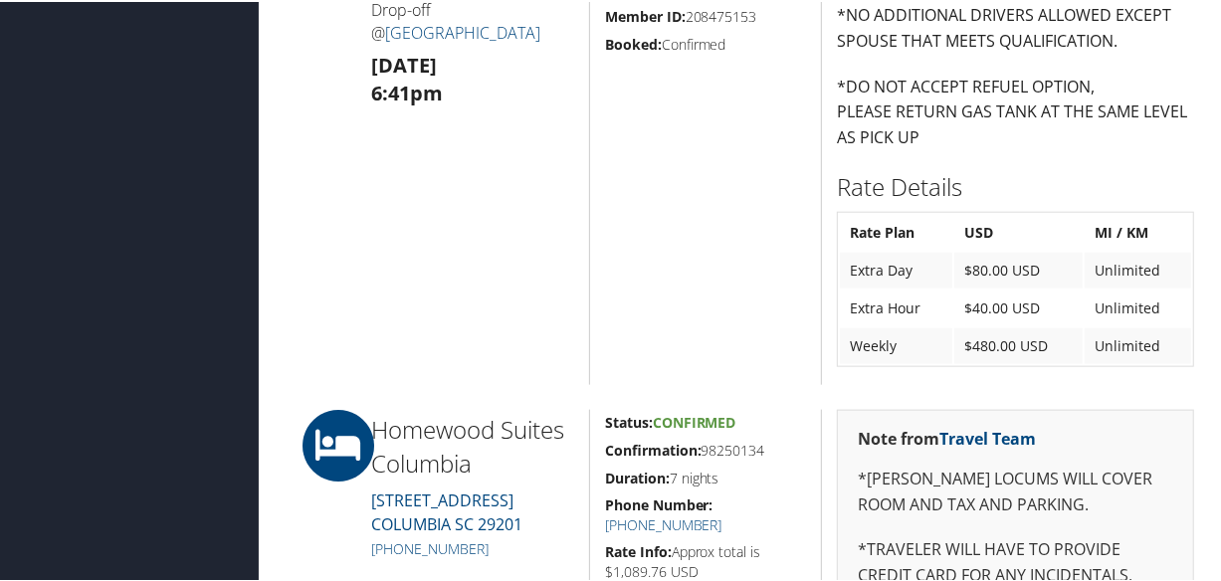
scroll to position [1628, 0]
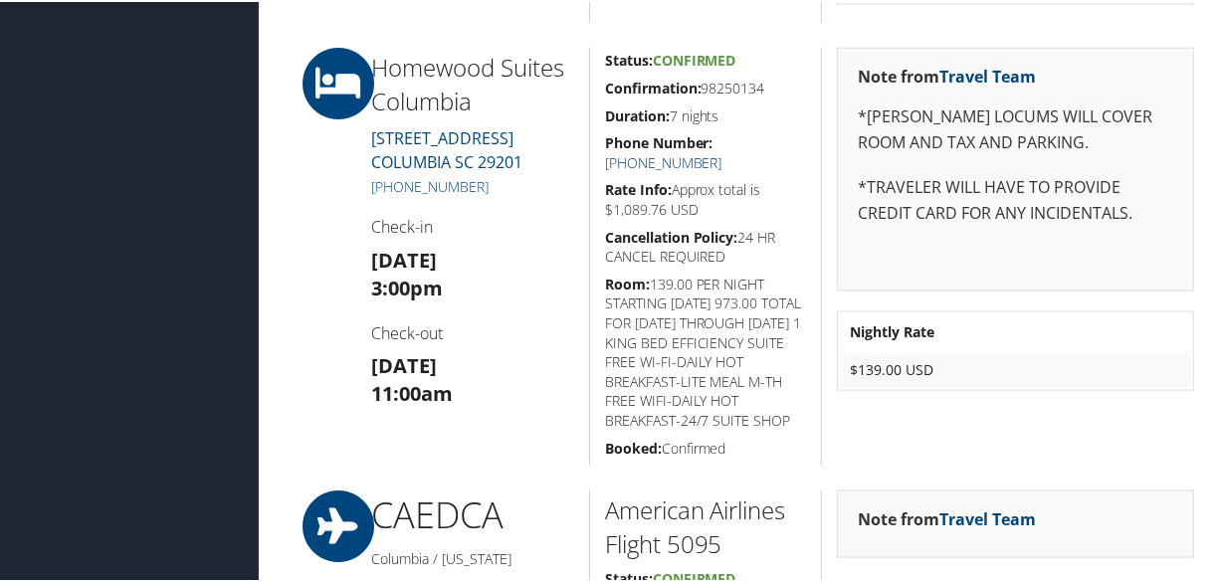
click at [722, 151] on link "[PHONE_NUMBER]" at bounding box center [663, 160] width 117 height 19
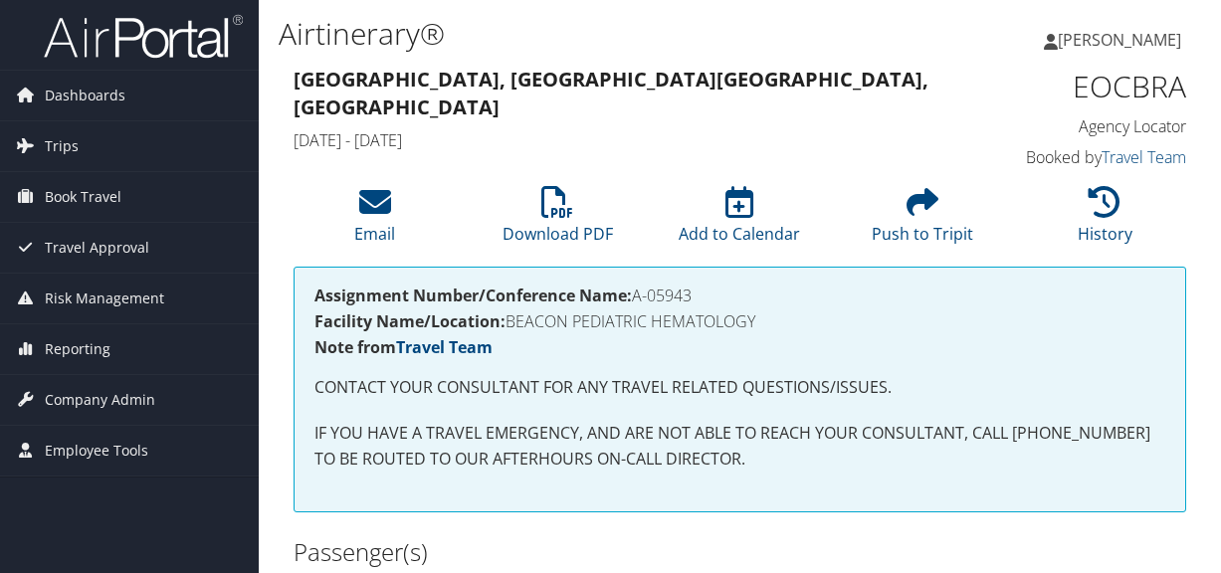
scroll to position [1275, 0]
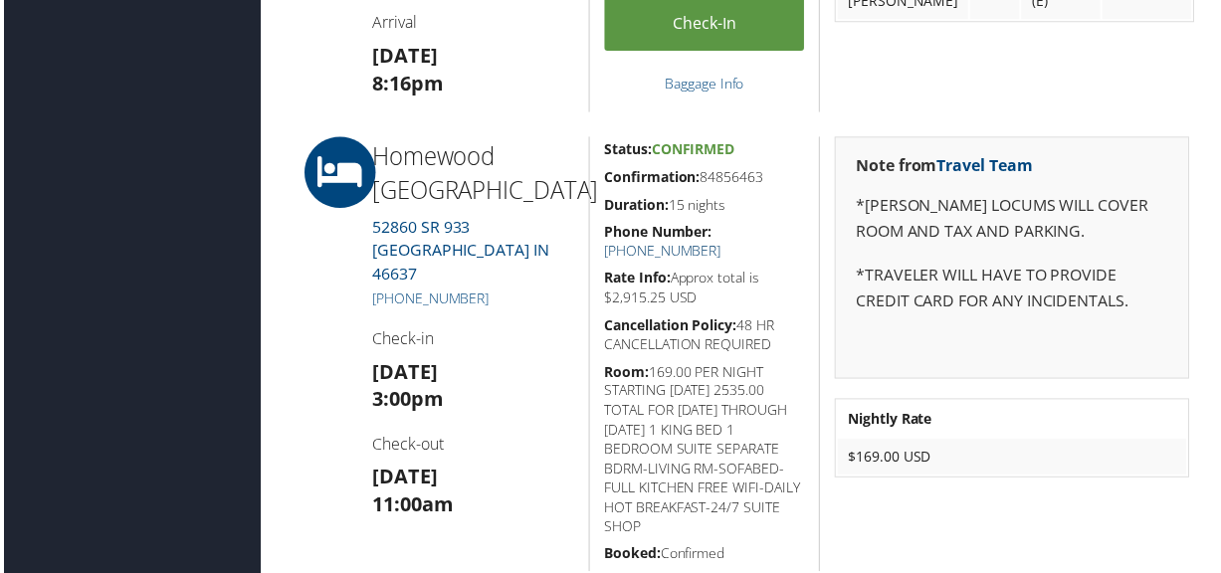
drag, startPoint x: 0, startPoint y: 0, endPoint x: 759, endPoint y: 229, distance: 793.0
click at [722, 243] on link "[PHONE_NUMBER]" at bounding box center [663, 252] width 117 height 19
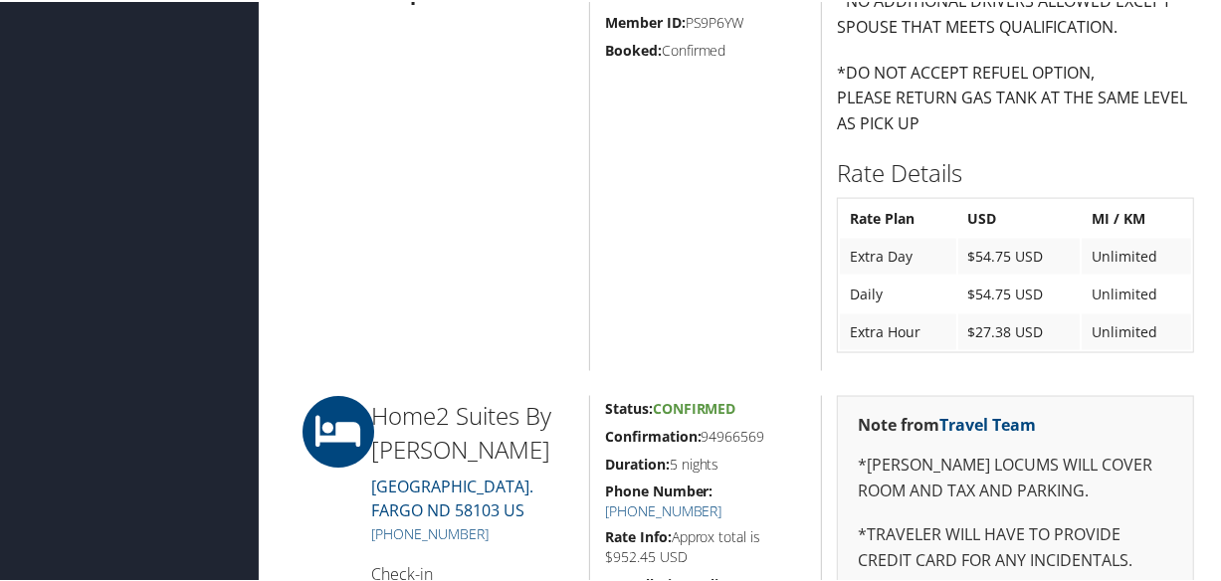
scroll to position [1981, 0]
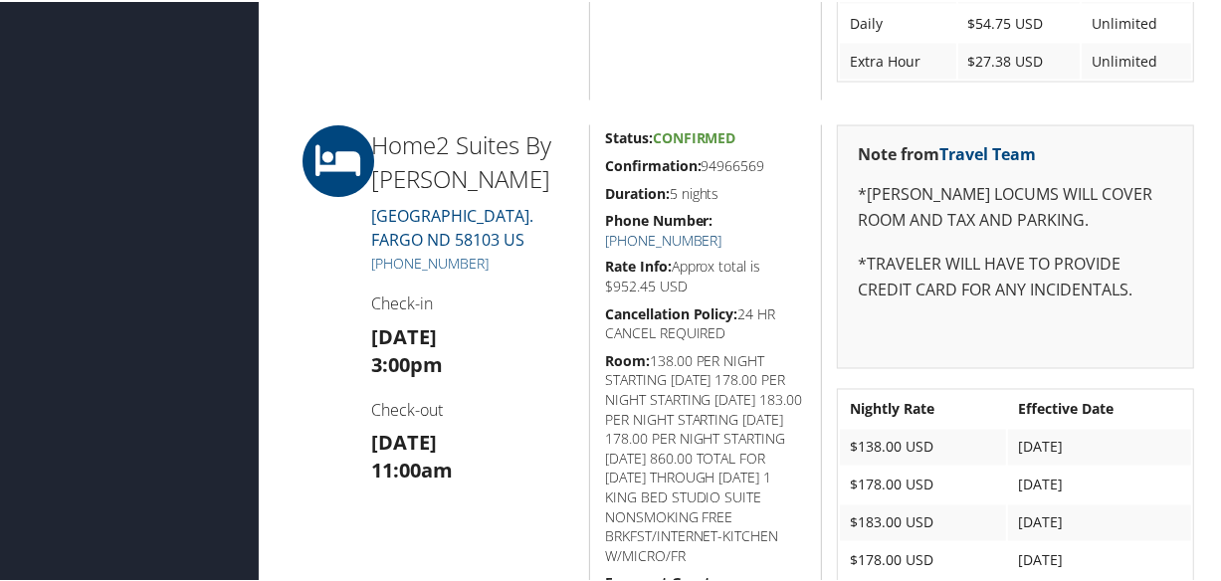
click at [722, 229] on link "[PHONE_NUMBER]" at bounding box center [663, 238] width 117 height 19
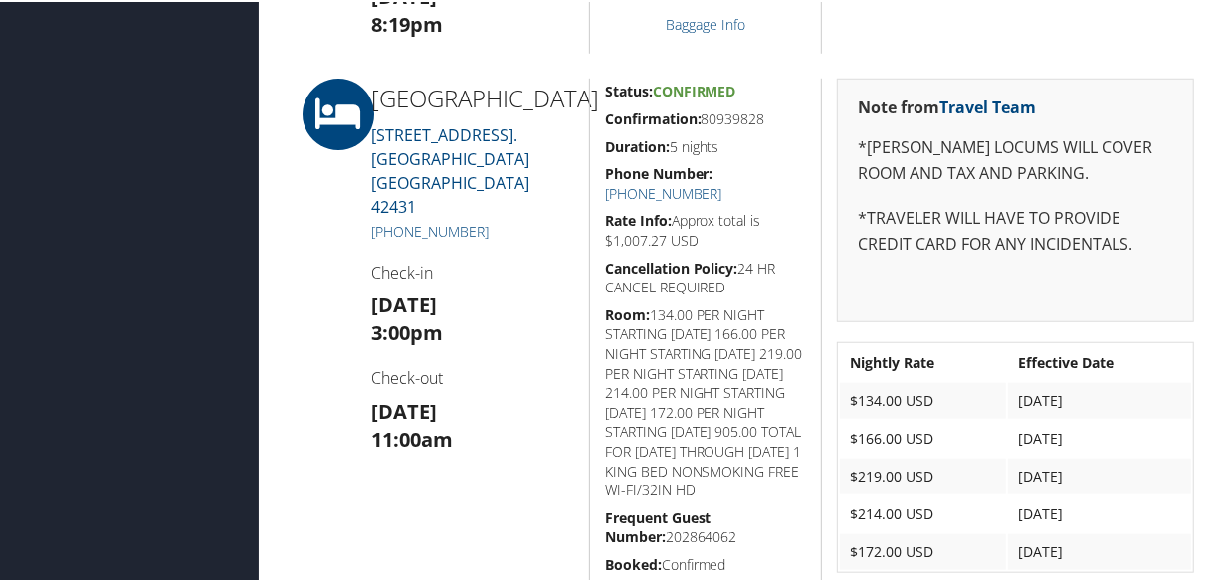
scroll to position [814, 0]
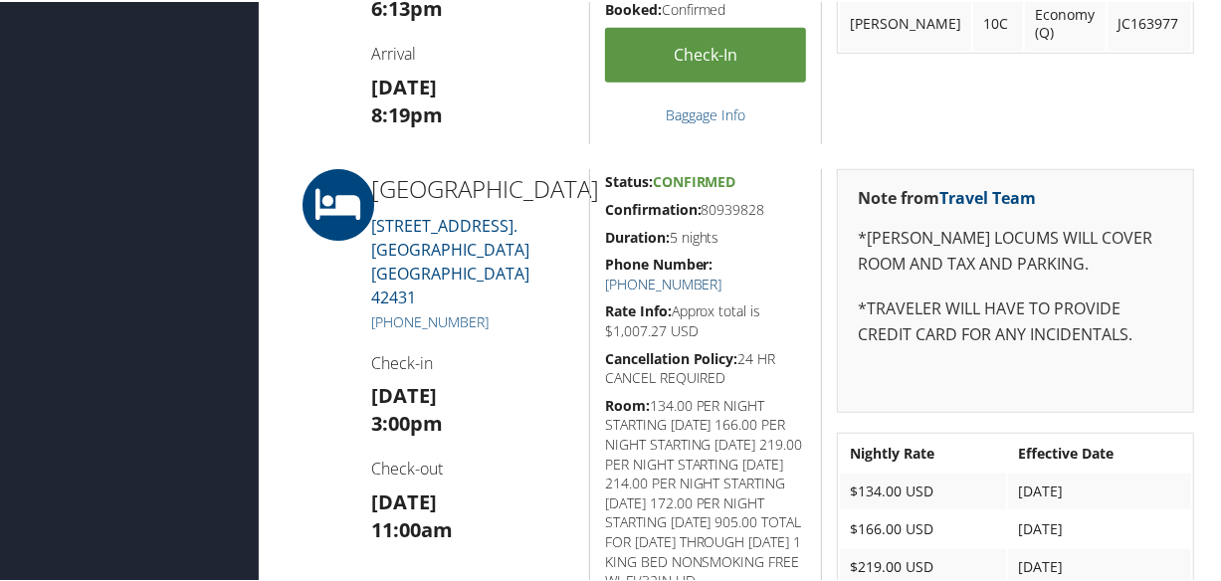
drag, startPoint x: 742, startPoint y: 262, endPoint x: 625, endPoint y: 268, distance: 117.6
click at [722, 273] on link "[PHONE_NUMBER]" at bounding box center [663, 282] width 117 height 19
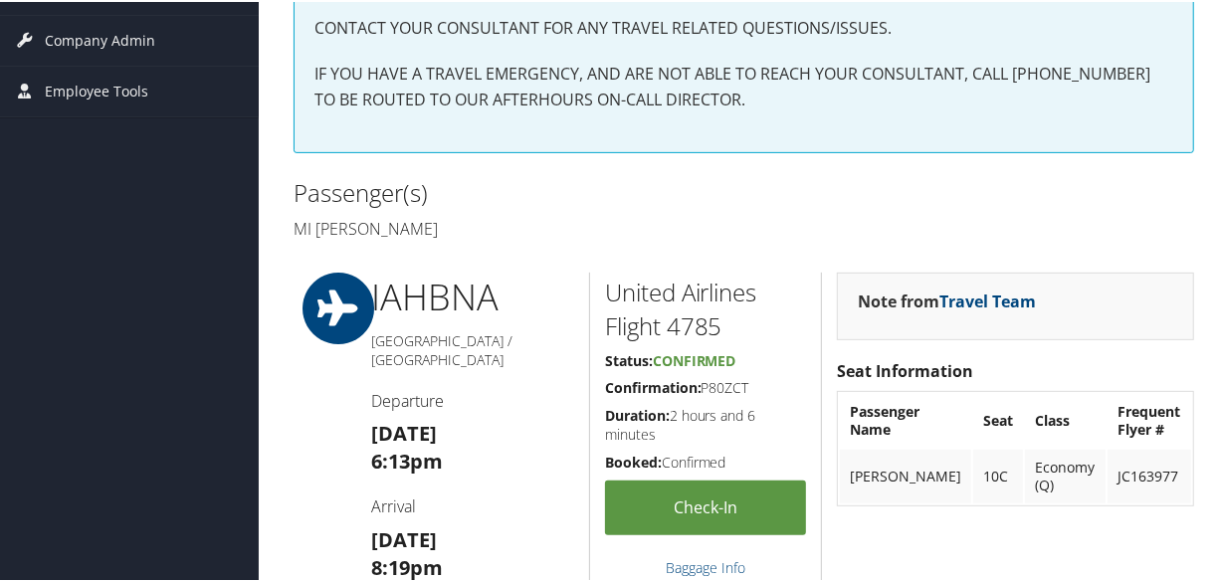
scroll to position [0, 0]
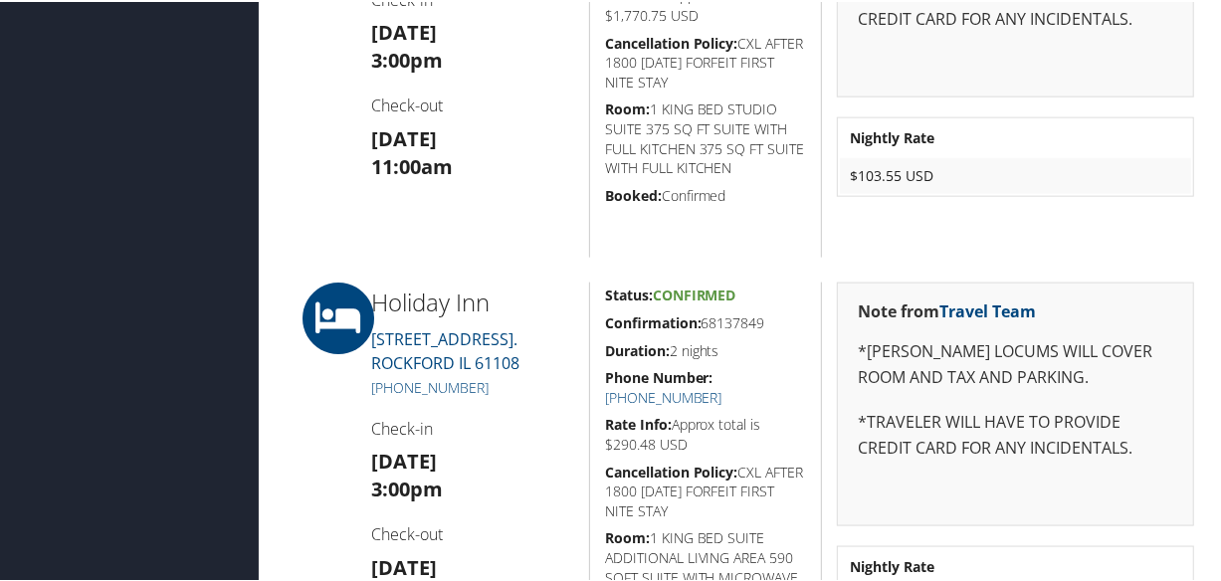
scroll to position [1535, 0]
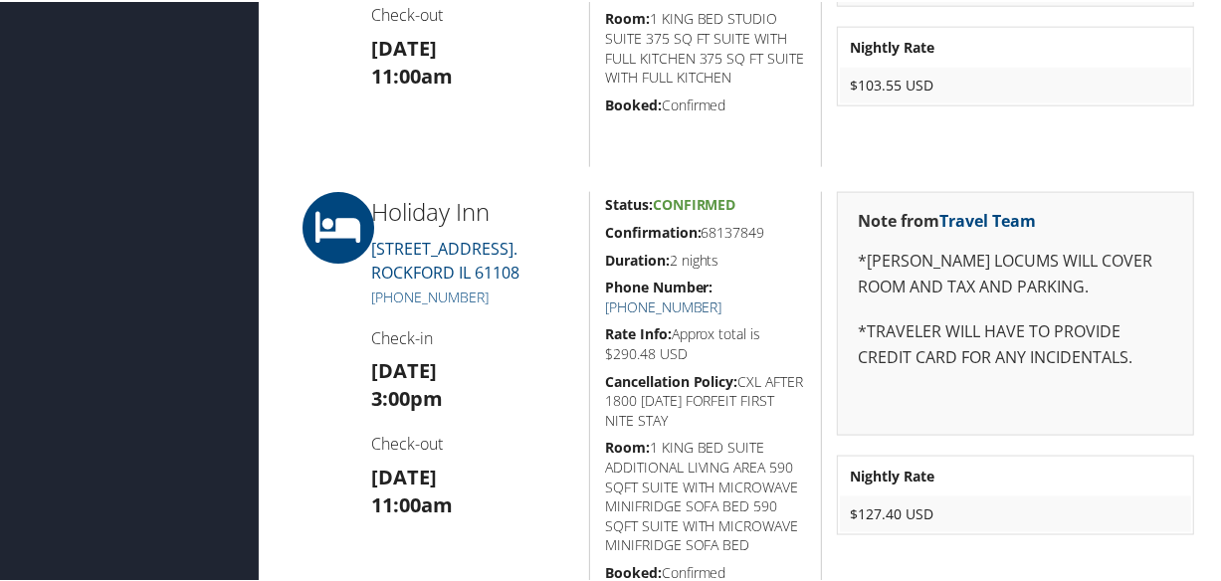
click at [722, 296] on link "[PHONE_NUMBER]" at bounding box center [663, 305] width 117 height 19
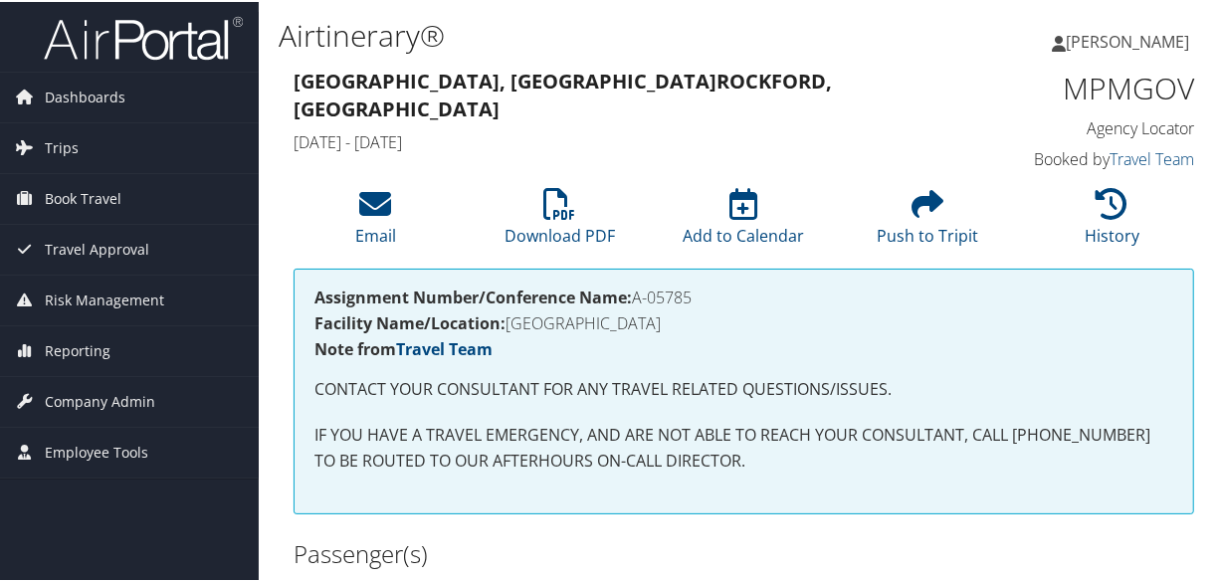
scroll to position [542, 0]
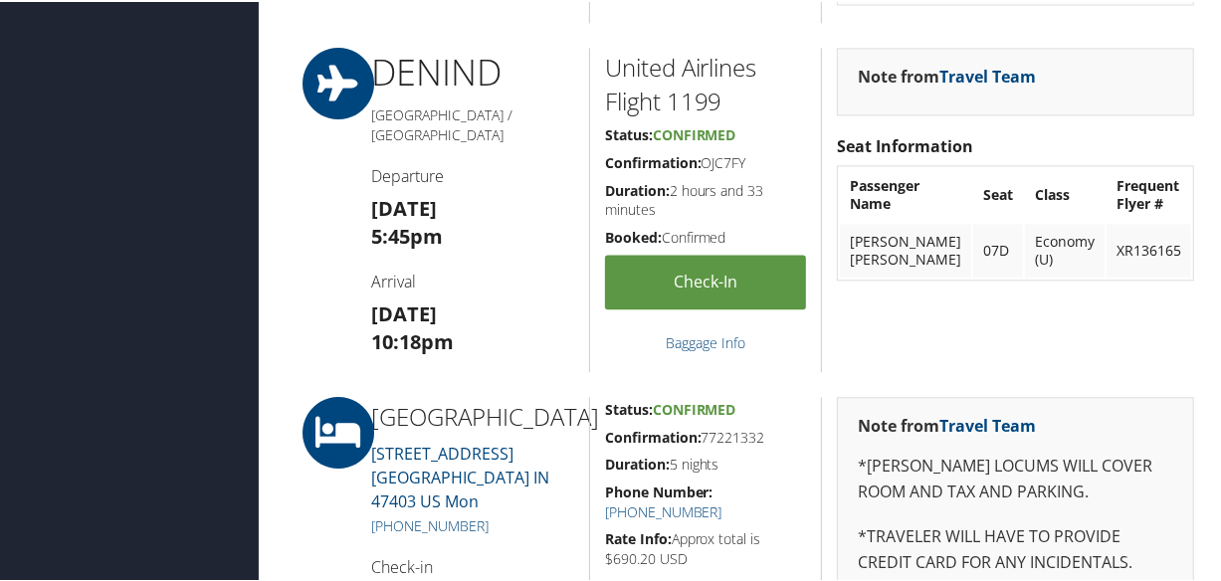
scroll to position [2895, 0]
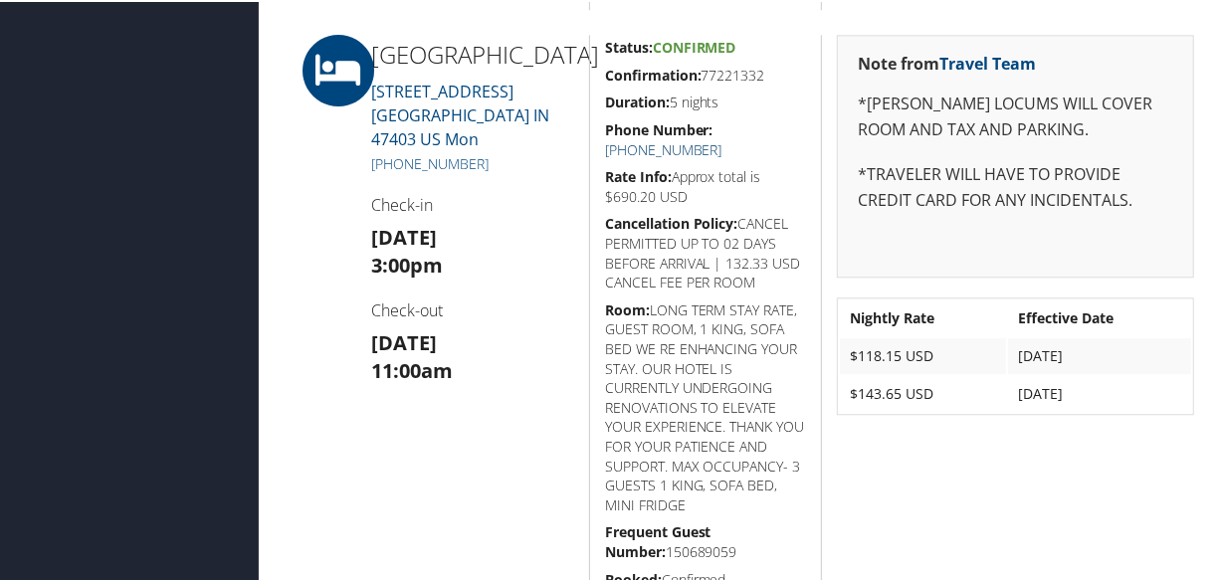
click at [722, 138] on link "+1 (812) 335-8000" at bounding box center [663, 147] width 117 height 19
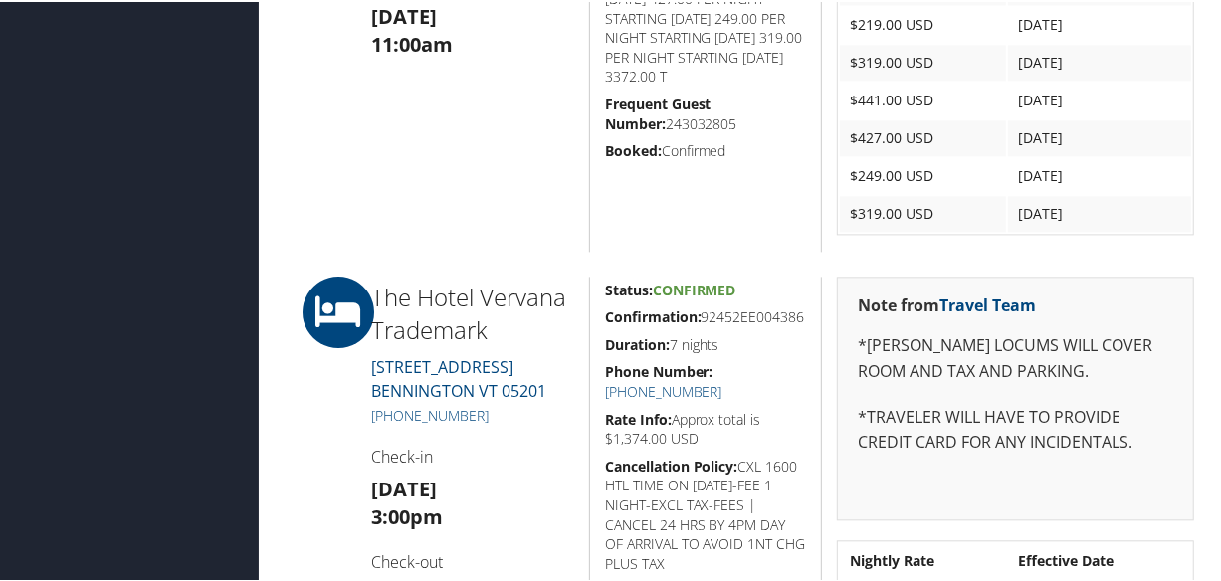
scroll to position [2714, 0]
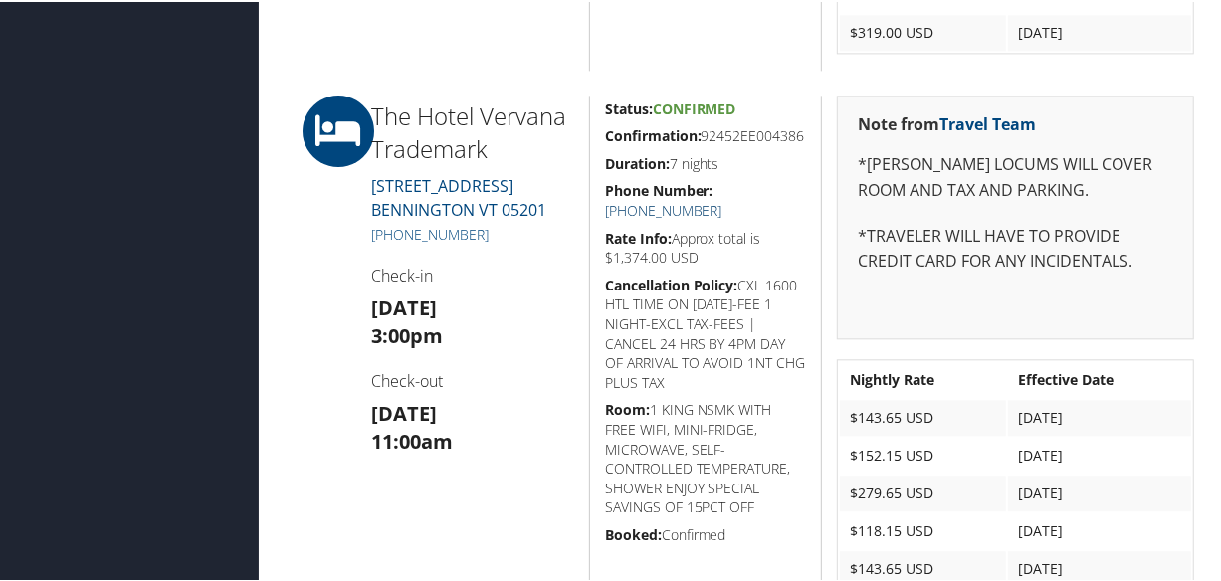
click at [722, 205] on link "[PHONE_NUMBER]" at bounding box center [663, 208] width 117 height 19
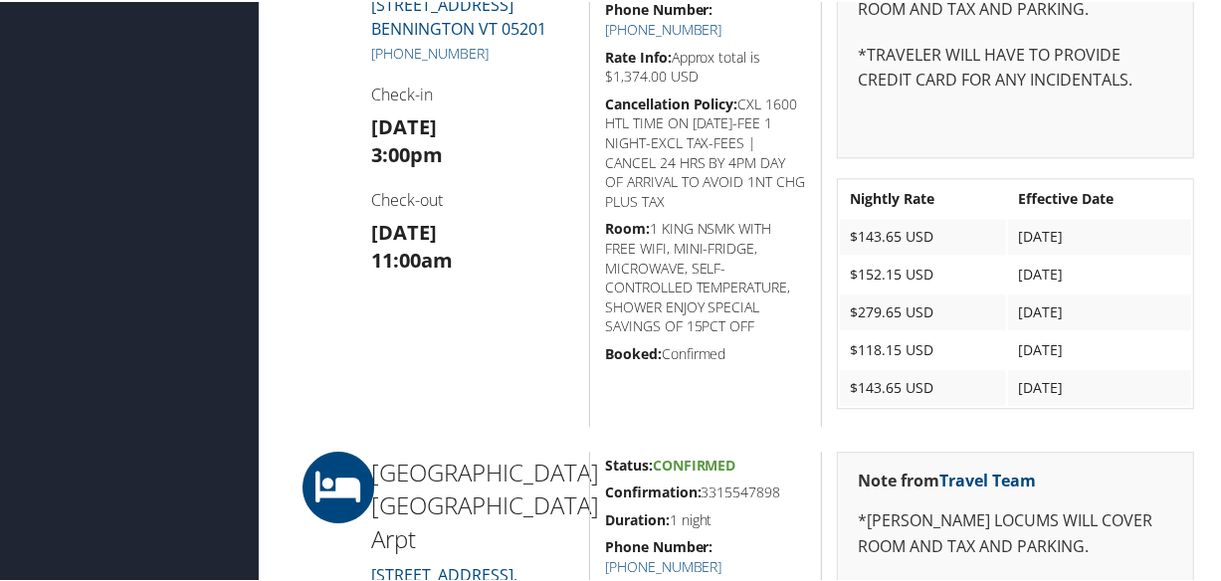
scroll to position [3256, 0]
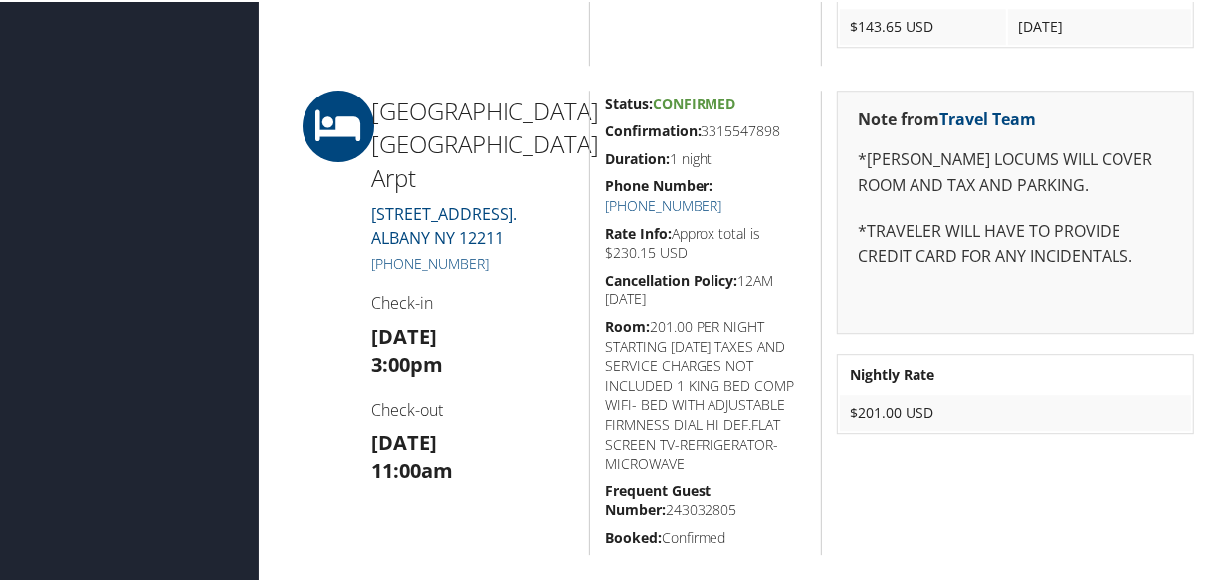
click at [780, 191] on h5 "Phone Number: +1 (518) 464-6666" at bounding box center [706, 193] width 202 height 39
click at [722, 194] on link "+1 (518) 464-6666" at bounding box center [663, 203] width 117 height 19
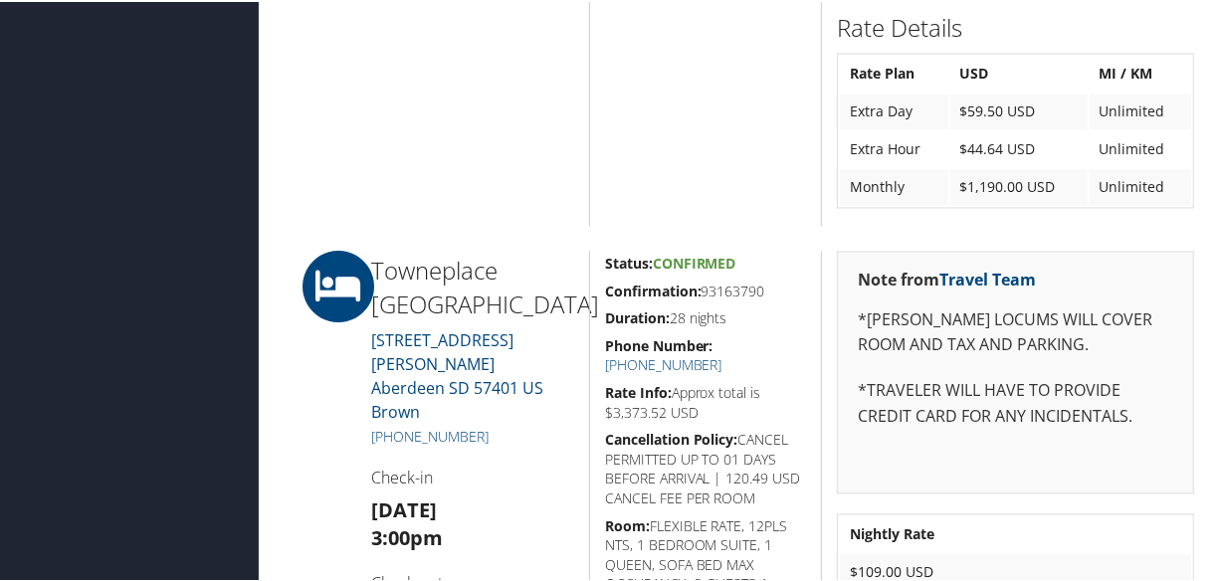
scroll to position [2533, 0]
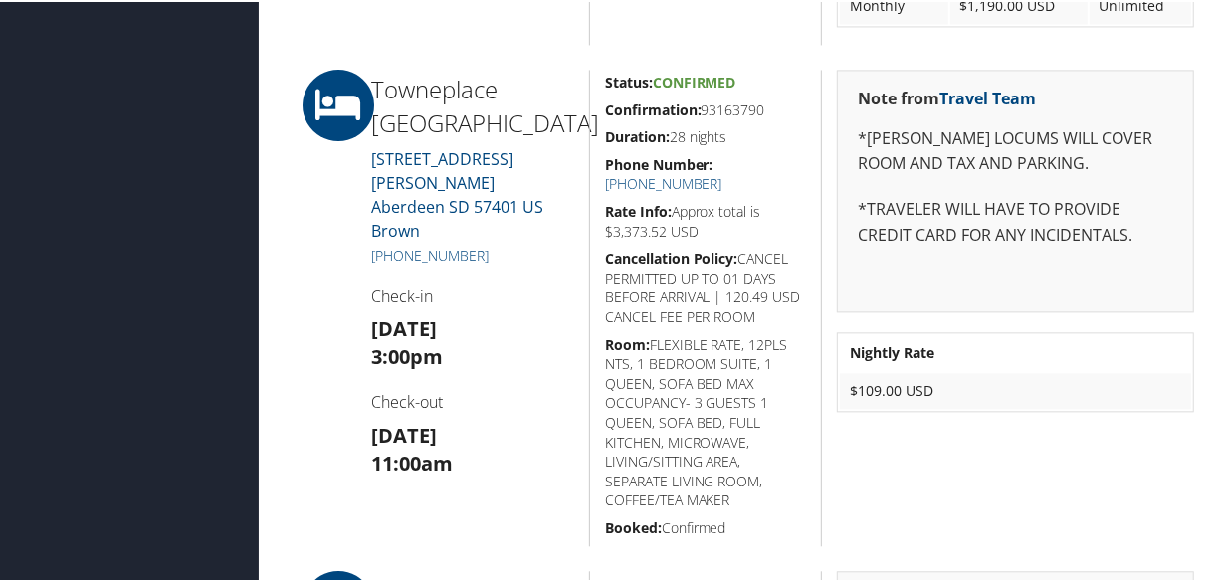
click at [521, 313] on h3 "[DATE] 3:00pm" at bounding box center [472, 341] width 203 height 56
click at [722, 172] on link "[PHONE_NUMBER]" at bounding box center [663, 181] width 117 height 19
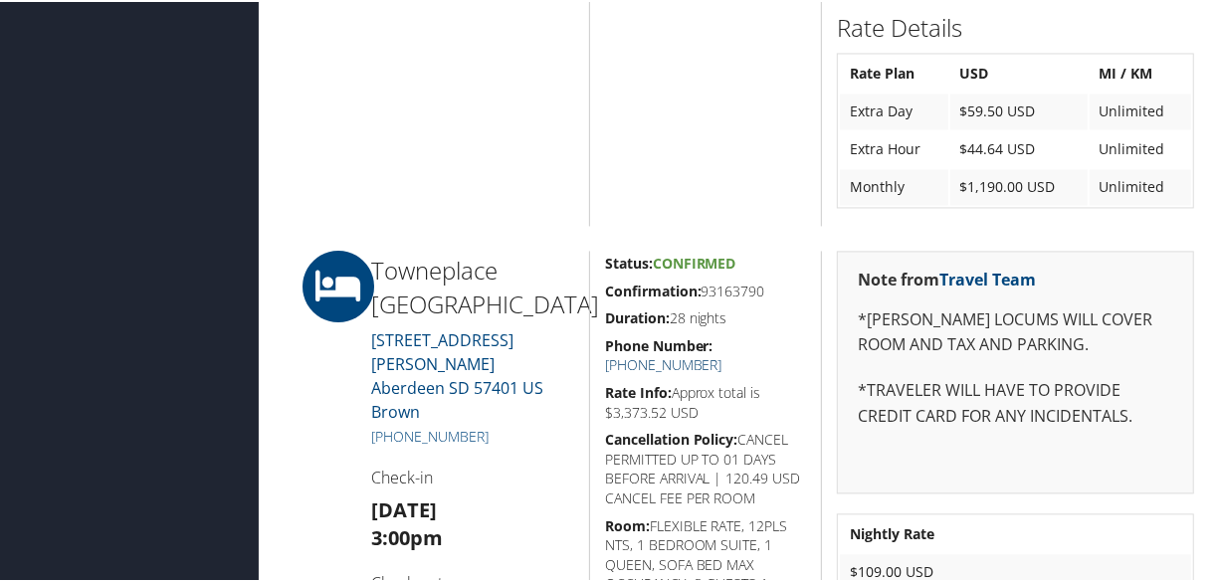
scroll to position [2623, 0]
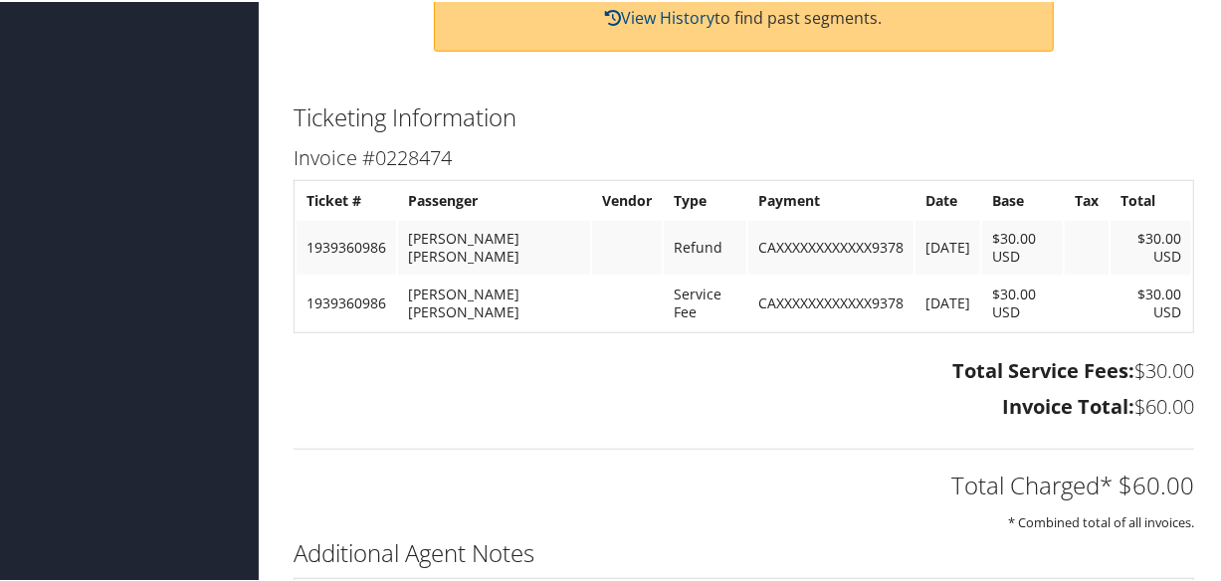
scroll to position [894, 0]
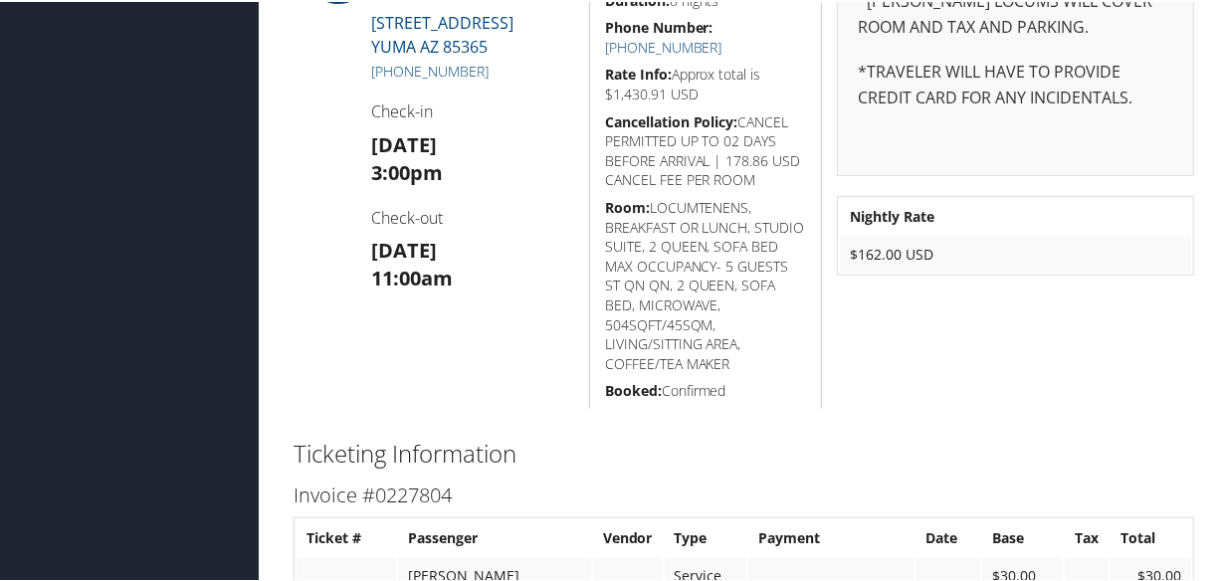
scroll to position [430, 0]
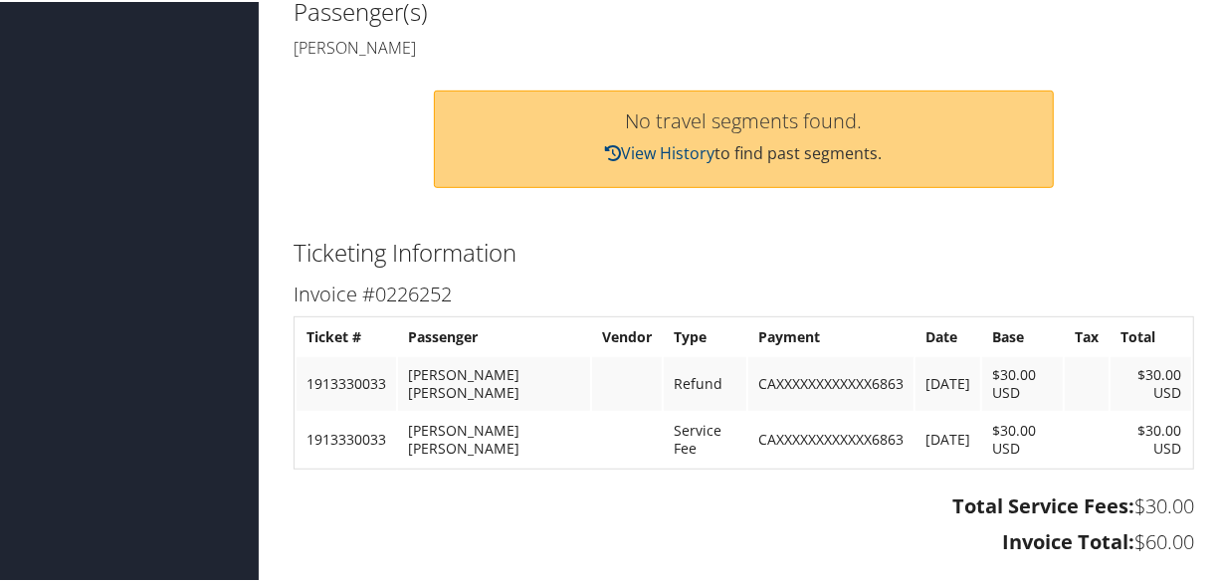
scroll to position [848, 0]
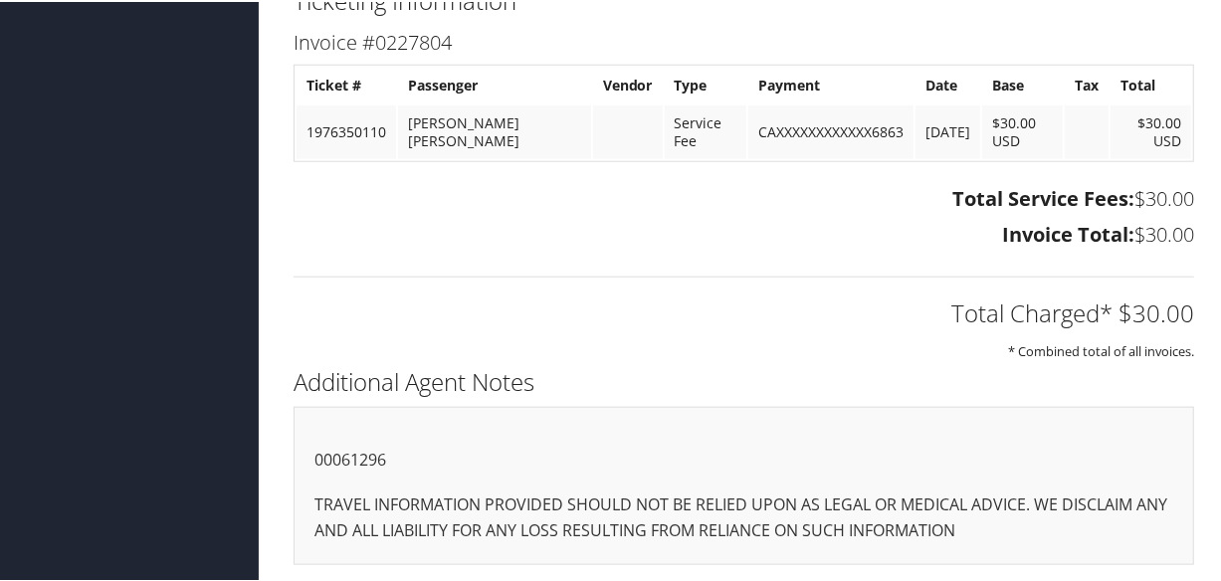
scroll to position [611, 0]
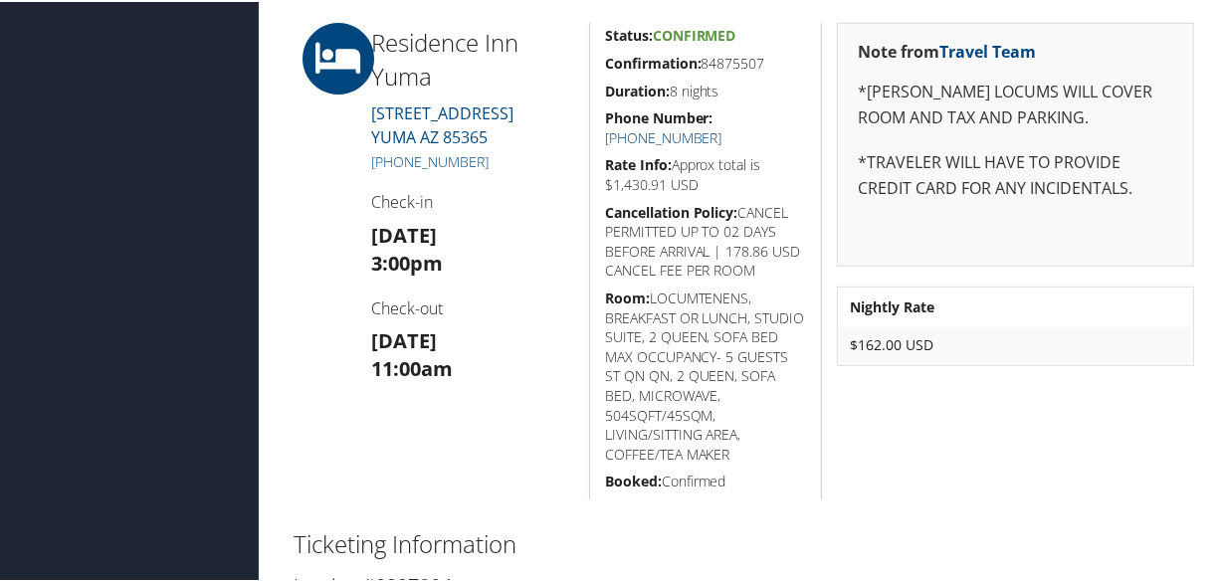
click at [722, 126] on link "+1 (928) 248-1100" at bounding box center [663, 135] width 117 height 19
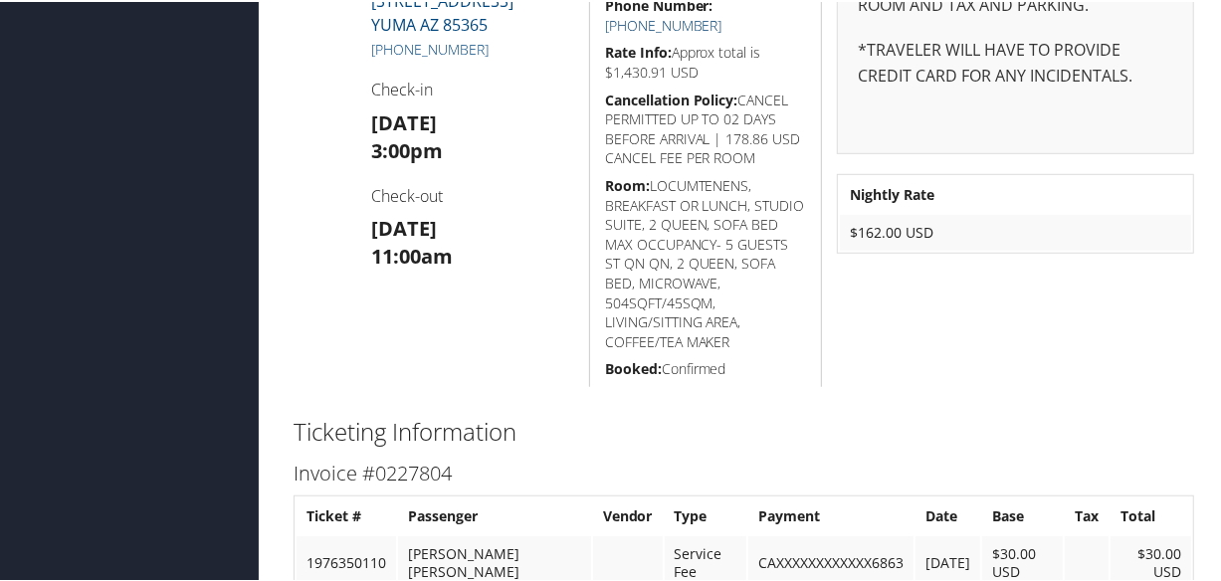
scroll to position [180, 0]
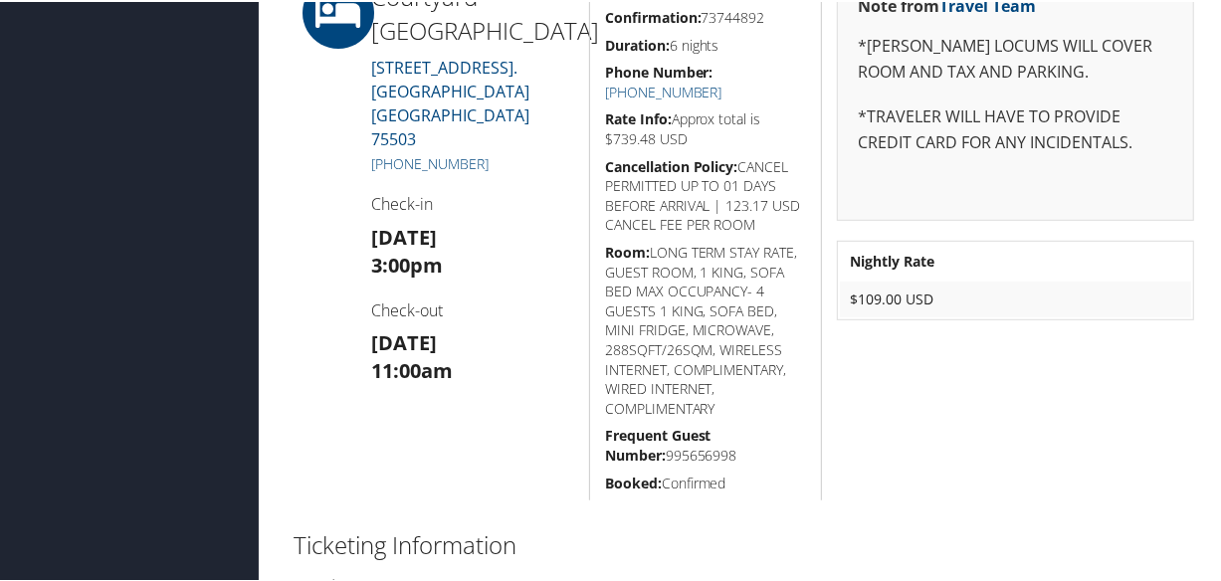
scroll to position [477, 0]
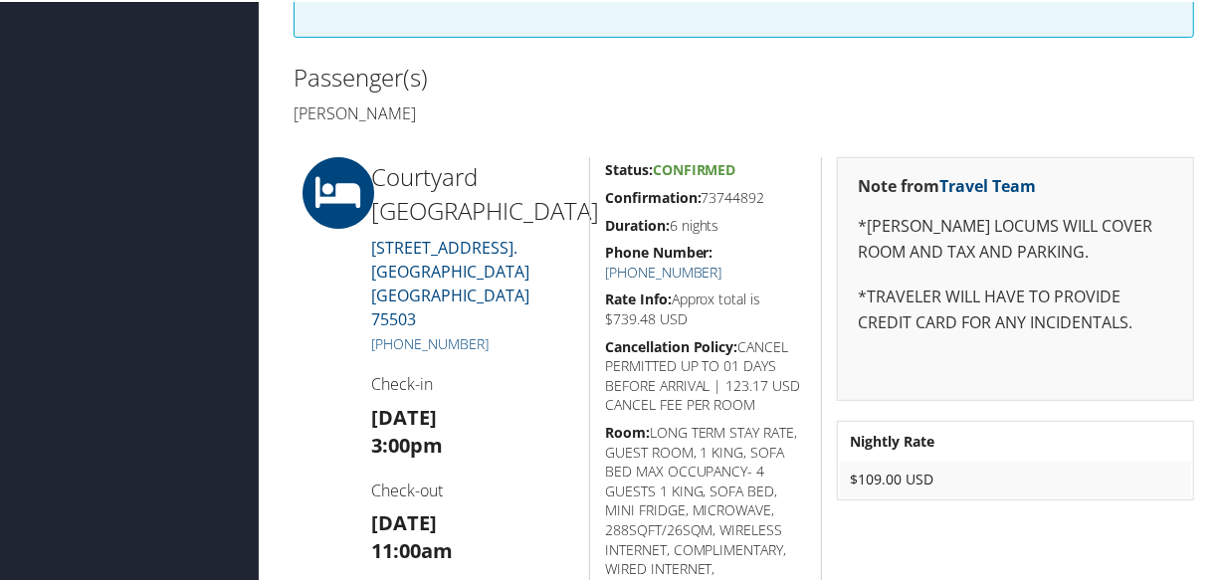
click at [722, 261] on link "+1 (903) 334-7400" at bounding box center [663, 270] width 117 height 19
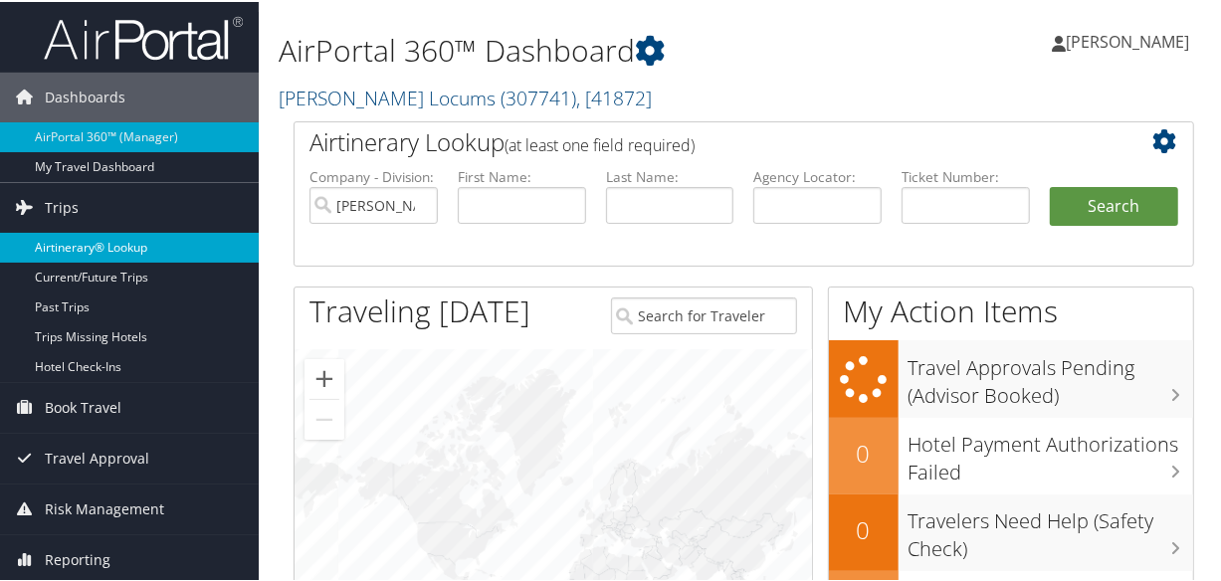
click at [80, 241] on link "Airtinerary® Lookup" at bounding box center [129, 246] width 259 height 30
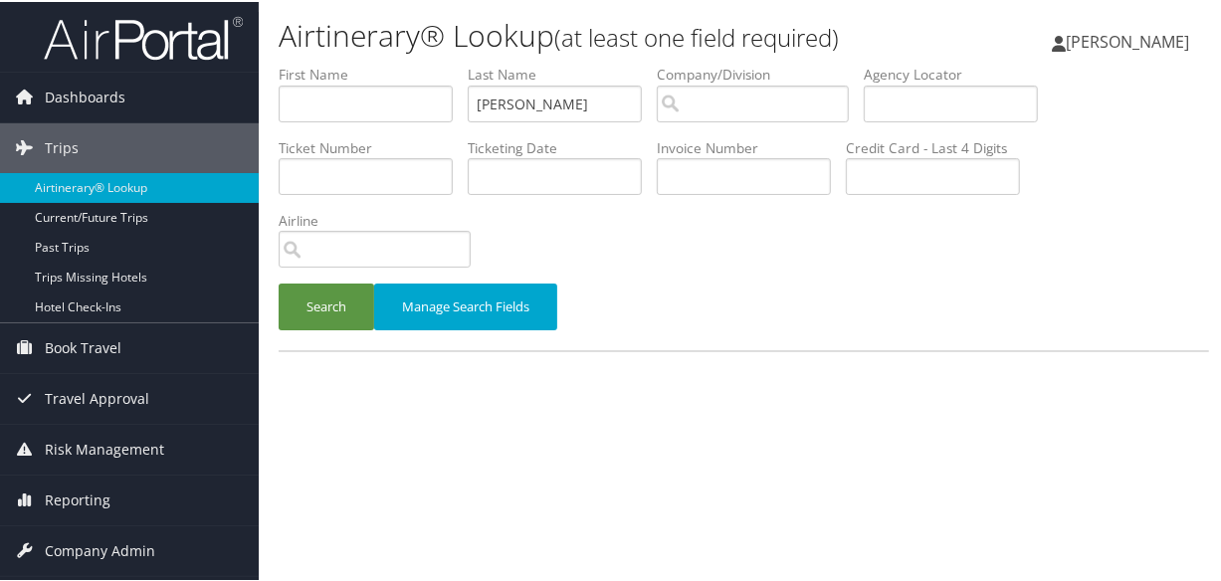
type input "[PERSON_NAME]"
click at [279, 282] on button "Search" at bounding box center [327, 305] width 96 height 47
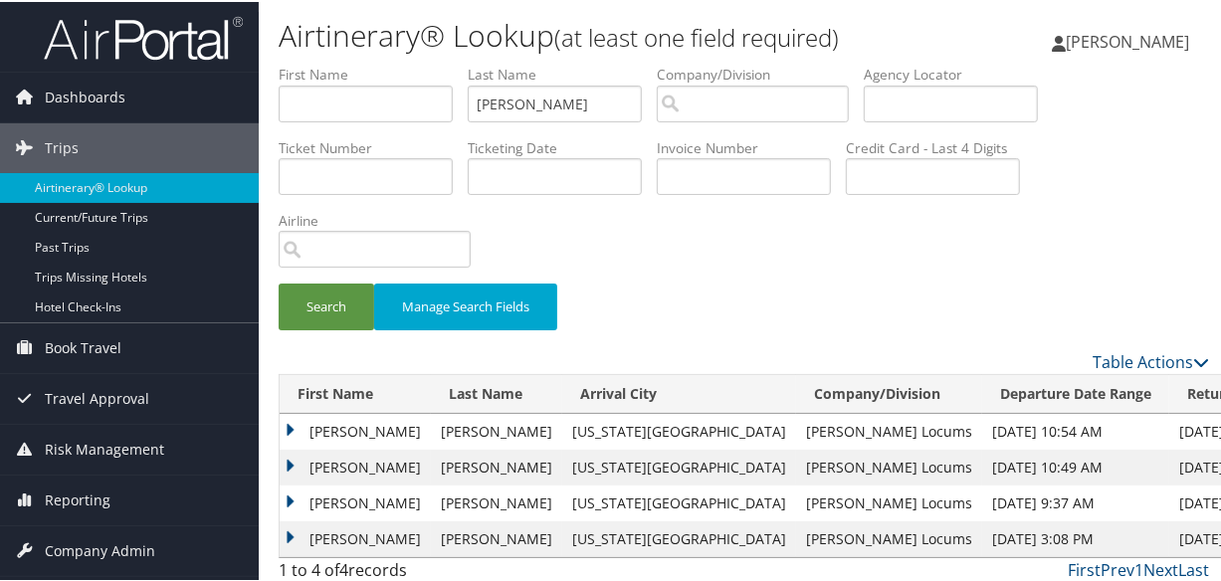
scroll to position [44, 0]
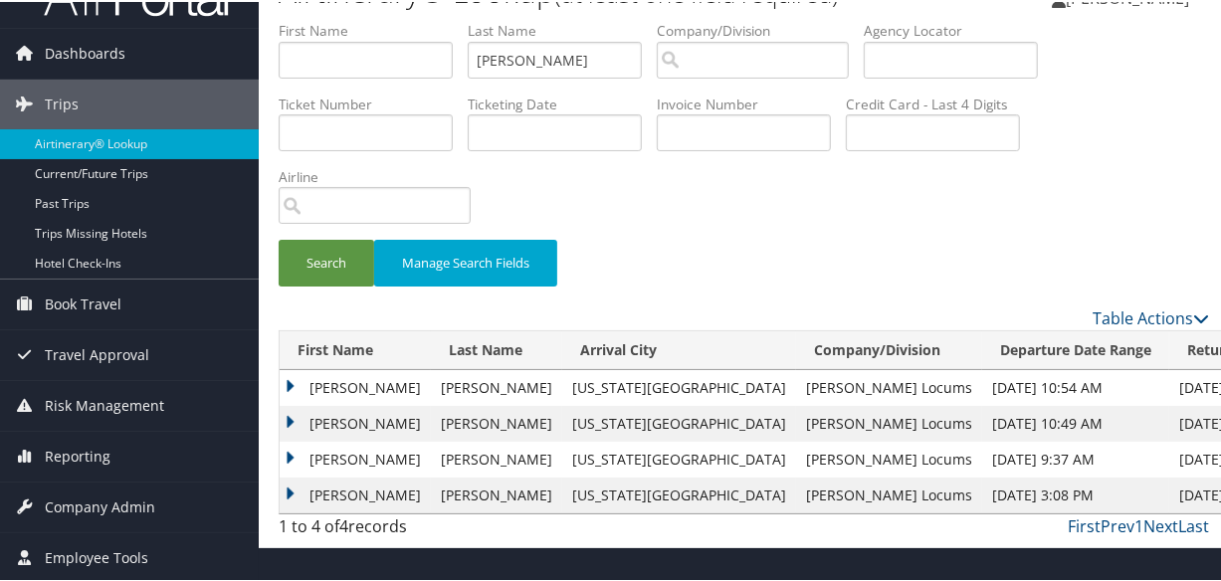
click at [289, 387] on td "Lindsay" at bounding box center [355, 386] width 151 height 36
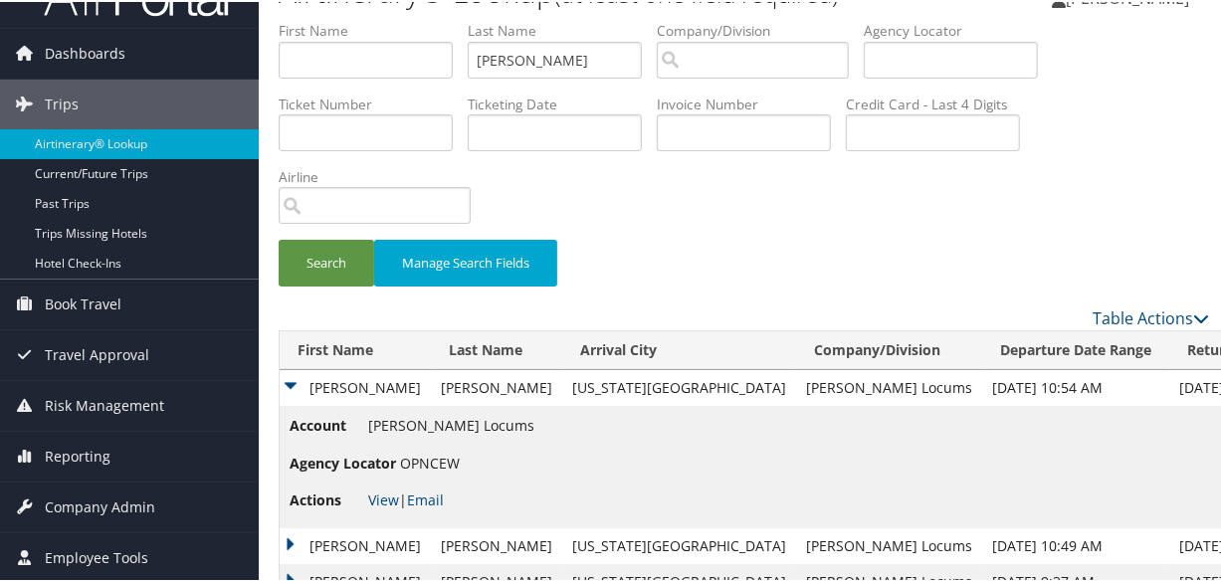
scroll to position [129, 0]
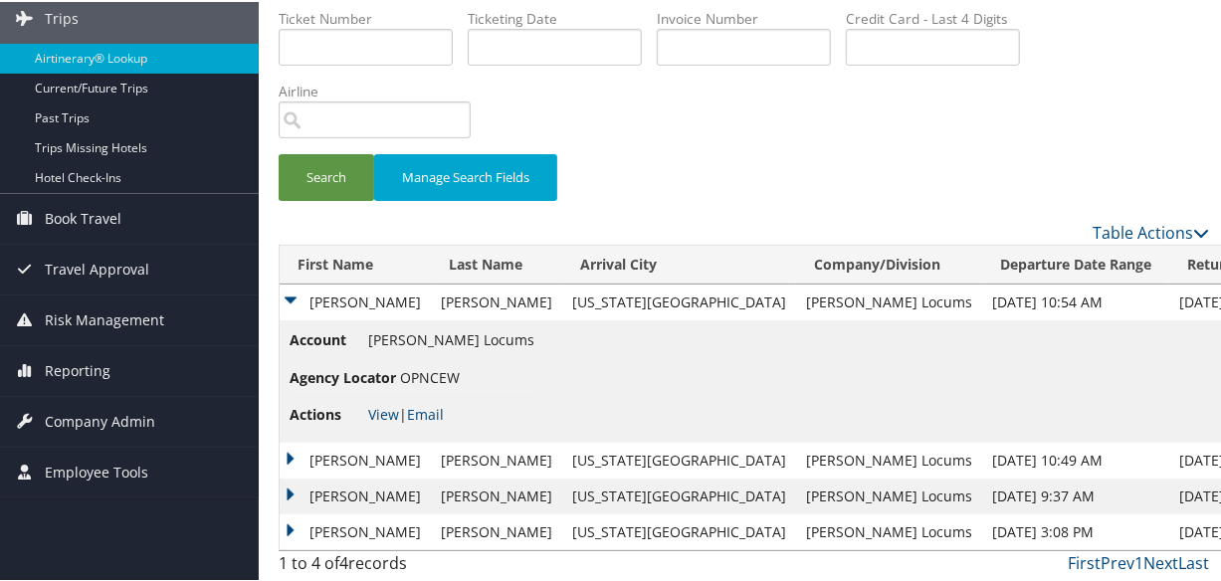
click at [289, 487] on td "Lindsay" at bounding box center [355, 495] width 151 height 36
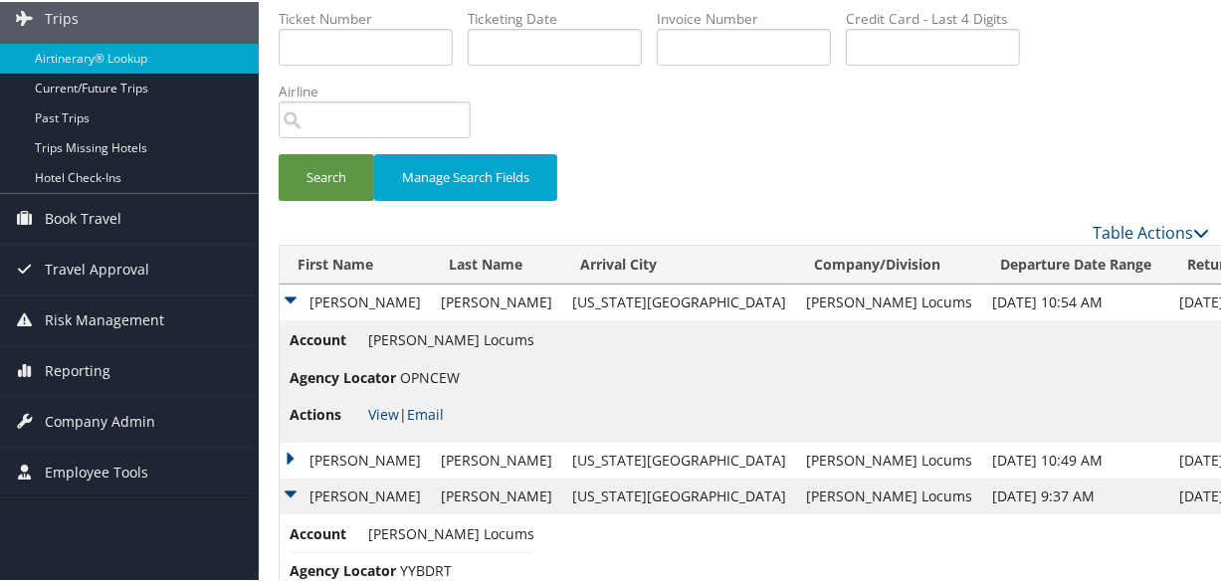
scroll to position [251, 0]
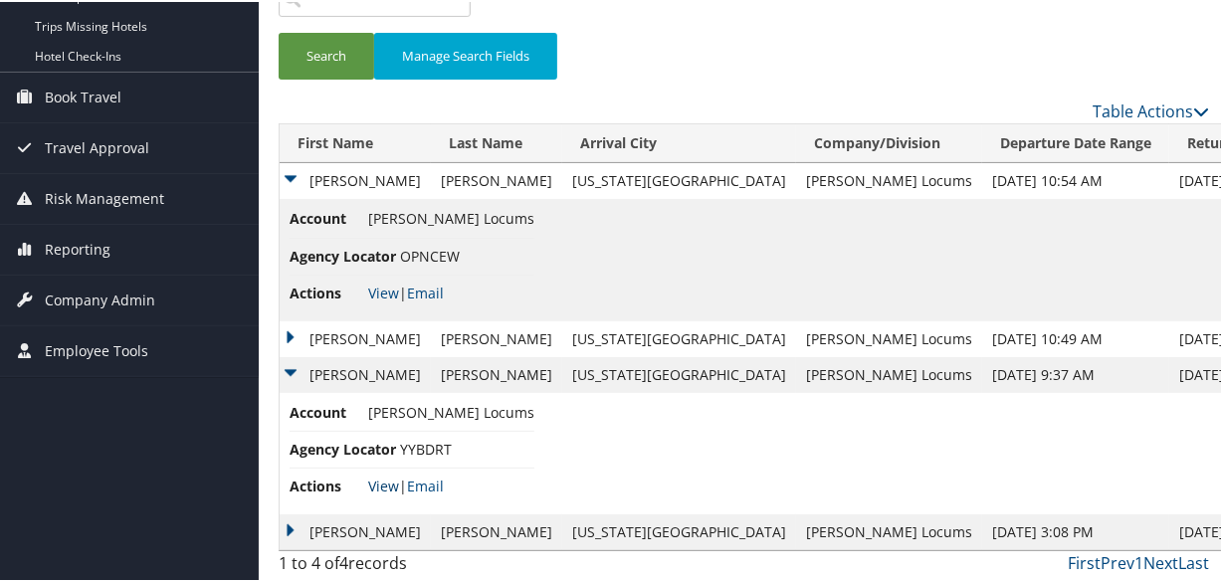
click at [387, 480] on link "View" at bounding box center [383, 484] width 31 height 19
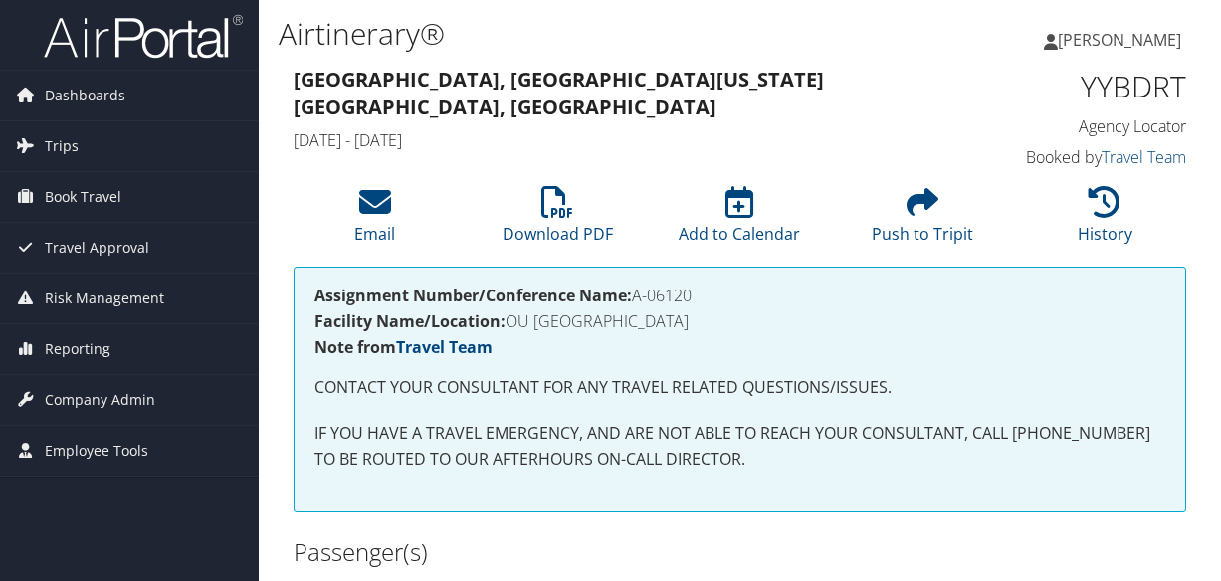
scroll to position [3912, 0]
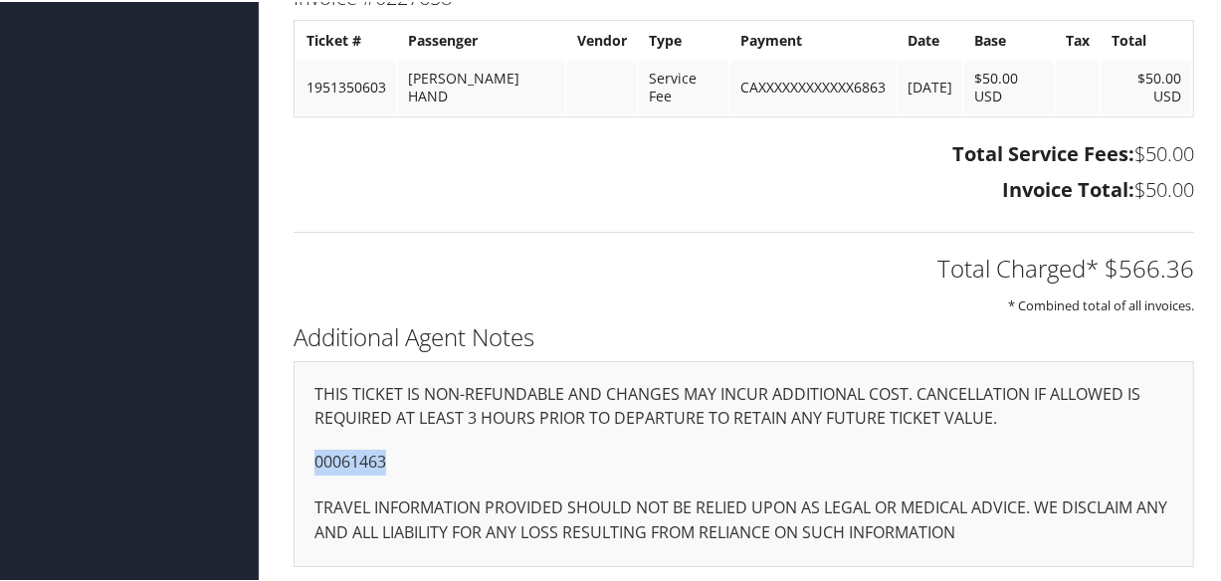
drag, startPoint x: 333, startPoint y: 466, endPoint x: 284, endPoint y: 463, distance: 49.8
click at [284, 463] on div "Additional Agent Notes THIS TICKET IS NON-REFUNDABLE AND CHANGES MAY INCUR ADDI…" at bounding box center [744, 449] width 930 height 271
copy p "00061463"
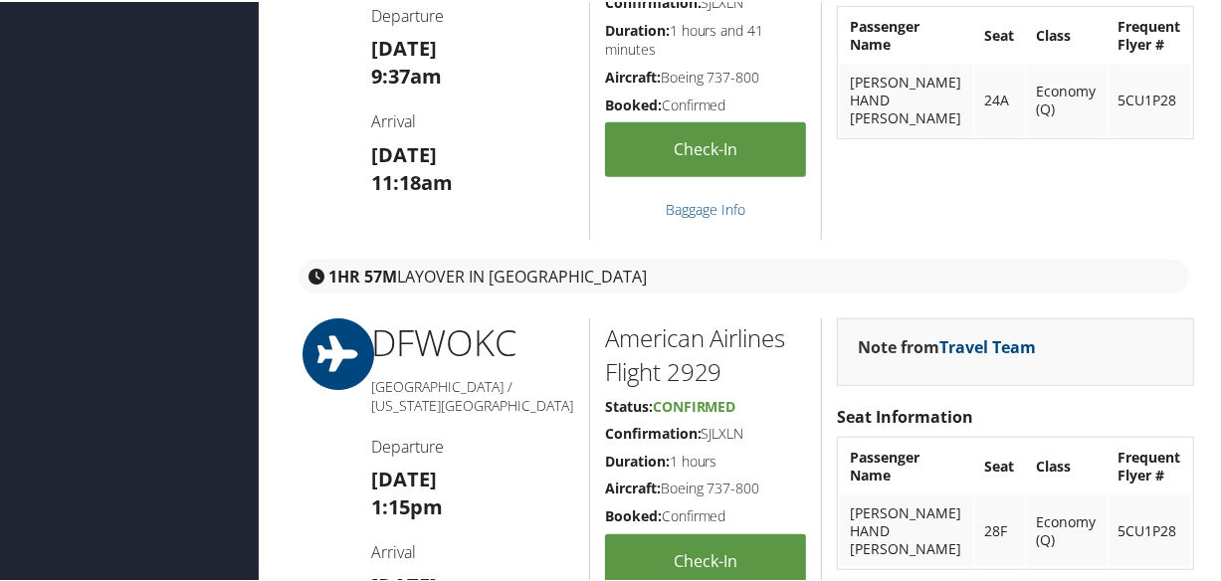
scroll to position [22, 0]
